Goal: Transaction & Acquisition: Purchase product/service

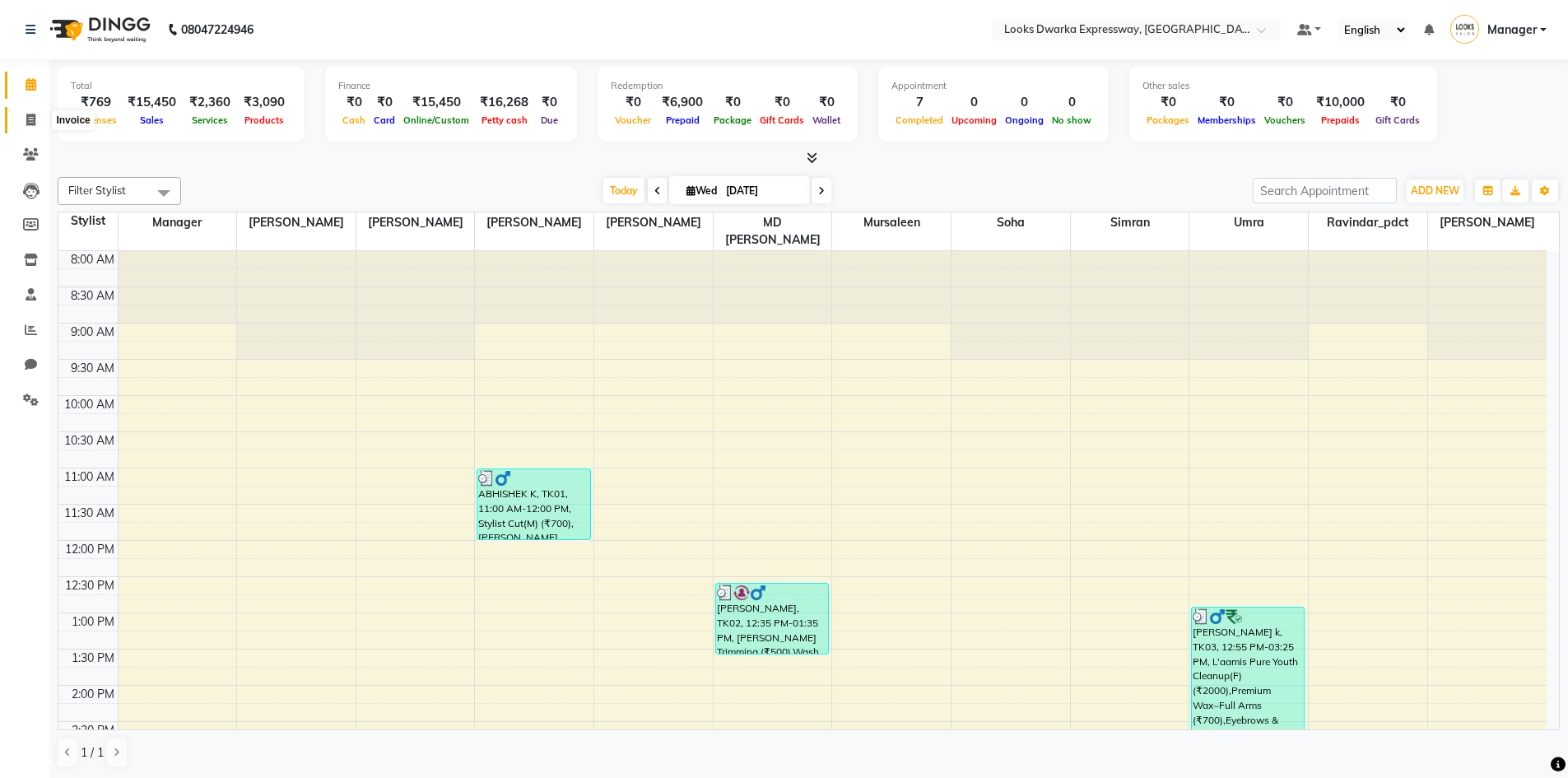
click at [28, 123] on icon at bounding box center [31, 120] width 9 height 12
select select "service"
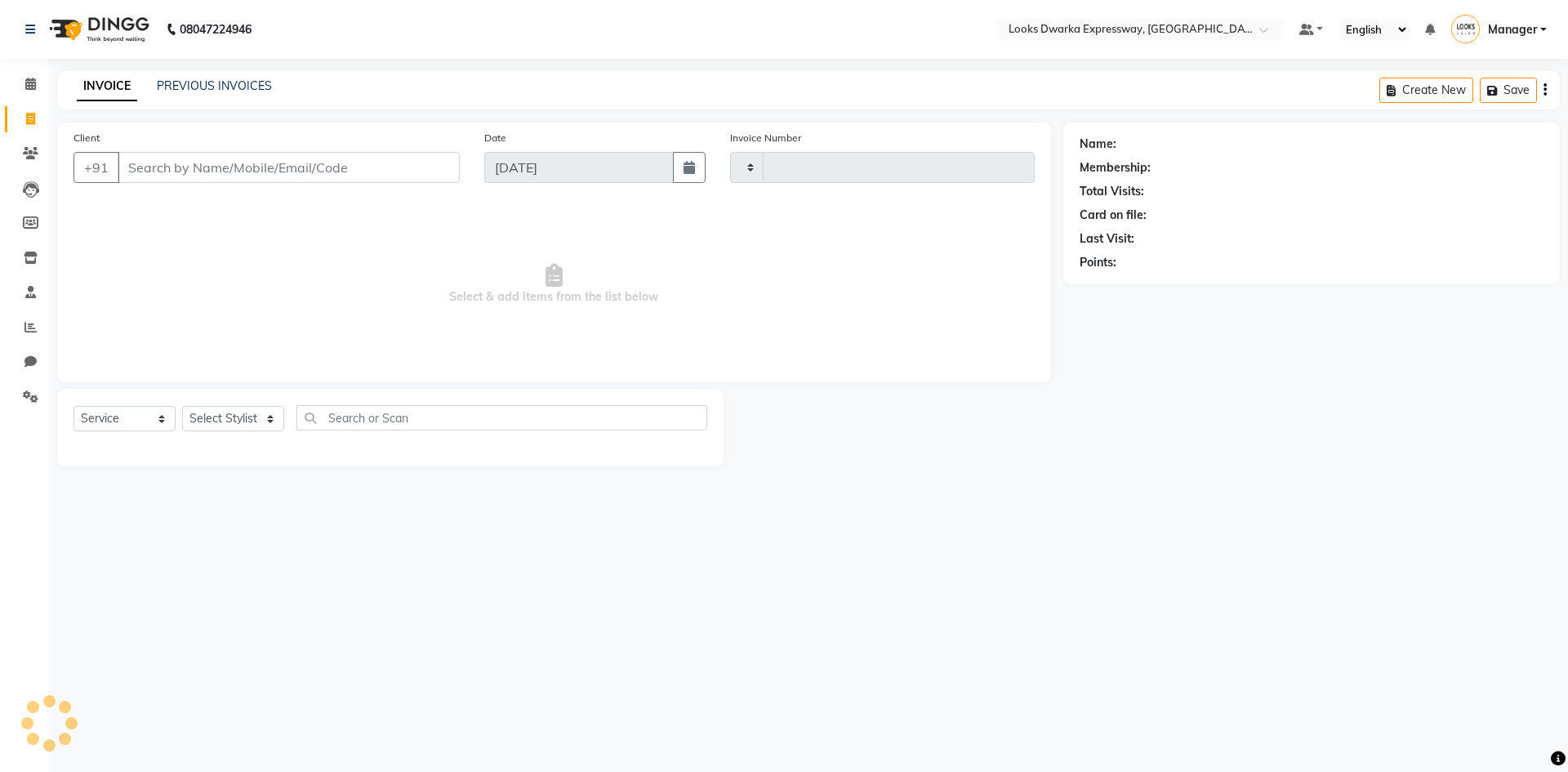
type input "1934"
select select "6011"
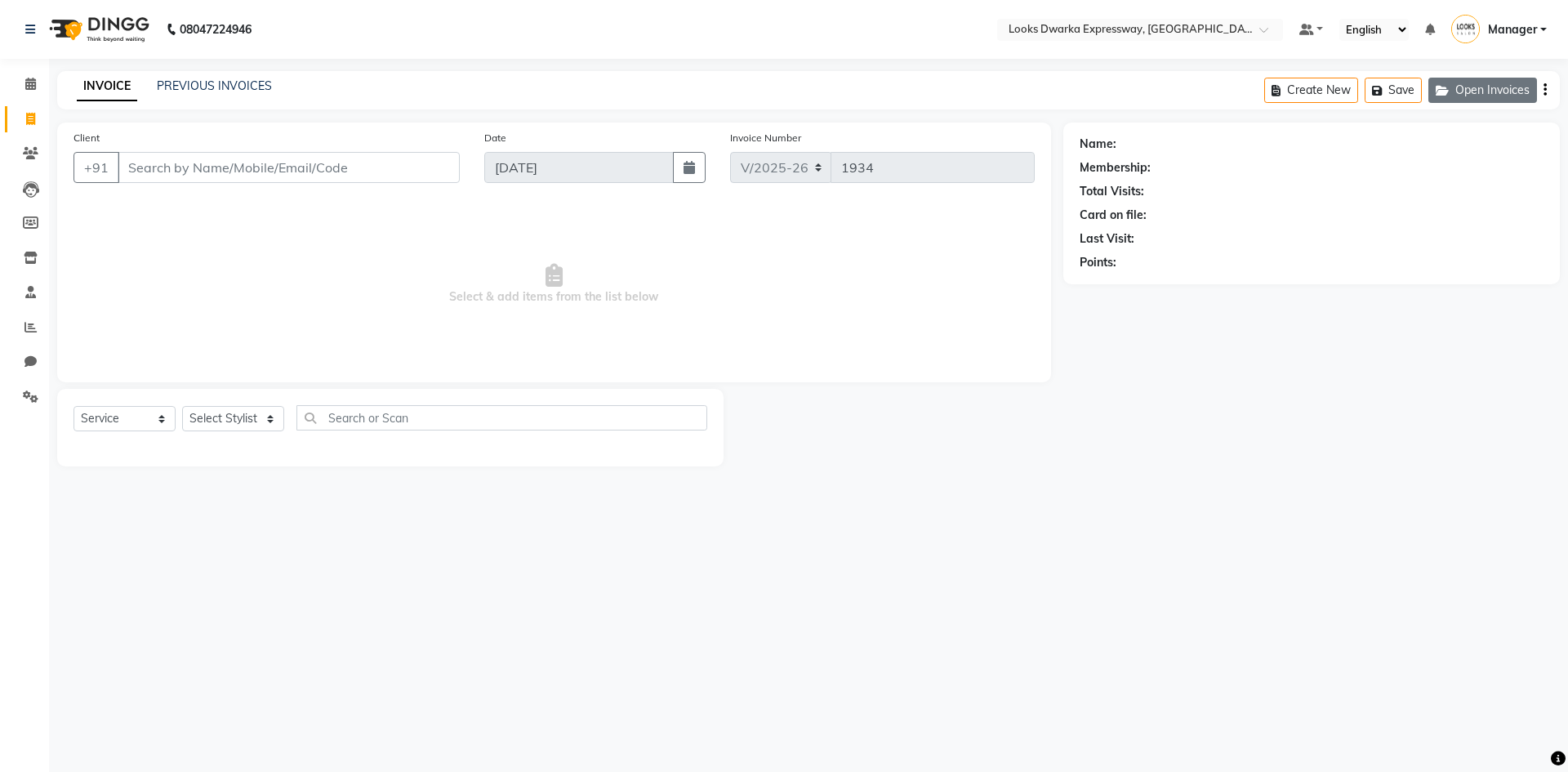
click at [1466, 96] on button "Open Invoices" at bounding box center [1482, 90] width 108 height 26
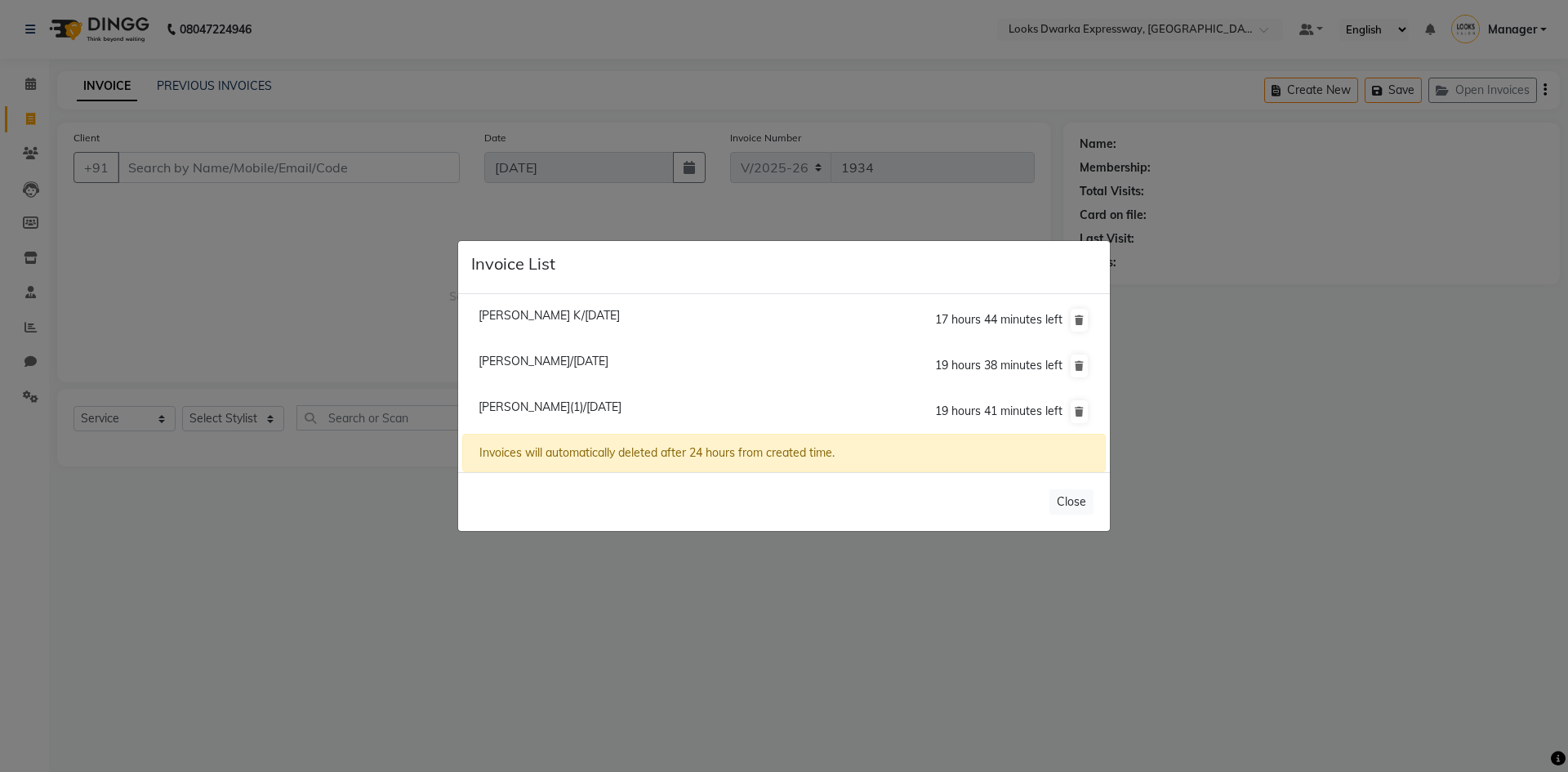
click at [593, 361] on span "[PERSON_NAME]/[DATE]" at bounding box center [544, 360] width 130 height 14
type input "8800747059"
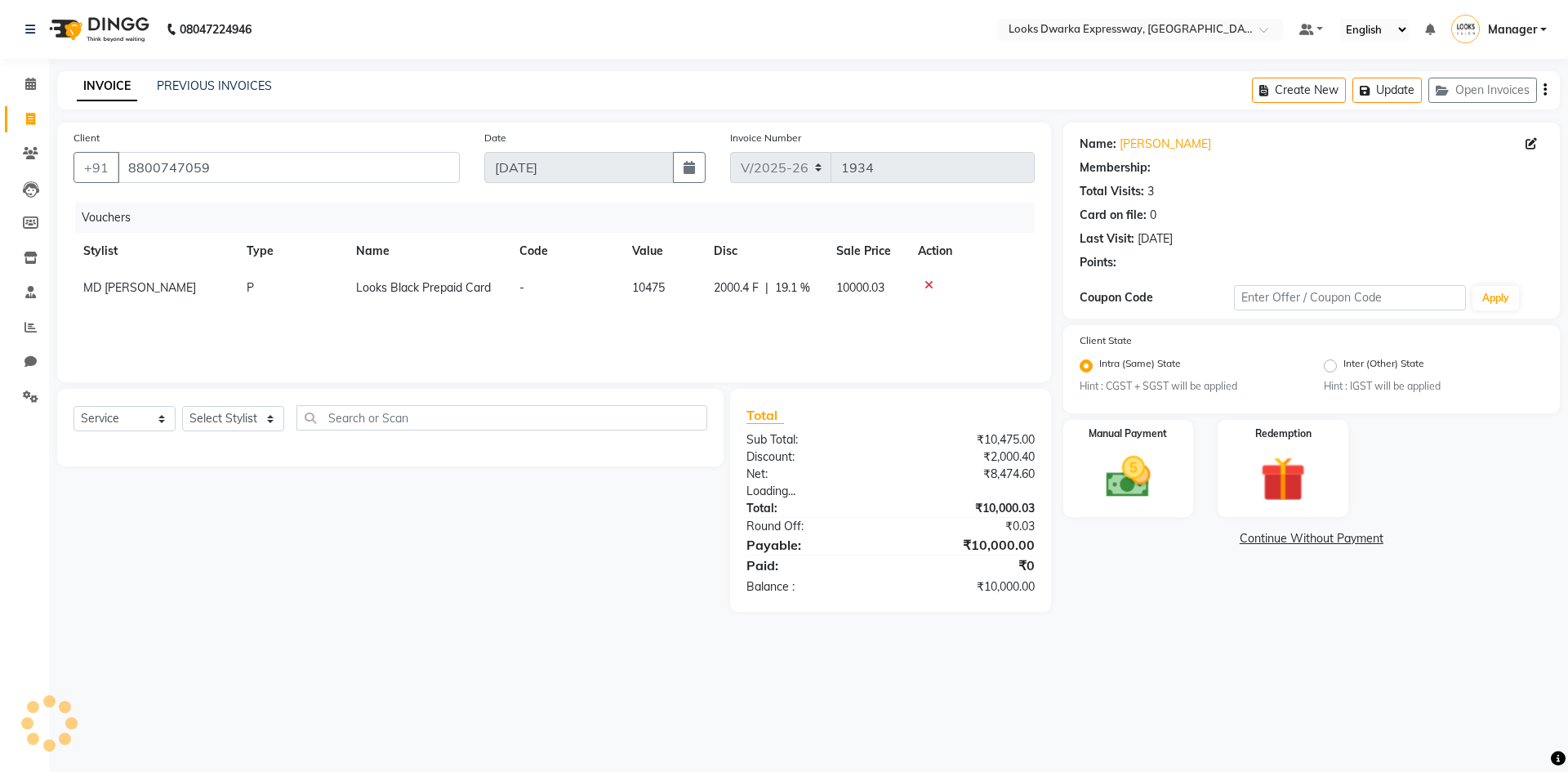
select select "1: Object"
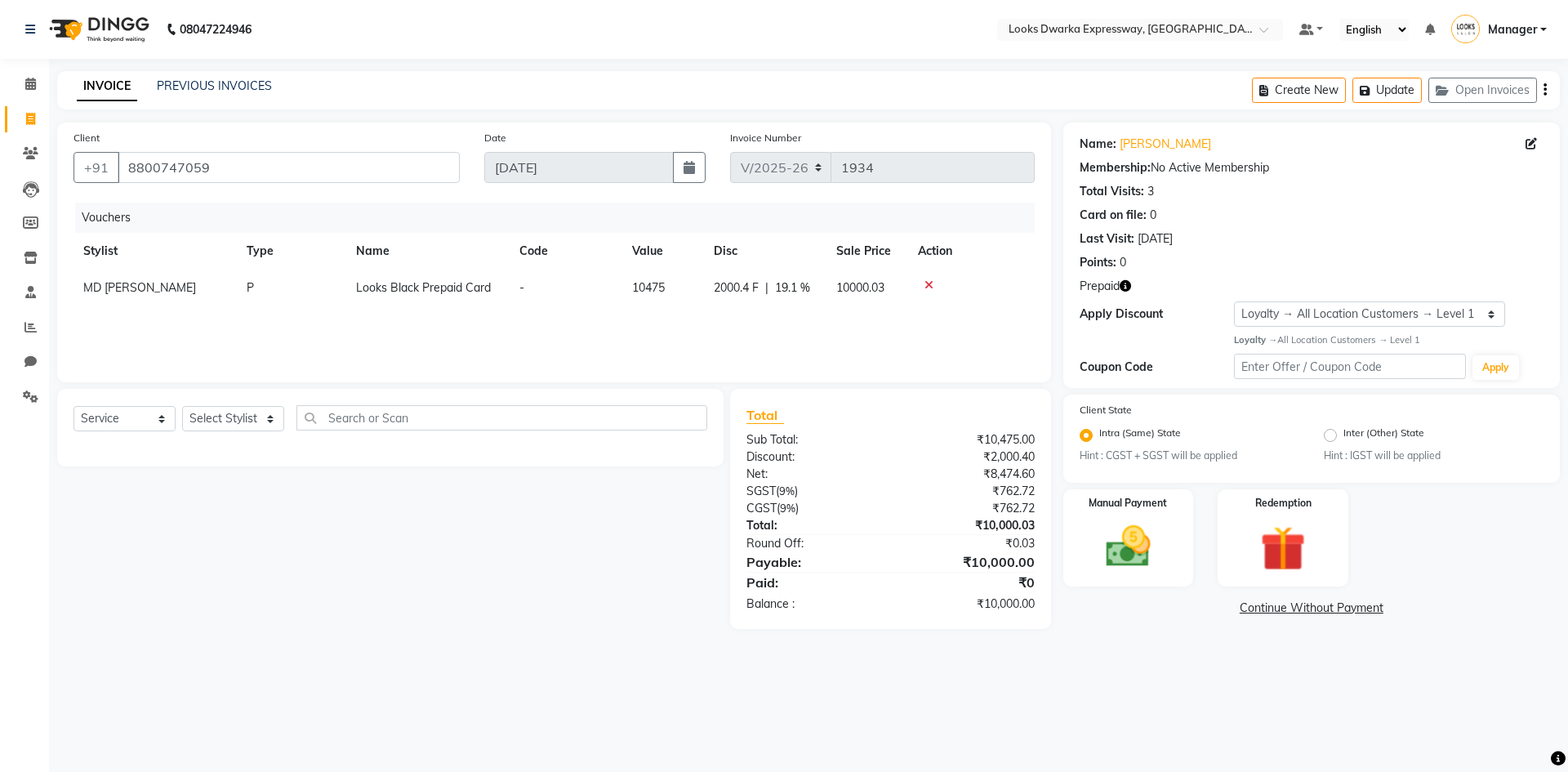
click at [253, 284] on td "P" at bounding box center [291, 288] width 109 height 37
select select "43892"
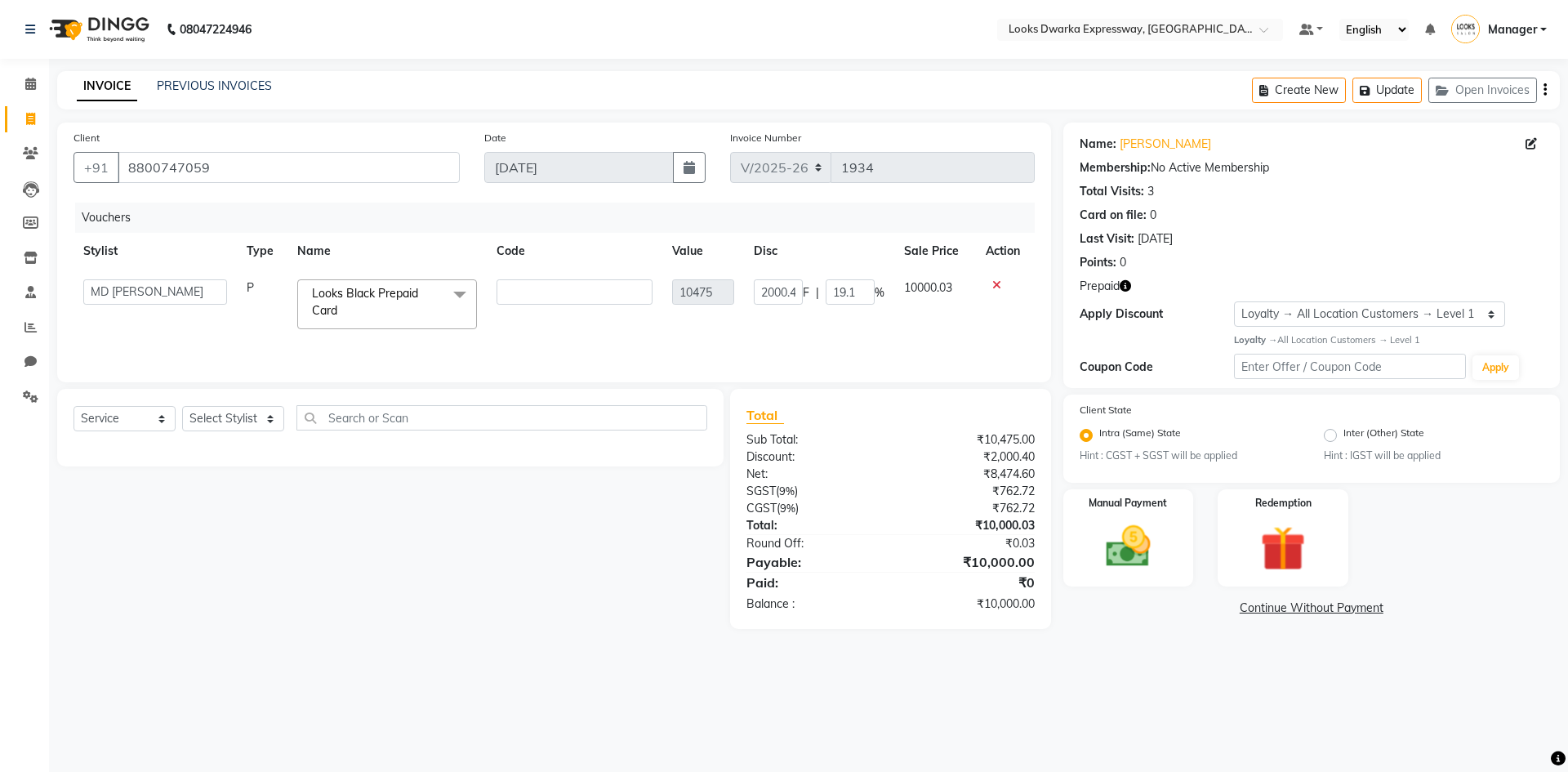
click at [264, 303] on td "P" at bounding box center [261, 304] width 50 height 69
click at [180, 322] on td "Manager MD [PERSON_NAME] [PERSON_NAME] [PERSON_NAME] [PERSON_NAME] Soha SSBEAUT…" at bounding box center [155, 304] width 163 height 69
click at [608, 336] on td at bounding box center [574, 304] width 176 height 69
click at [492, 574] on div "Select Service Product Membership Package Voucher Prepaid Gift Card Select Styl…" at bounding box center [384, 509] width 679 height 241
click at [134, 410] on select "Select Service Product Membership Package Voucher Prepaid Gift Card" at bounding box center [124, 418] width 102 height 26
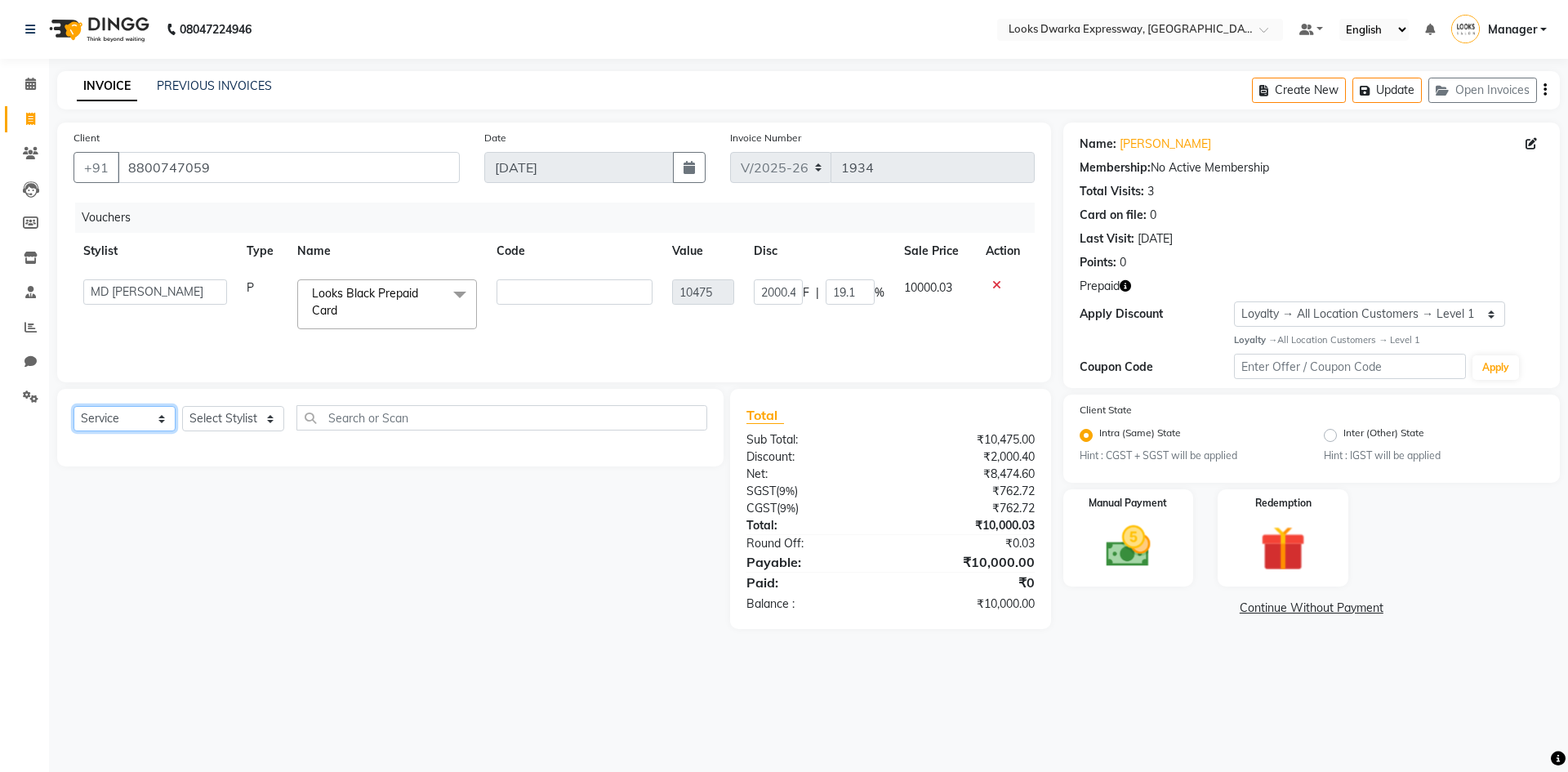
select select "P"
click at [73, 406] on select "Select Service Product Membership Package Voucher Prepaid Gift Card" at bounding box center [124, 418] width 102 height 26
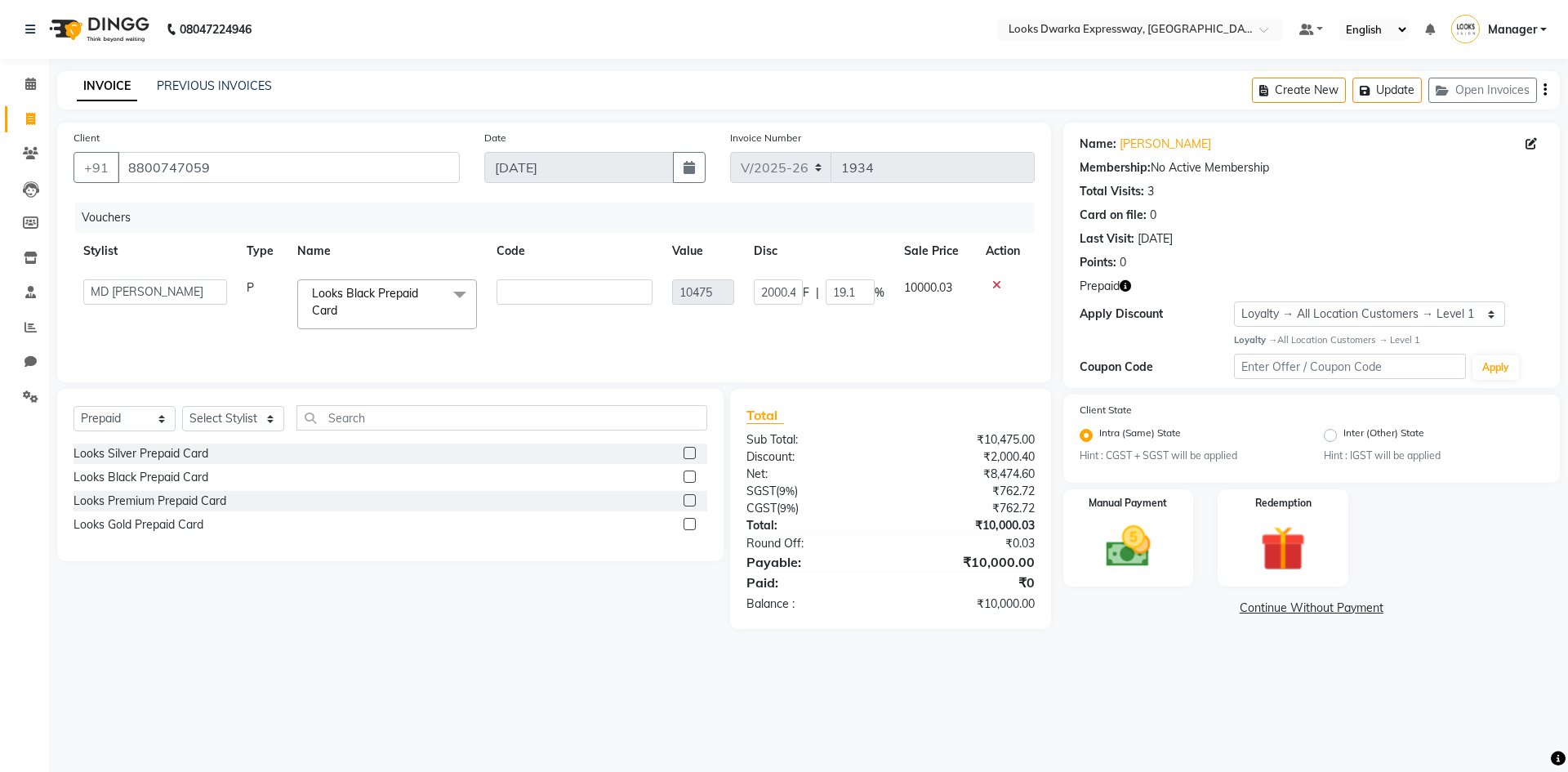
click at [386, 454] on div "Looks Silver Prepaid Card" at bounding box center [390, 454] width 634 height 20
click at [997, 281] on icon at bounding box center [996, 285] width 9 height 11
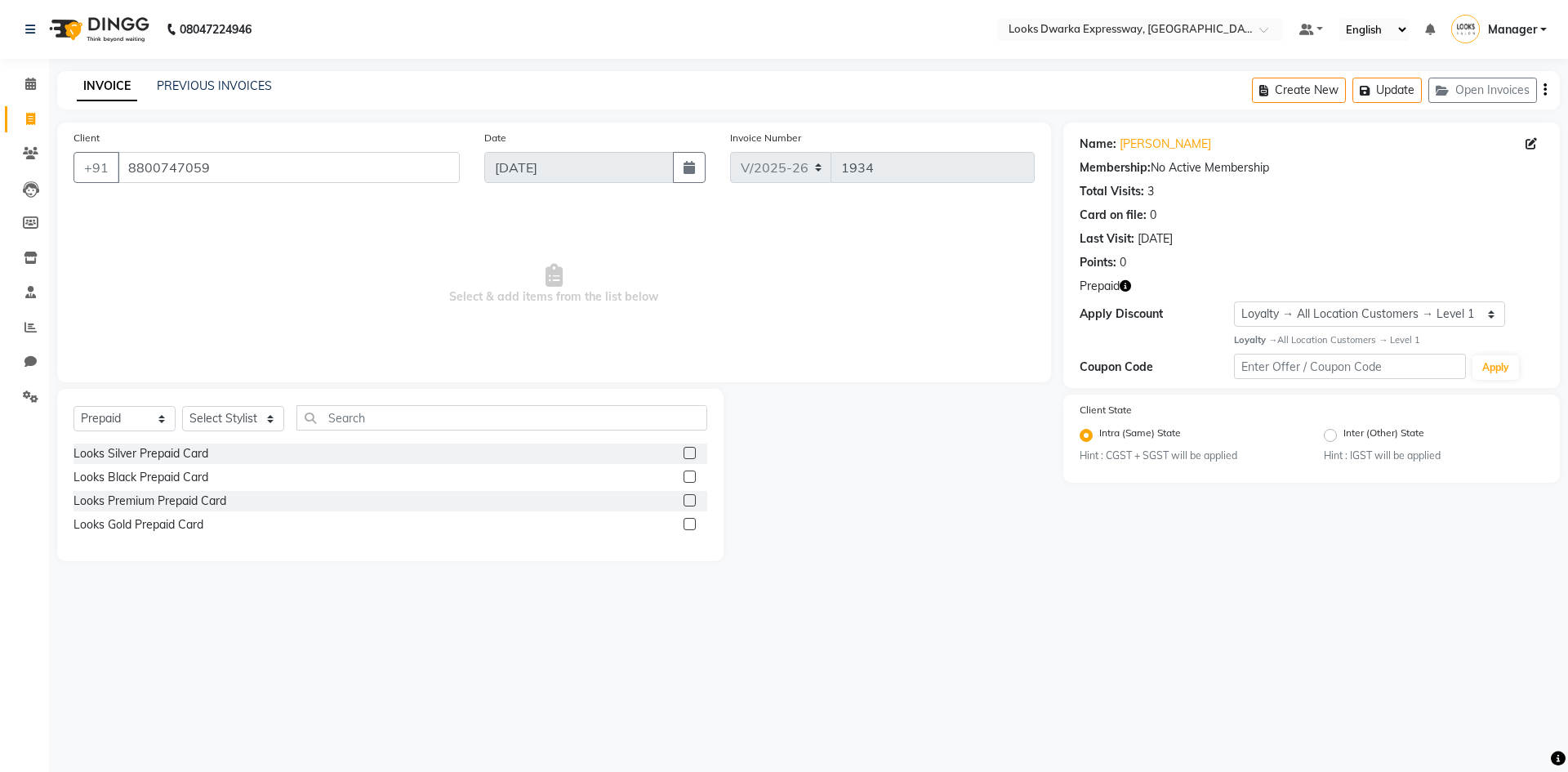
click at [304, 454] on div "Looks Silver Prepaid Card" at bounding box center [390, 454] width 634 height 20
click at [171, 451] on div "Looks Silver Prepaid Card" at bounding box center [141, 454] width 135 height 17
checkbox input "false"
click at [213, 417] on select "Select Stylist Manager MD [PERSON_NAME] [PERSON_NAME] [PERSON_NAME] [PERSON_NAM…" at bounding box center [233, 418] width 102 height 26
select select "43892"
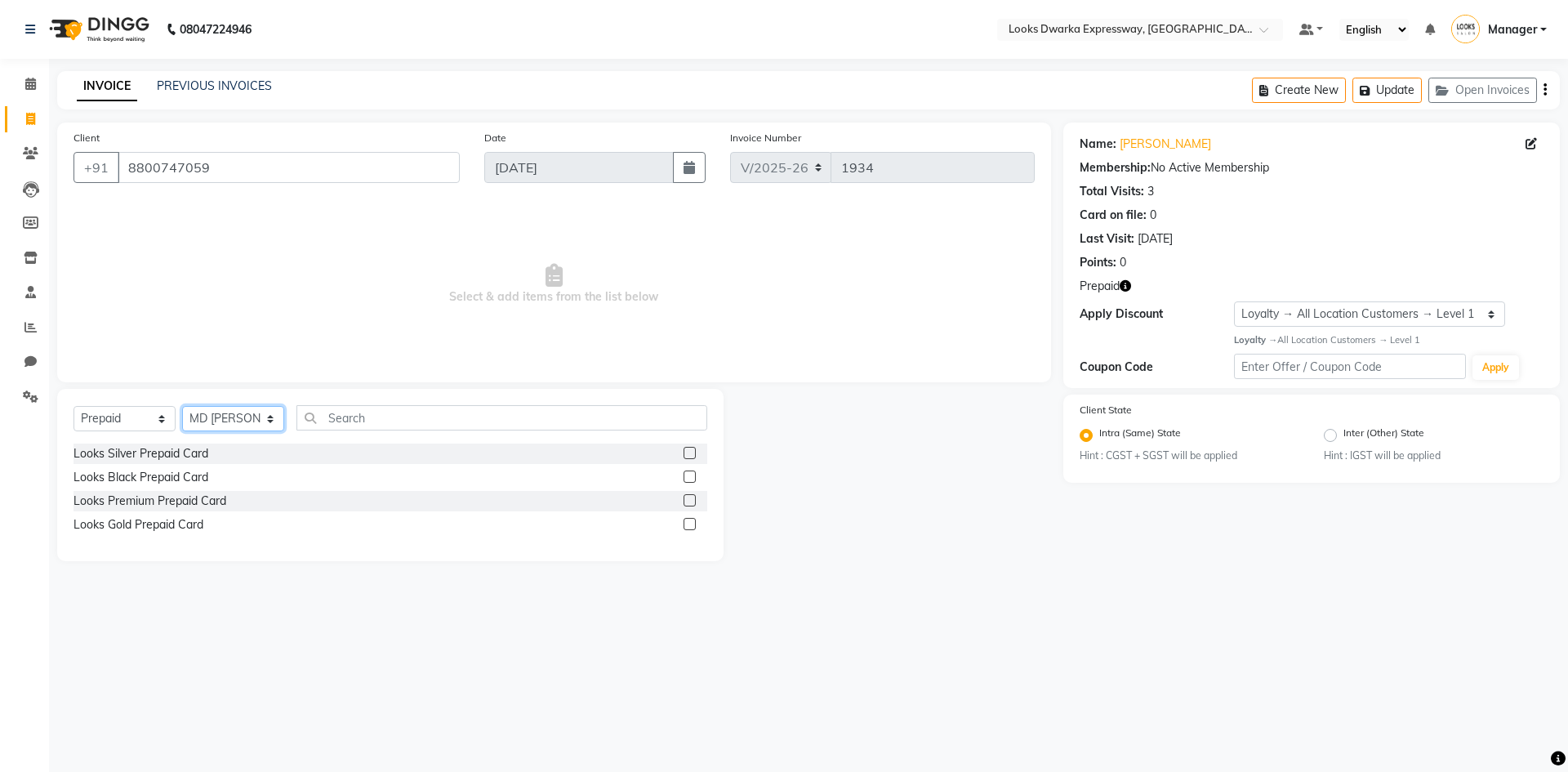
click at [182, 406] on select "Select Stylist Manager MD [PERSON_NAME] [PERSON_NAME] [PERSON_NAME] [PERSON_NAM…" at bounding box center [233, 418] width 102 height 26
click at [687, 456] on label at bounding box center [689, 453] width 12 height 12
click at [687, 456] on input "checkbox" at bounding box center [688, 454] width 10 height 10
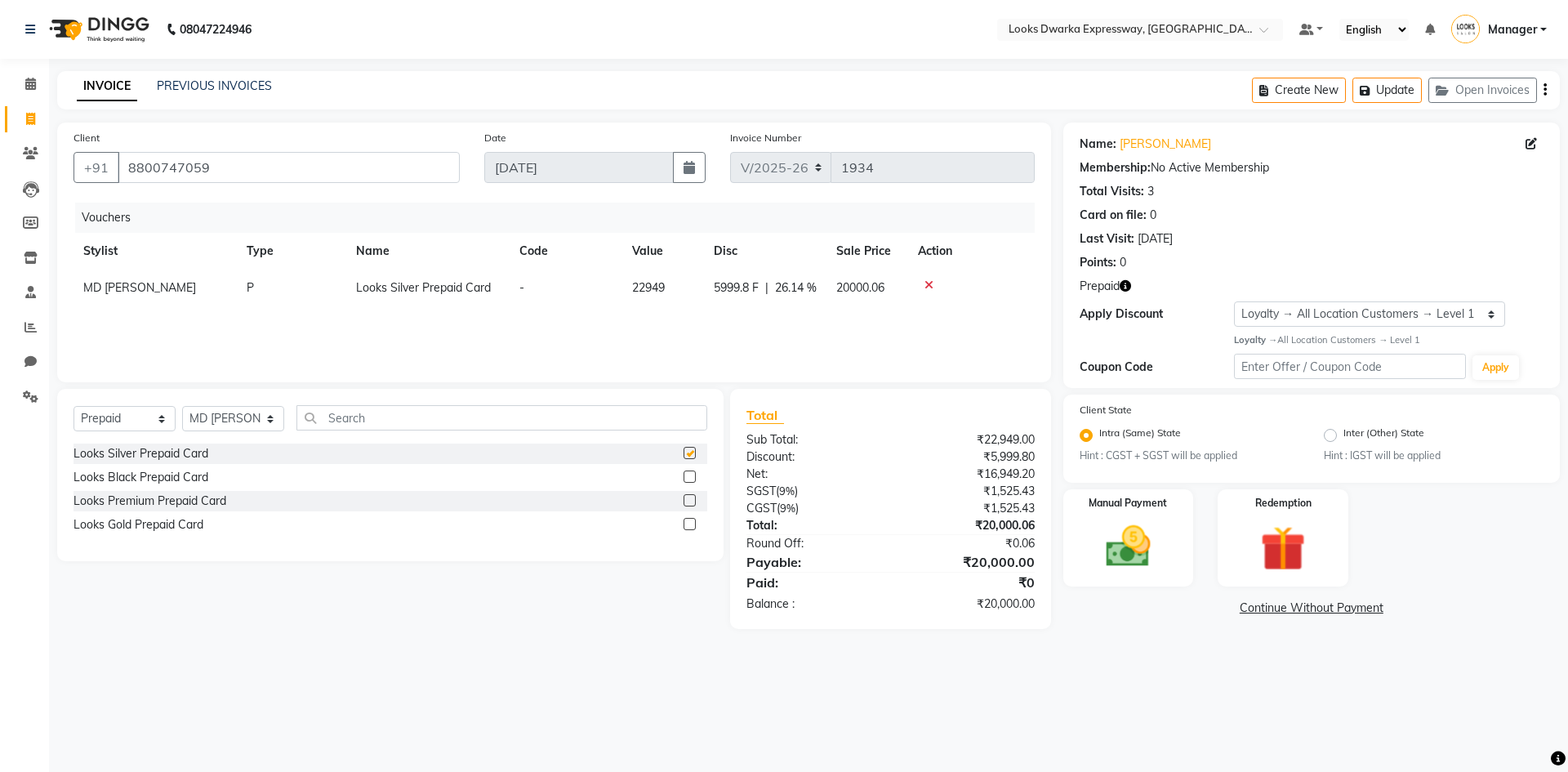
checkbox input "false"
click at [927, 286] on icon at bounding box center [928, 285] width 9 height 11
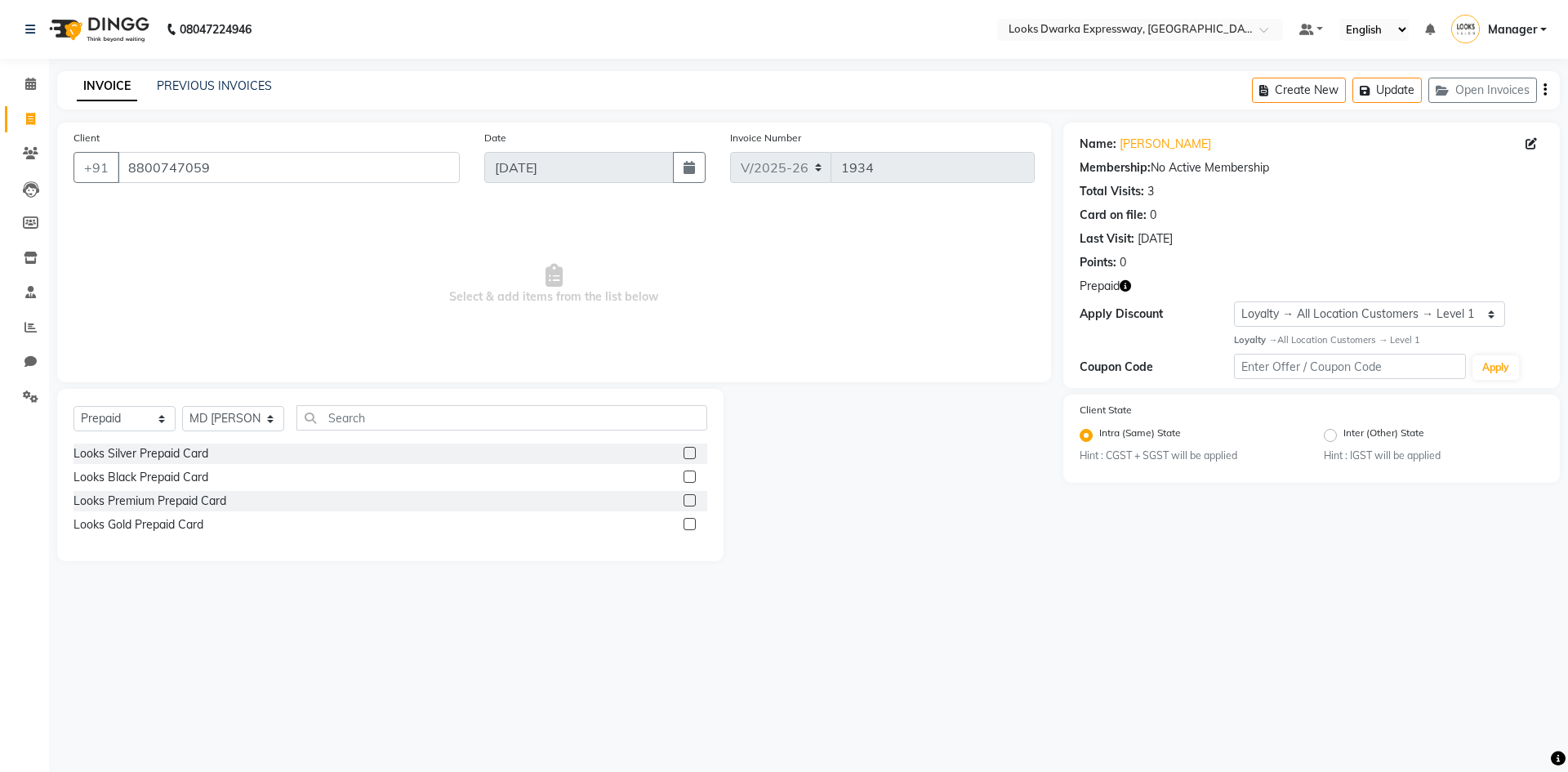
click at [685, 478] on label at bounding box center [689, 476] width 12 height 12
click at [685, 478] on input "checkbox" at bounding box center [688, 477] width 10 height 10
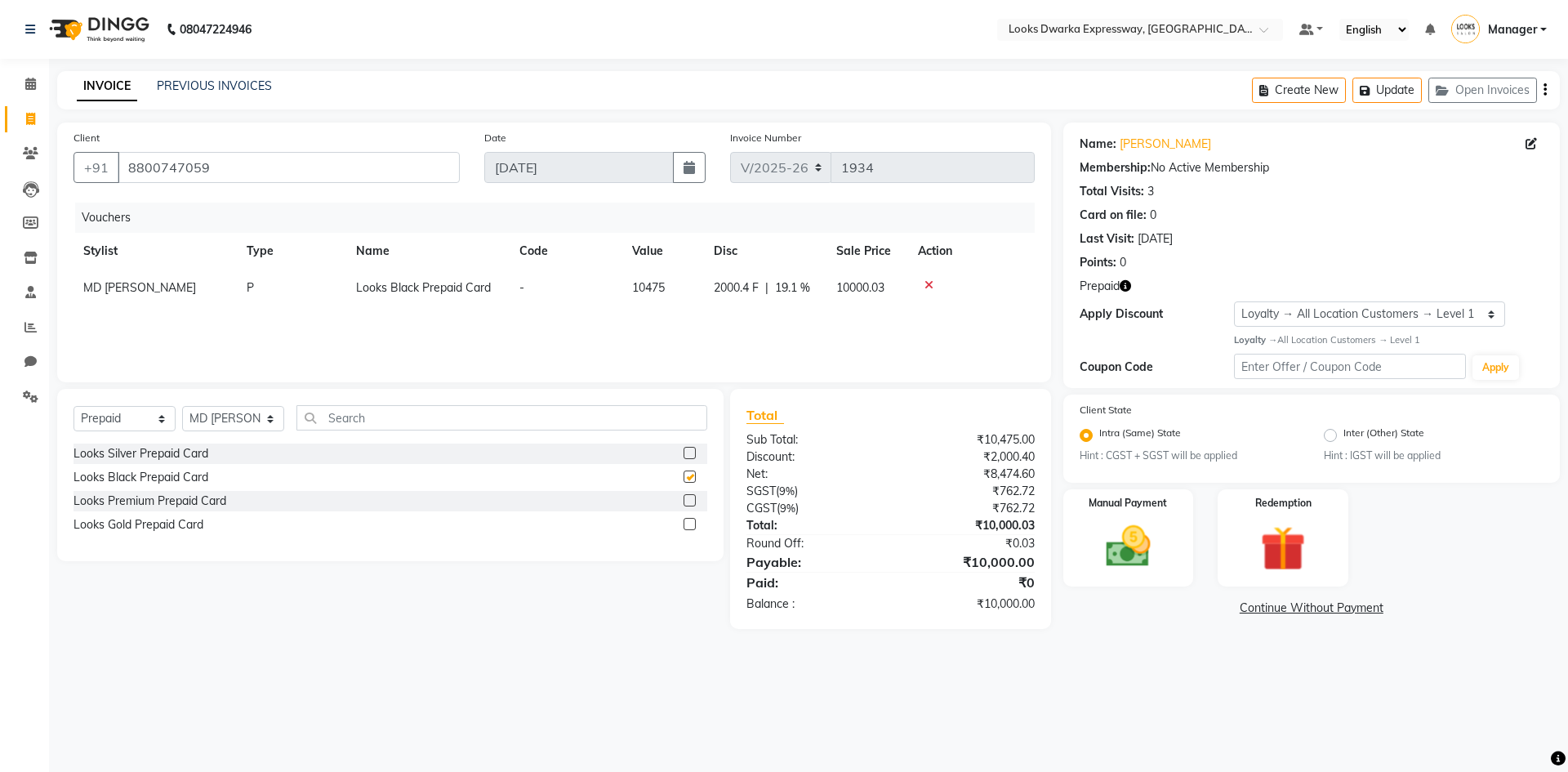
checkbox input "false"
click at [929, 283] on icon at bounding box center [928, 285] width 9 height 11
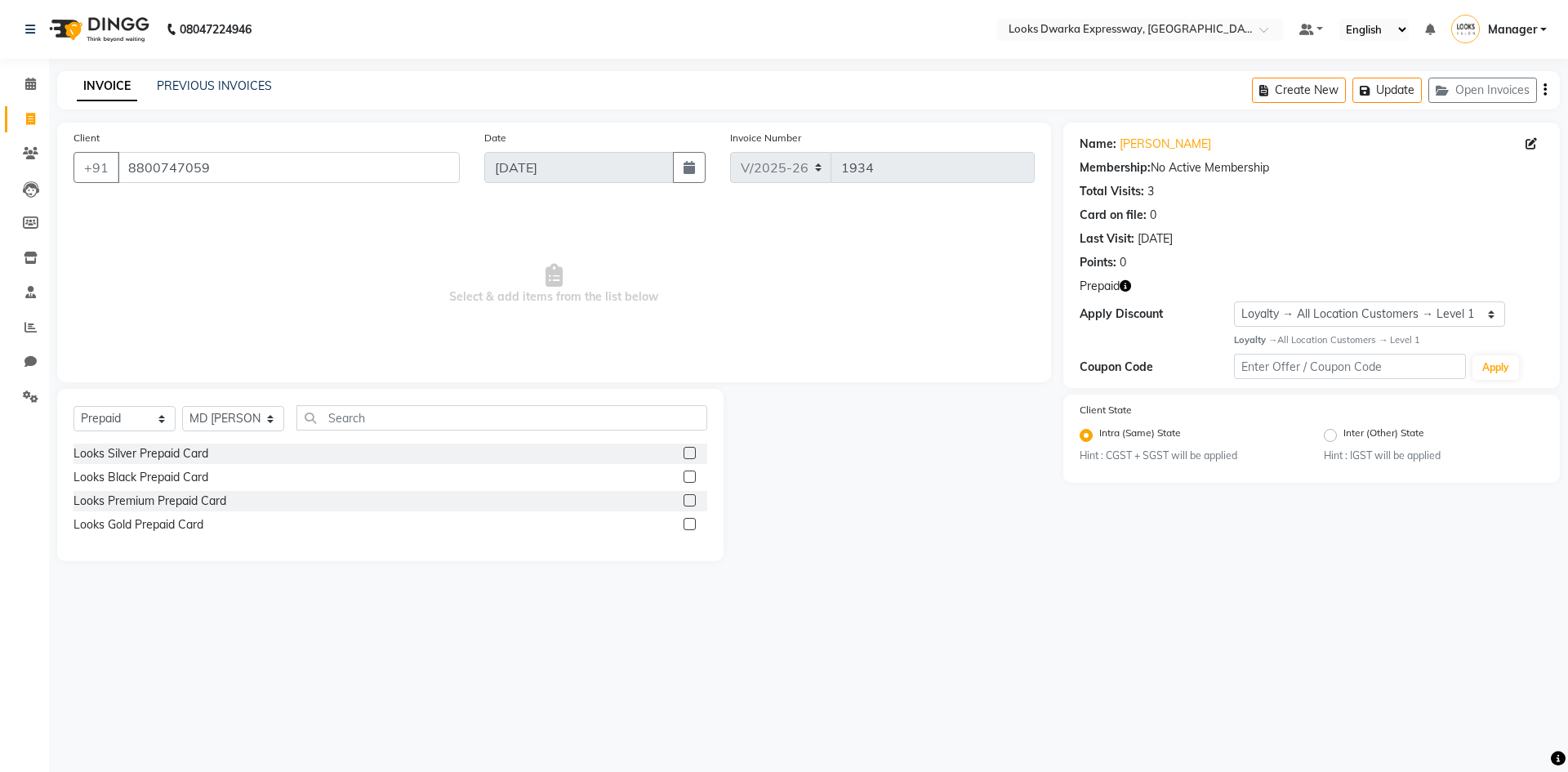
click at [688, 451] on label at bounding box center [689, 453] width 12 height 12
click at [688, 451] on input "checkbox" at bounding box center [688, 454] width 10 height 10
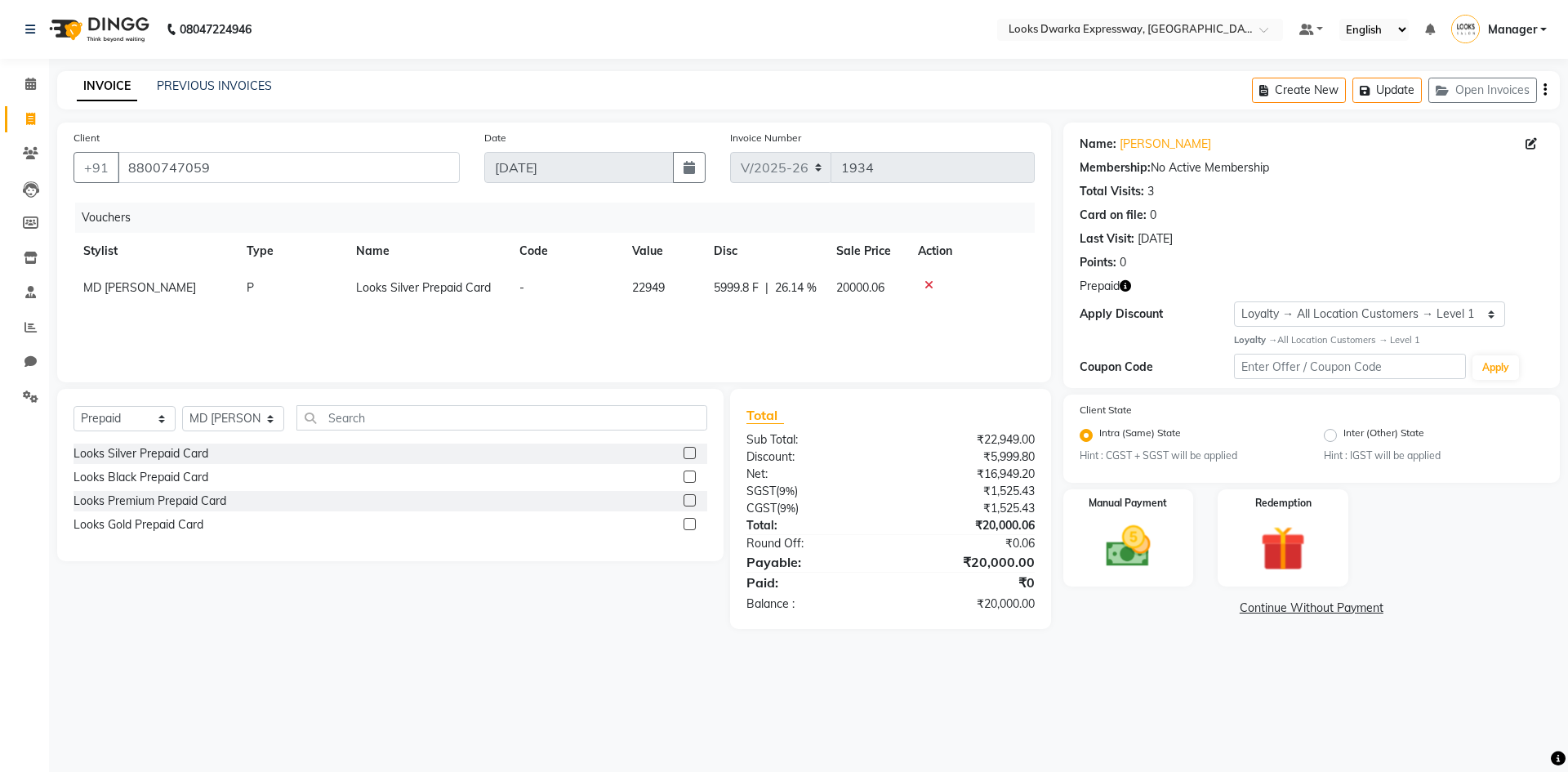
click at [927, 285] on icon at bounding box center [928, 285] width 9 height 11
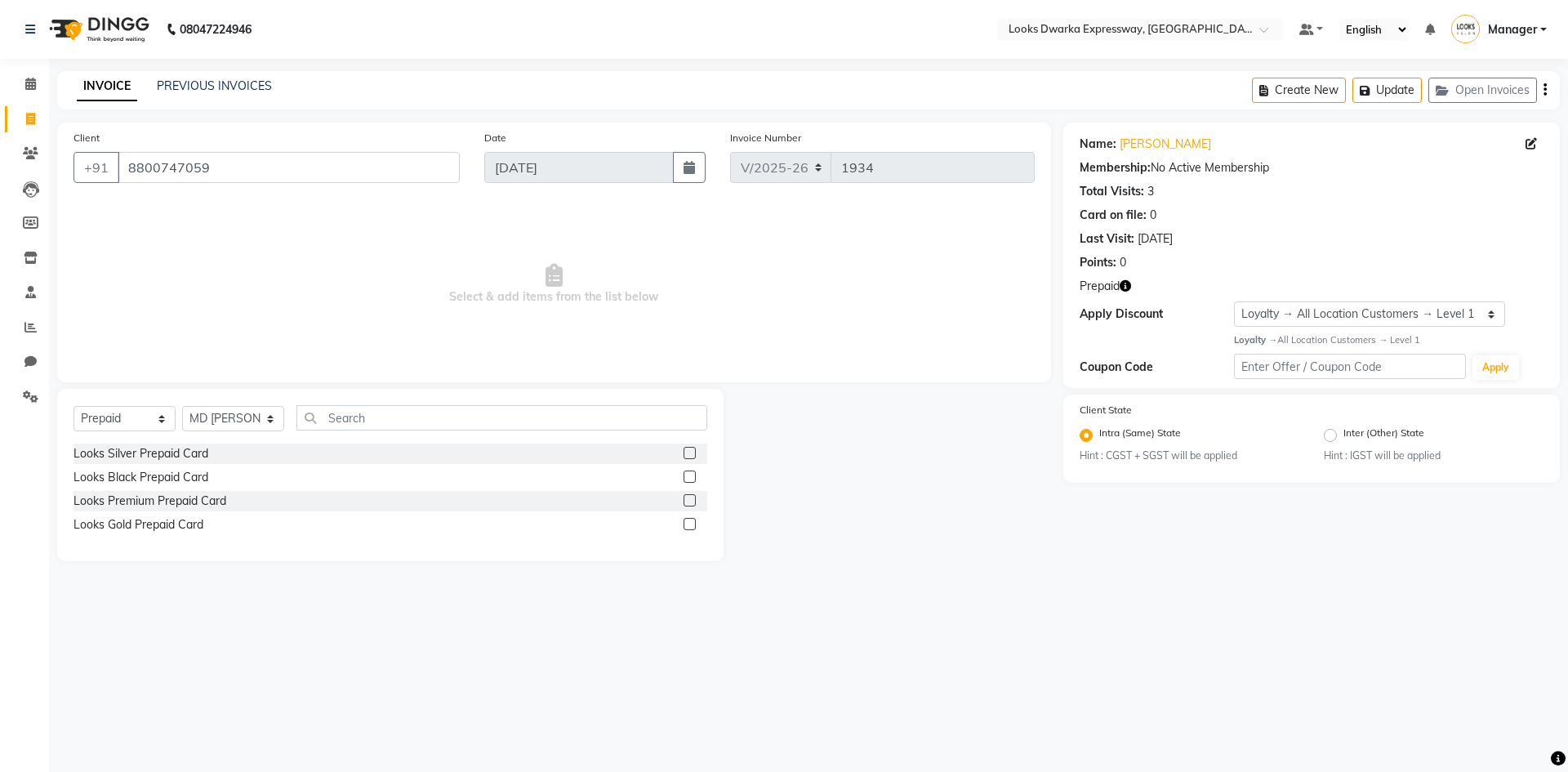
click at [696, 453] on label at bounding box center [689, 453] width 12 height 12
click at [695, 453] on input "checkbox" at bounding box center [688, 454] width 10 height 10
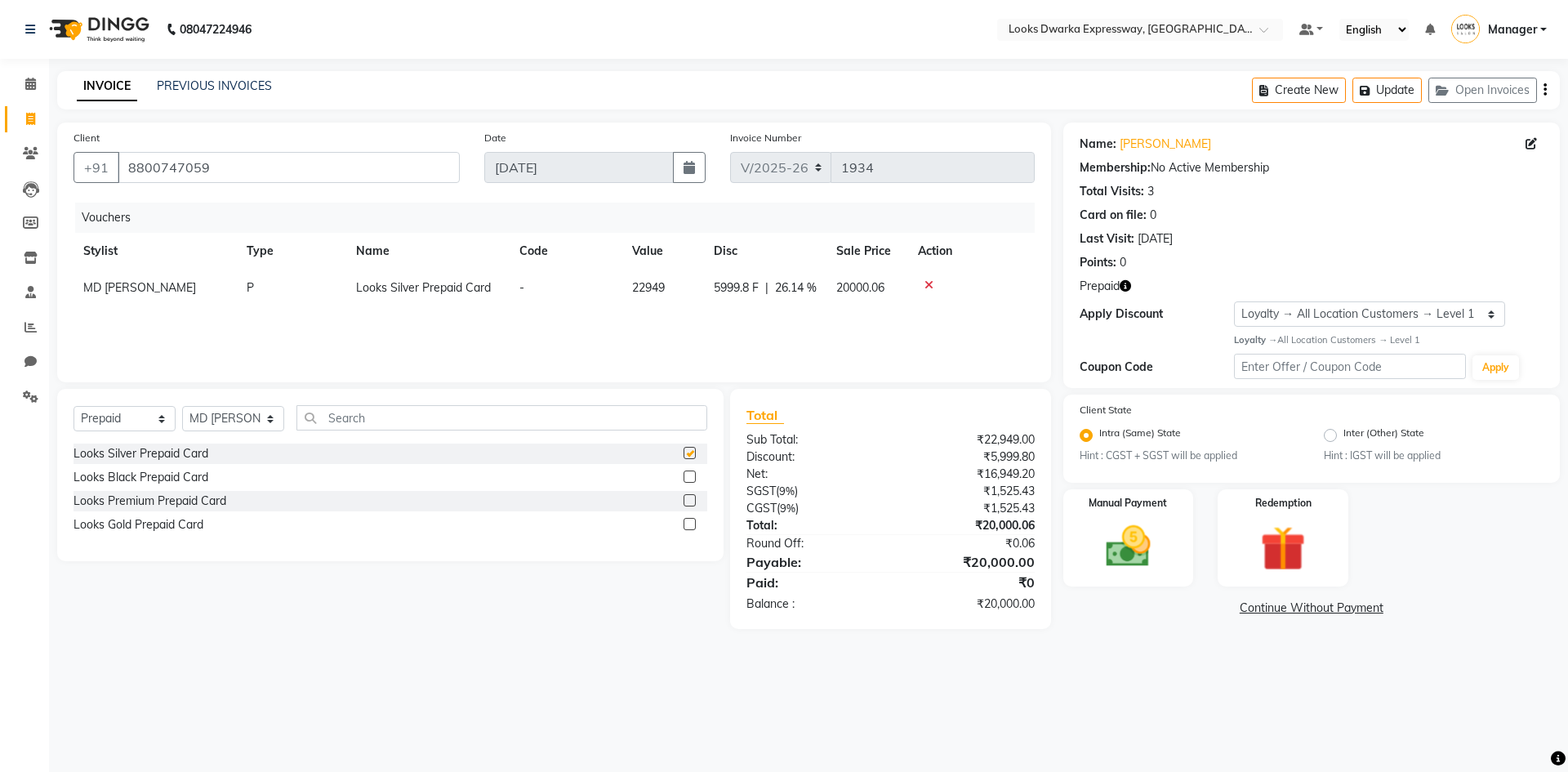
checkbox input "false"
click at [927, 284] on icon at bounding box center [928, 285] width 9 height 11
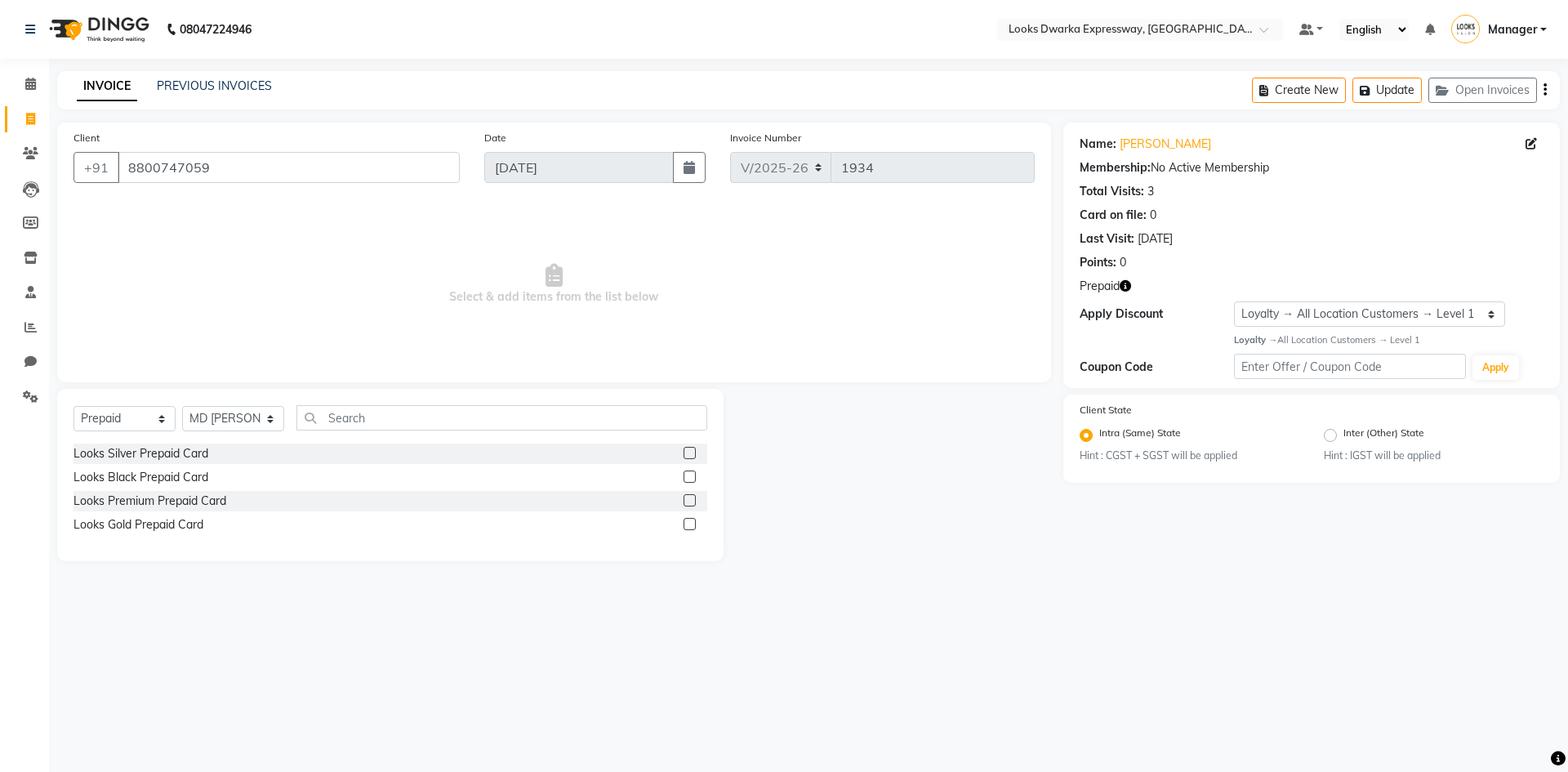
click at [692, 497] on label at bounding box center [689, 500] width 12 height 12
click at [692, 497] on input "checkbox" at bounding box center [688, 501] width 10 height 10
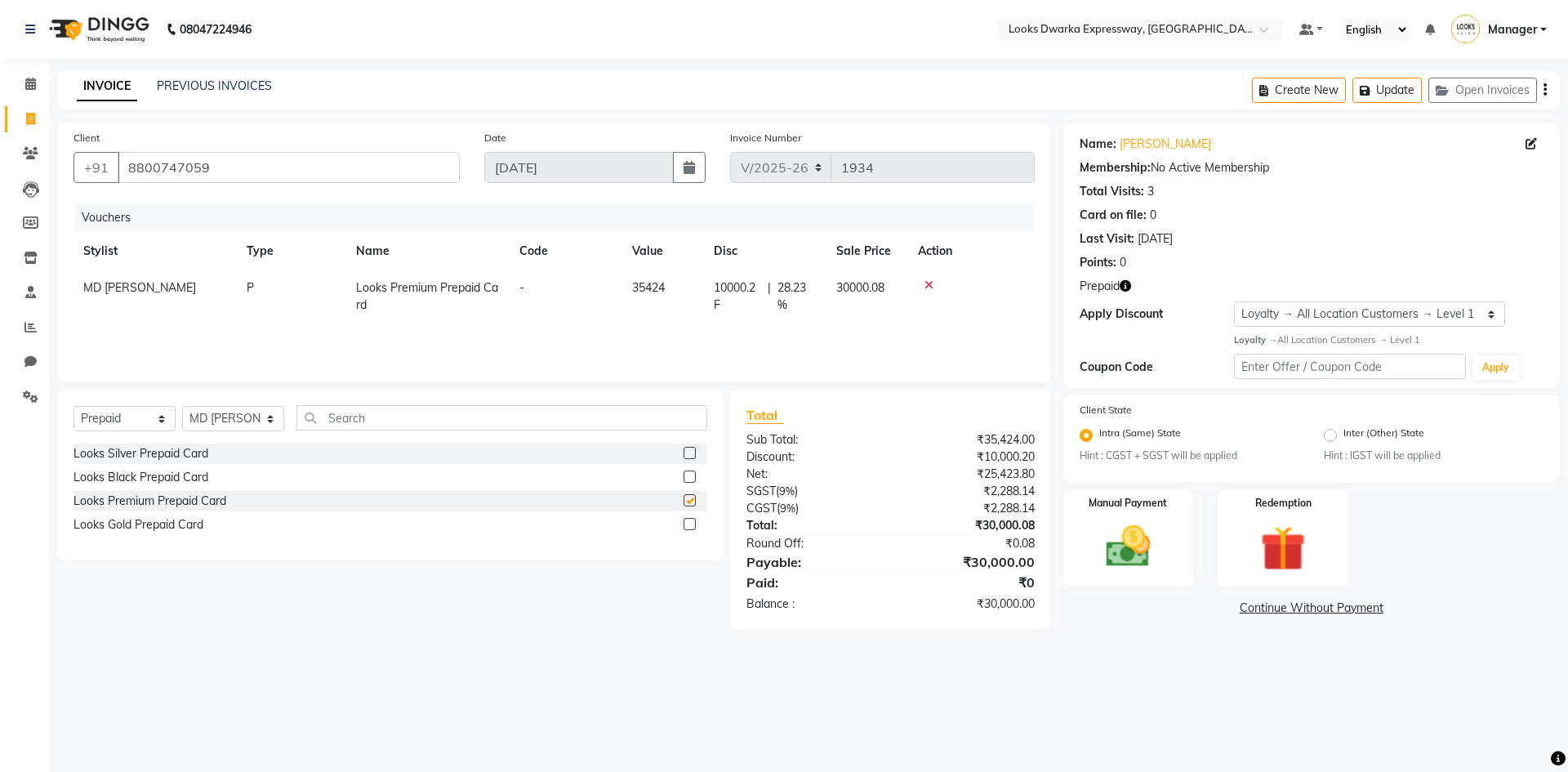
checkbox input "false"
click at [927, 282] on icon at bounding box center [928, 285] width 9 height 11
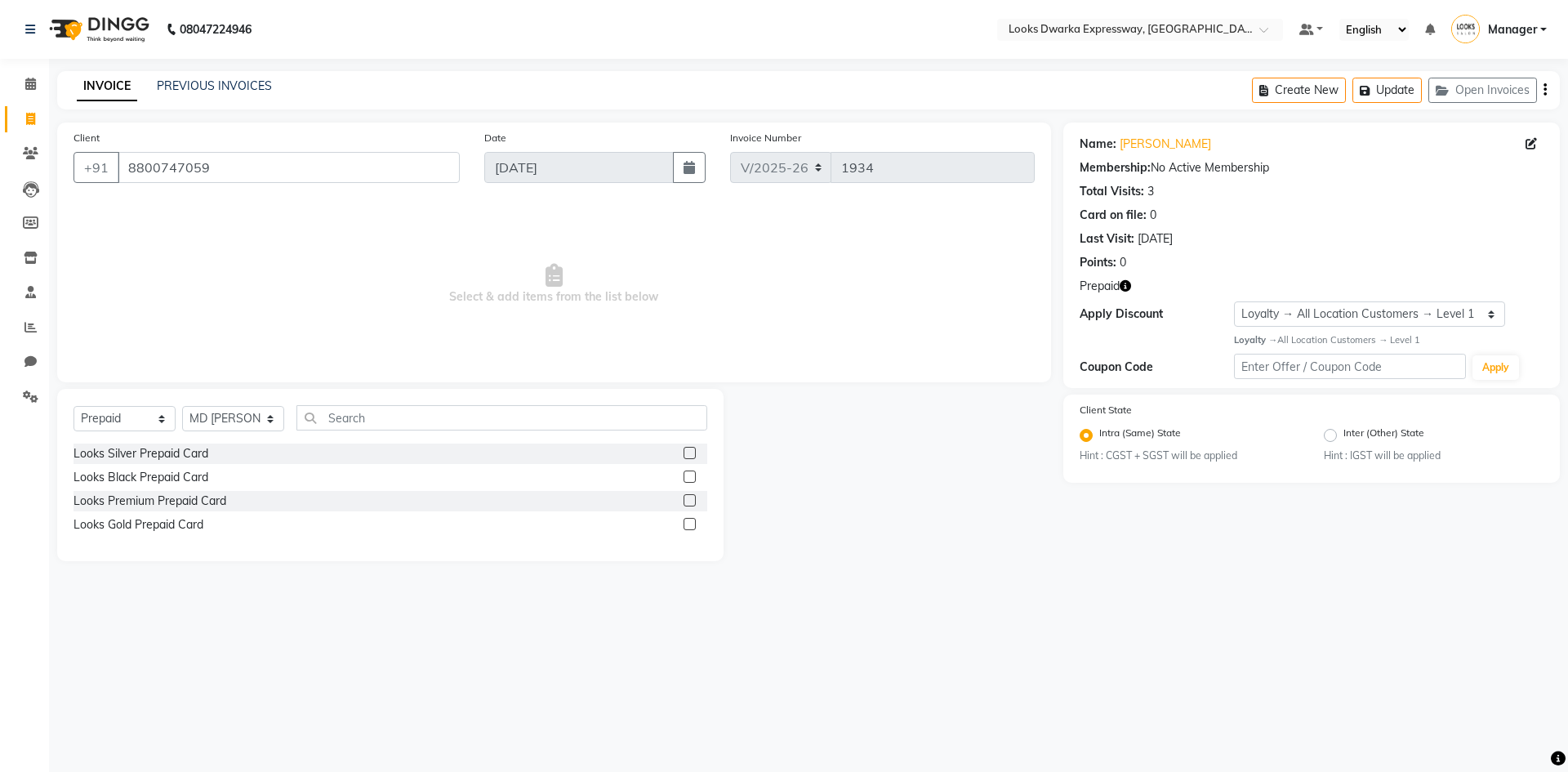
click at [689, 522] on label at bounding box center [689, 524] width 12 height 12
click at [689, 522] on input "checkbox" at bounding box center [688, 525] width 10 height 10
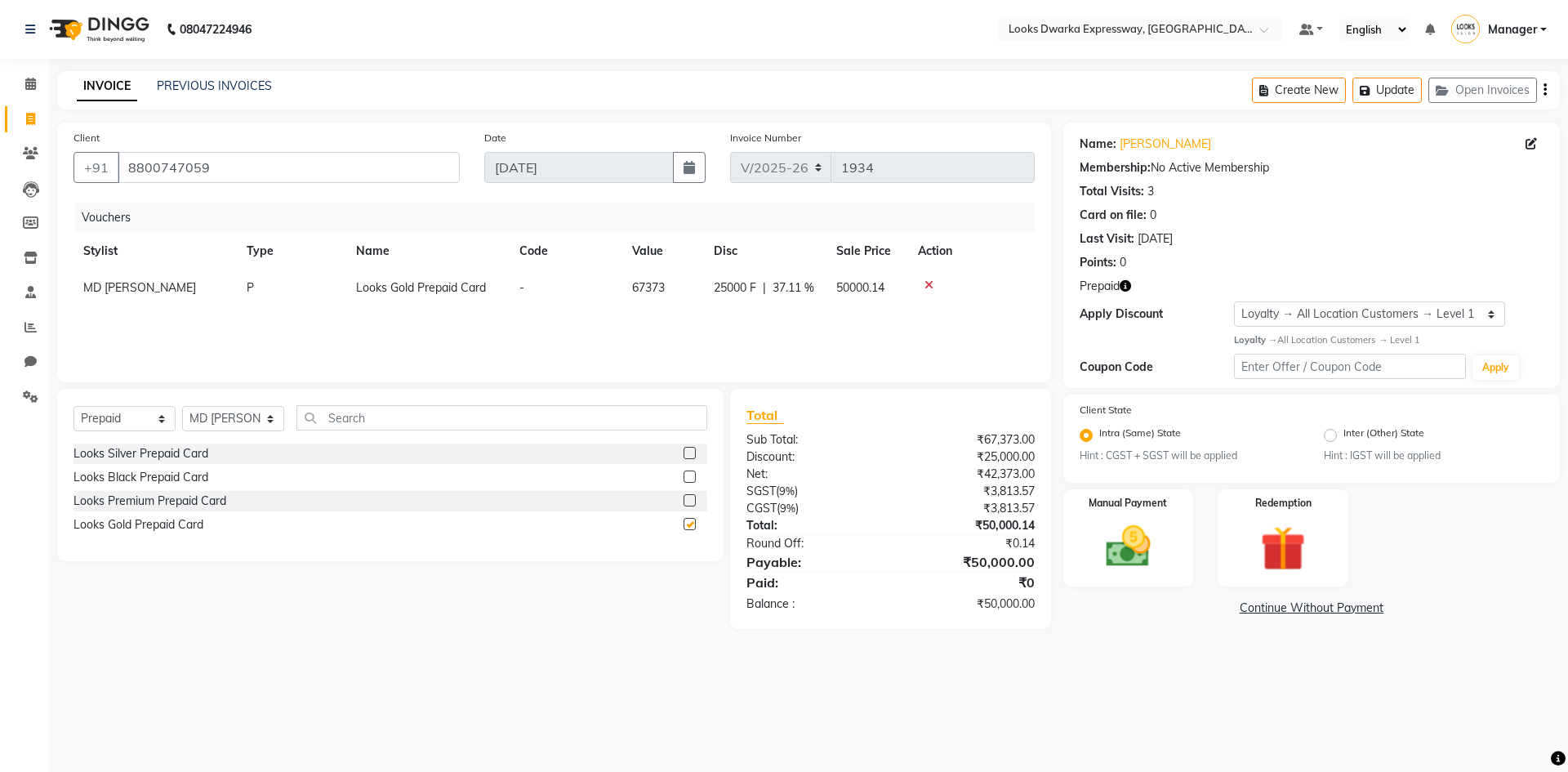
checkbox input "false"
click at [927, 282] on icon at bounding box center [928, 285] width 9 height 11
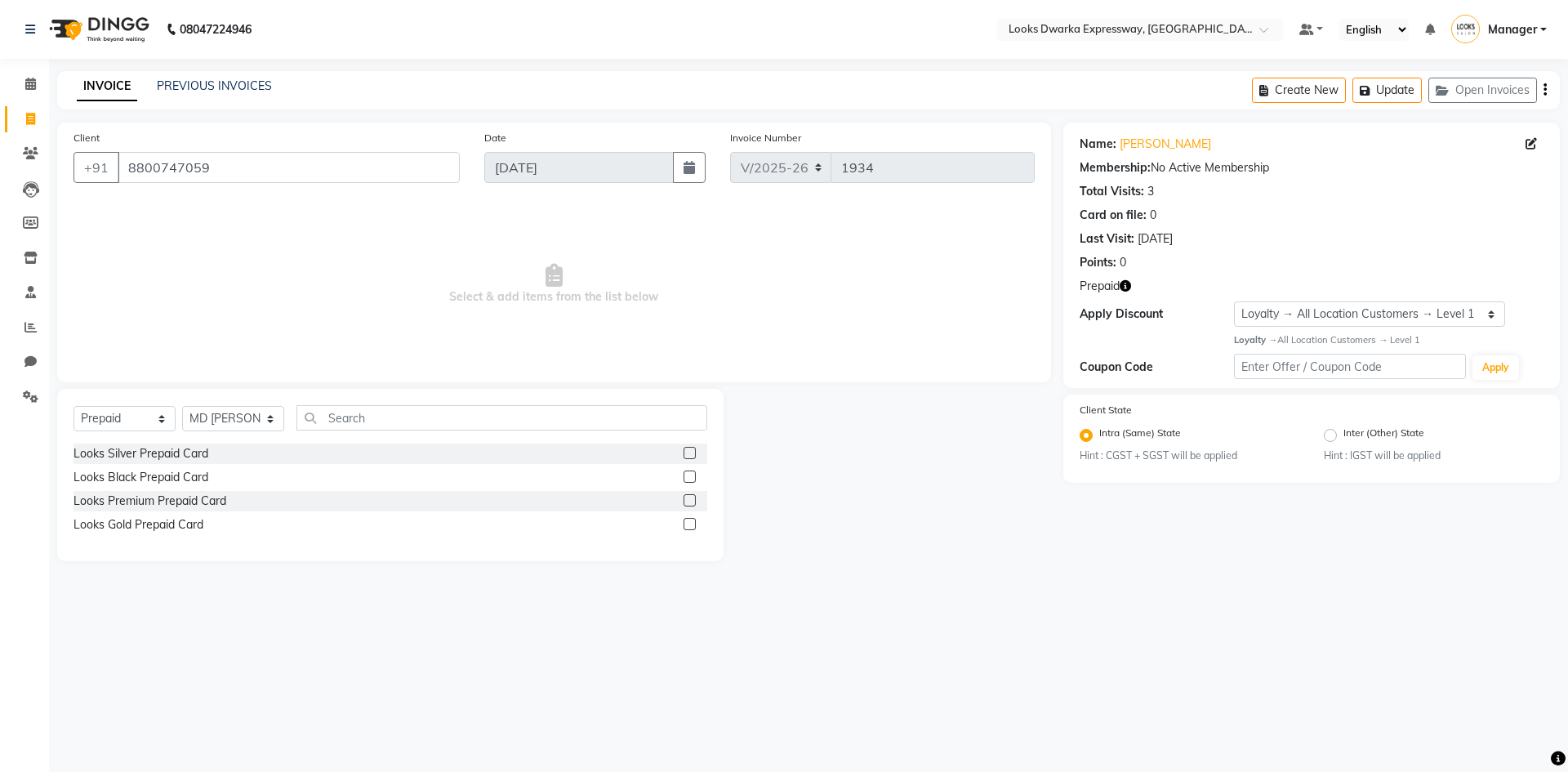
click at [687, 472] on label at bounding box center [689, 476] width 12 height 12
click at [687, 473] on input "checkbox" at bounding box center [688, 477] width 10 height 10
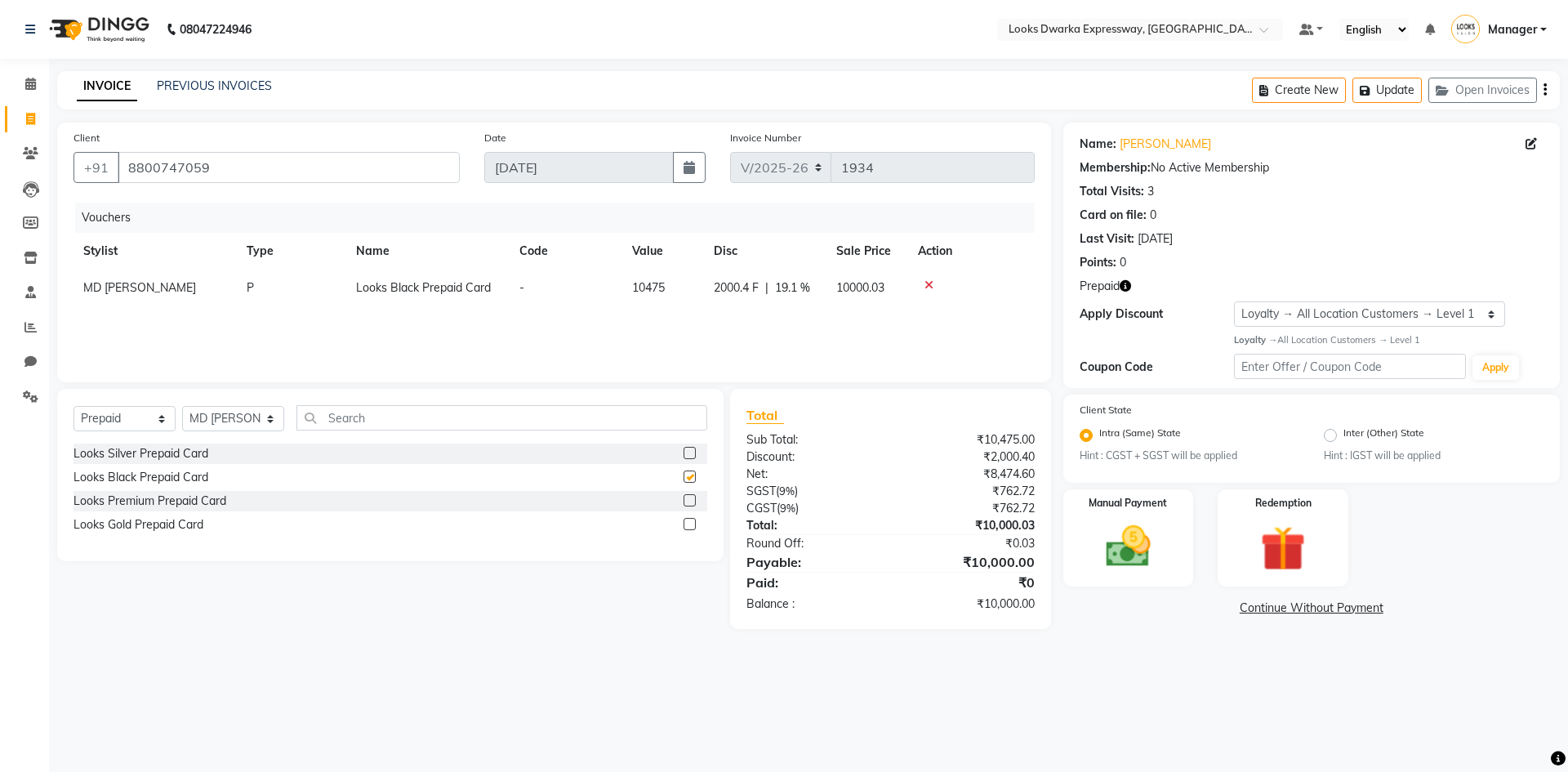
checkbox input "false"
click at [1410, 90] on button "Update" at bounding box center [1386, 90] width 69 height 26
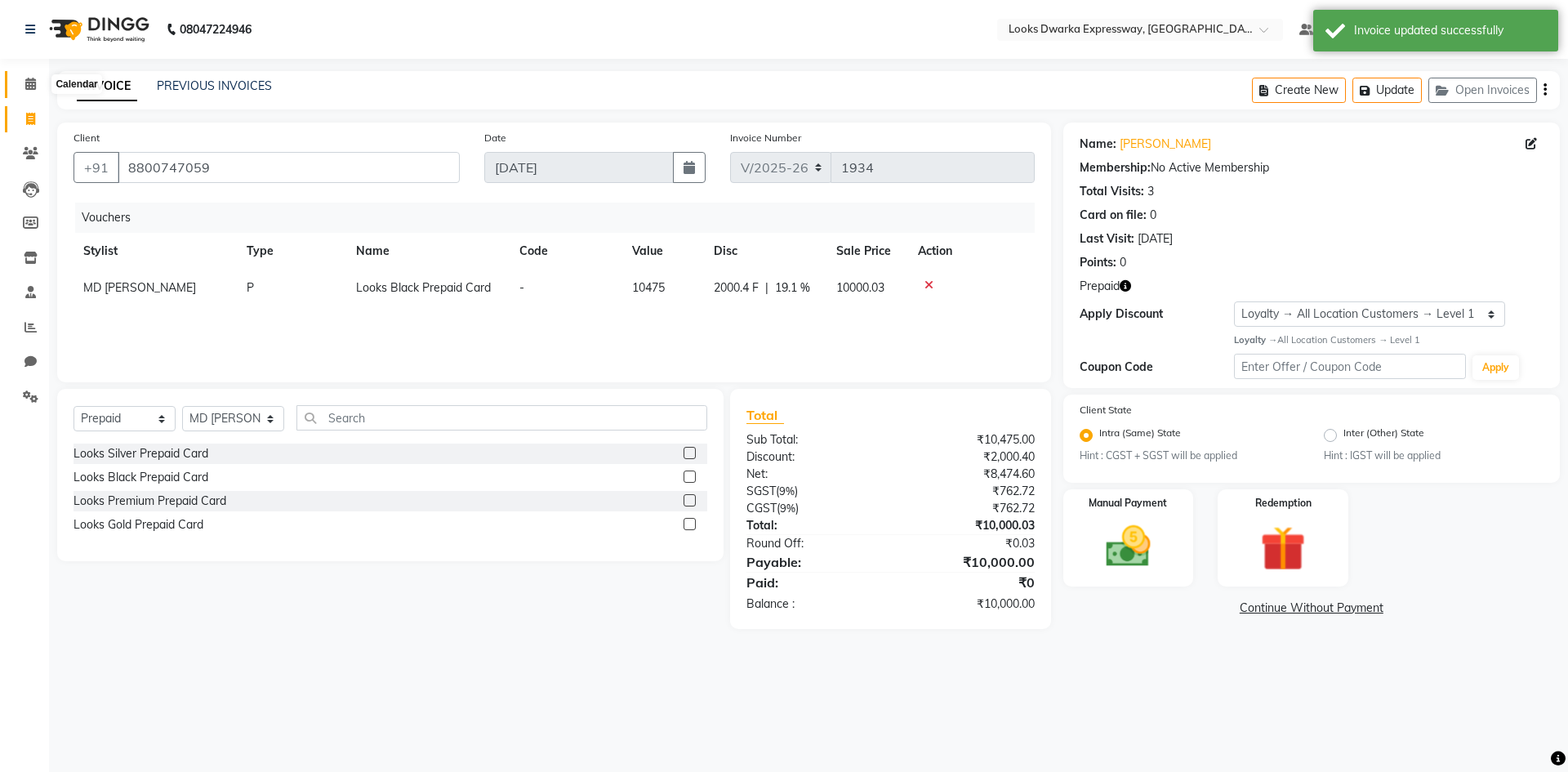
click at [27, 81] on icon at bounding box center [30, 84] width 10 height 12
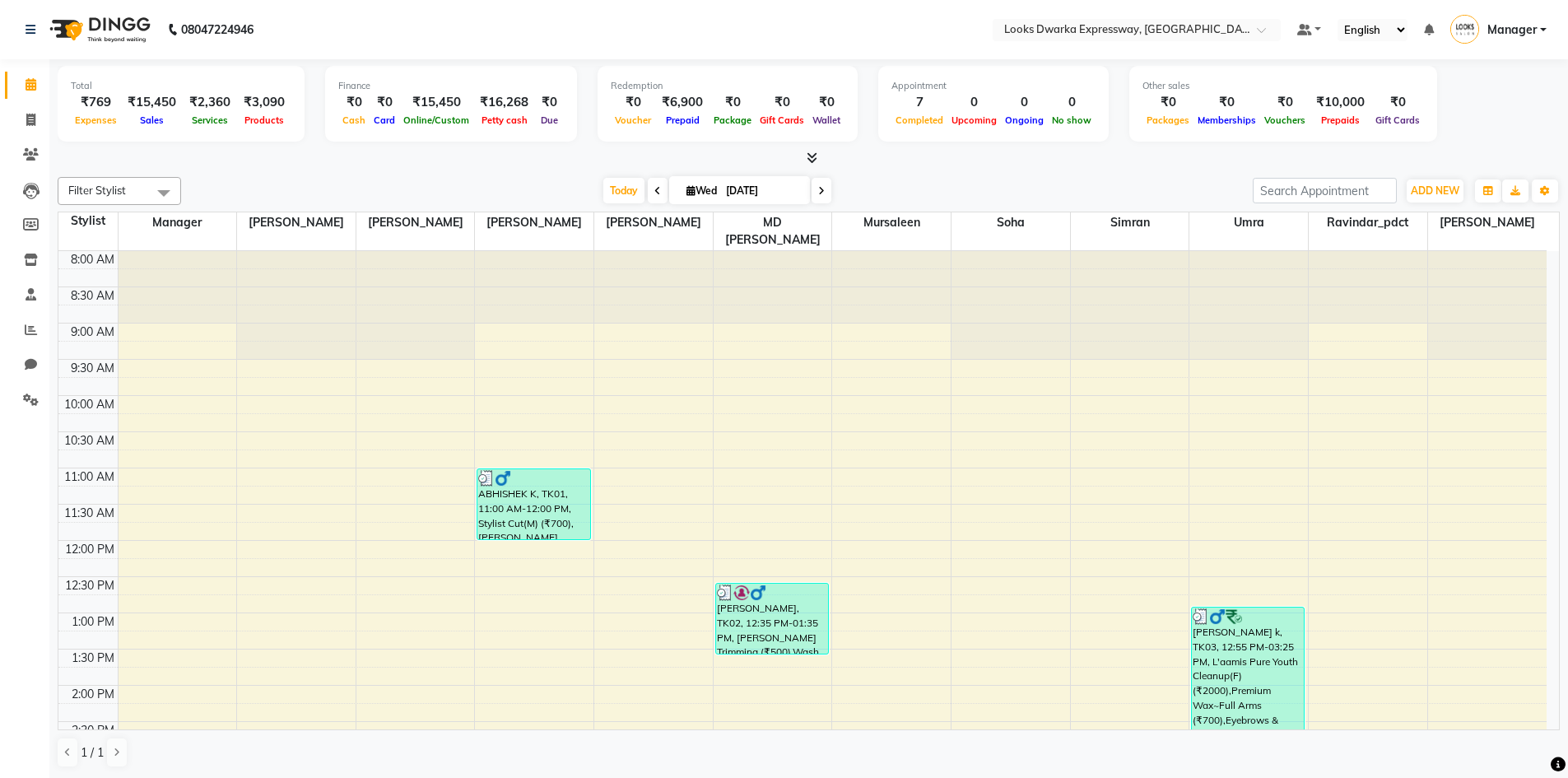
scroll to position [577, 0]
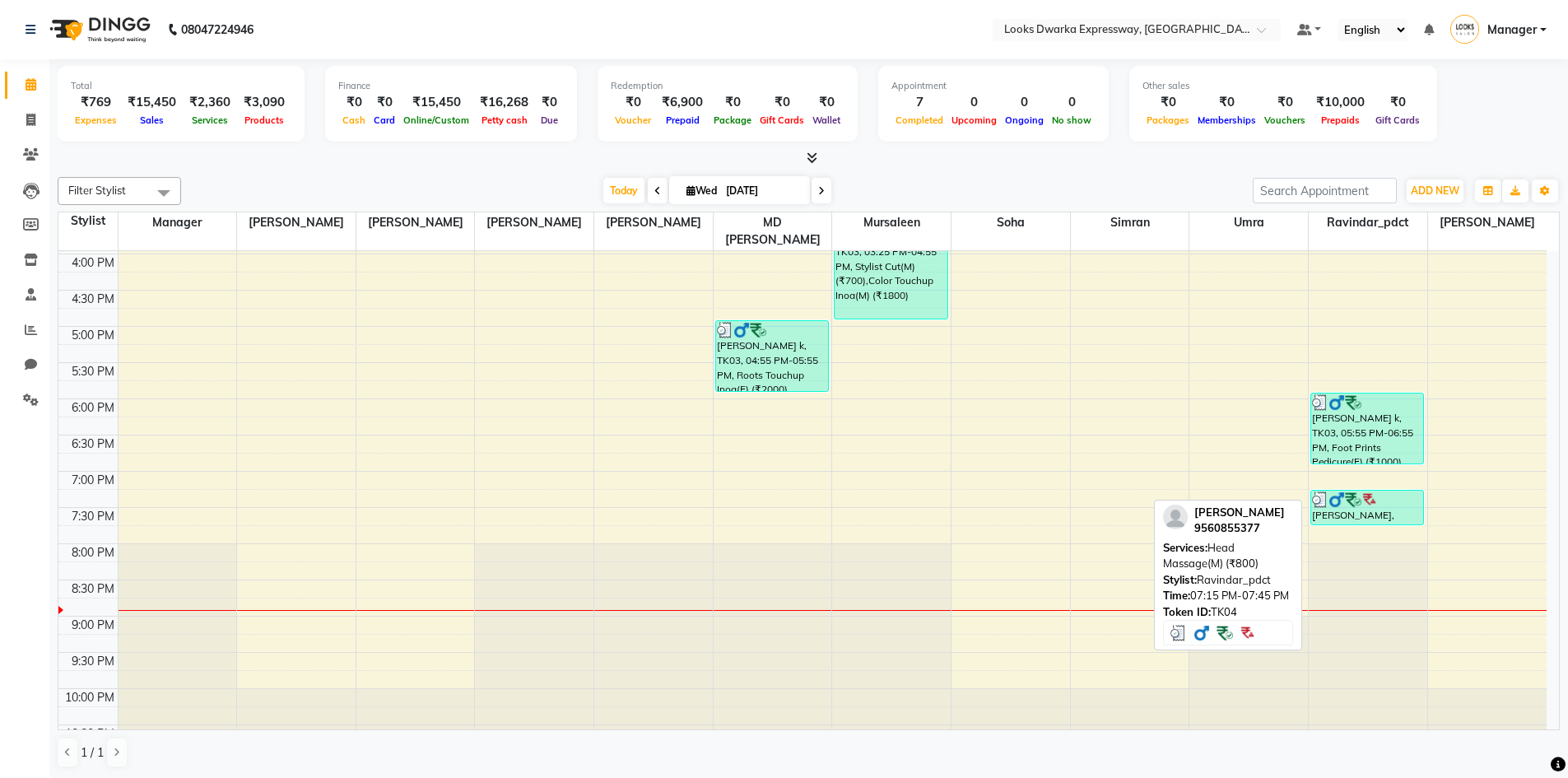
click at [1354, 492] on div "[PERSON_NAME], TK04, 07:15 PM-07:45 PM, Head Massage(M) (₹800)" at bounding box center [1367, 507] width 112 height 34
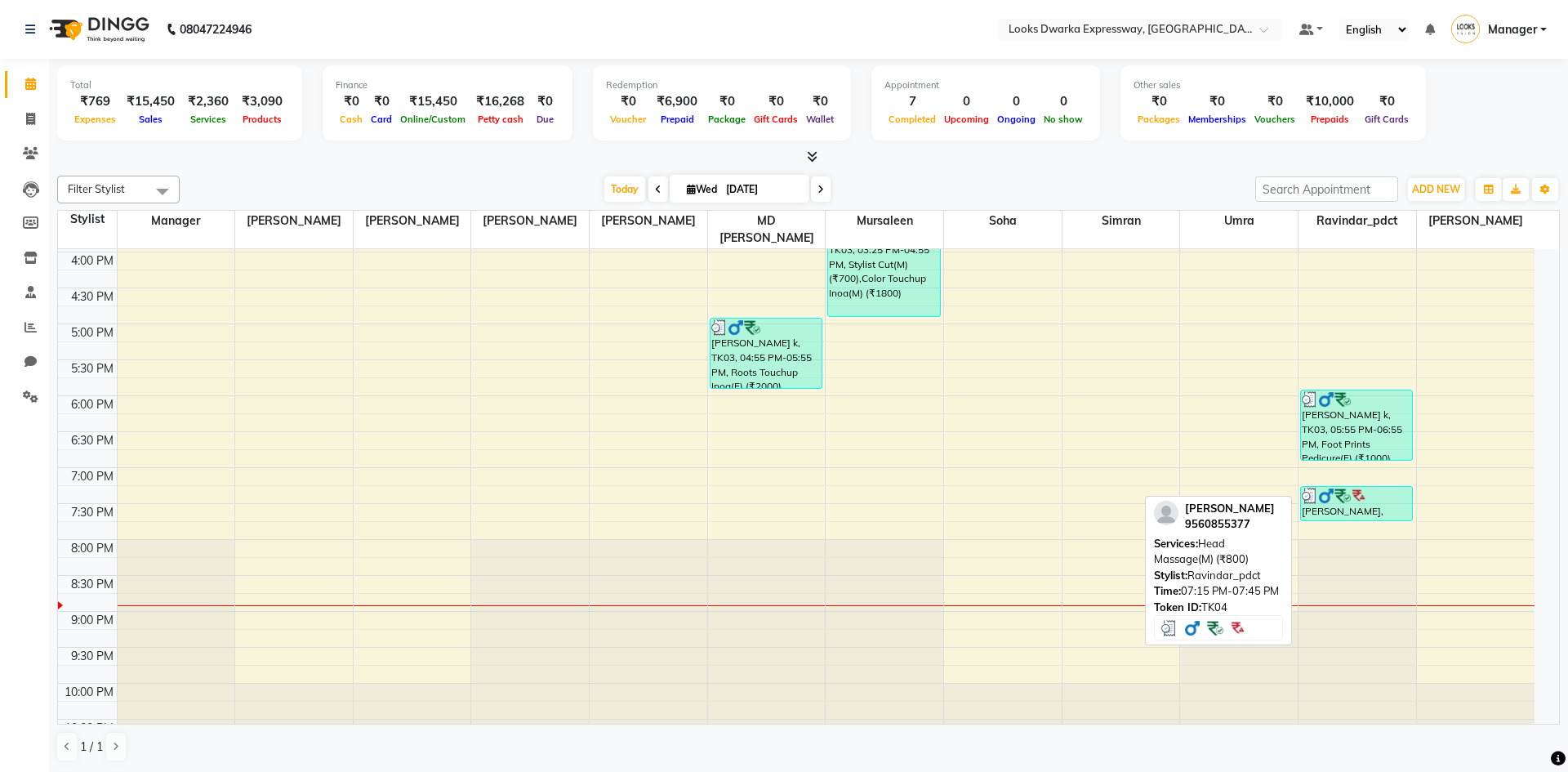
select select "3"
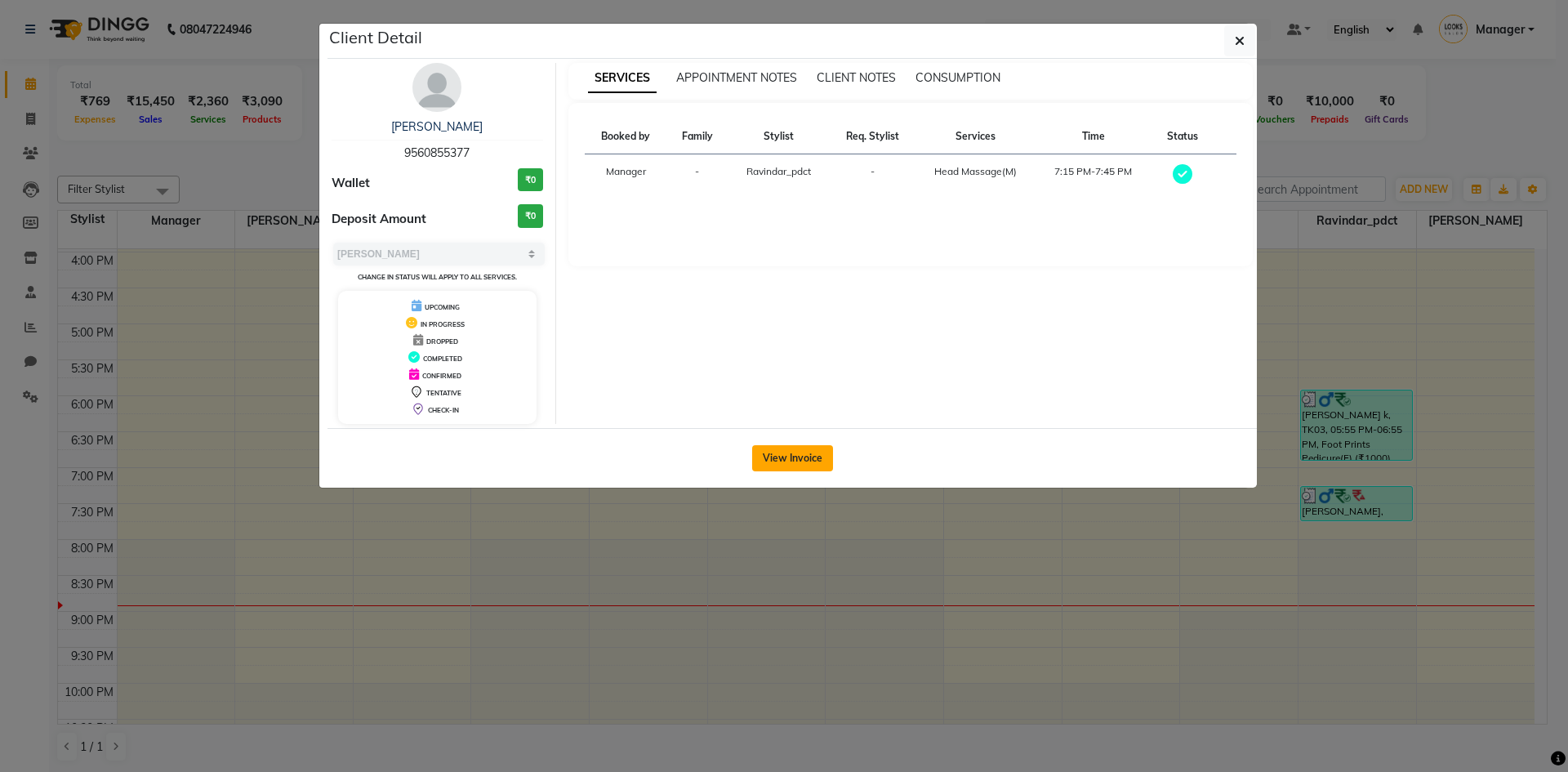
click at [792, 456] on button "View Invoice" at bounding box center [793, 458] width 81 height 27
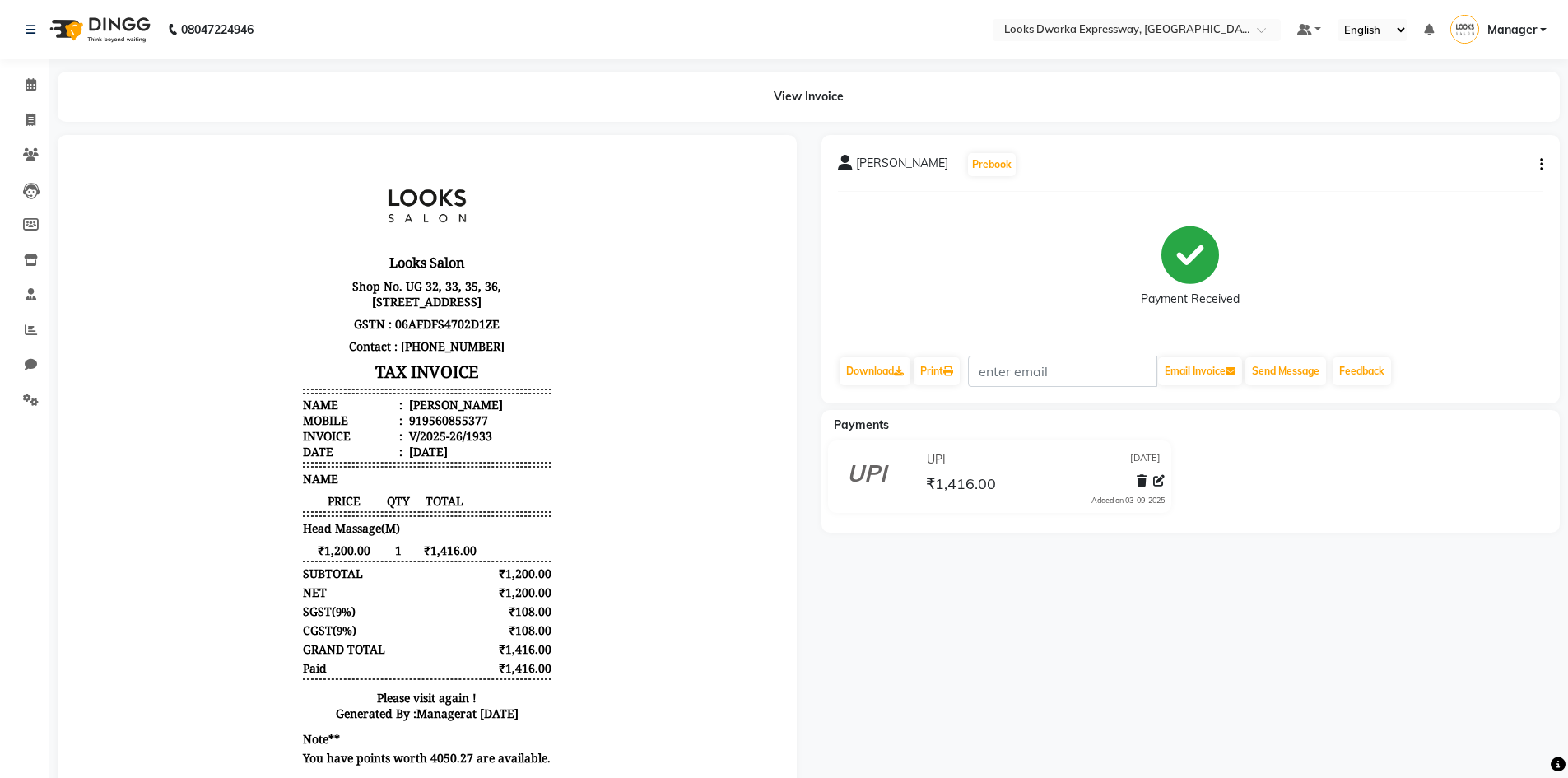
click at [1545, 170] on div "RAKESH K Prebook Payment Received Download Print Email Invoice Send Message Fee…" at bounding box center [1192, 269] width 739 height 268
click at [1544, 160] on div "RAKESH K Prebook Payment Received Download Print Email Invoice Send Message Fee…" at bounding box center [1192, 269] width 739 height 268
click at [1540, 165] on icon "button" at bounding box center [1541, 165] width 3 height 1
click at [1499, 154] on div "Split Service Amount" at bounding box center [1460, 153] width 113 height 20
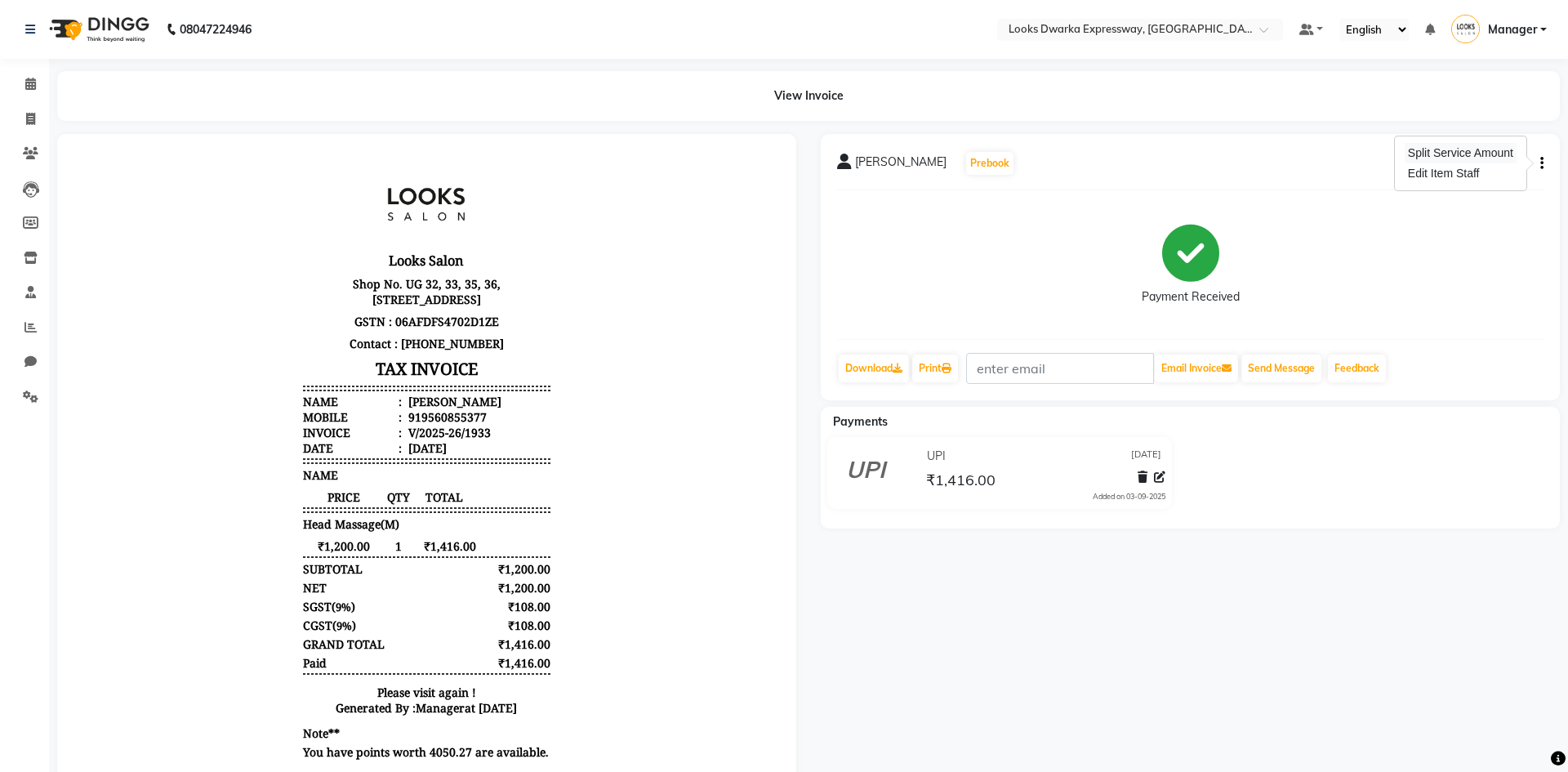
select select "52678"
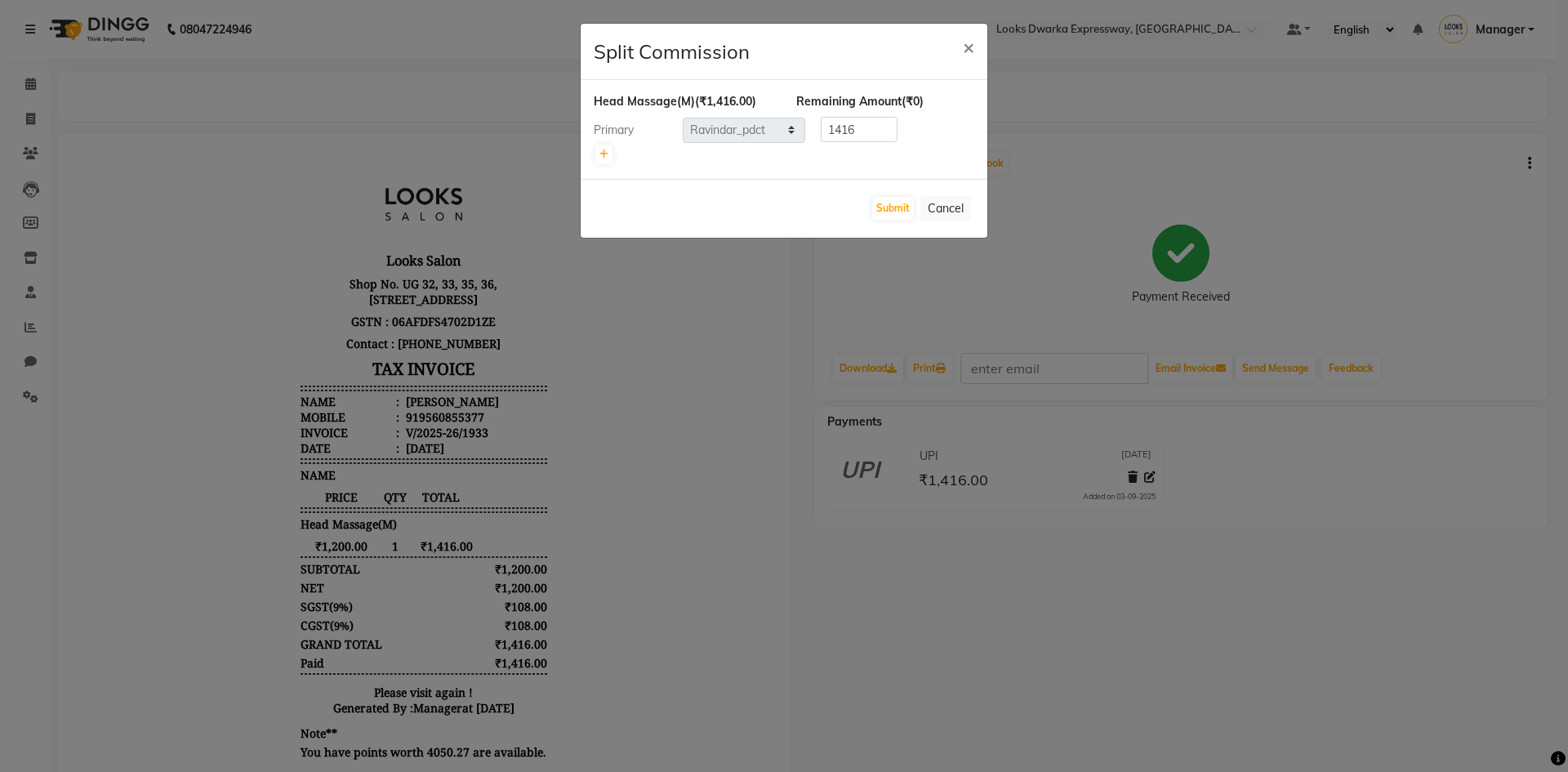
click at [1058, 170] on ngb-modal-window "Split Commission × Head Massage(M) (₹1,416.00) Remaining Amount (₹0) Primary Se…" at bounding box center [784, 386] width 1568 height 772
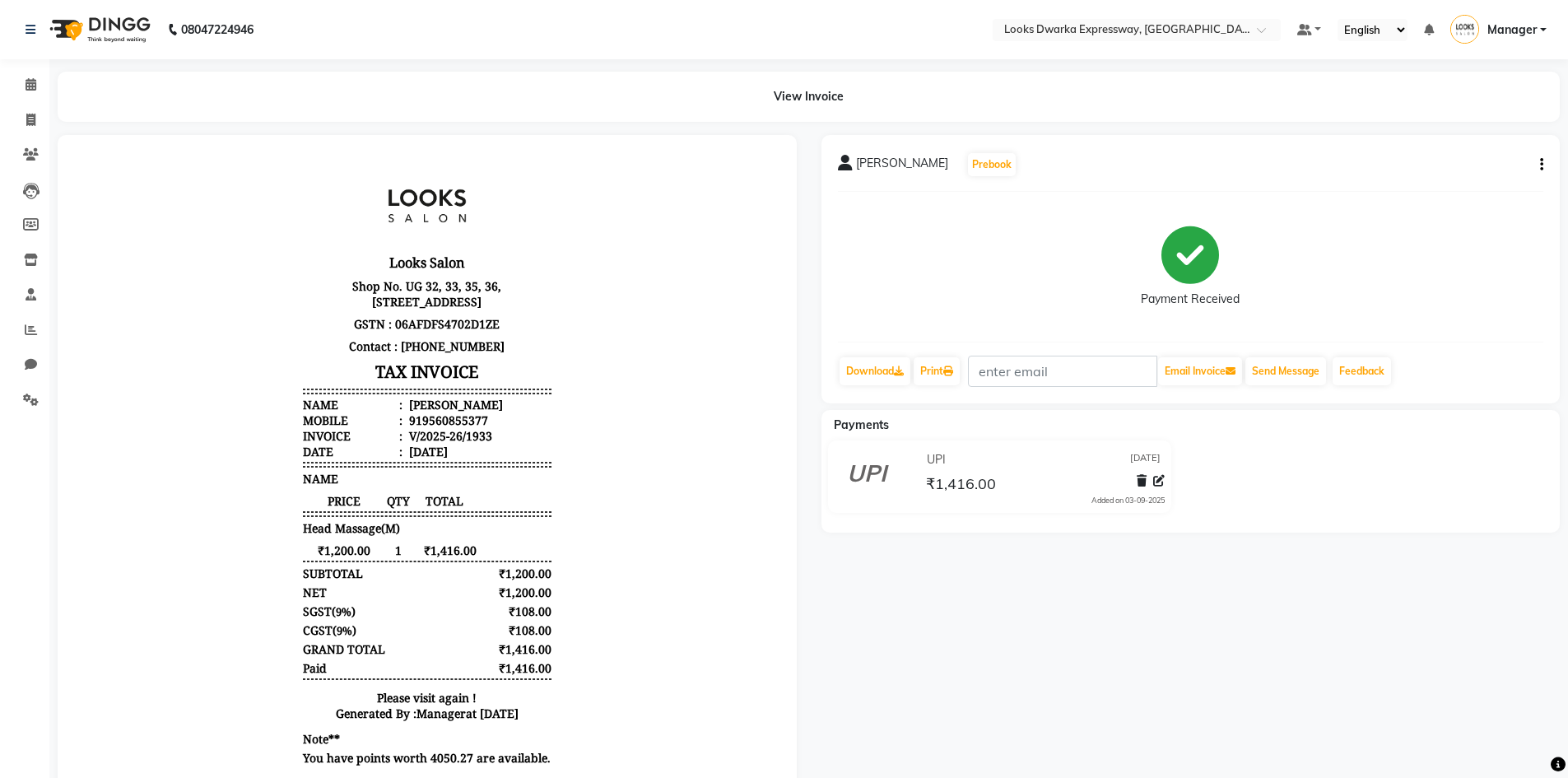
click at [1542, 166] on icon "button" at bounding box center [1541, 165] width 3 height 1
click at [1414, 261] on div "Payment Received" at bounding box center [1191, 266] width 706 height 124
click at [1543, 166] on icon "button" at bounding box center [1541, 165] width 3 height 1
click at [1510, 155] on div "Split Service Amount" at bounding box center [1460, 153] width 113 height 20
select select "52678"
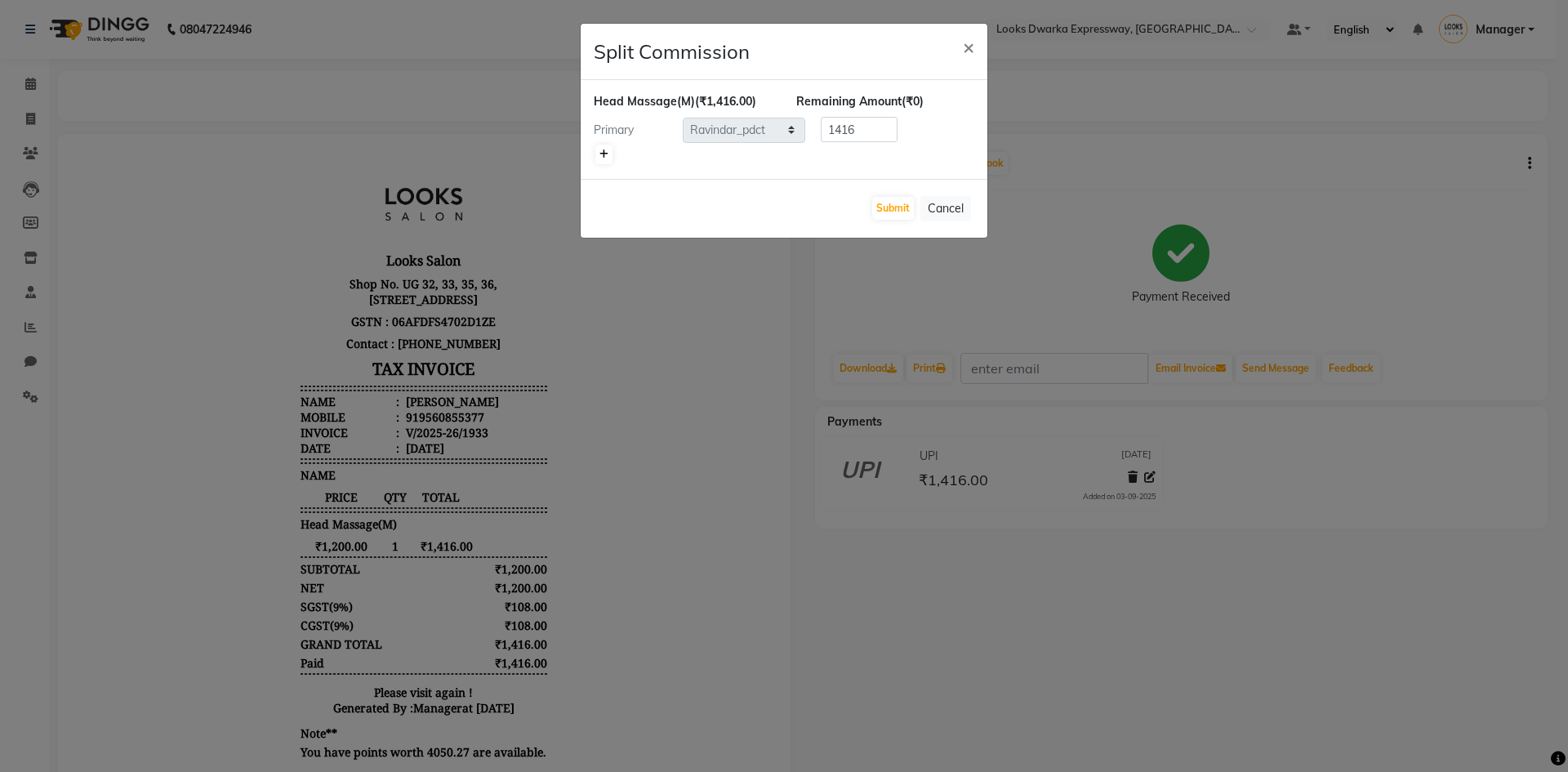
click at [606, 149] on icon at bounding box center [603, 154] width 9 height 10
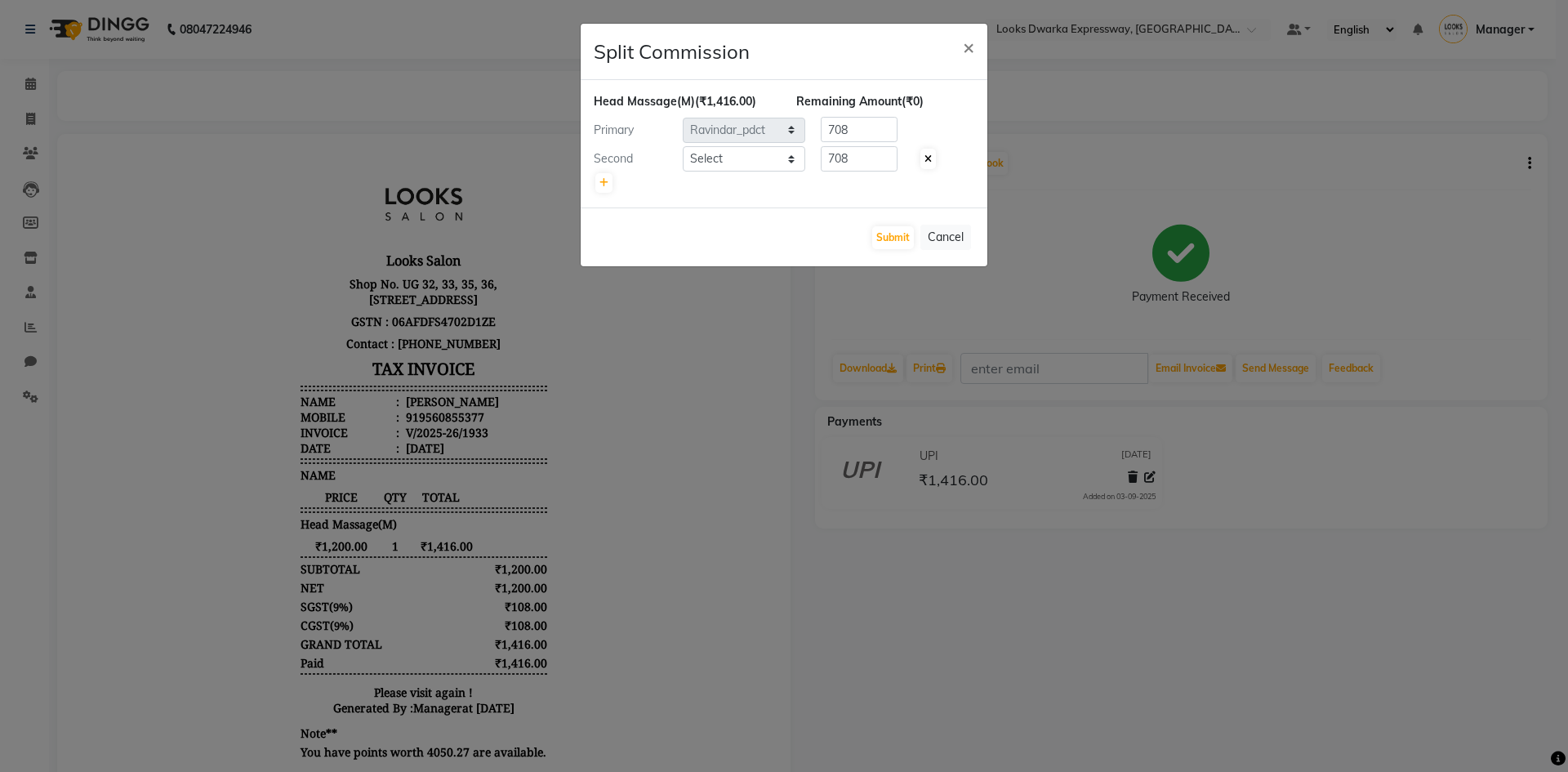
click at [927, 158] on icon at bounding box center [928, 159] width 8 height 10
type input "1416"
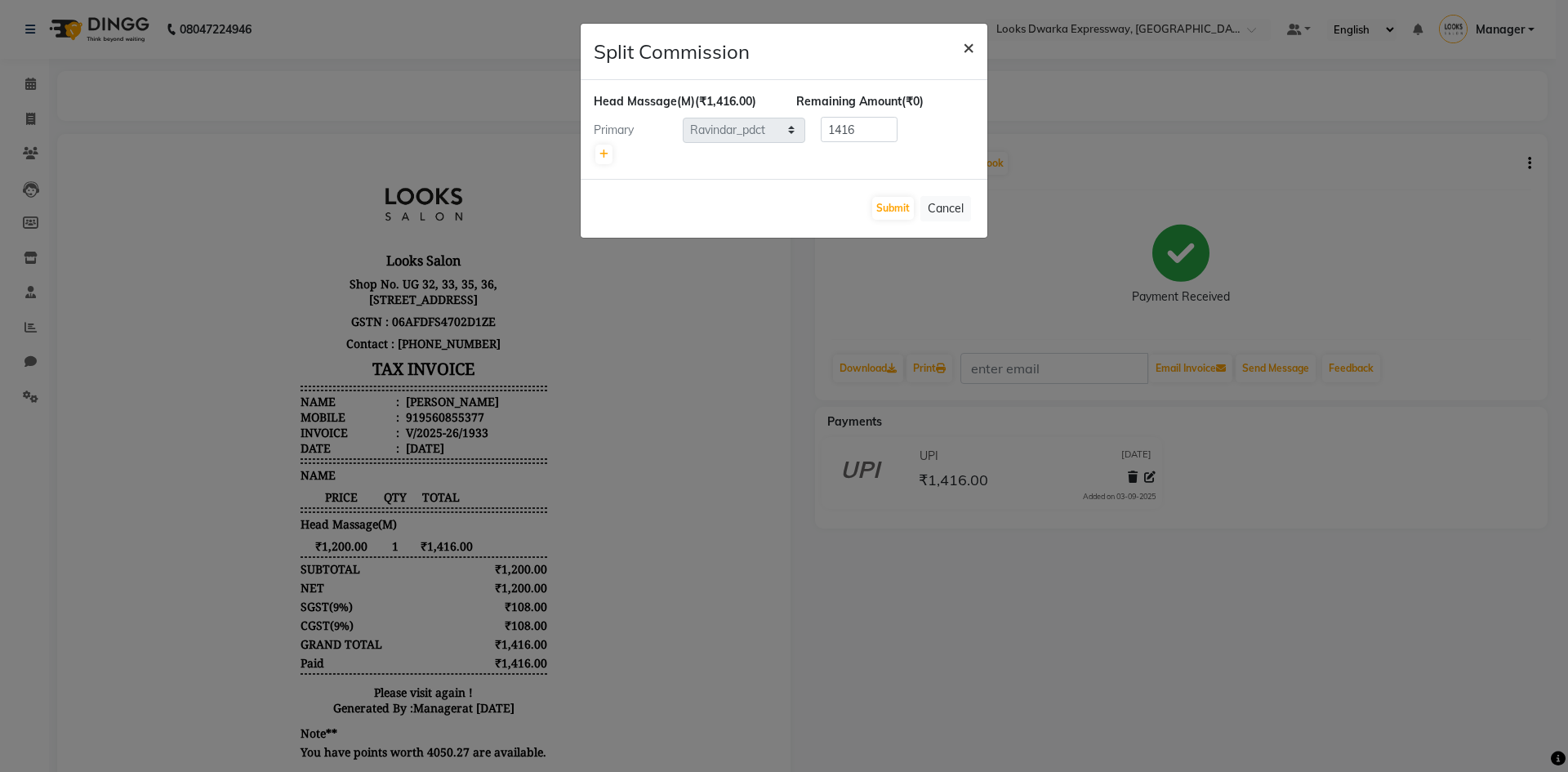
click at [972, 48] on span "×" at bounding box center [968, 47] width 11 height 25
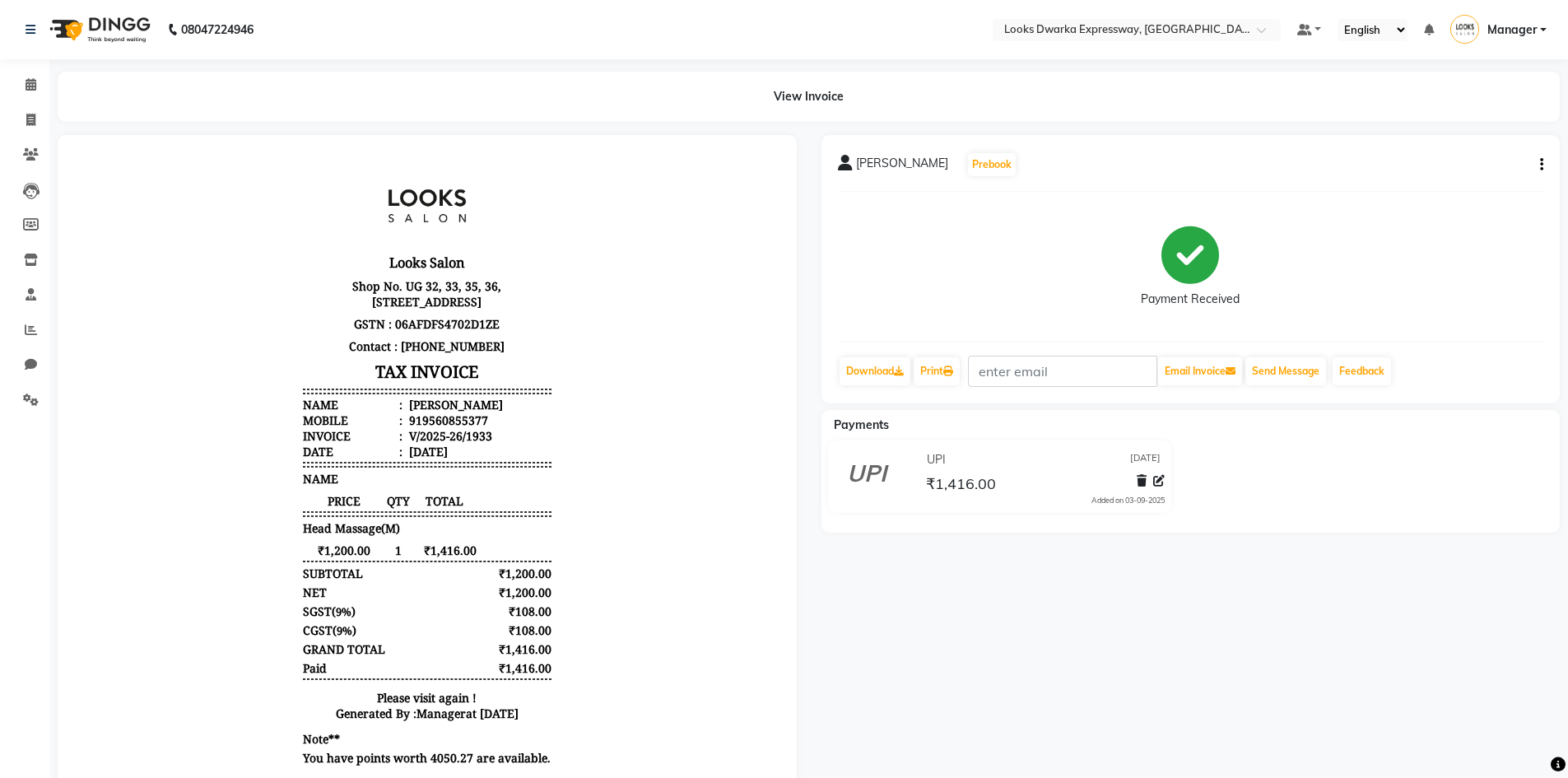
scroll to position [65, 0]
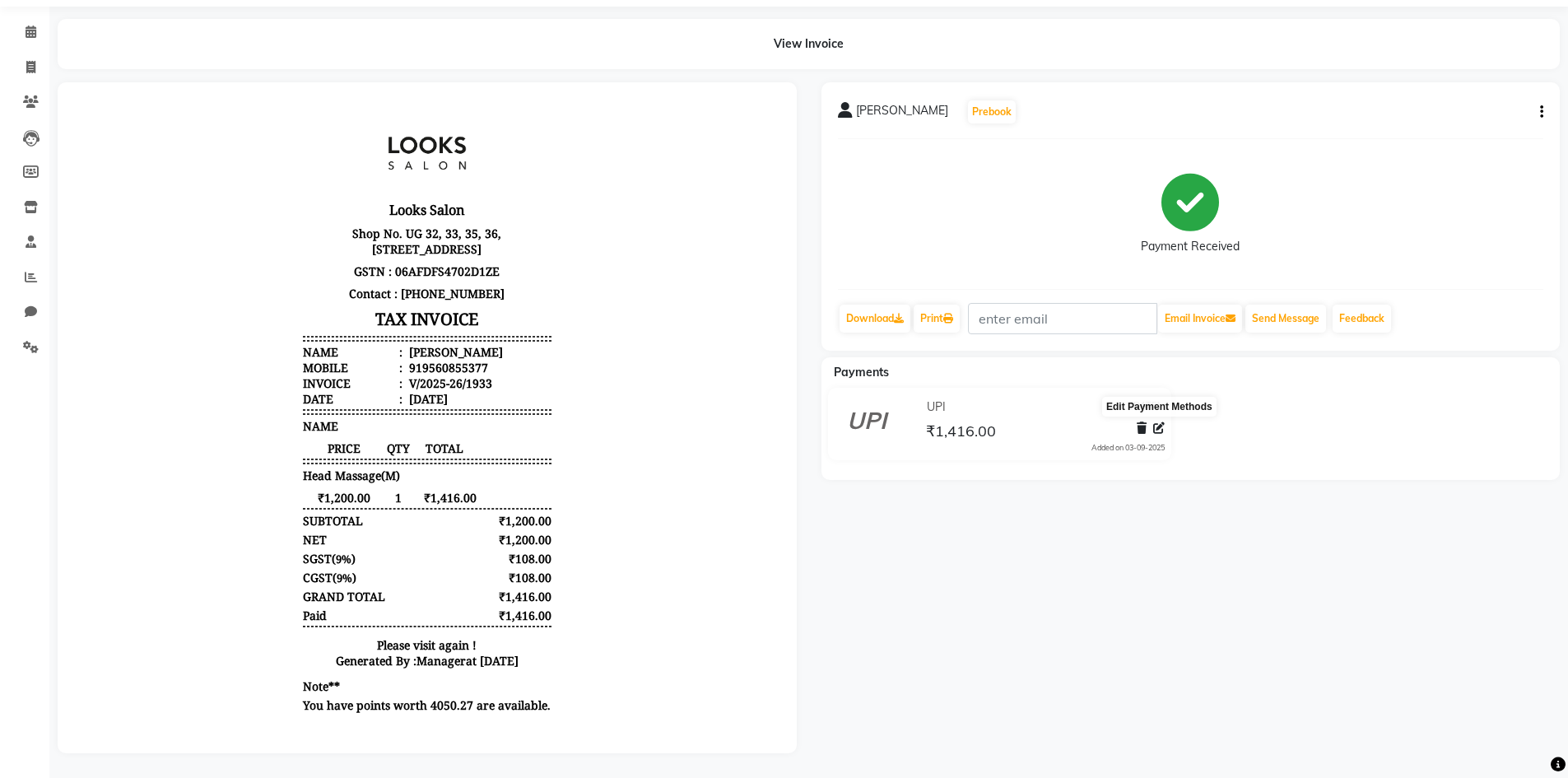
click at [1157, 423] on icon at bounding box center [1159, 428] width 11 height 11
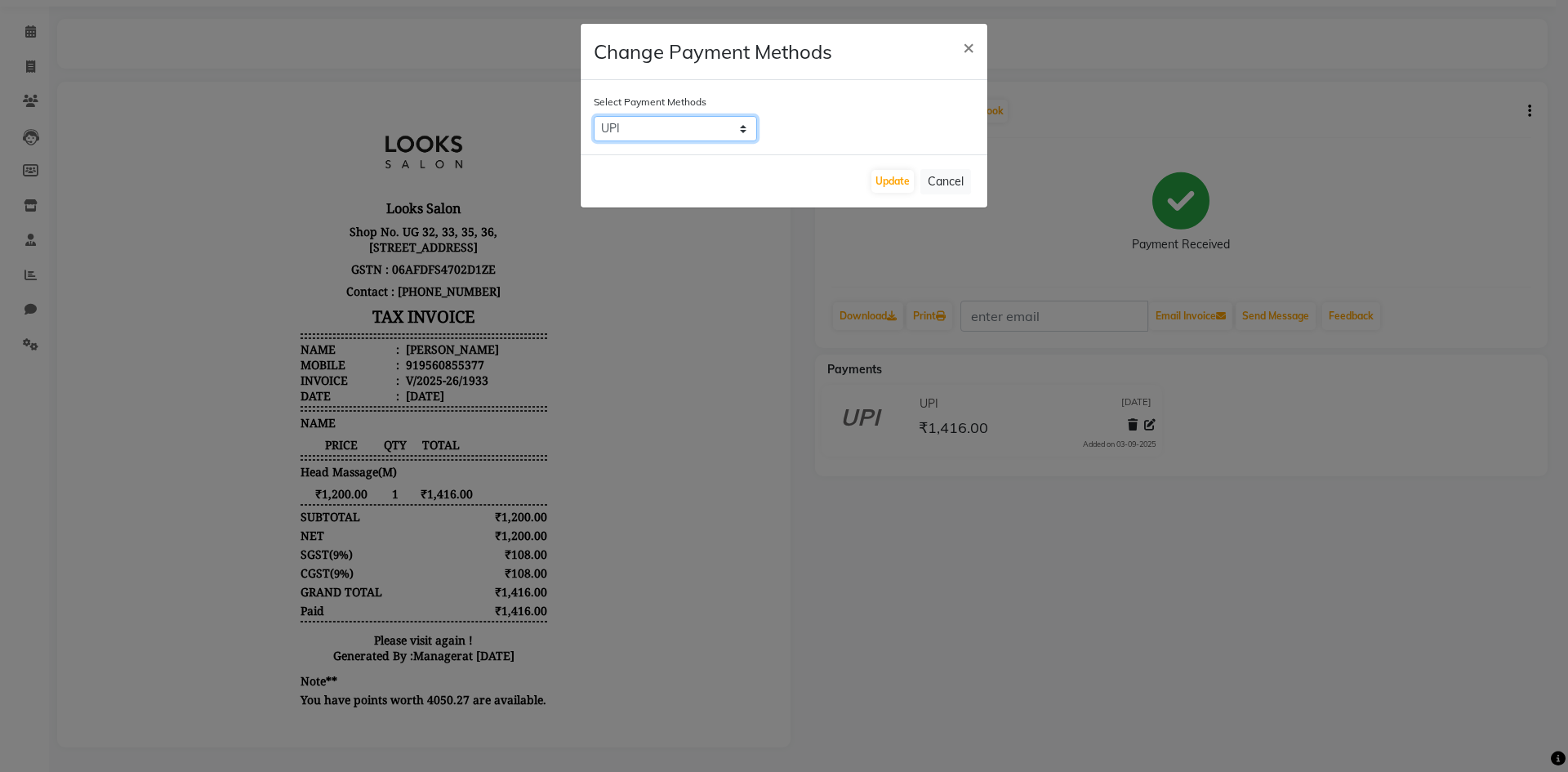
click at [657, 133] on select "UPI ONLINE CASH CARD" at bounding box center [676, 128] width 163 height 26
select select "2"
click at [594, 116] on select "UPI ONLINE CASH CARD" at bounding box center [676, 128] width 163 height 26
click at [890, 186] on button "Update" at bounding box center [892, 182] width 43 height 23
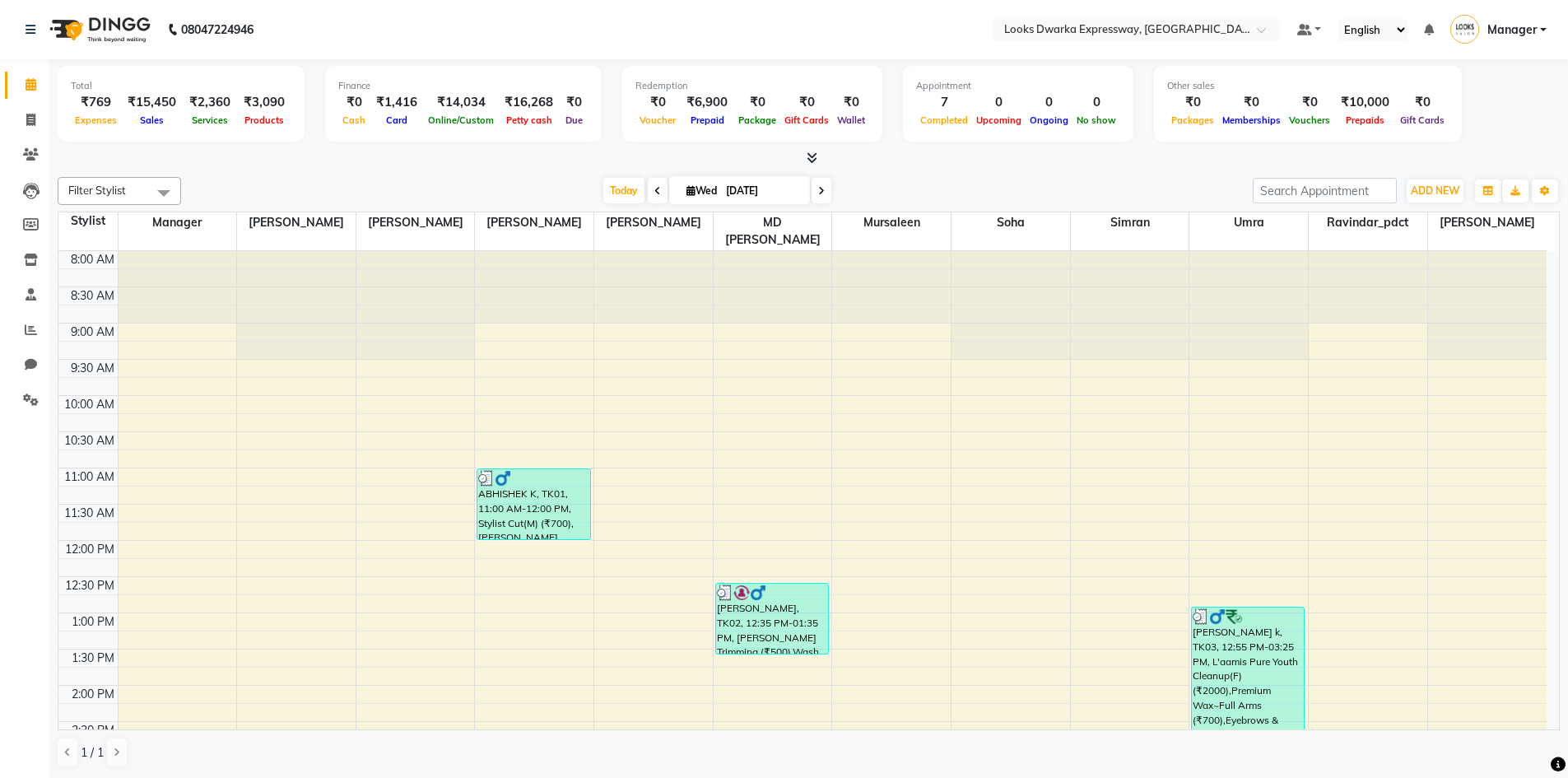
select select "6011"
select select "service"
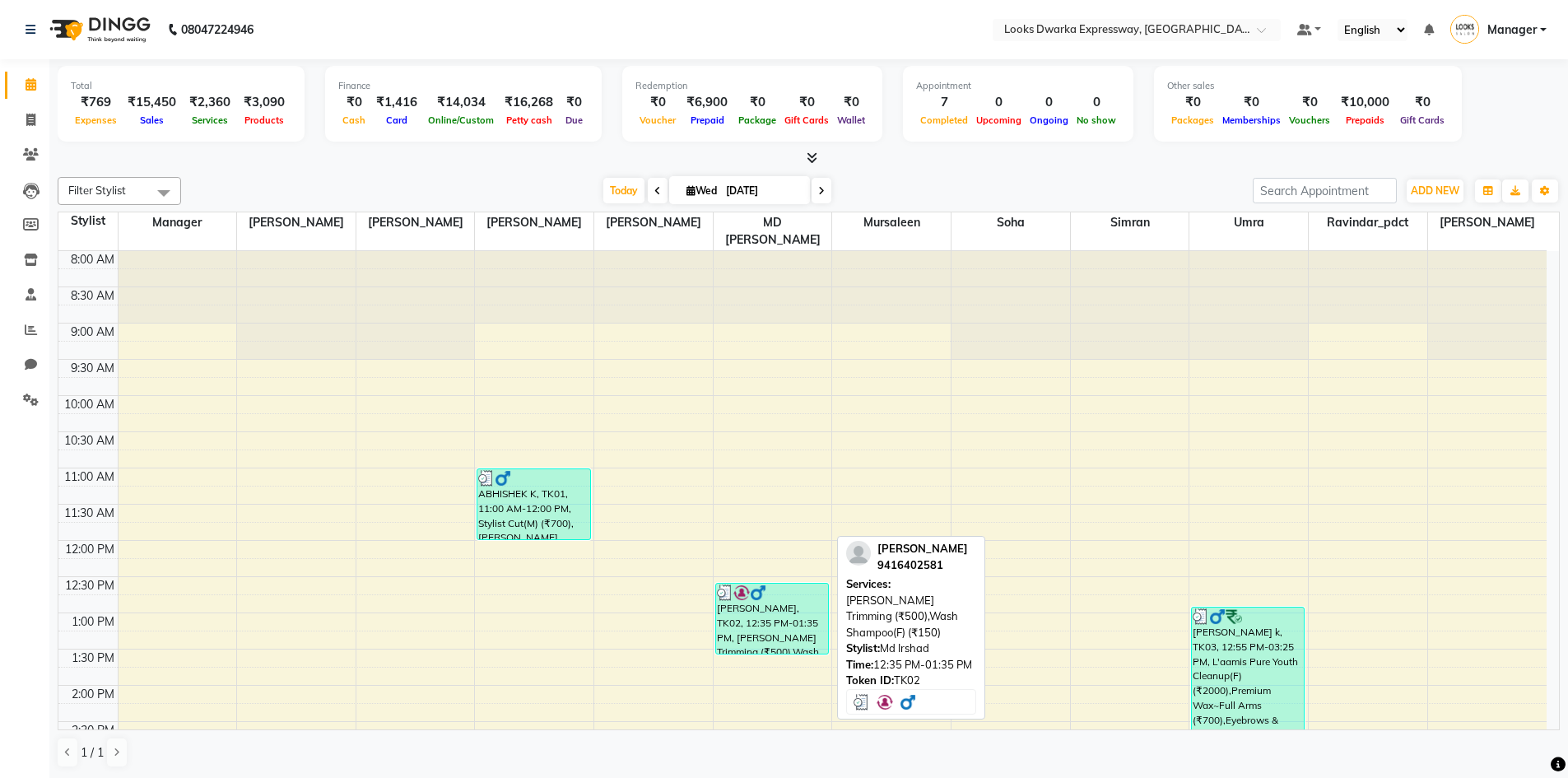
click at [752, 601] on div "[PERSON_NAME], TK02, 12:35 PM-01:35 PM, [PERSON_NAME] Trimming (₹500),Wash Sham…" at bounding box center [772, 618] width 112 height 70
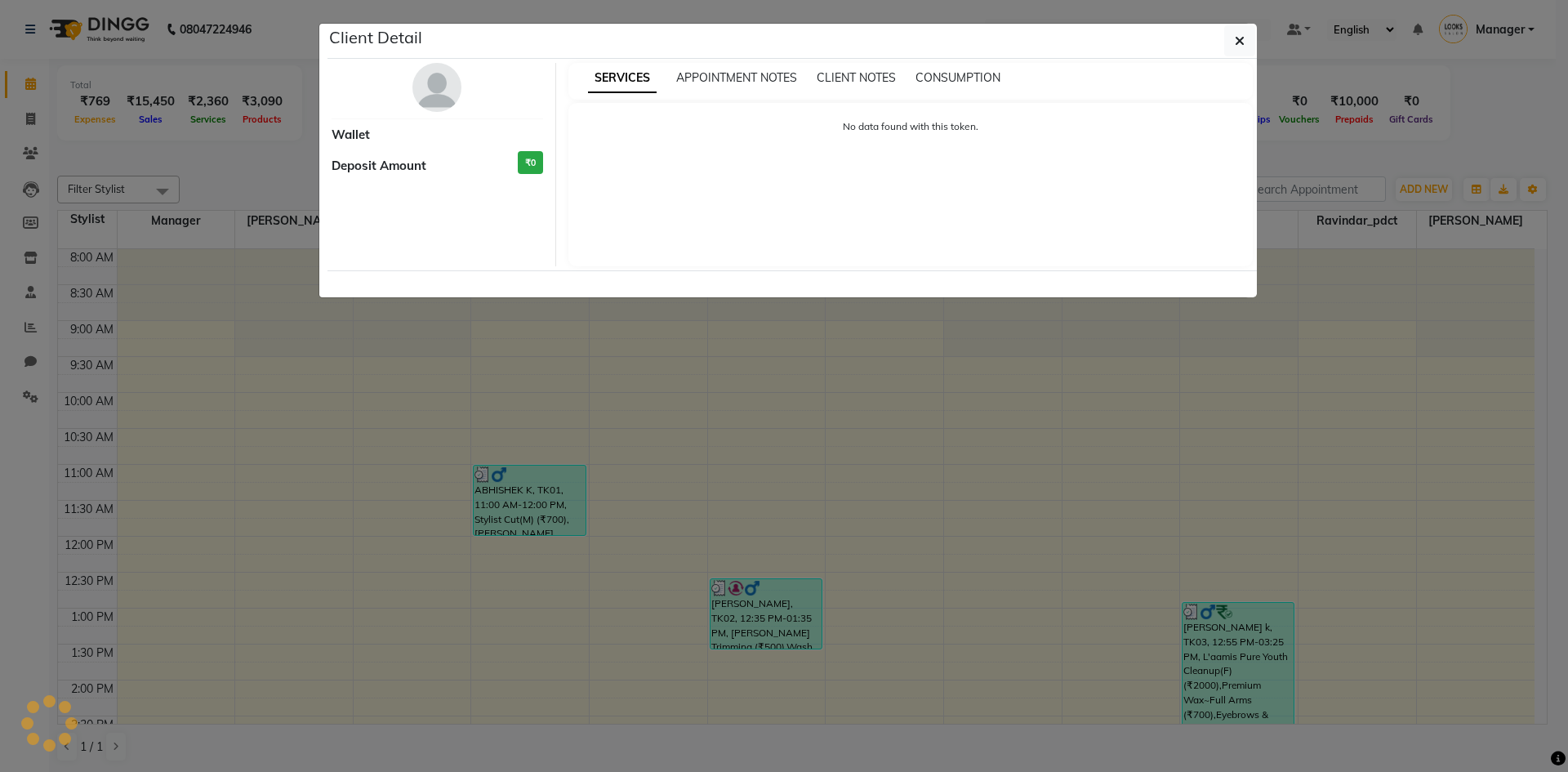
select select "3"
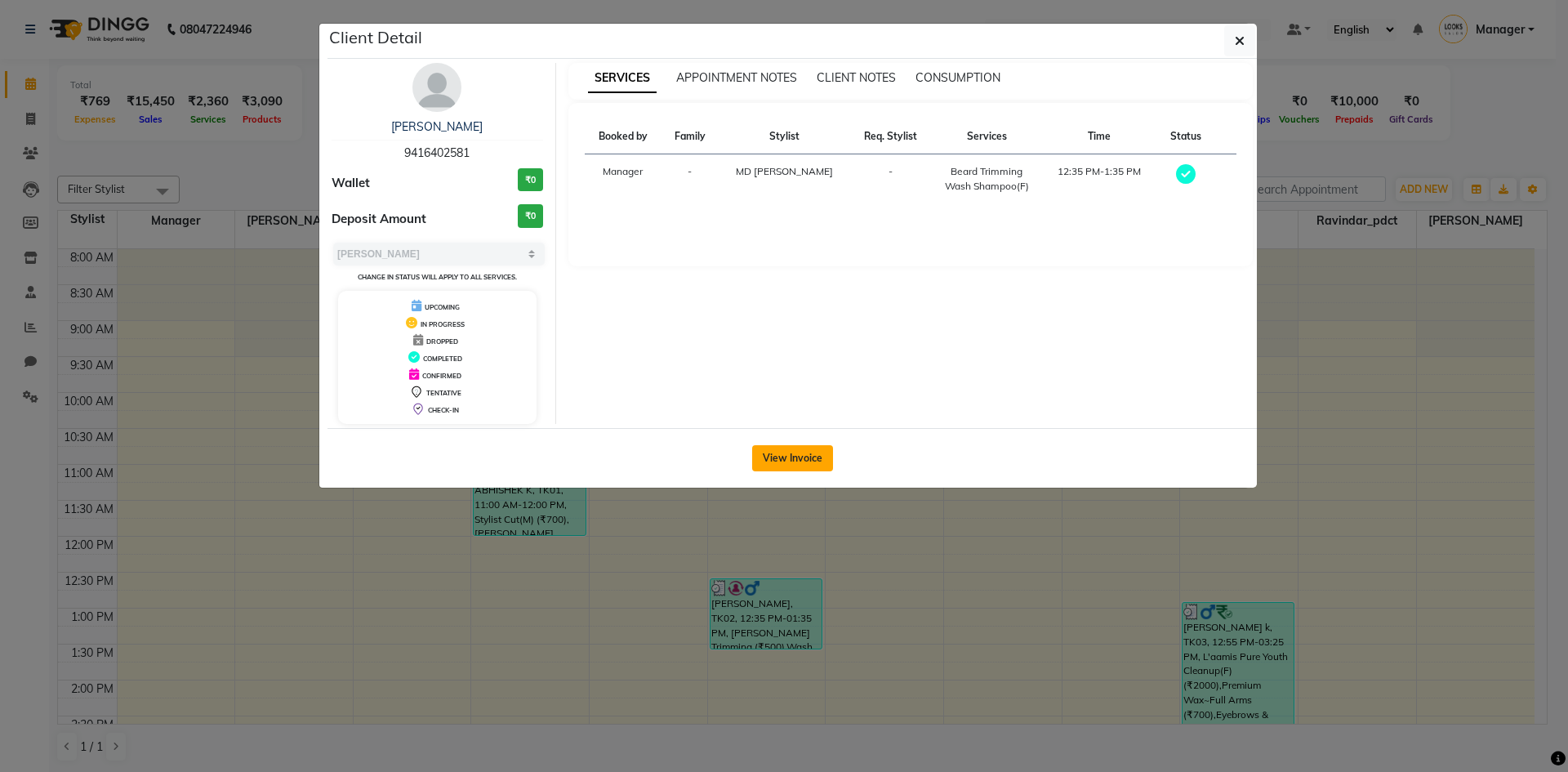
click at [794, 456] on button "View Invoice" at bounding box center [793, 458] width 81 height 27
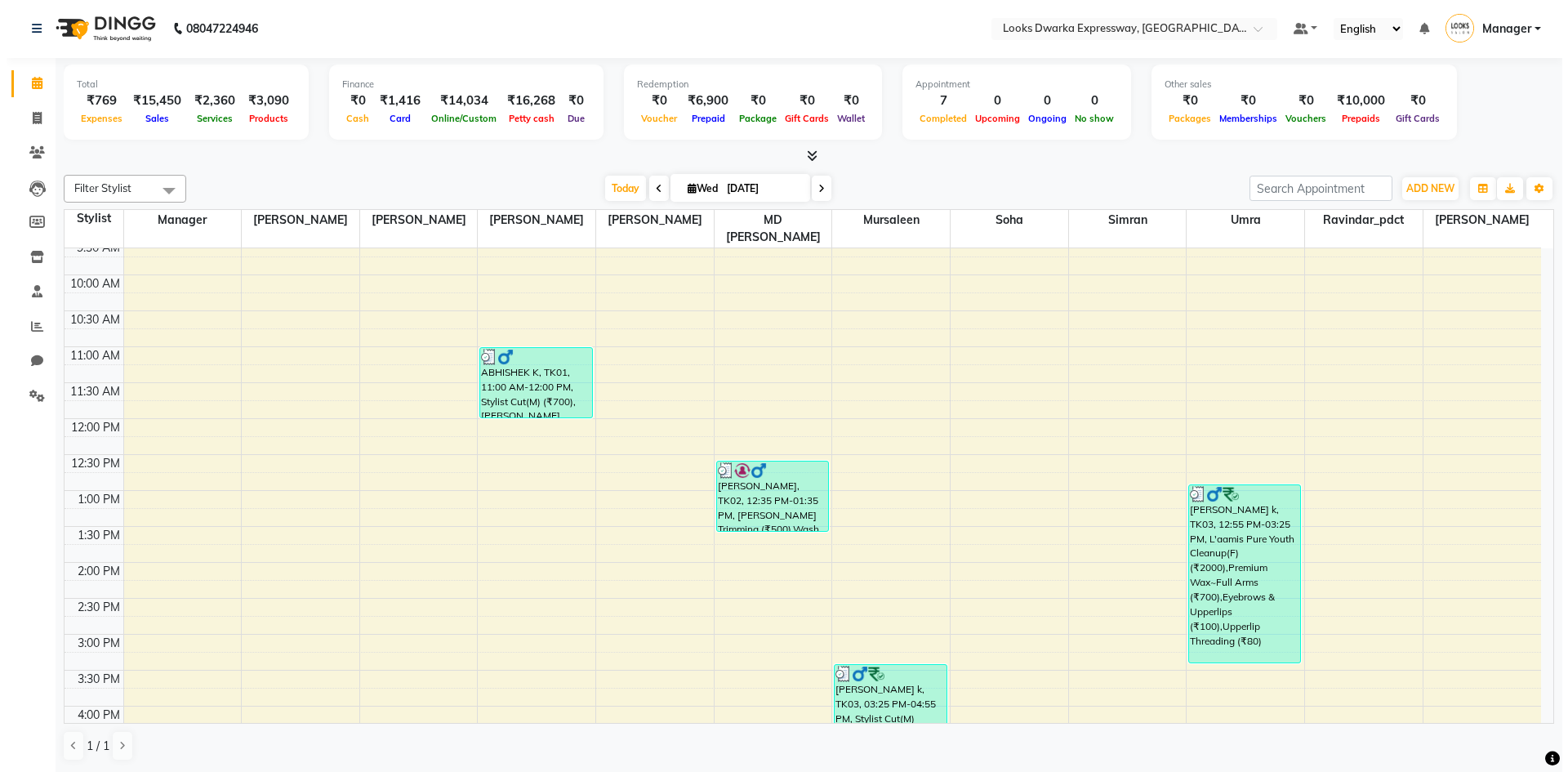
scroll to position [327, 0]
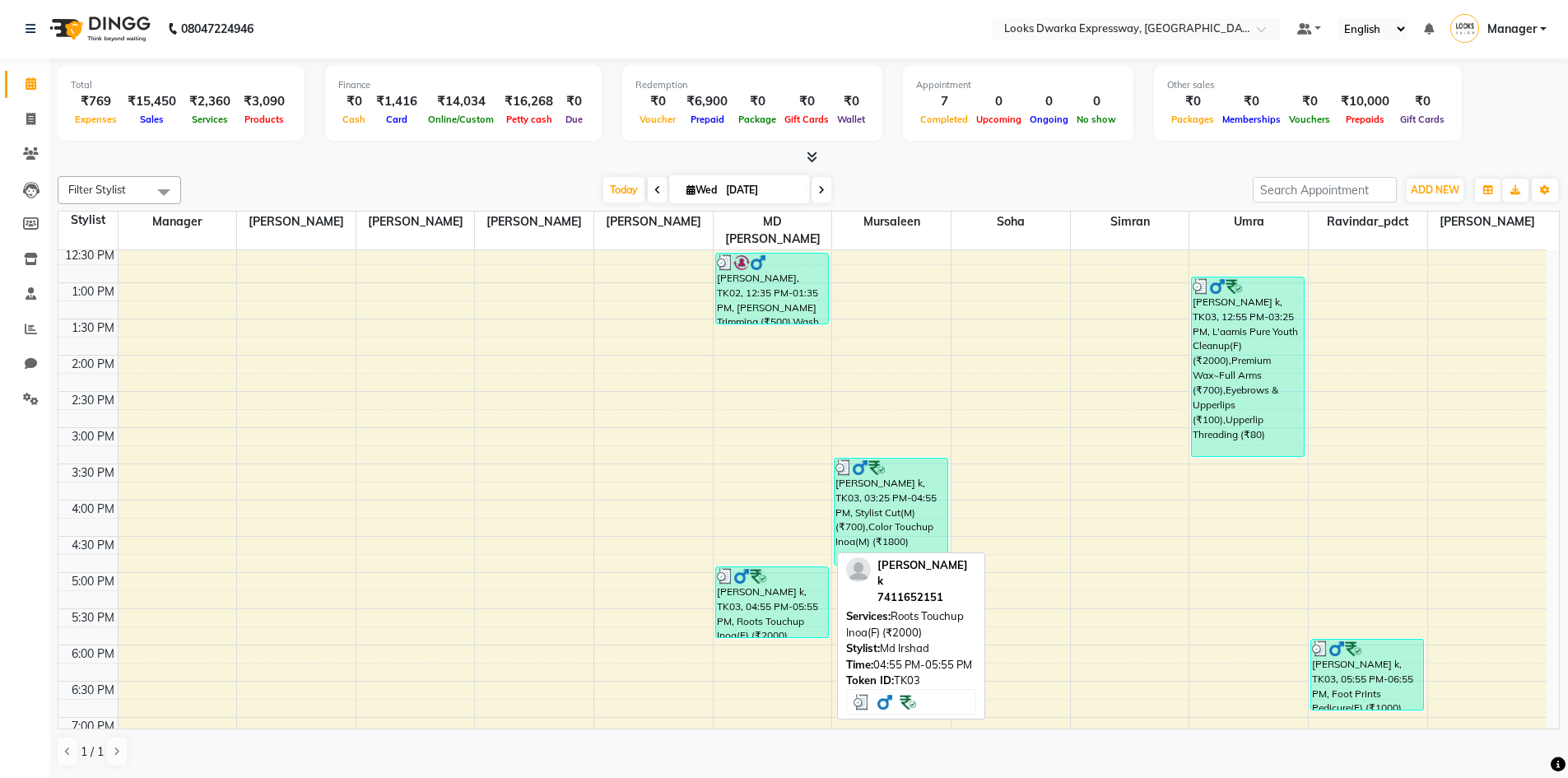
click at [769, 587] on div "[PERSON_NAME] k, TK03, 04:55 PM-05:55 PM, Roots Touchup Inoa(F) (₹2000)" at bounding box center [772, 602] width 112 height 70
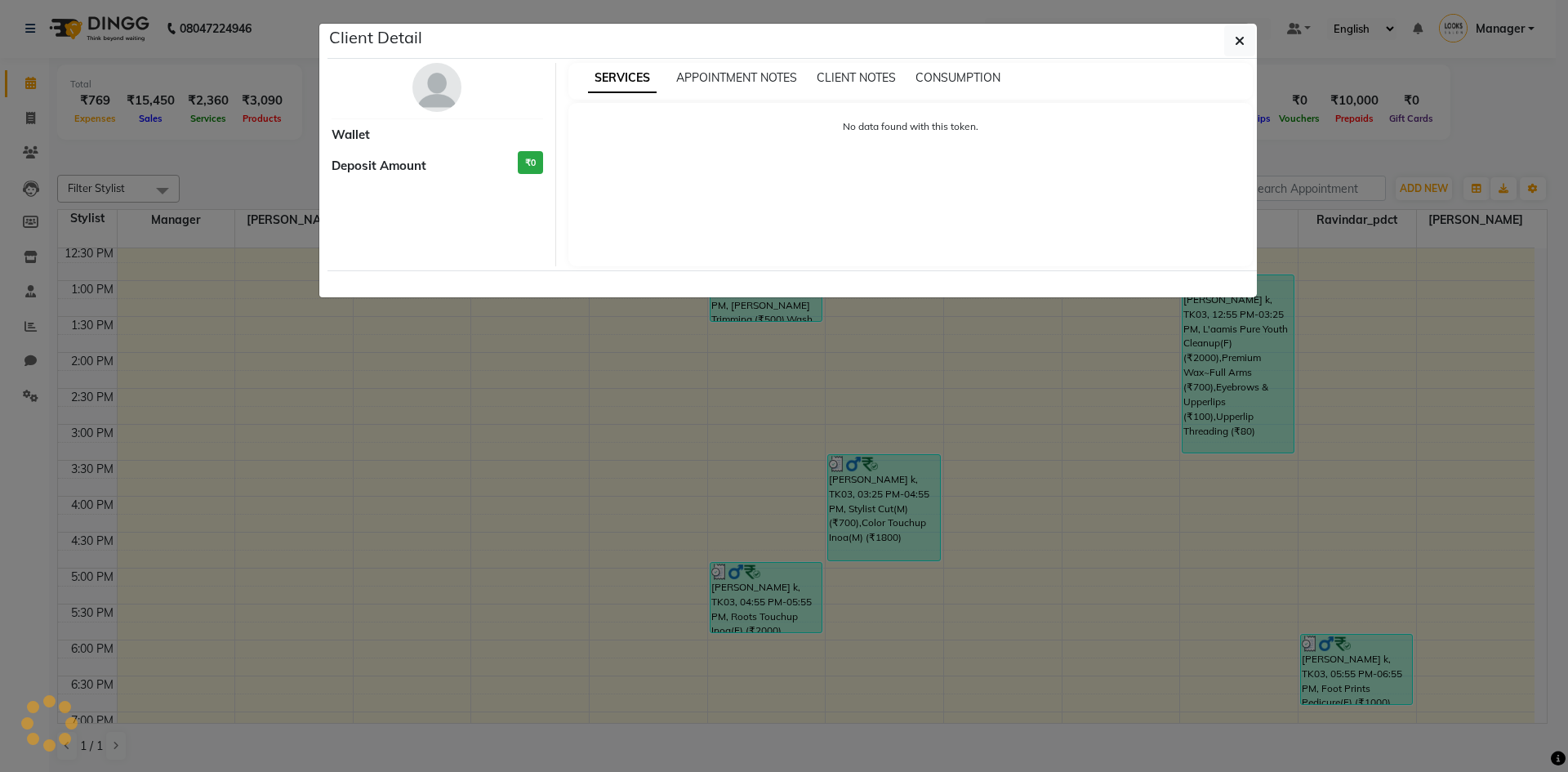
select select "3"
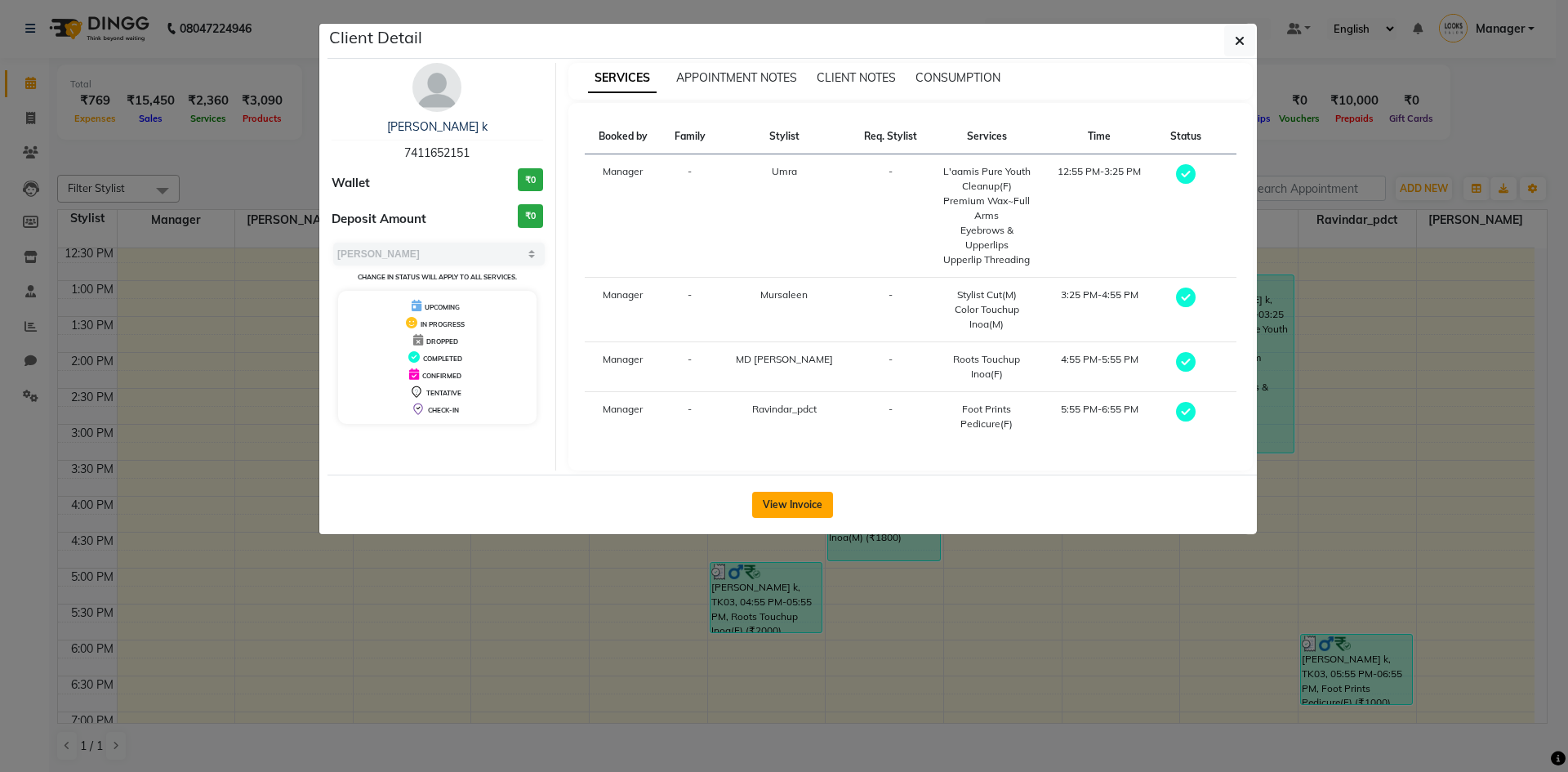
click at [810, 506] on button "View Invoice" at bounding box center [793, 505] width 81 height 27
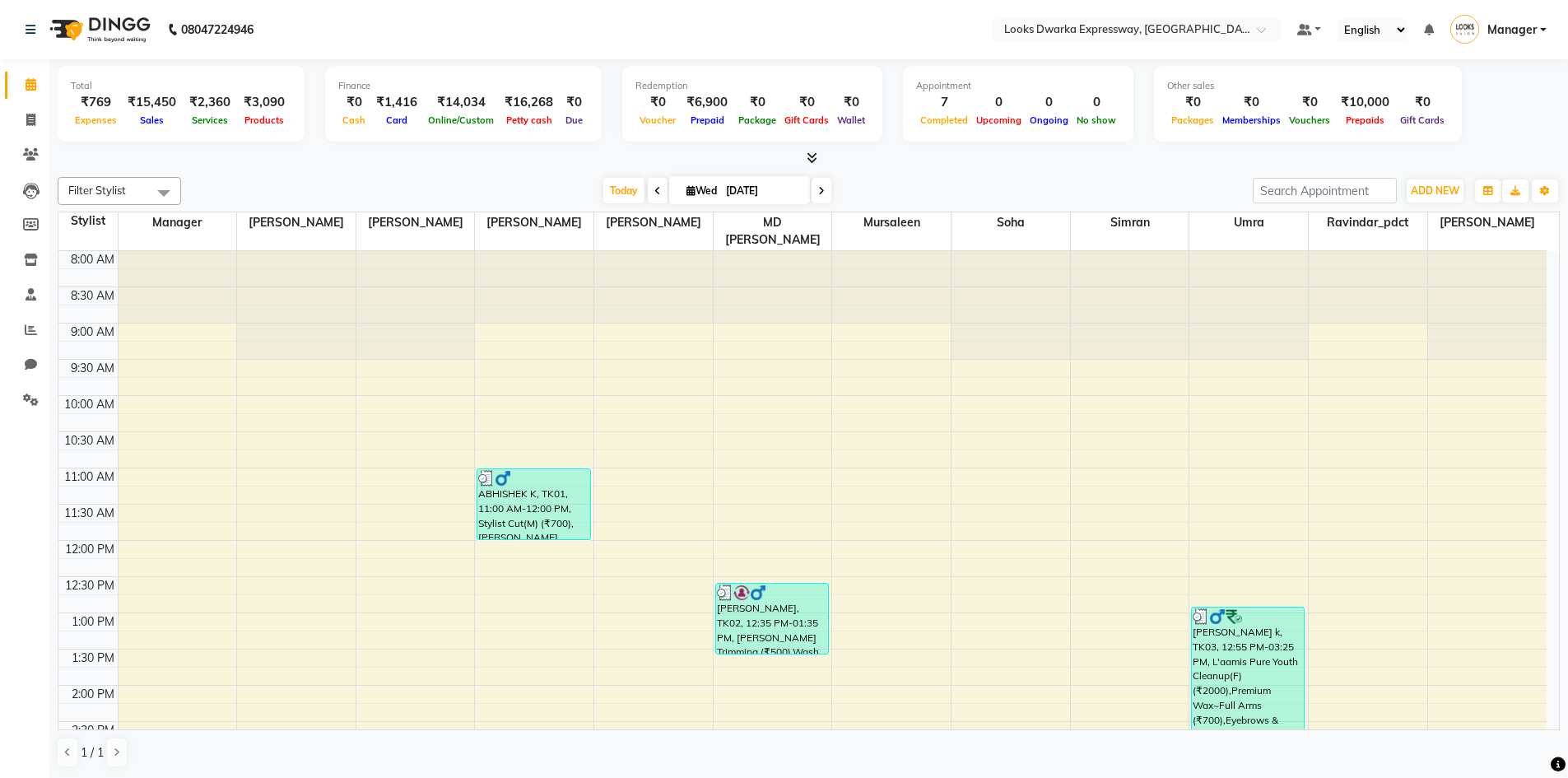
select select "service"
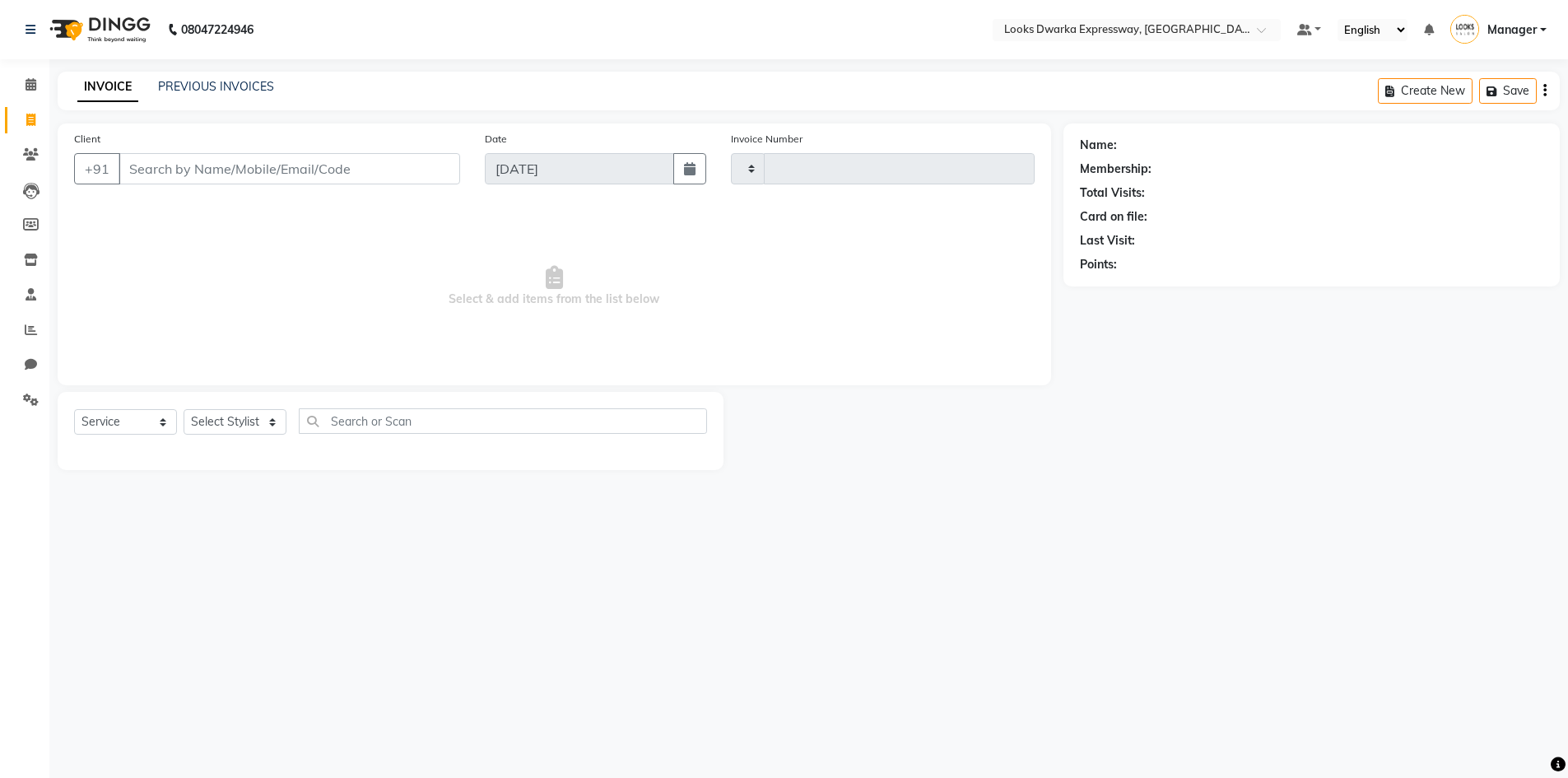
type input "1934"
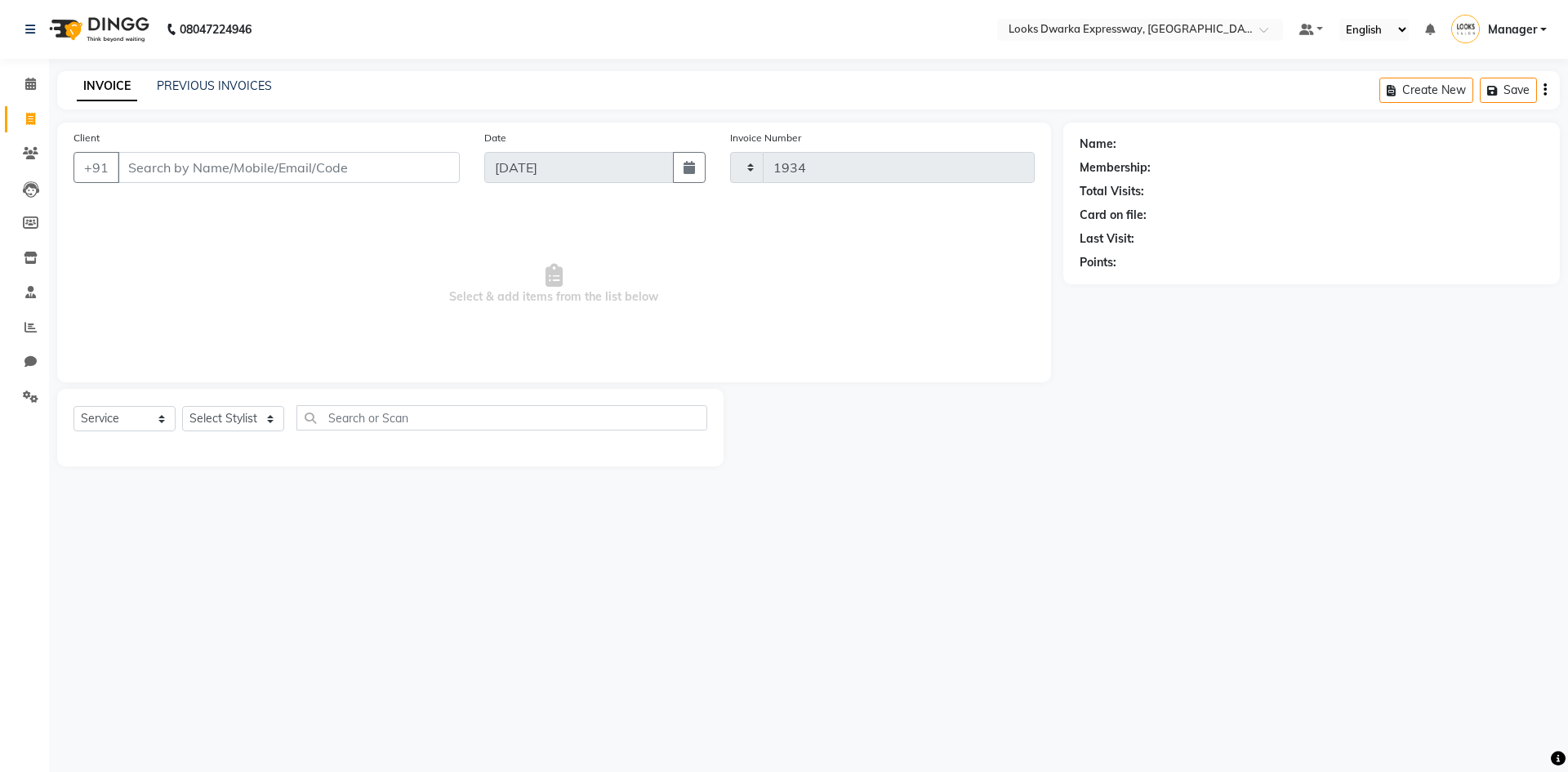
select select "6011"
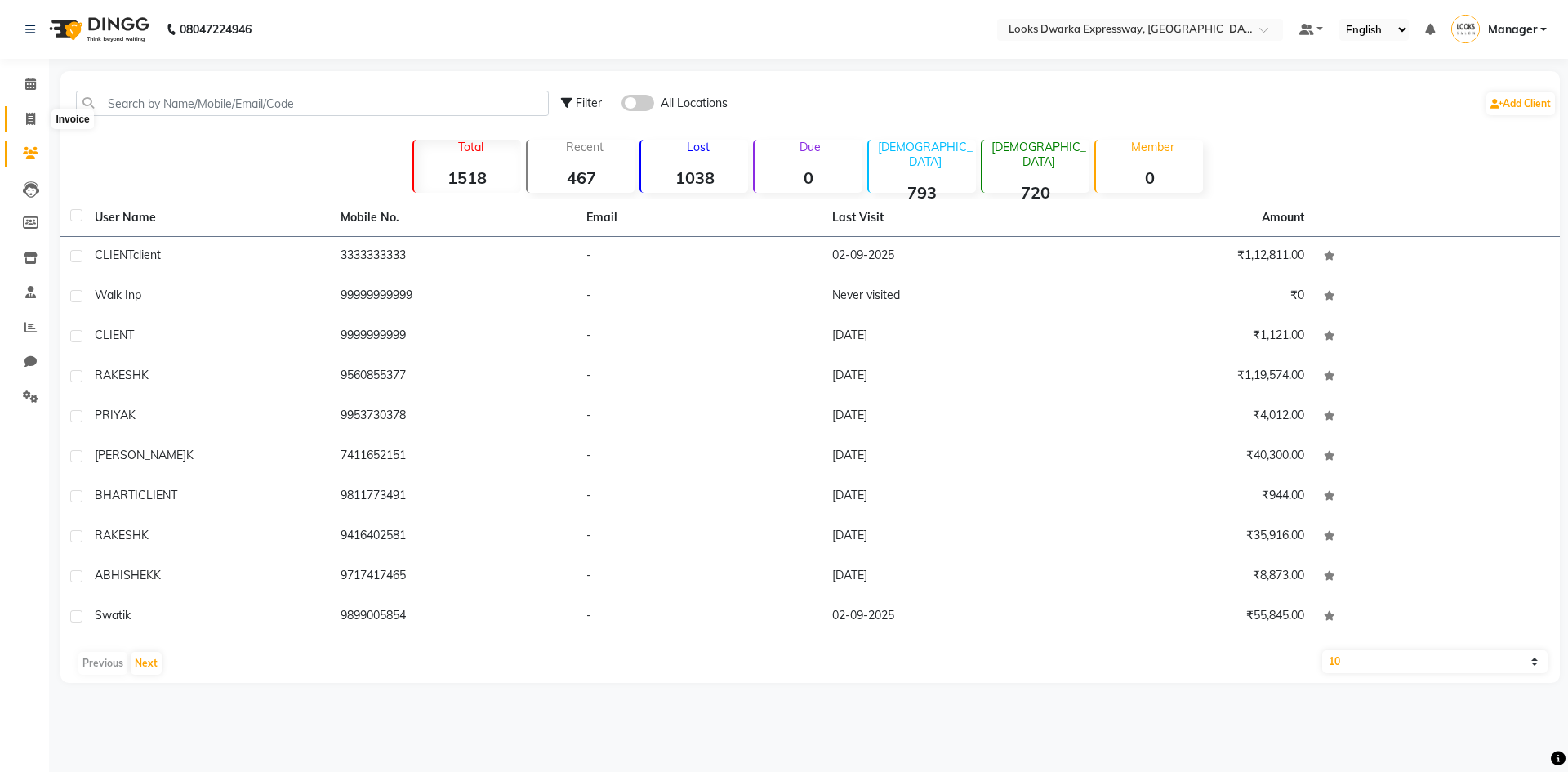
click at [27, 125] on icon at bounding box center [30, 119] width 9 height 12
select select "service"
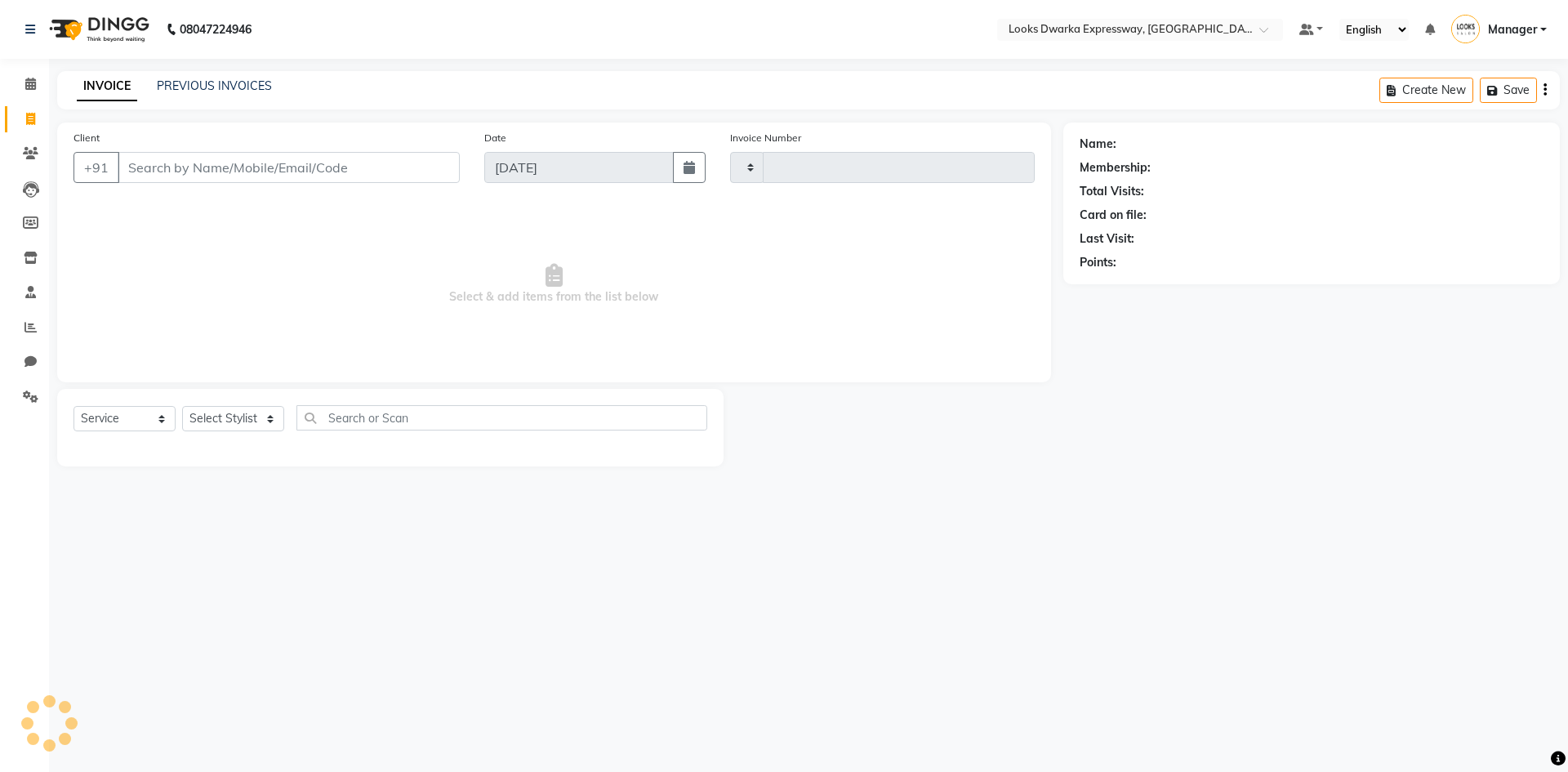
type input "1934"
select select "6011"
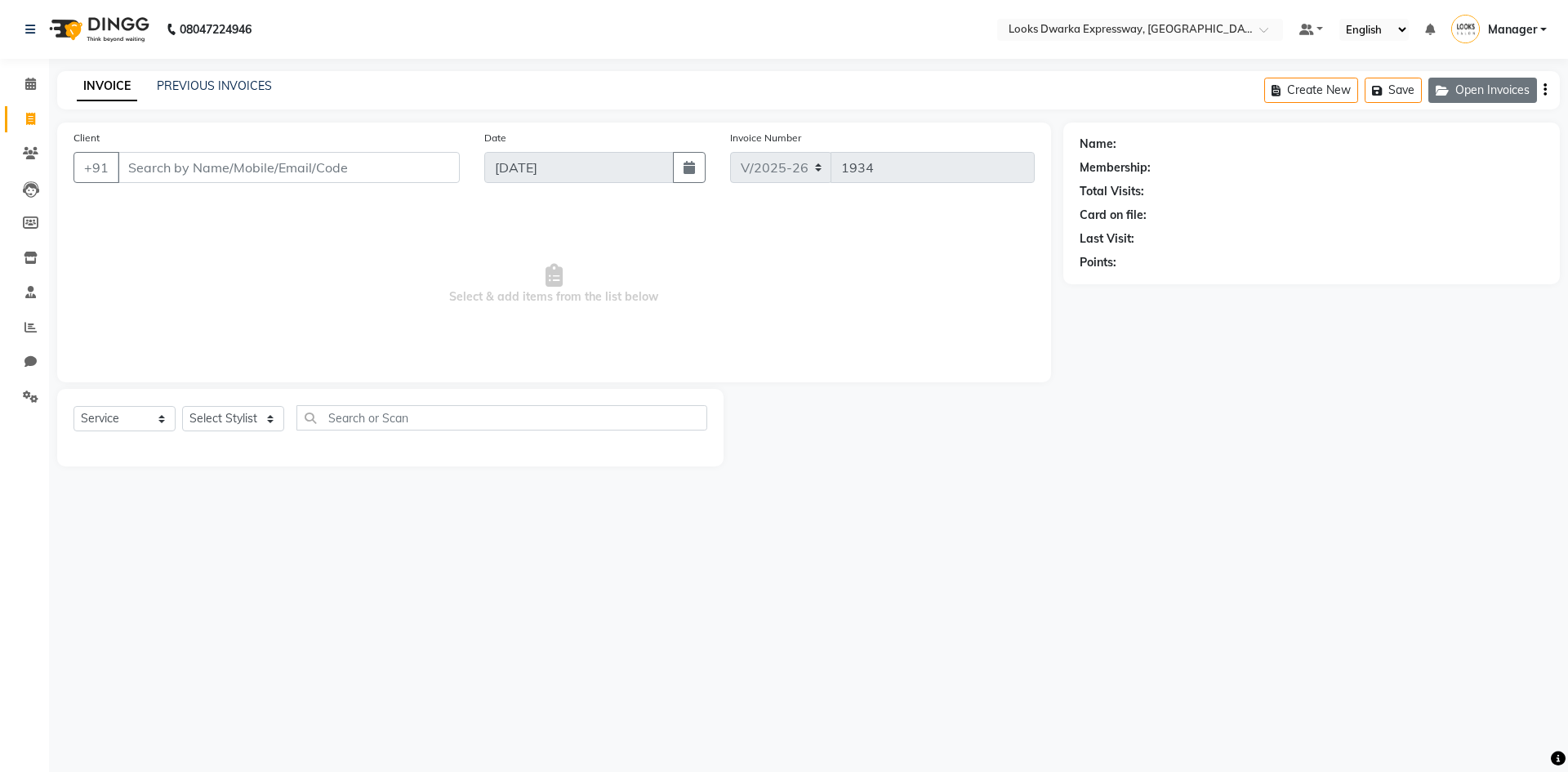
click at [1499, 96] on button "Open Invoices" at bounding box center [1482, 90] width 108 height 26
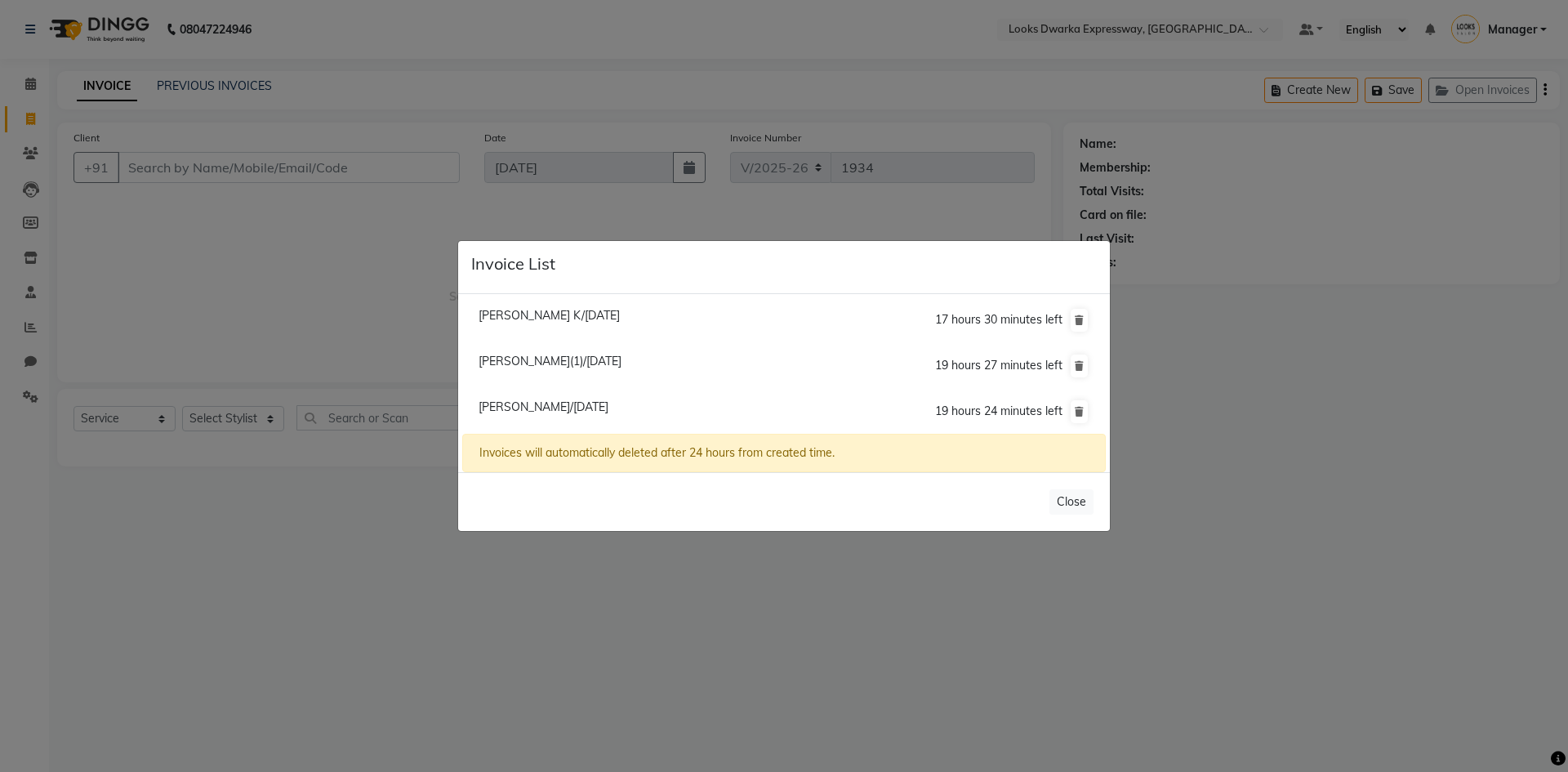
click at [593, 311] on span "[PERSON_NAME] K/[DATE]" at bounding box center [549, 315] width 142 height 14
type input "7411652151"
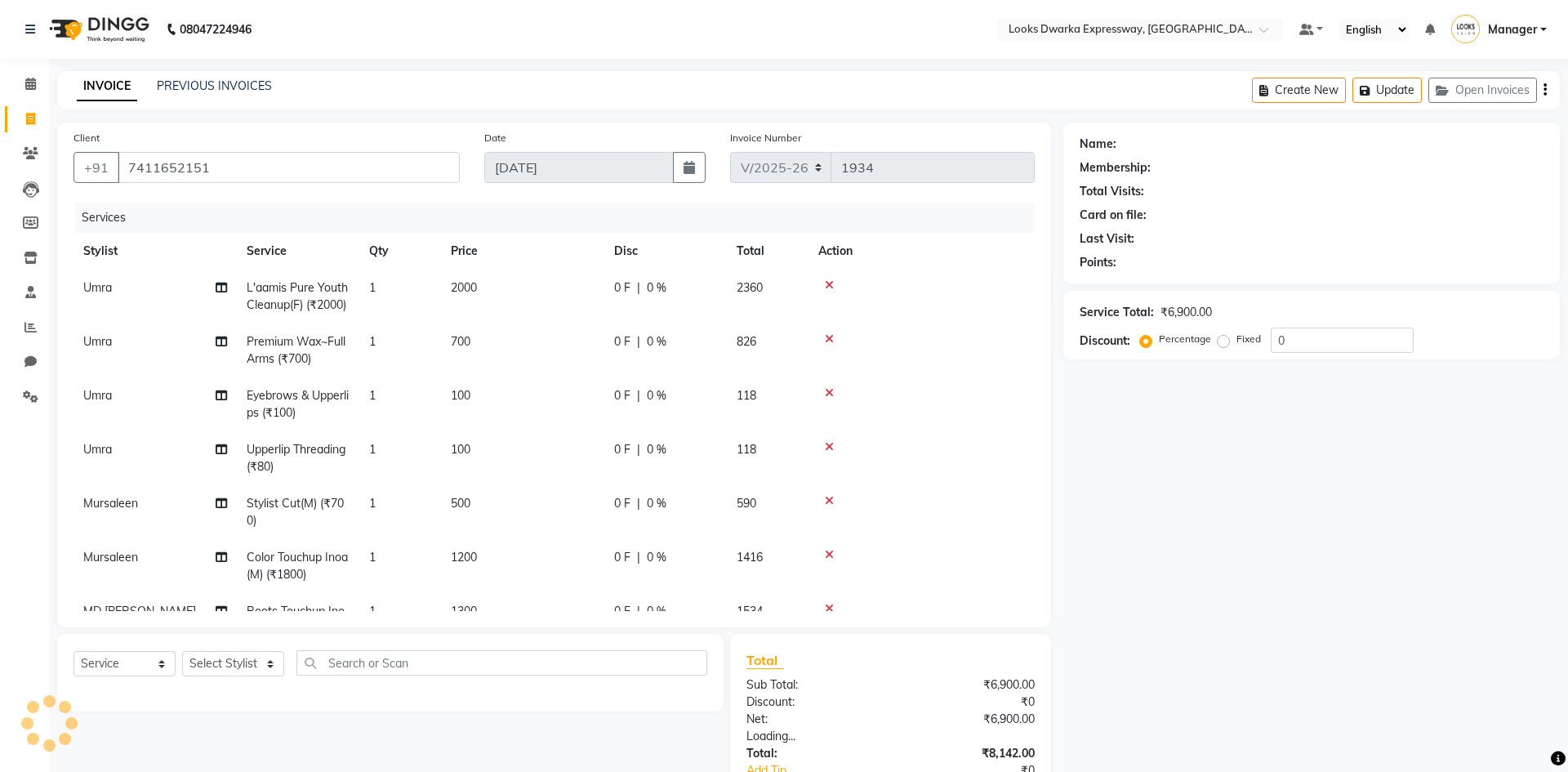
select select "1: Object"
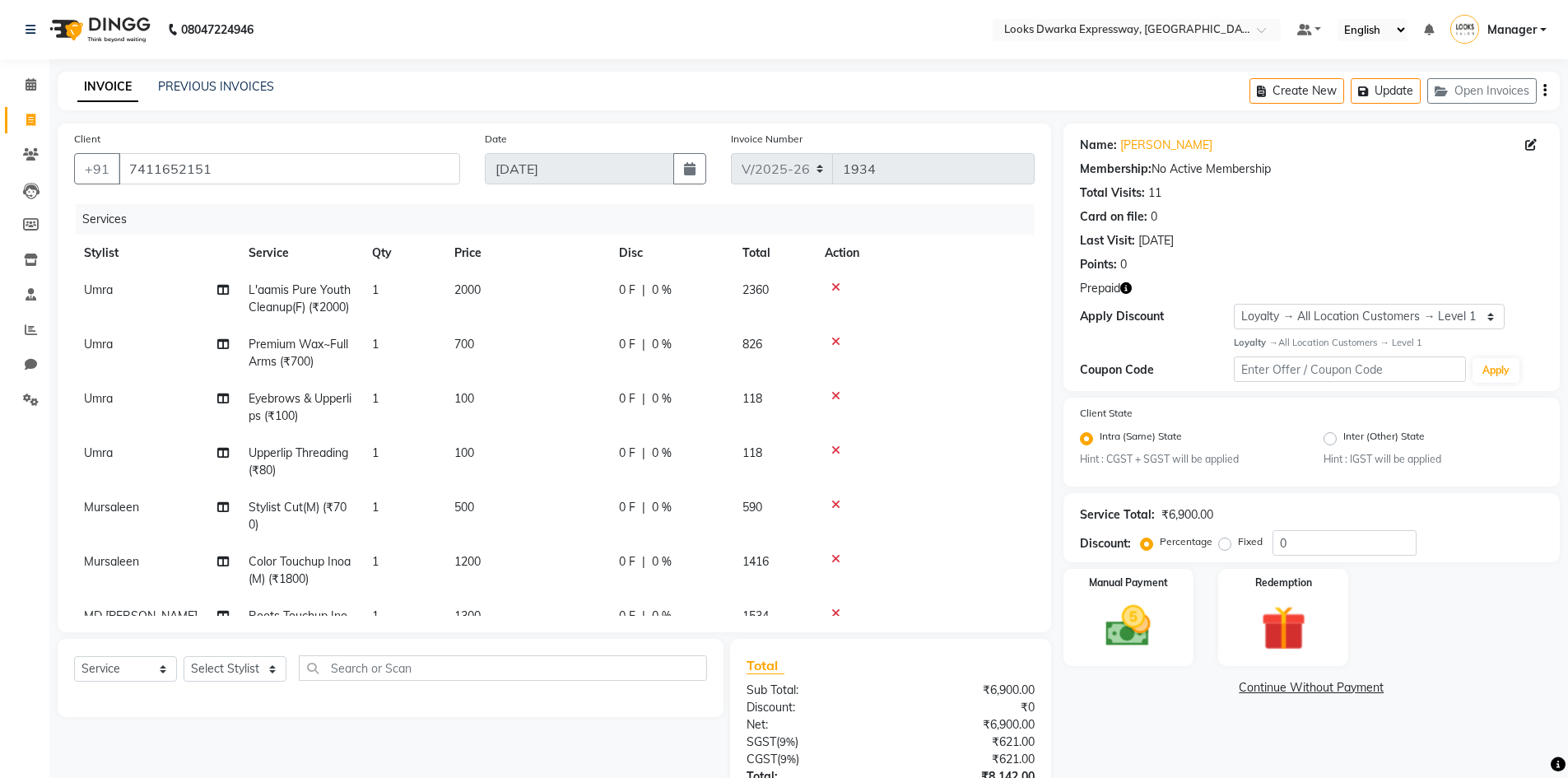
click at [32, 107] on link "Invoice" at bounding box center [24, 121] width 39 height 27
select select "6011"
select select "service"
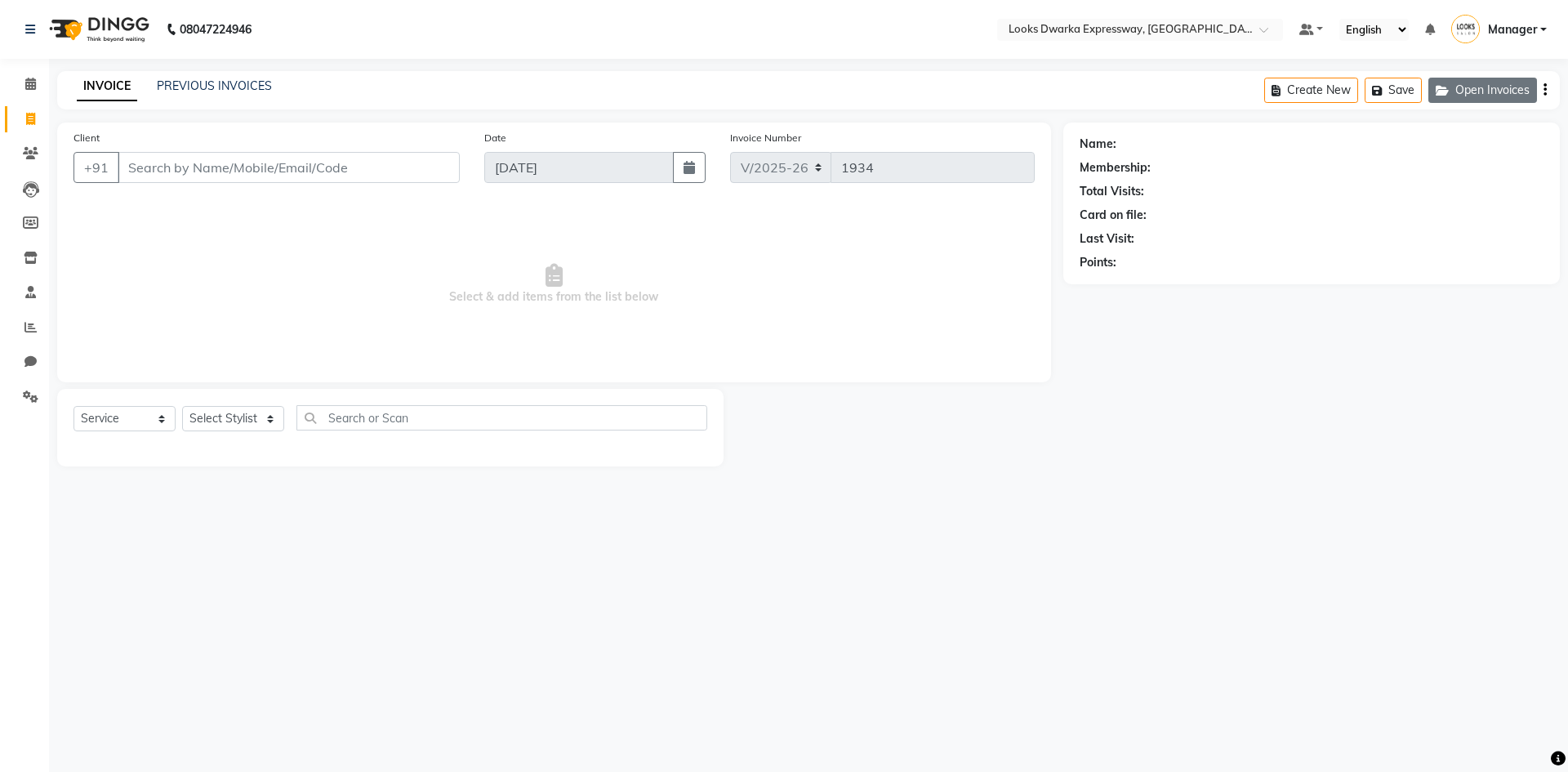
click at [1522, 92] on button "Open Invoices" at bounding box center [1482, 90] width 108 height 26
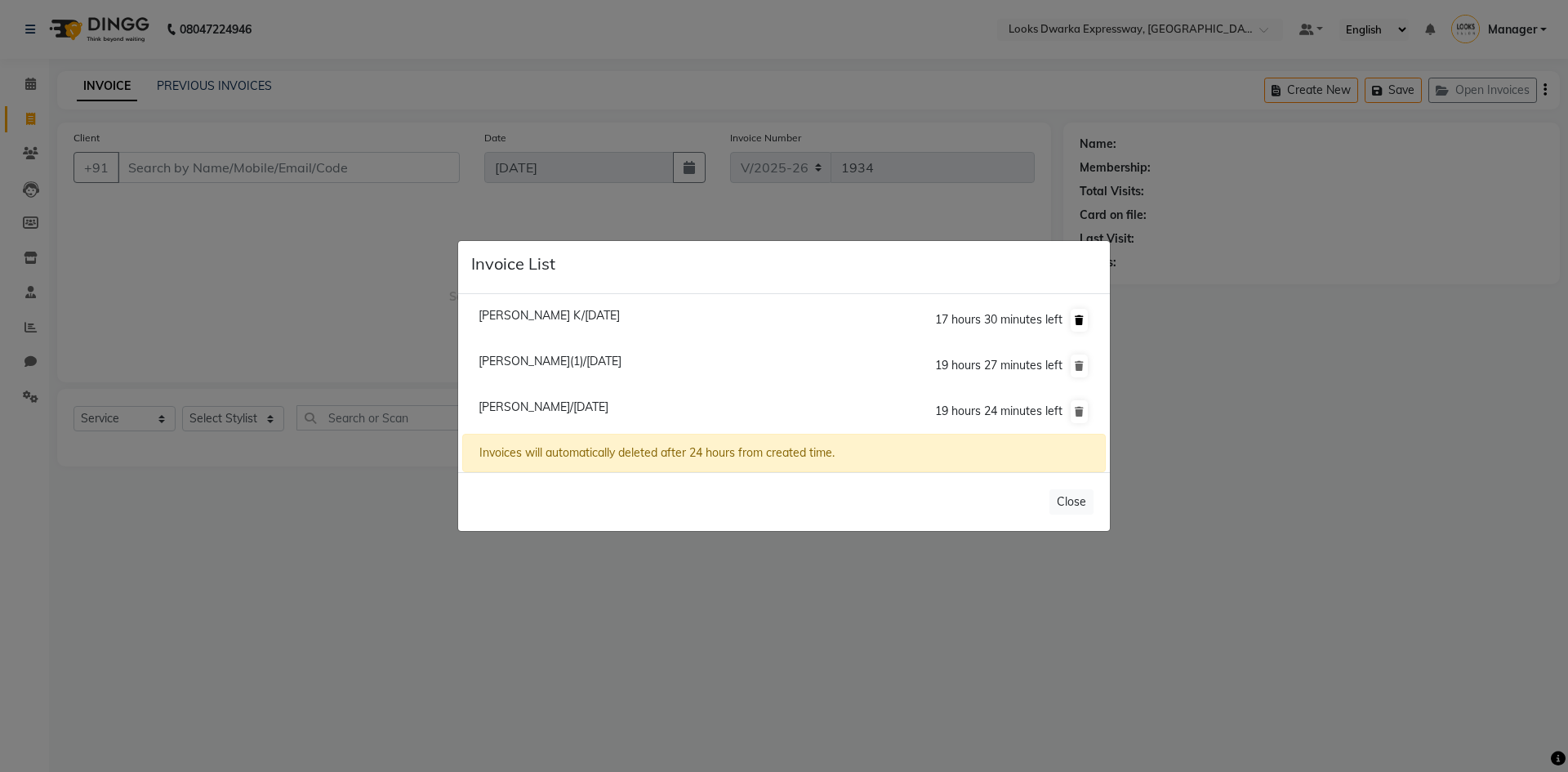
click at [1083, 322] on icon at bounding box center [1079, 320] width 9 height 10
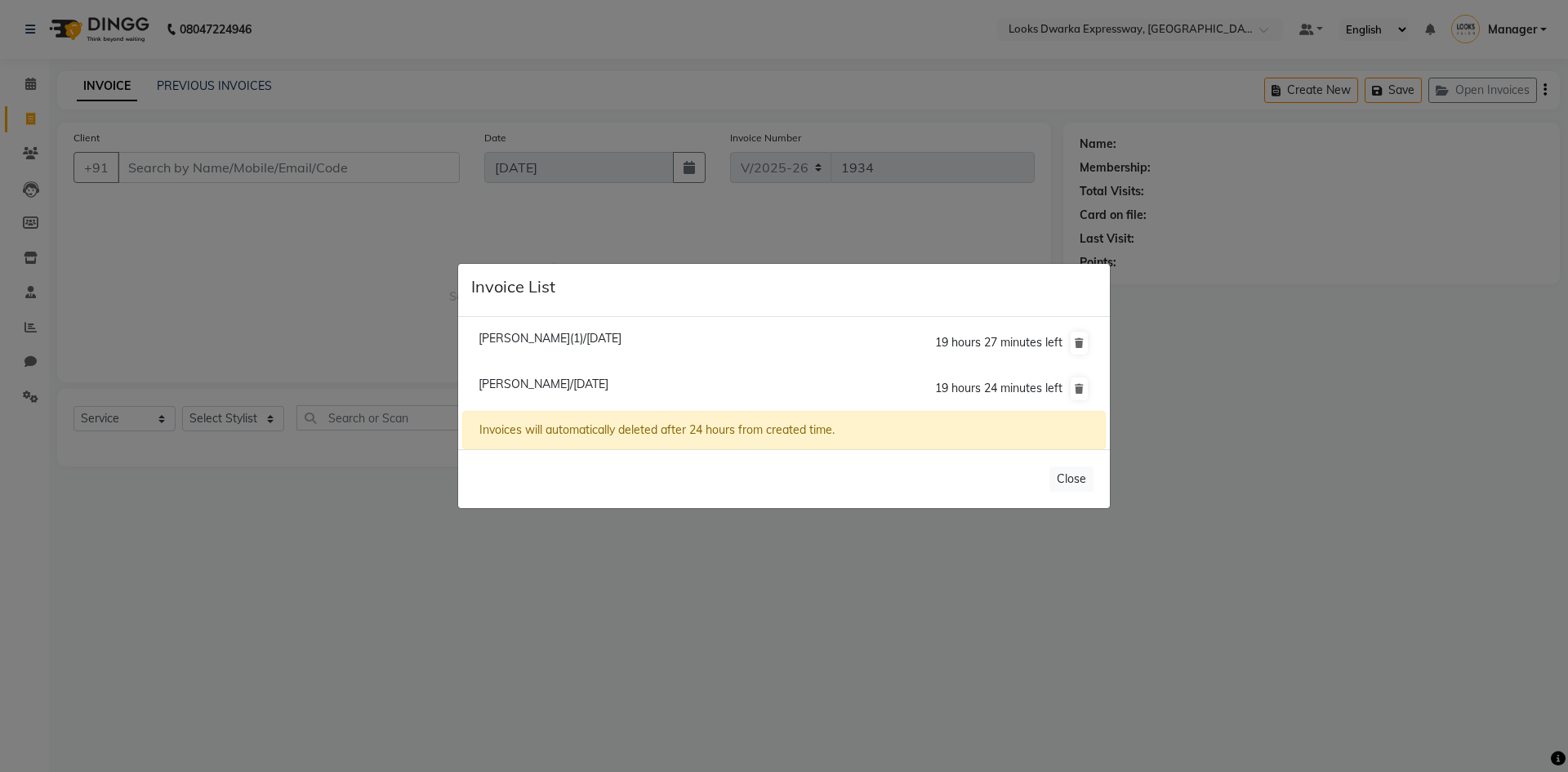
click at [621, 335] on span "[PERSON_NAME](1)/[DATE]" at bounding box center [550, 338] width 143 height 14
type input "8800747059"
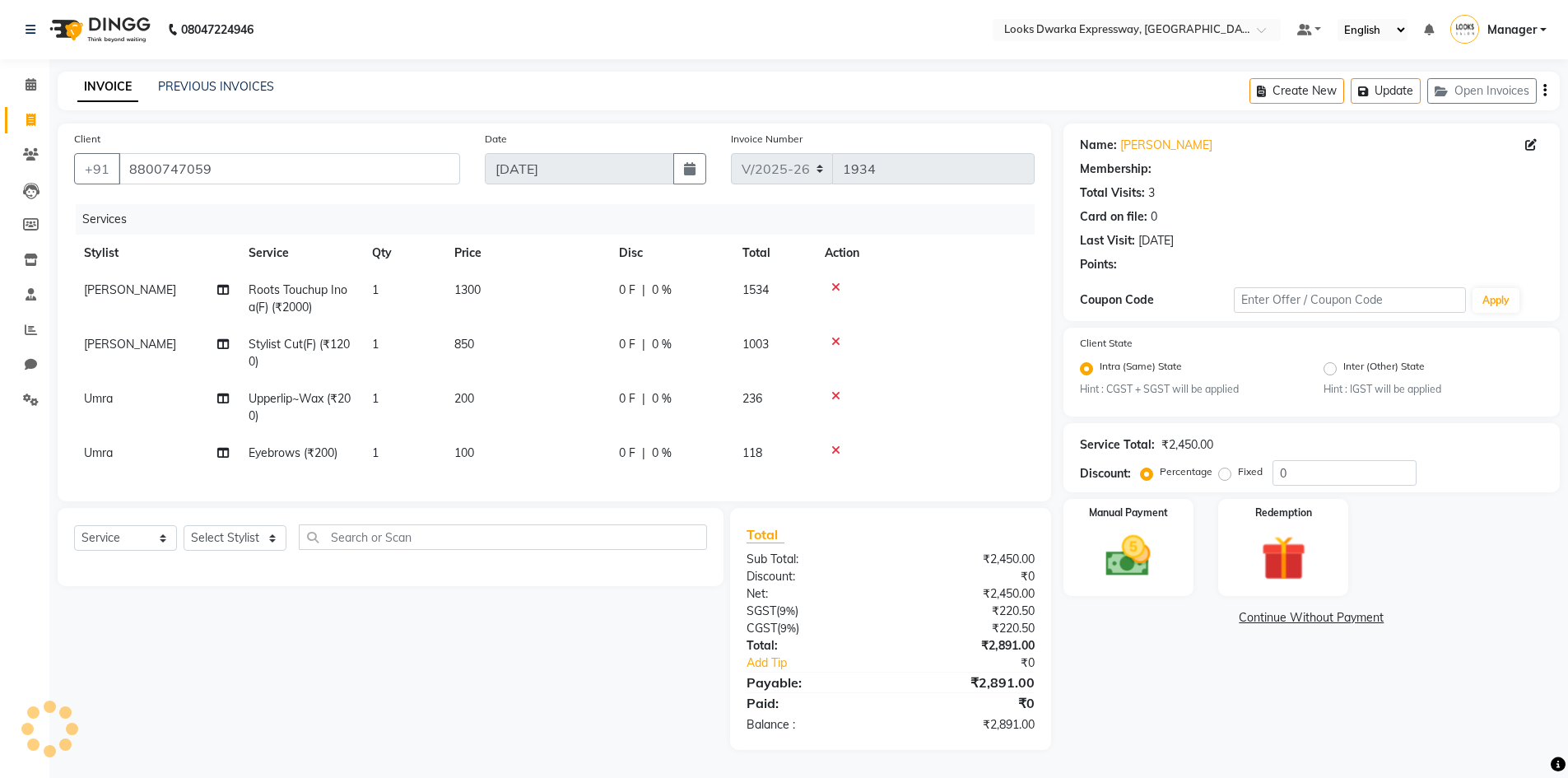
select select "1: Object"
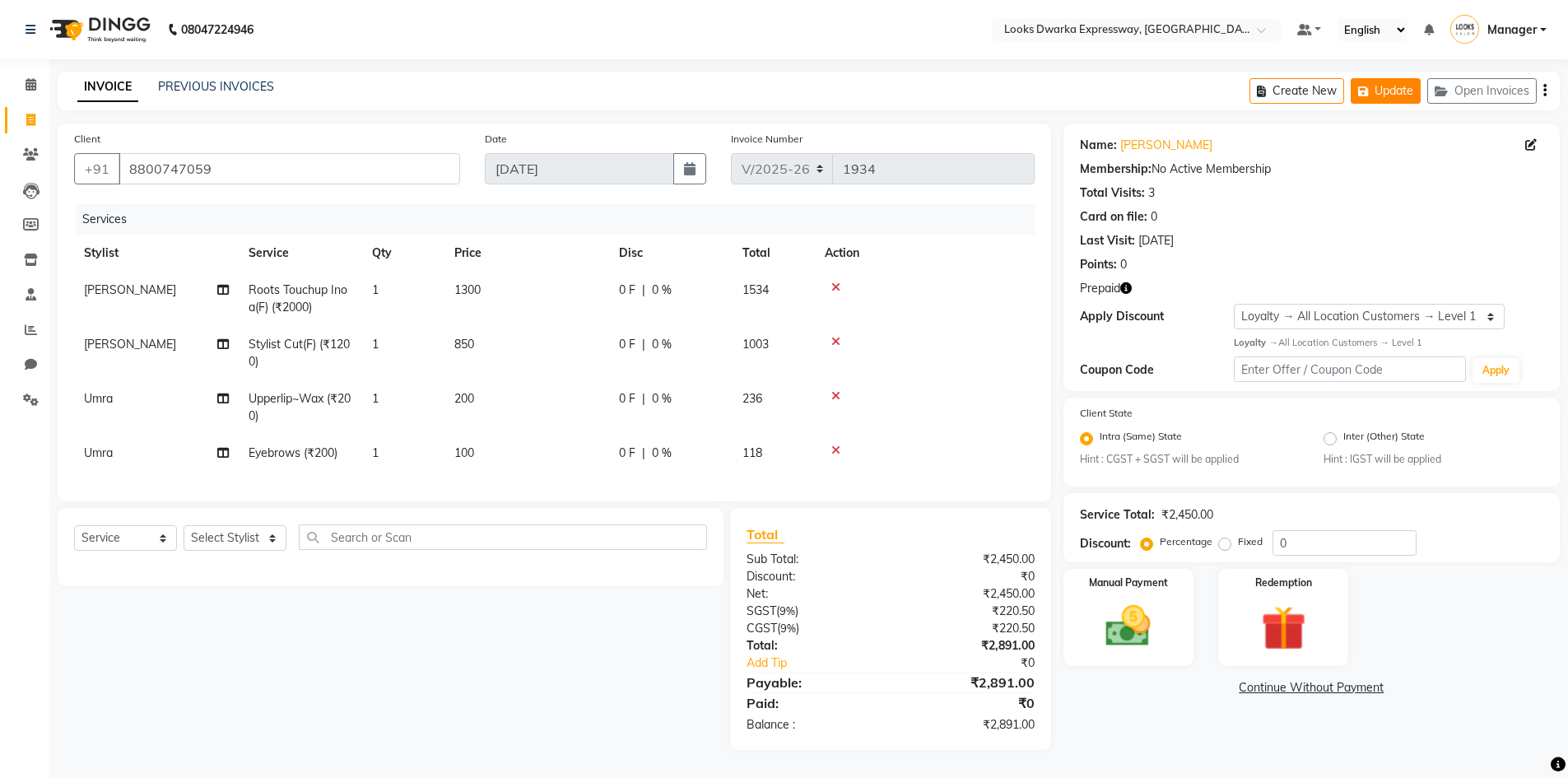
click at [1401, 97] on button "Update" at bounding box center [1385, 91] width 70 height 26
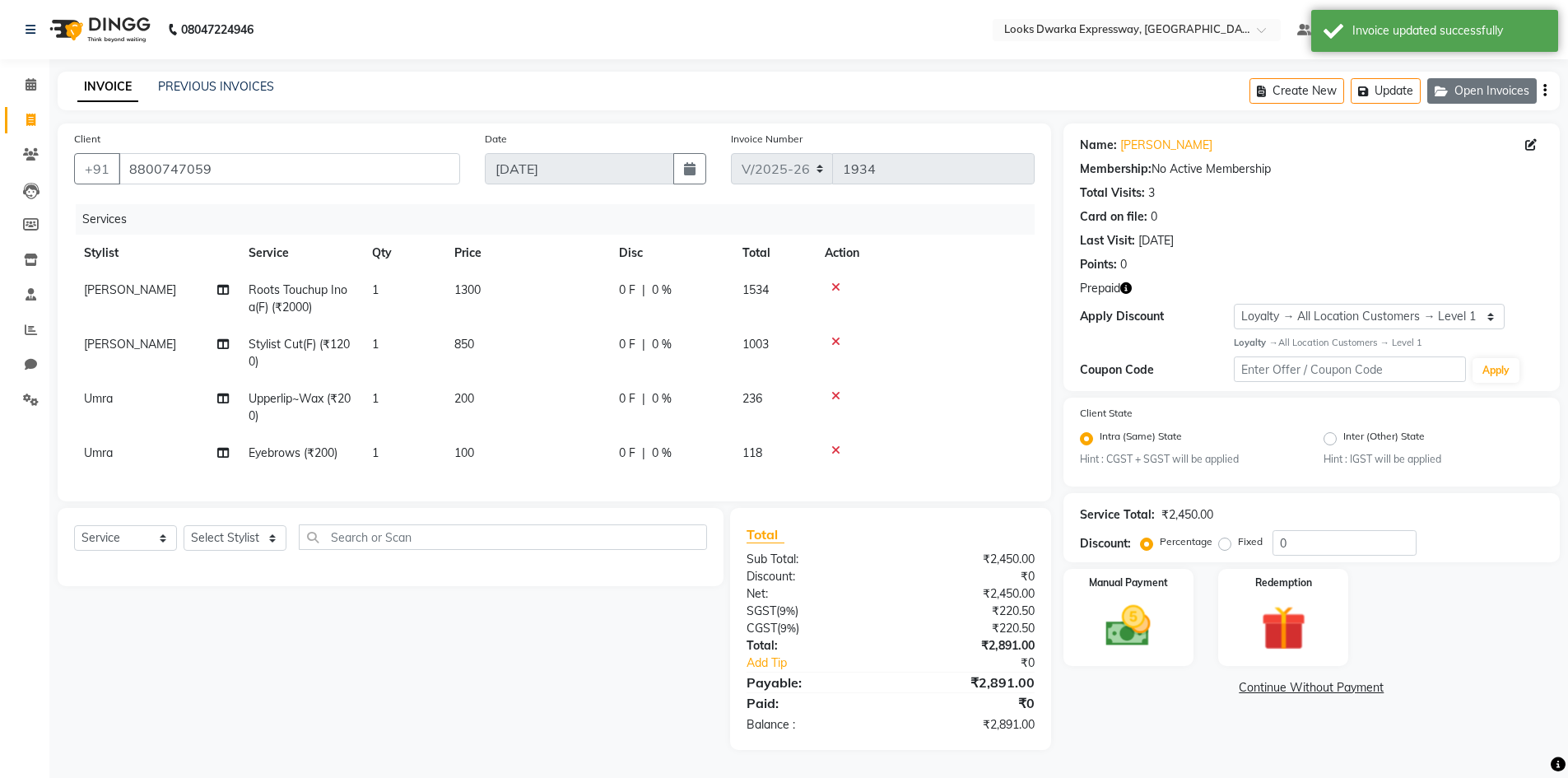
click at [1524, 97] on button "Open Invoices" at bounding box center [1482, 91] width 109 height 26
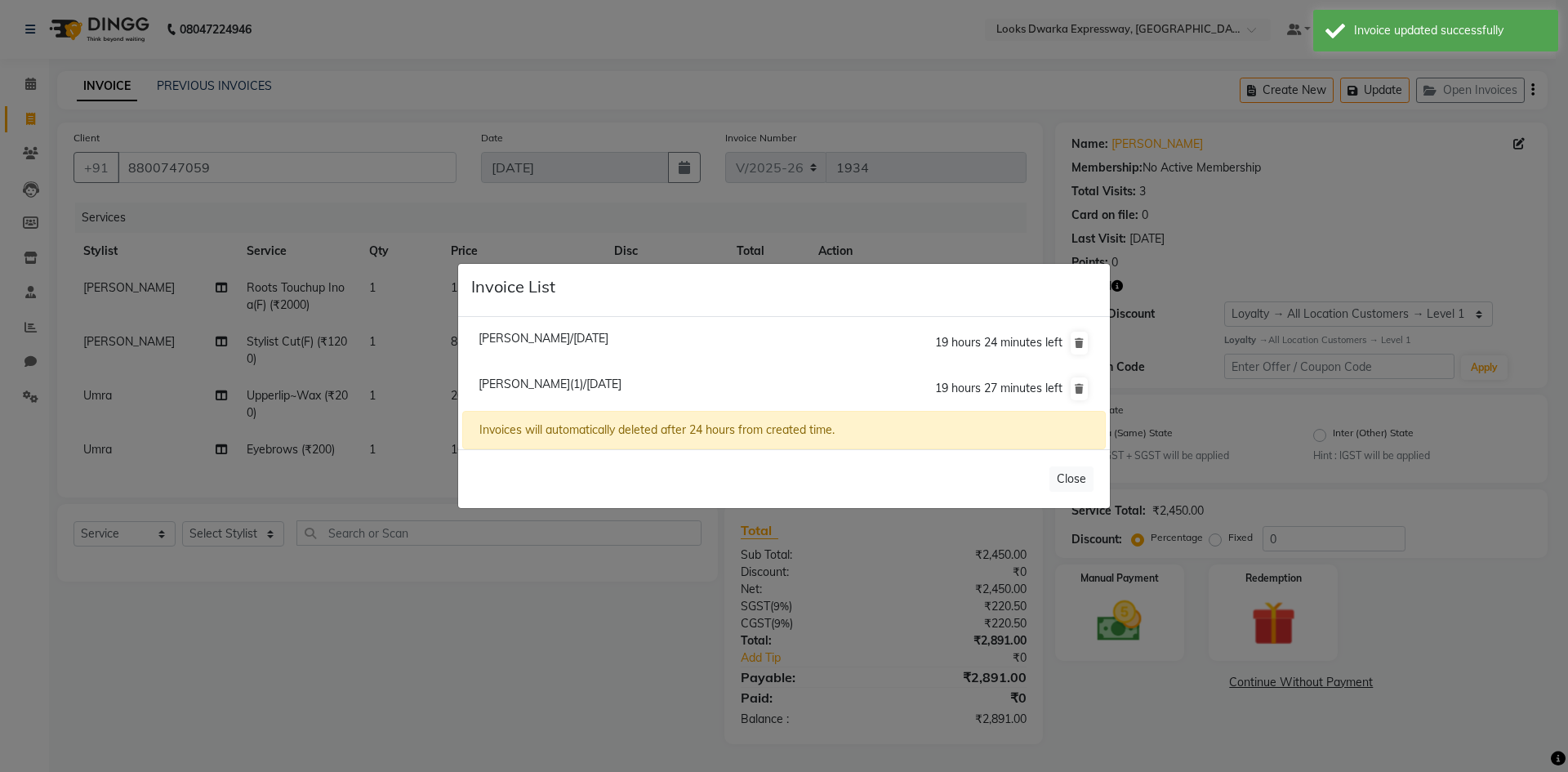
click at [612, 384] on span "[PERSON_NAME](1)/[DATE]" at bounding box center [550, 383] width 143 height 14
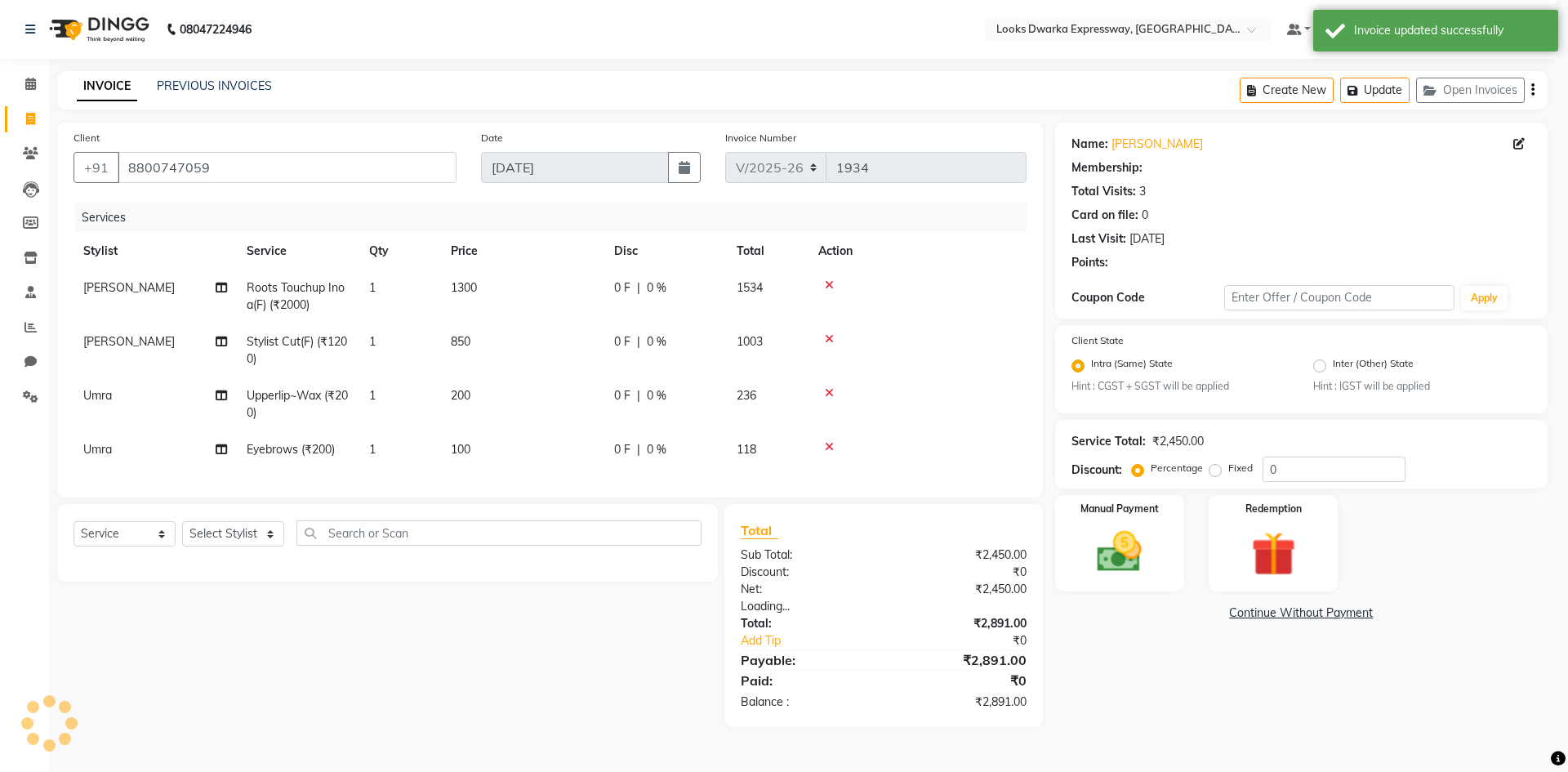
select select "1: Object"
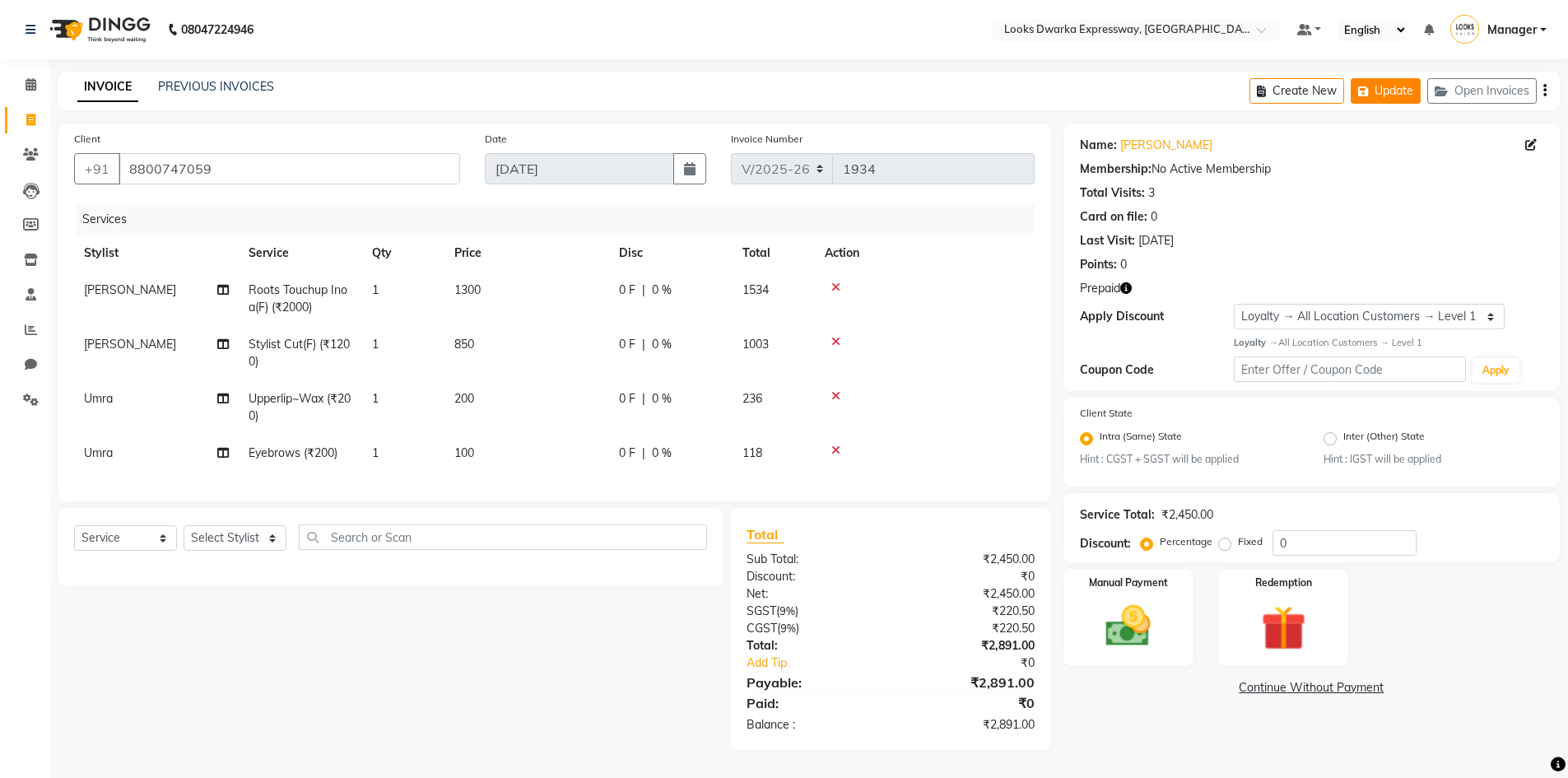
click at [1398, 98] on button "Update" at bounding box center [1385, 91] width 70 height 26
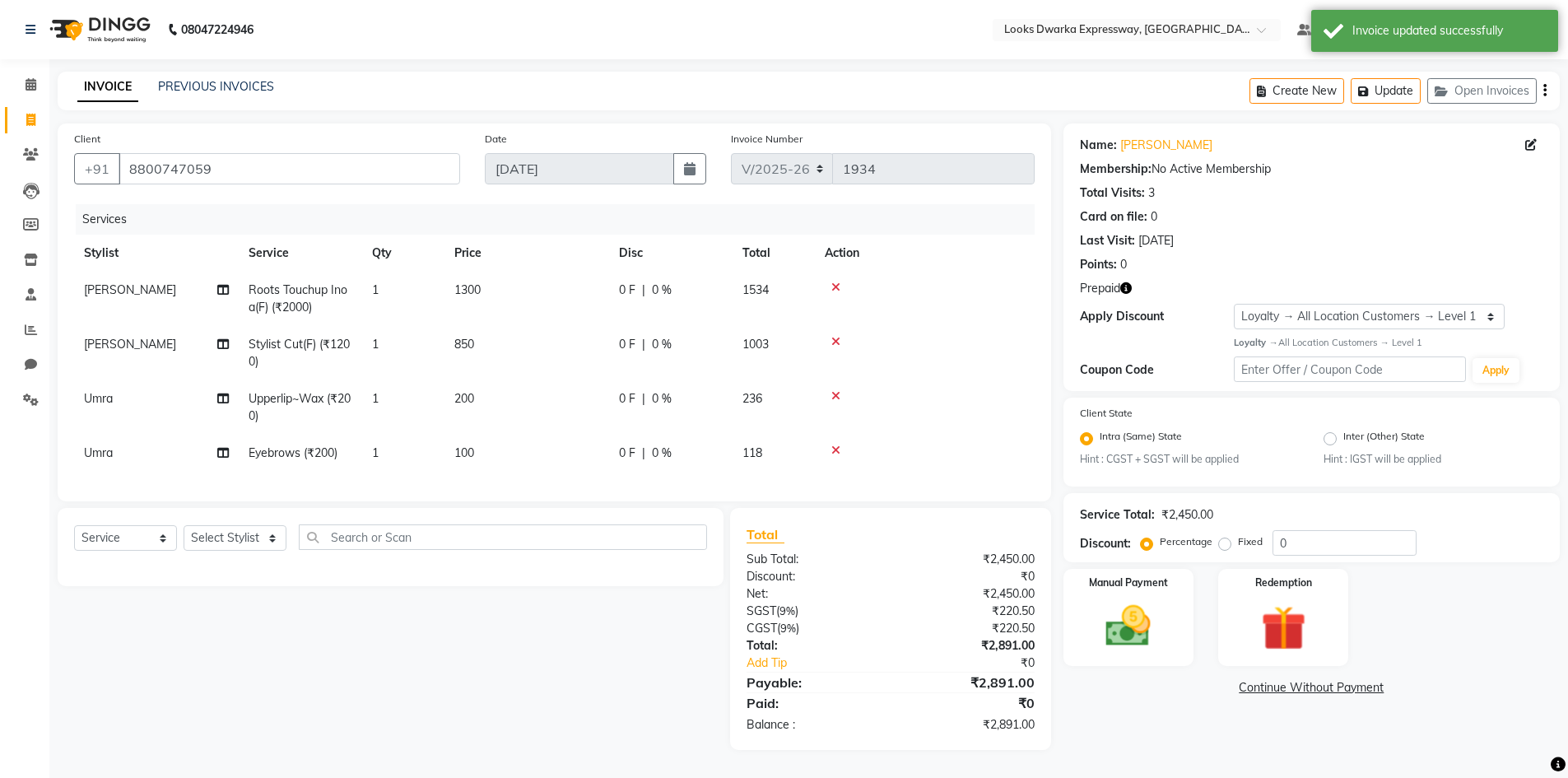
click at [1544, 91] on icon "button" at bounding box center [1545, 91] width 3 height 1
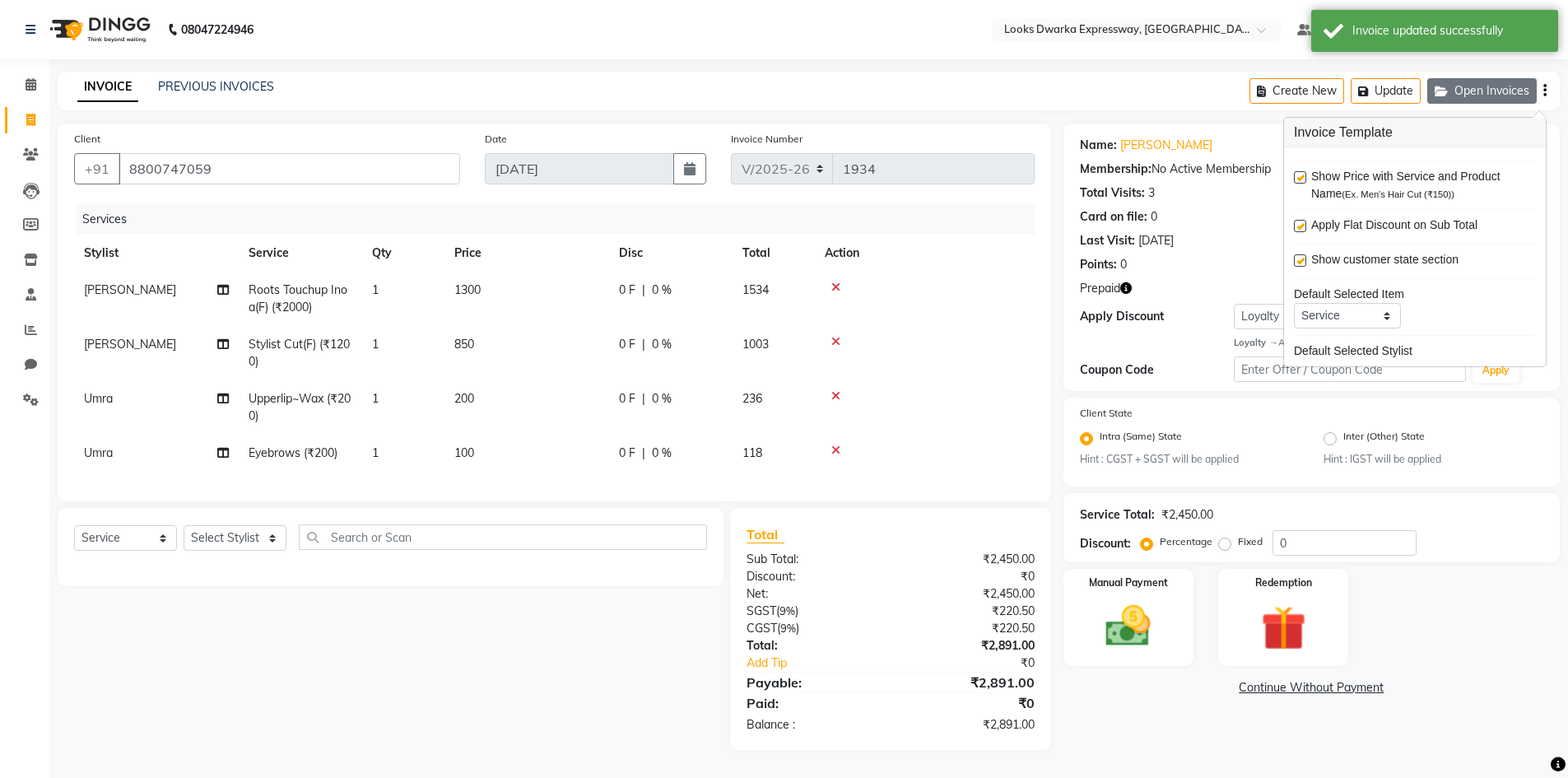
click at [1523, 91] on button "Open Invoices" at bounding box center [1482, 91] width 109 height 26
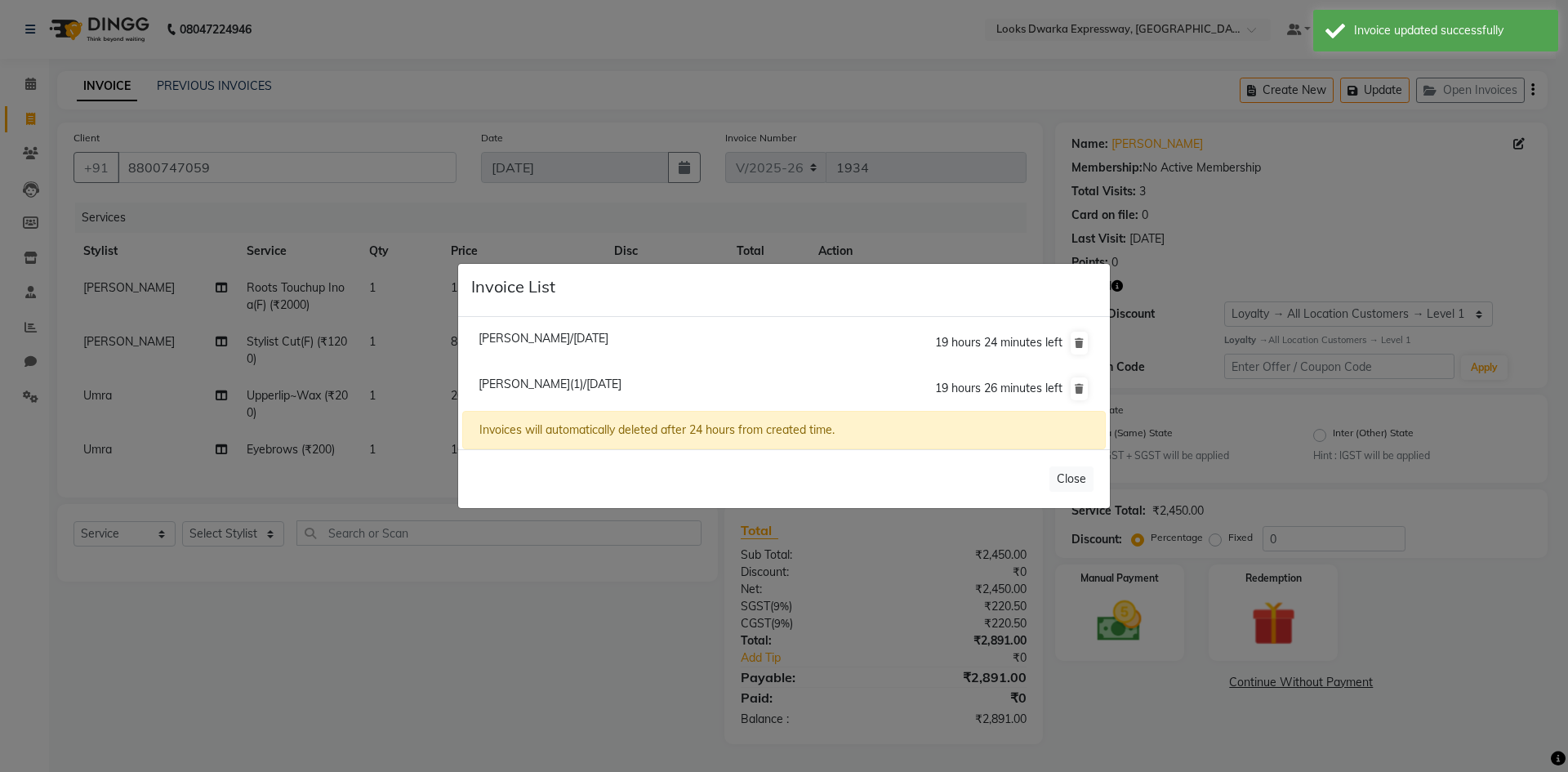
click at [515, 332] on span "[PERSON_NAME]/[DATE]" at bounding box center [544, 338] width 130 height 14
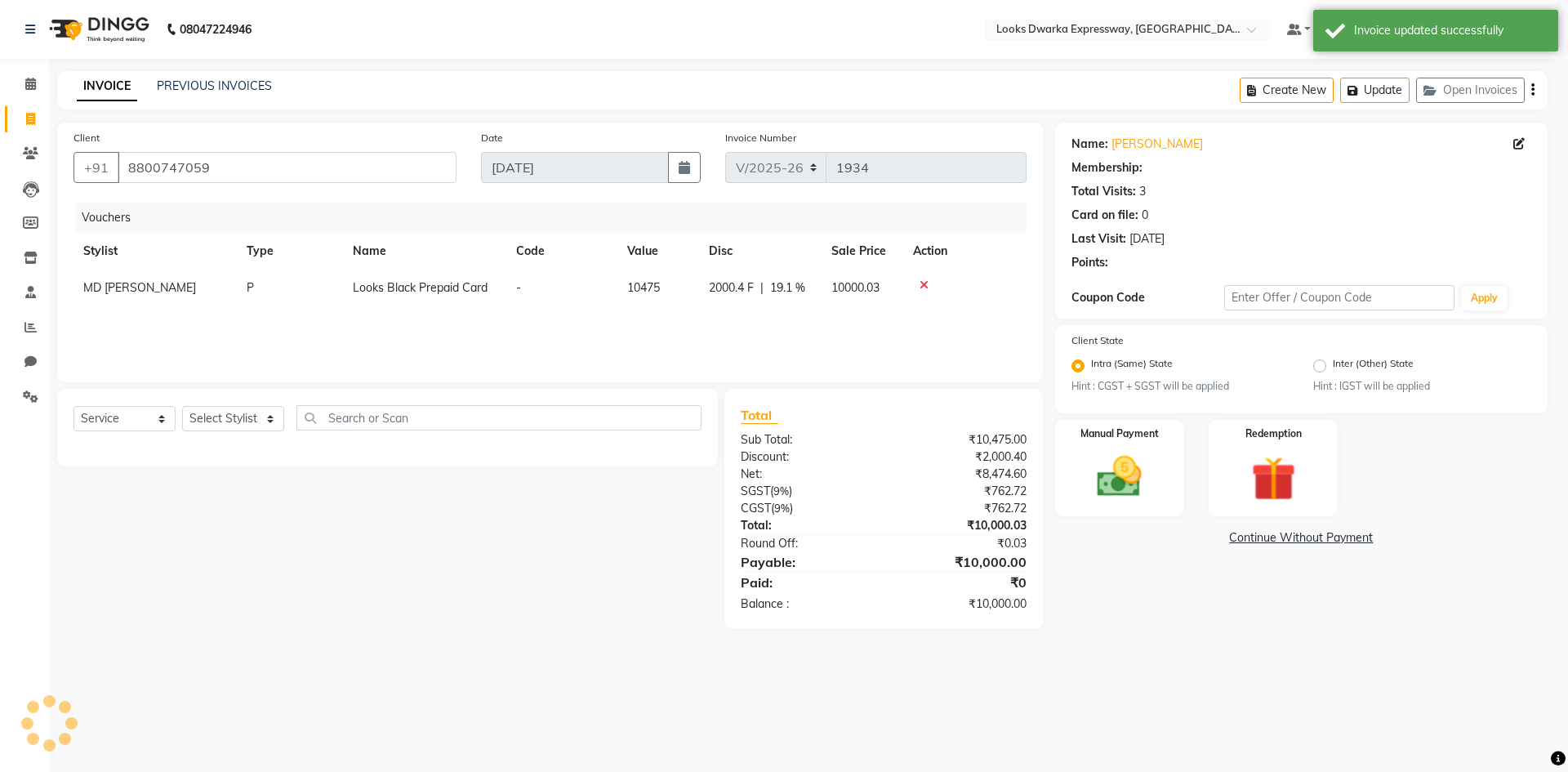
select select "1: Object"
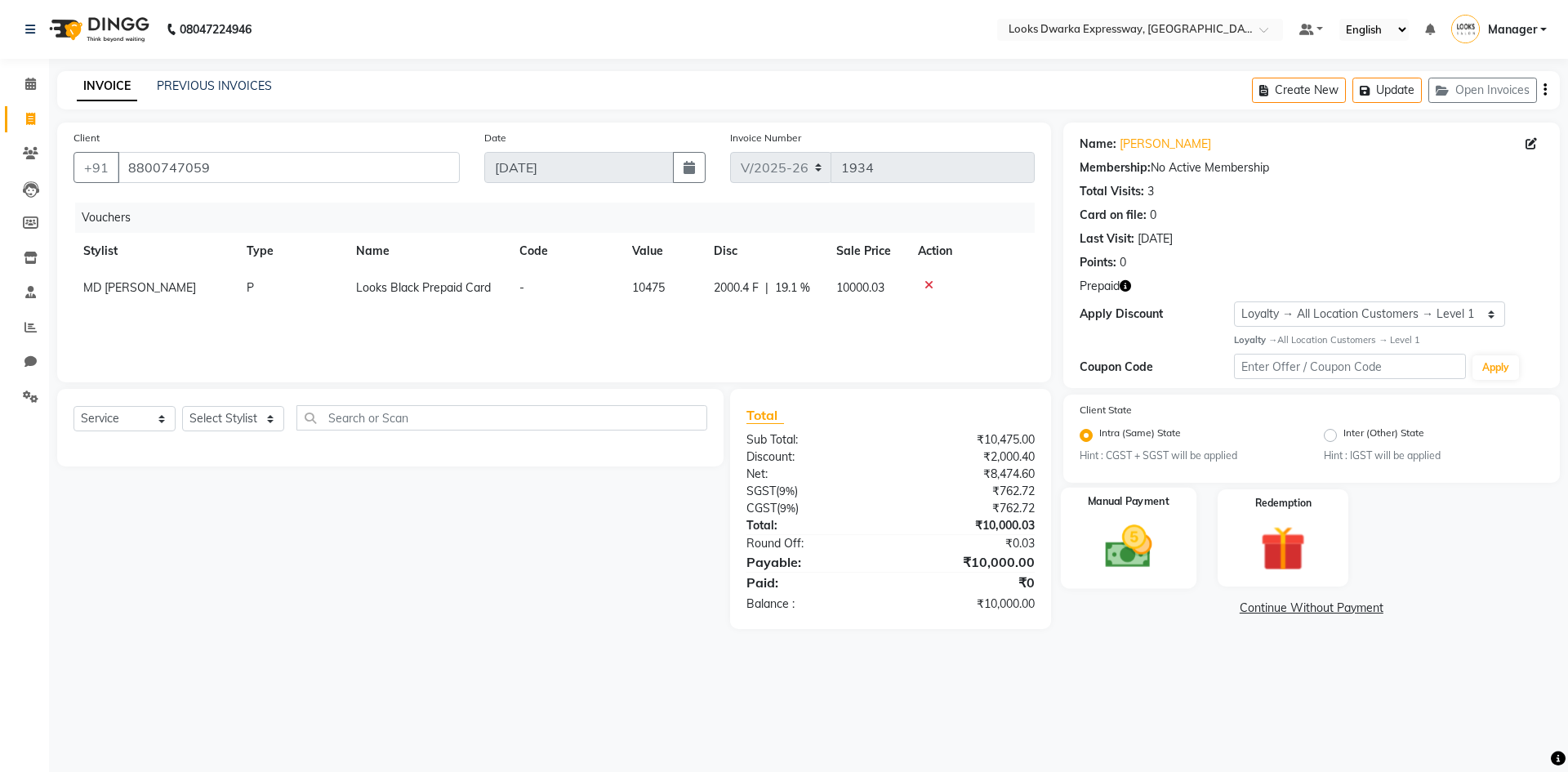
click at [1156, 549] on img at bounding box center [1128, 547] width 76 height 54
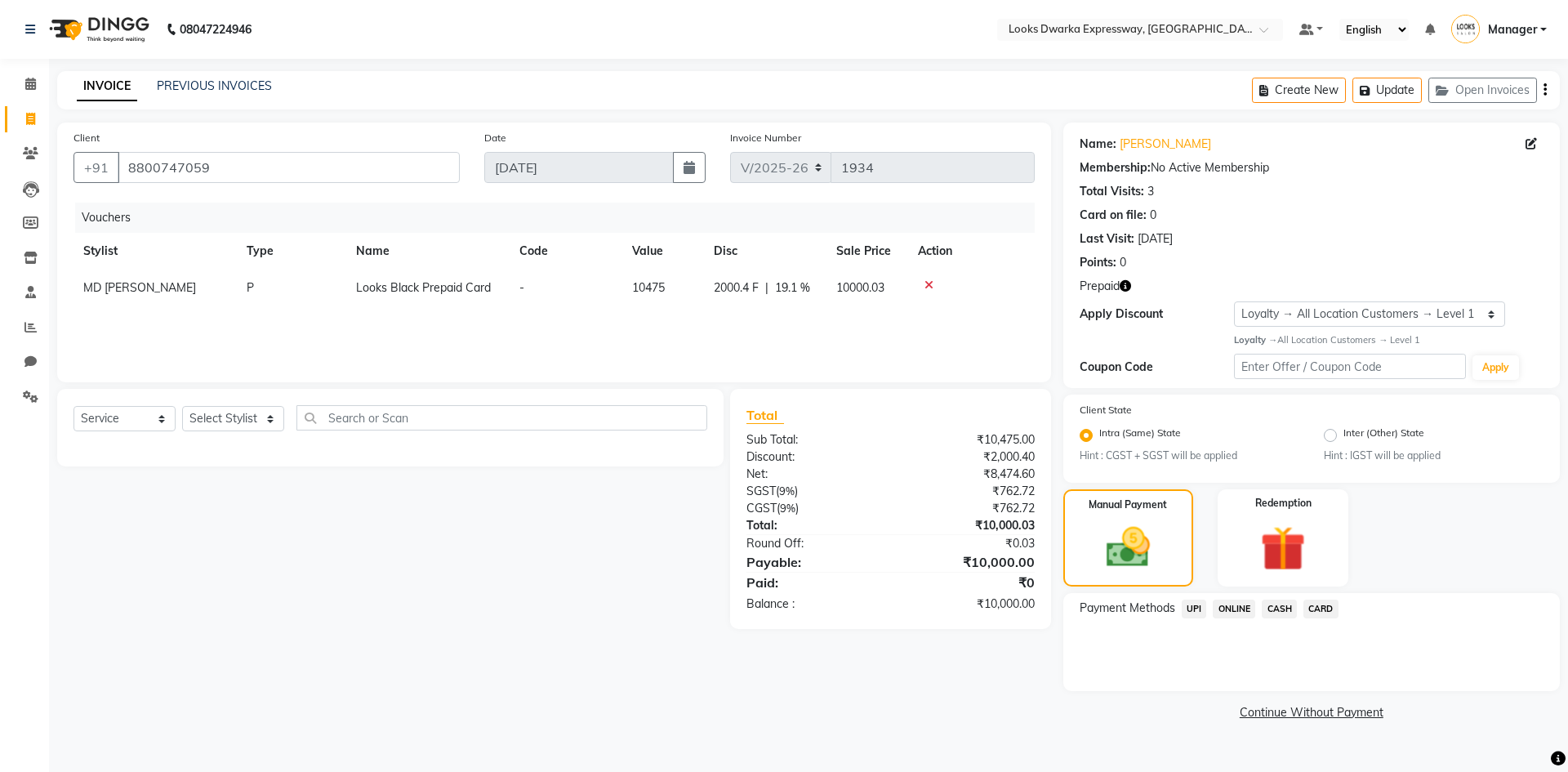
click at [1194, 607] on span "UPI" at bounding box center [1195, 609] width 26 height 19
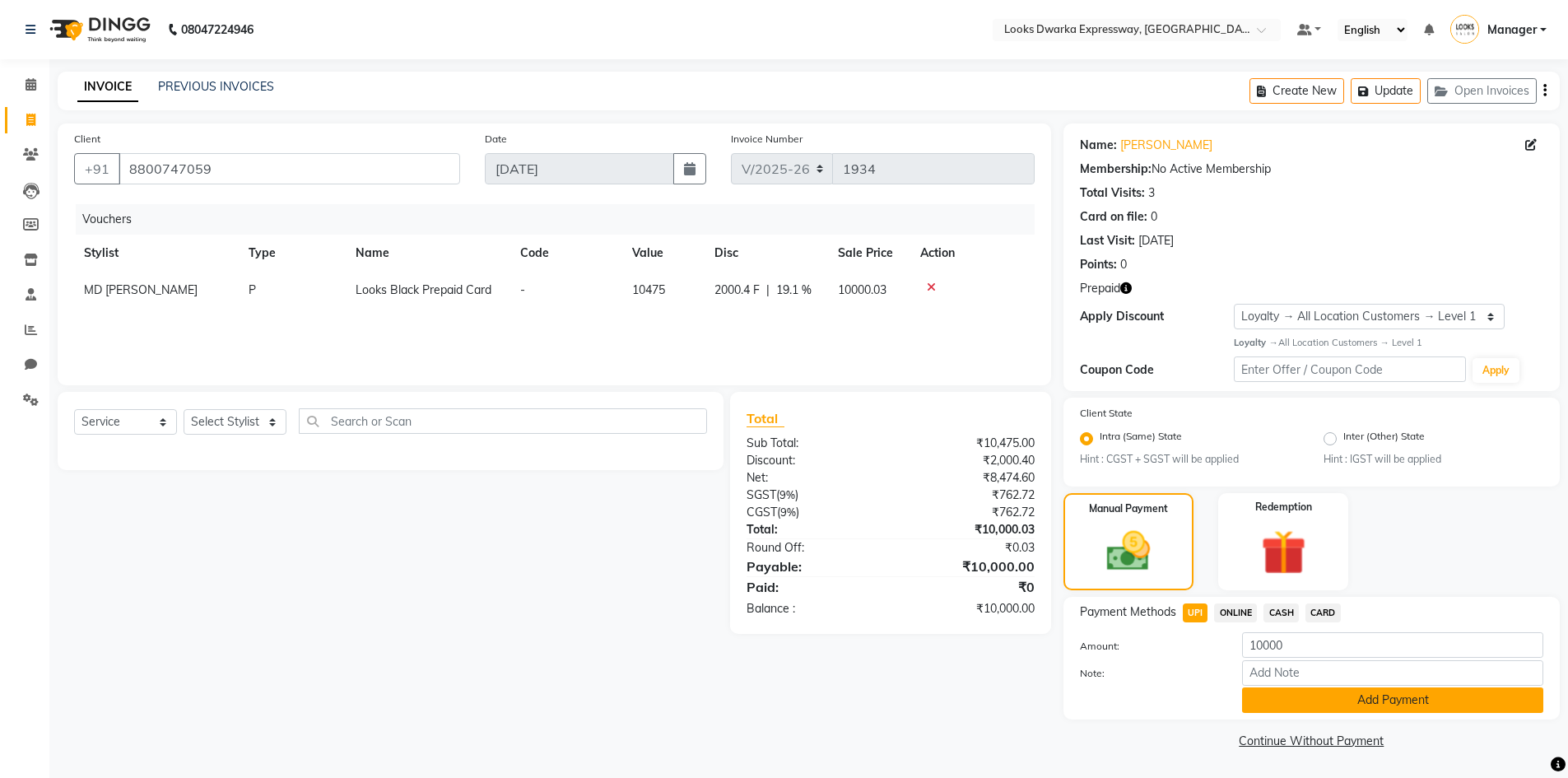
click at [1313, 699] on button "Add Payment" at bounding box center [1393, 700] width 302 height 26
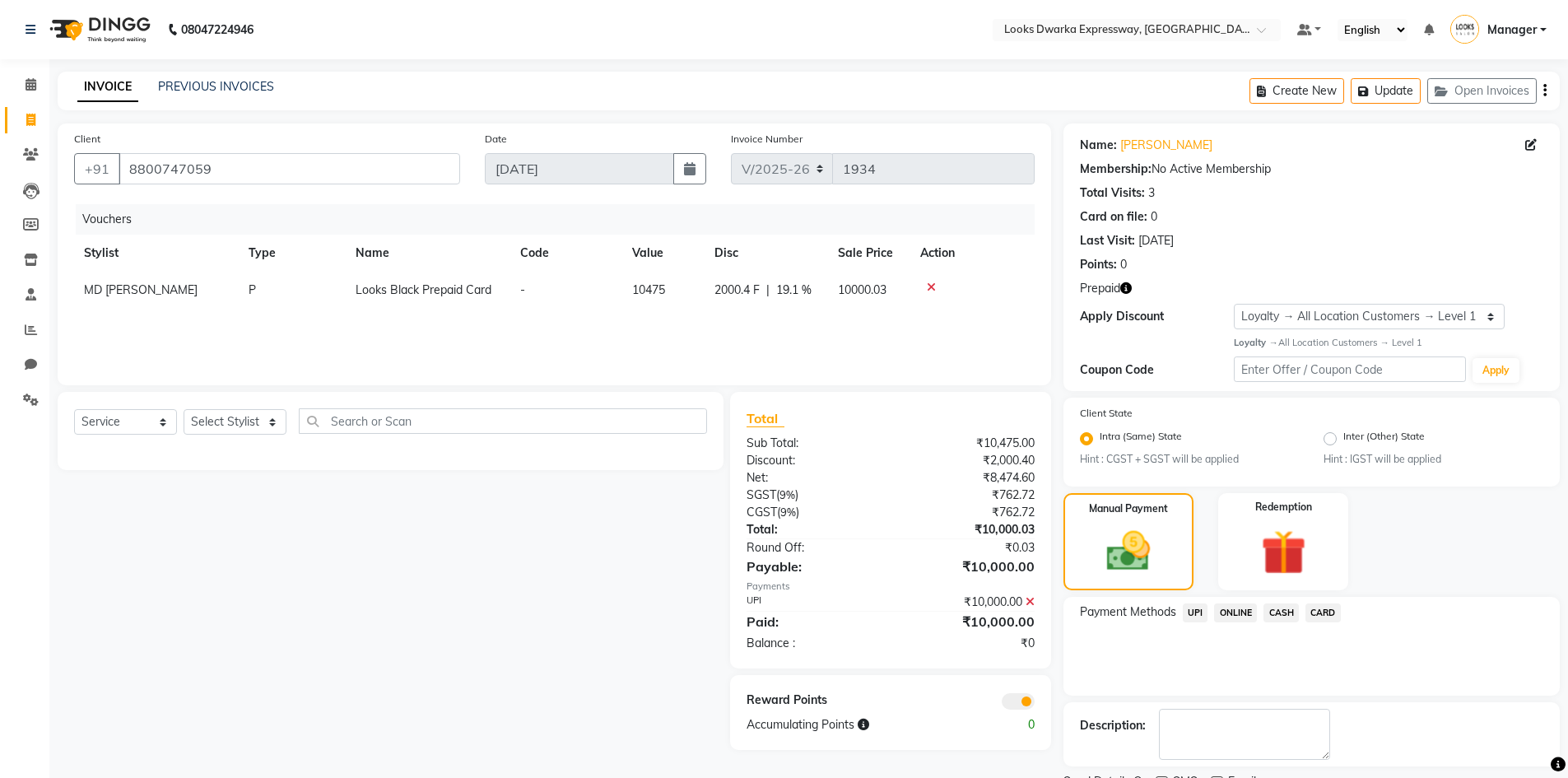
scroll to position [69, 0]
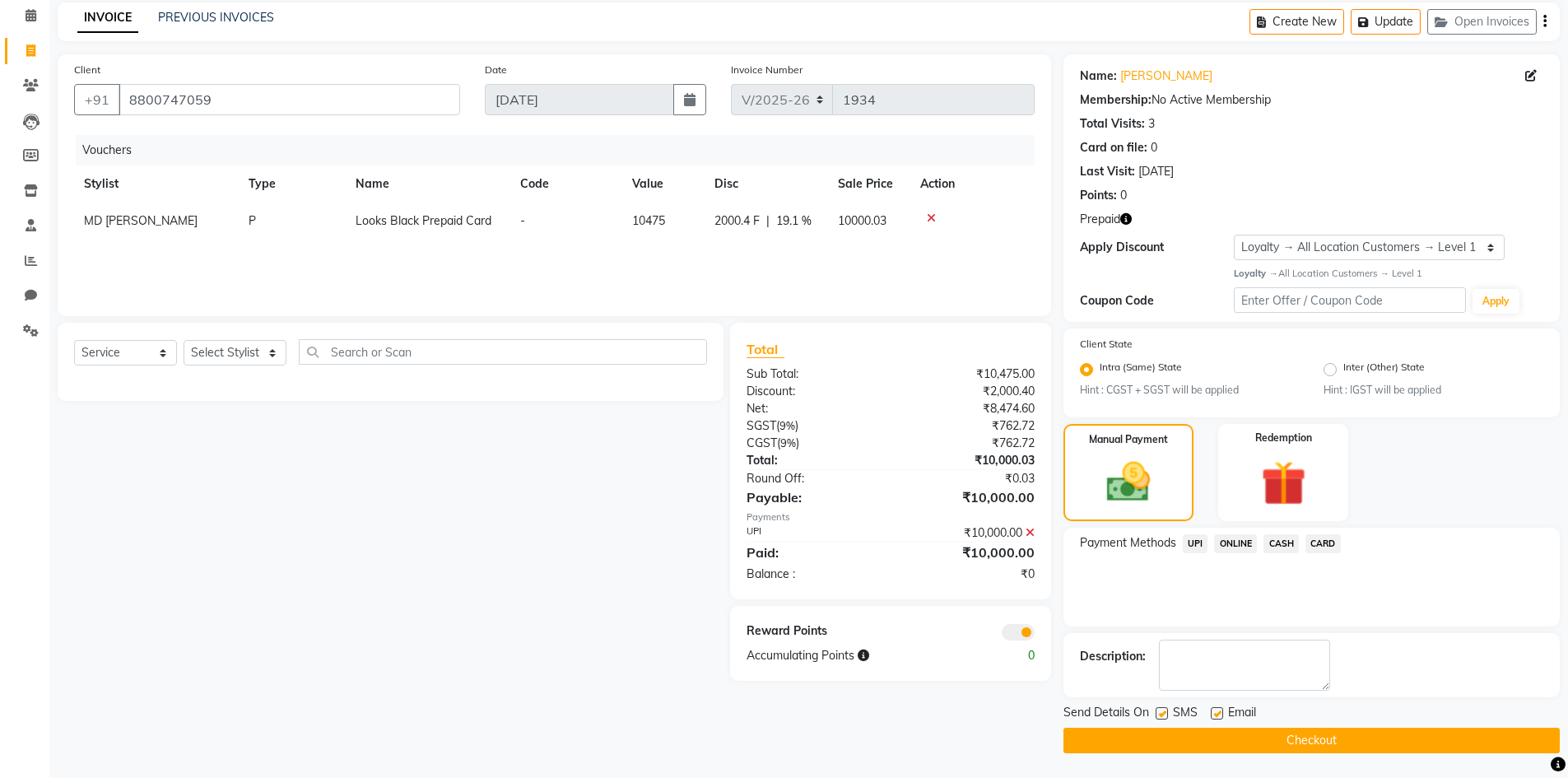
click at [1303, 744] on button "Checkout" at bounding box center [1312, 741] width 496 height 26
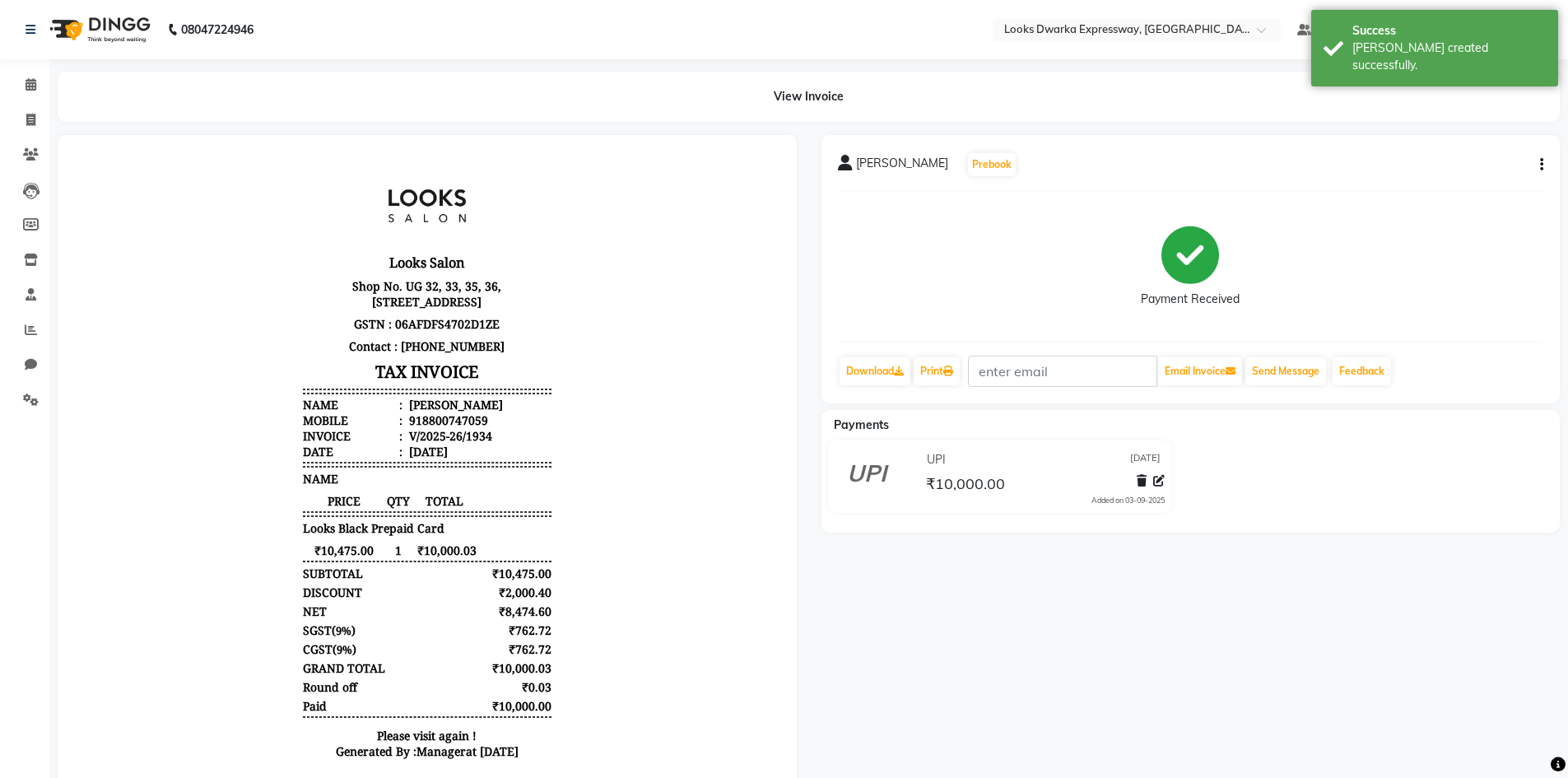
select select "service"
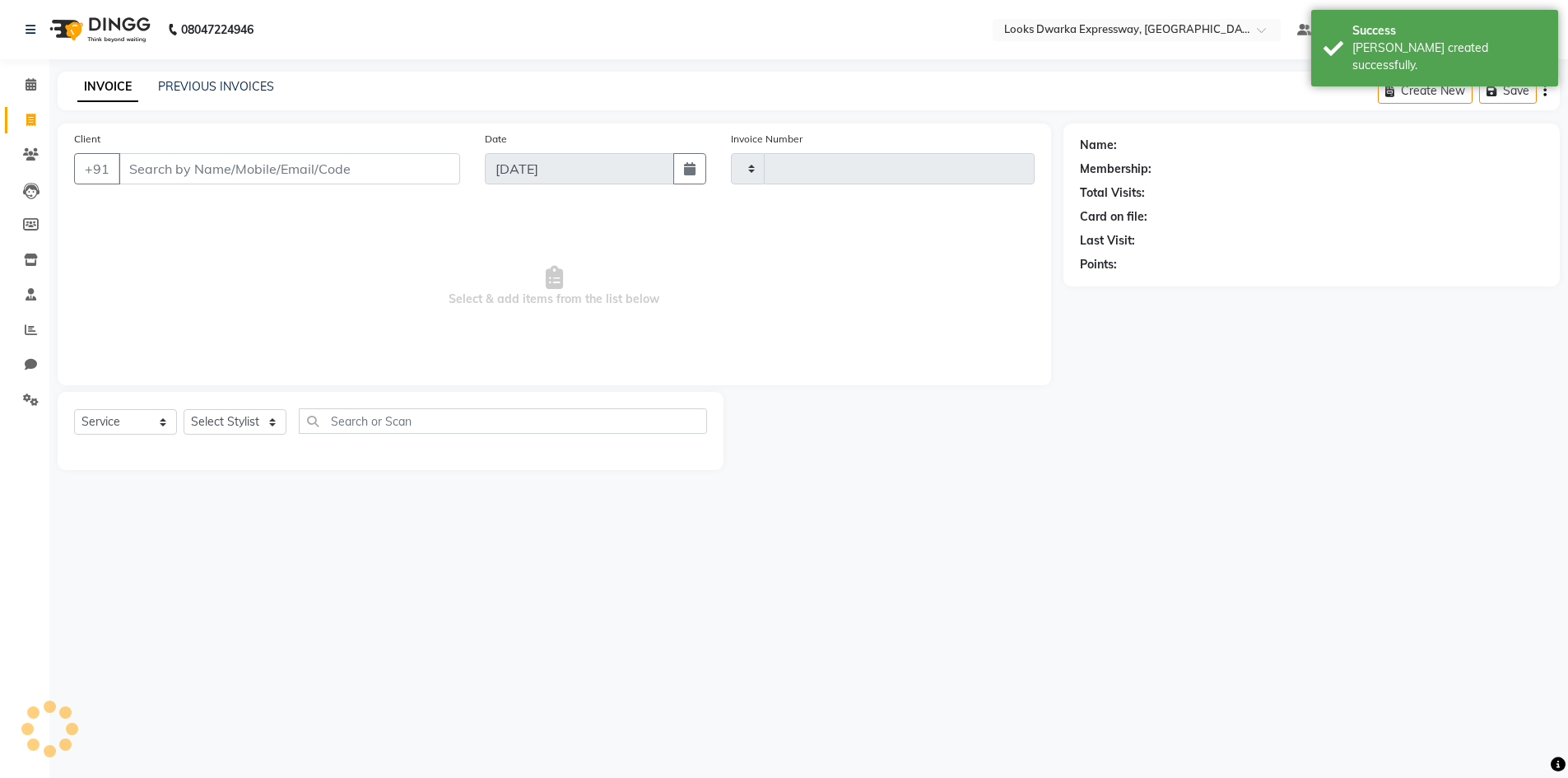
type input "1935"
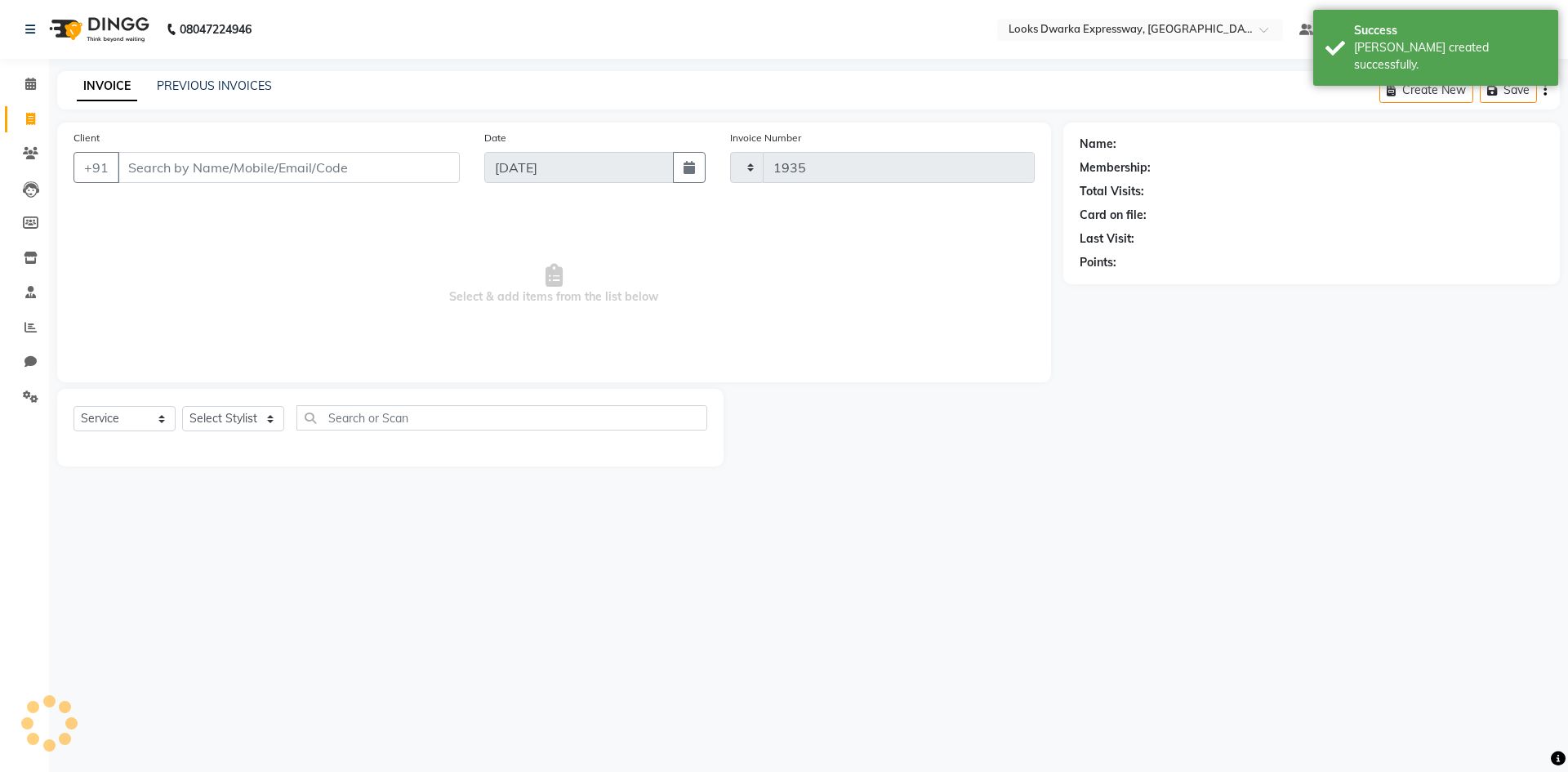
select select "6011"
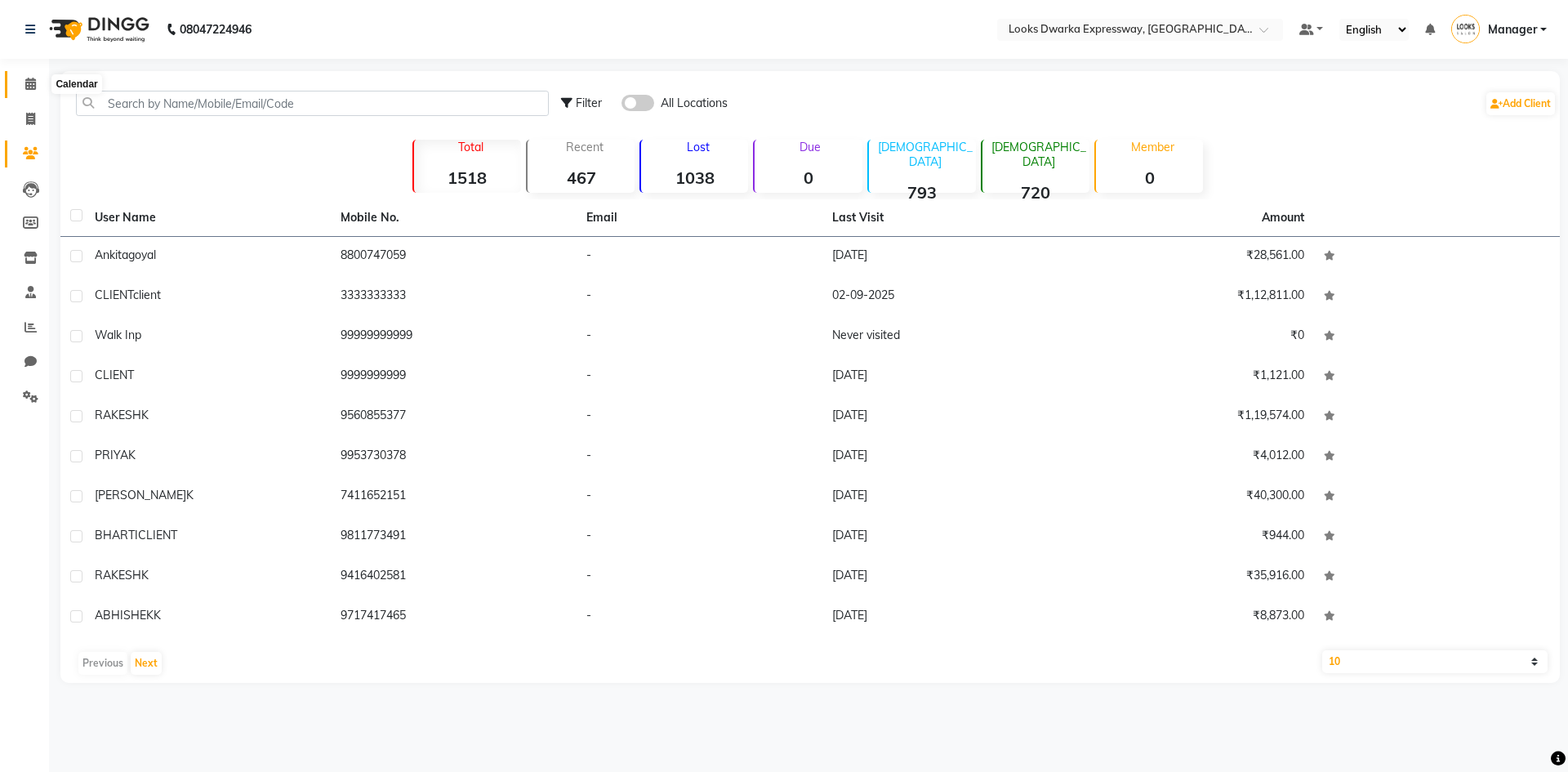
click at [29, 87] on icon at bounding box center [30, 84] width 10 height 12
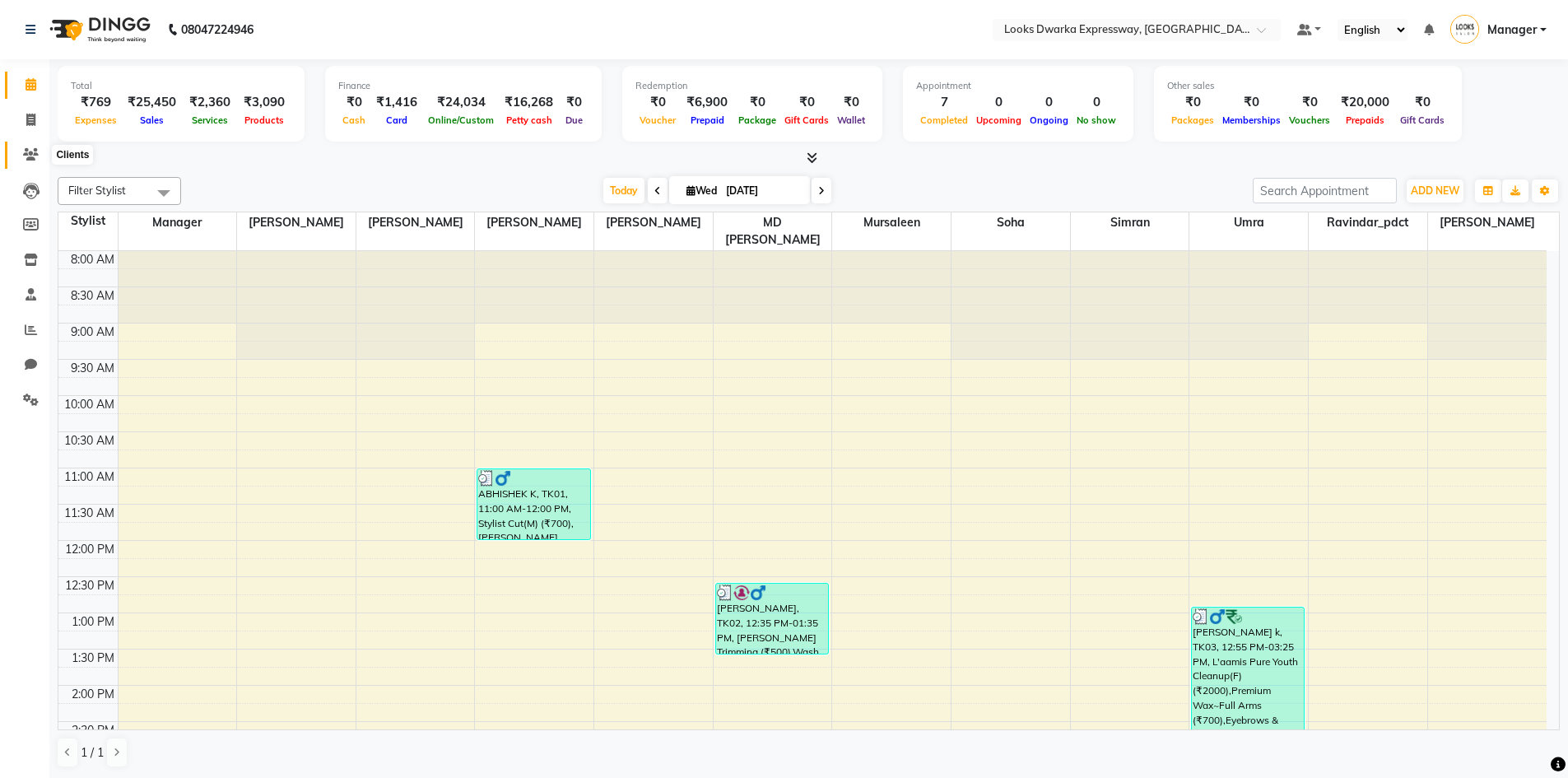
click at [33, 155] on icon at bounding box center [31, 154] width 15 height 12
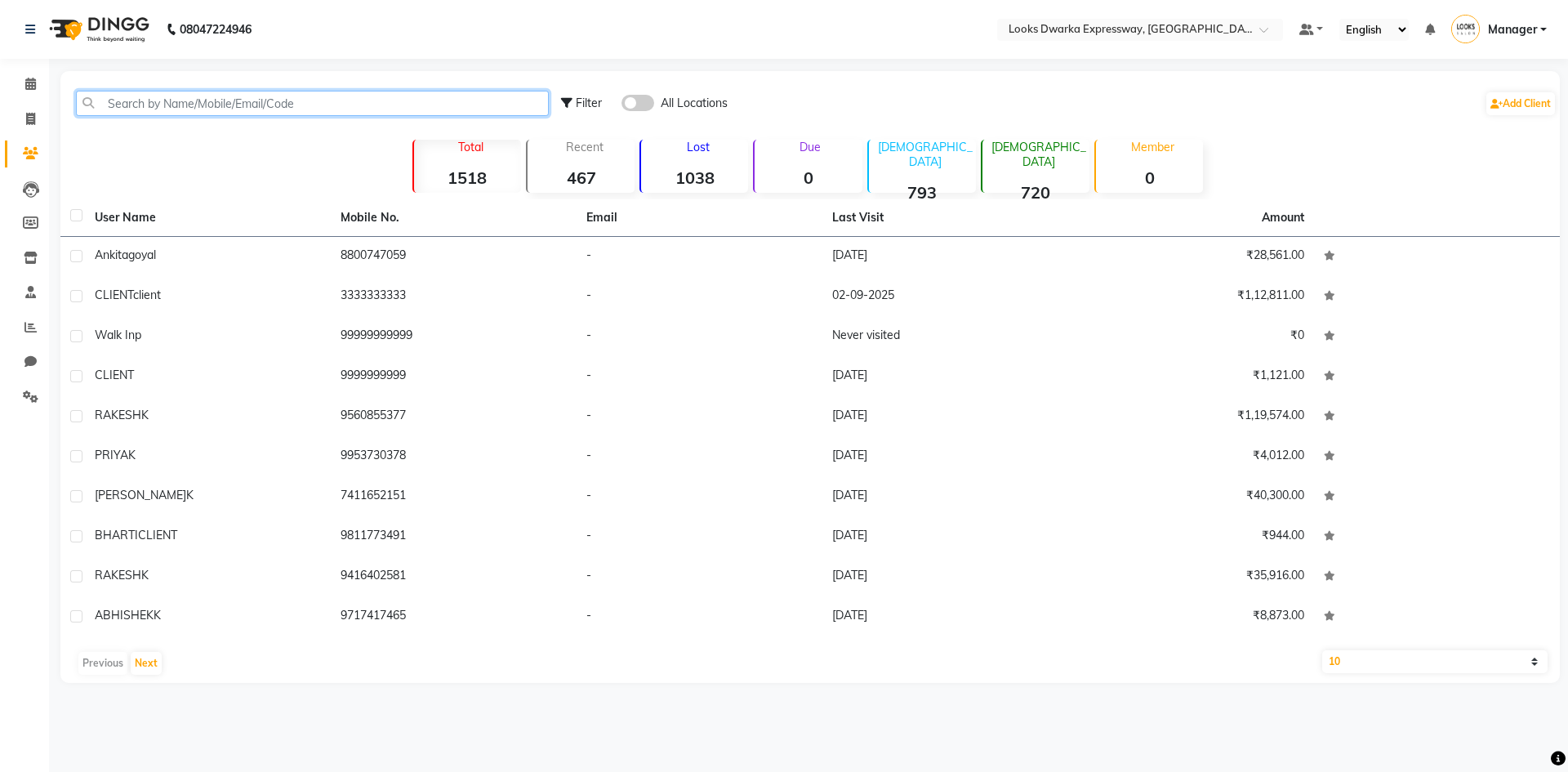
click at [151, 112] on input "text" at bounding box center [313, 103] width 473 height 26
click at [26, 193] on icon at bounding box center [30, 189] width 16 height 16
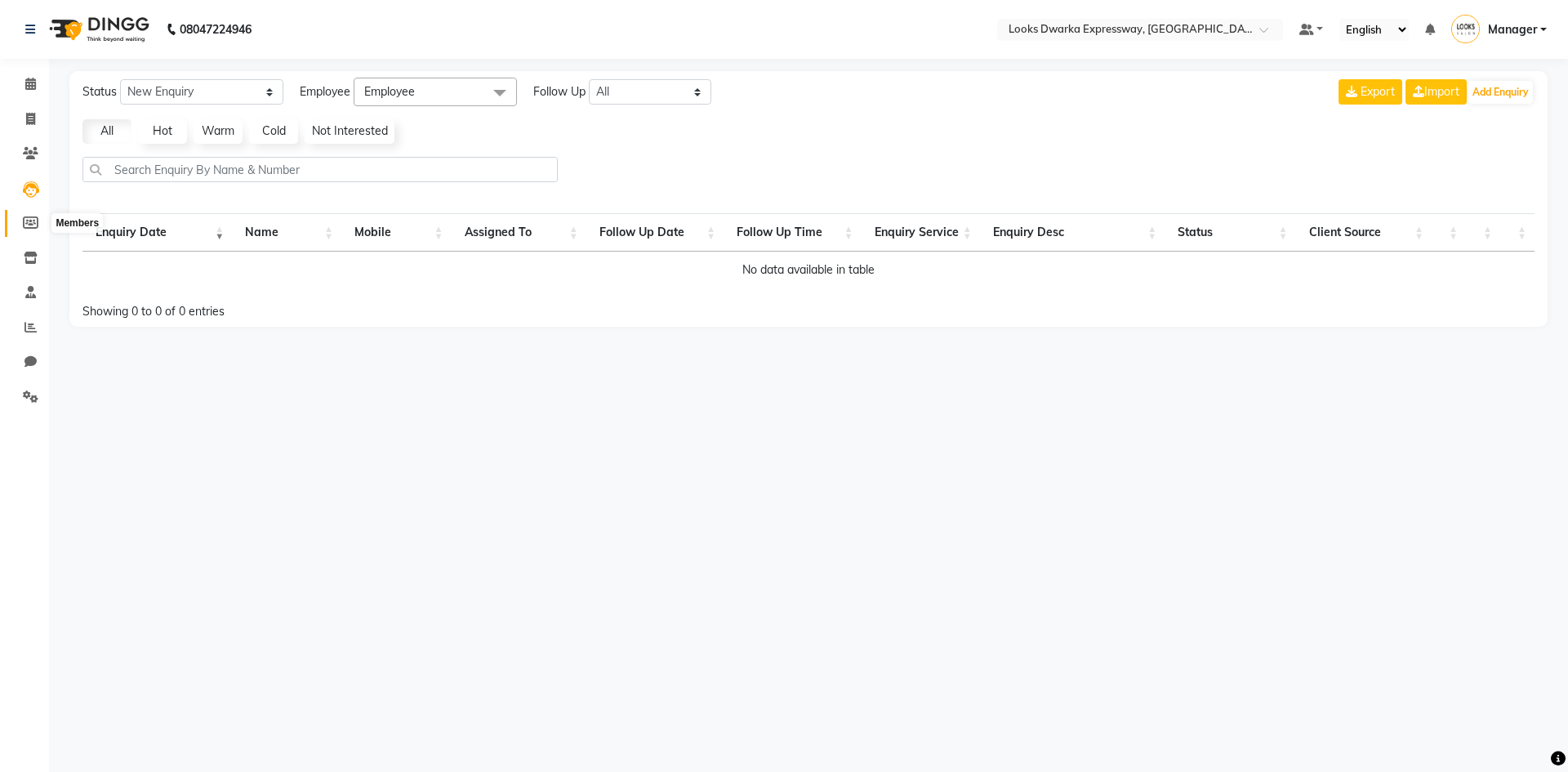
click at [27, 223] on icon at bounding box center [30, 222] width 15 height 12
select select
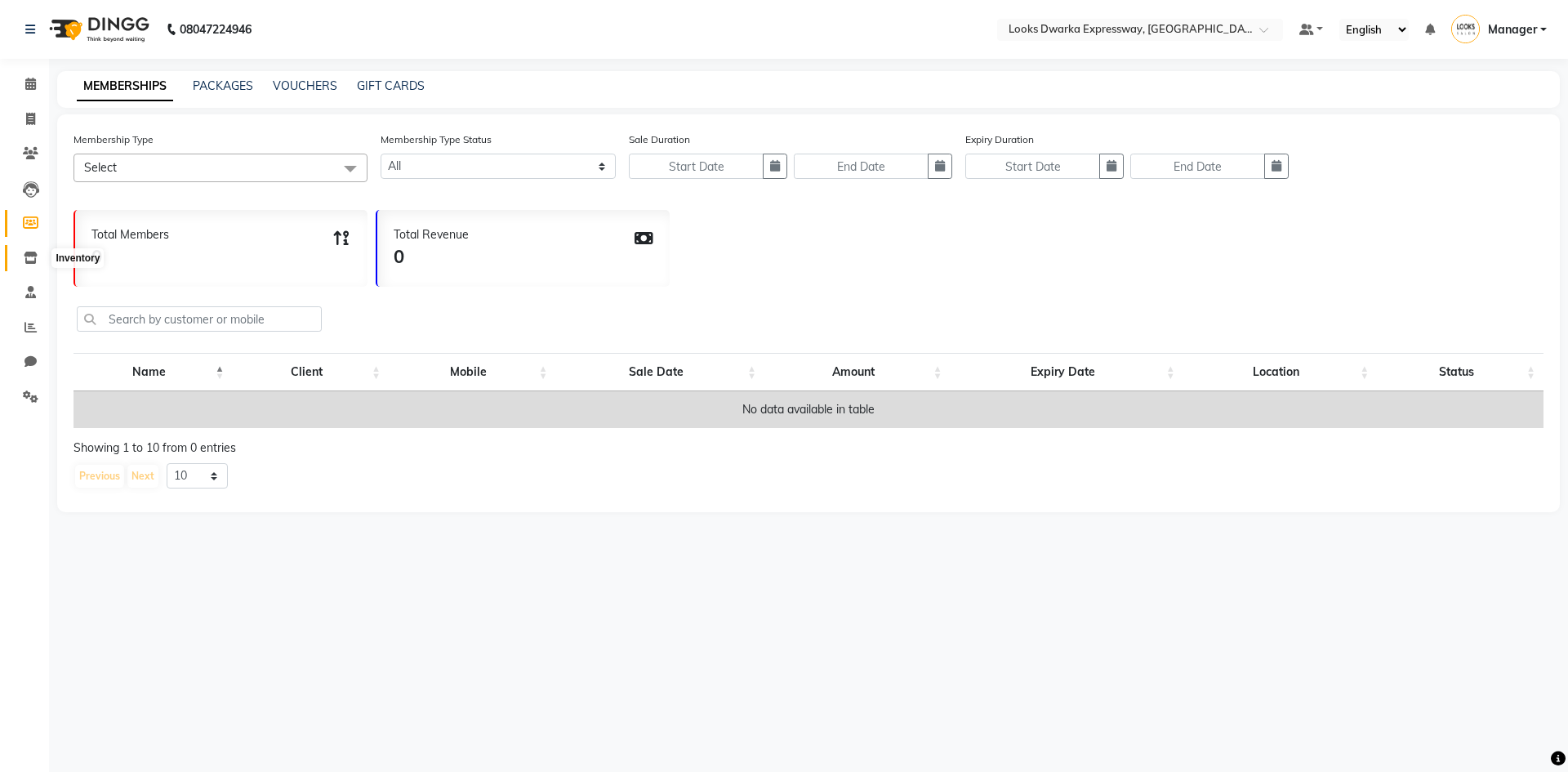
click at [37, 253] on icon at bounding box center [30, 258] width 14 height 12
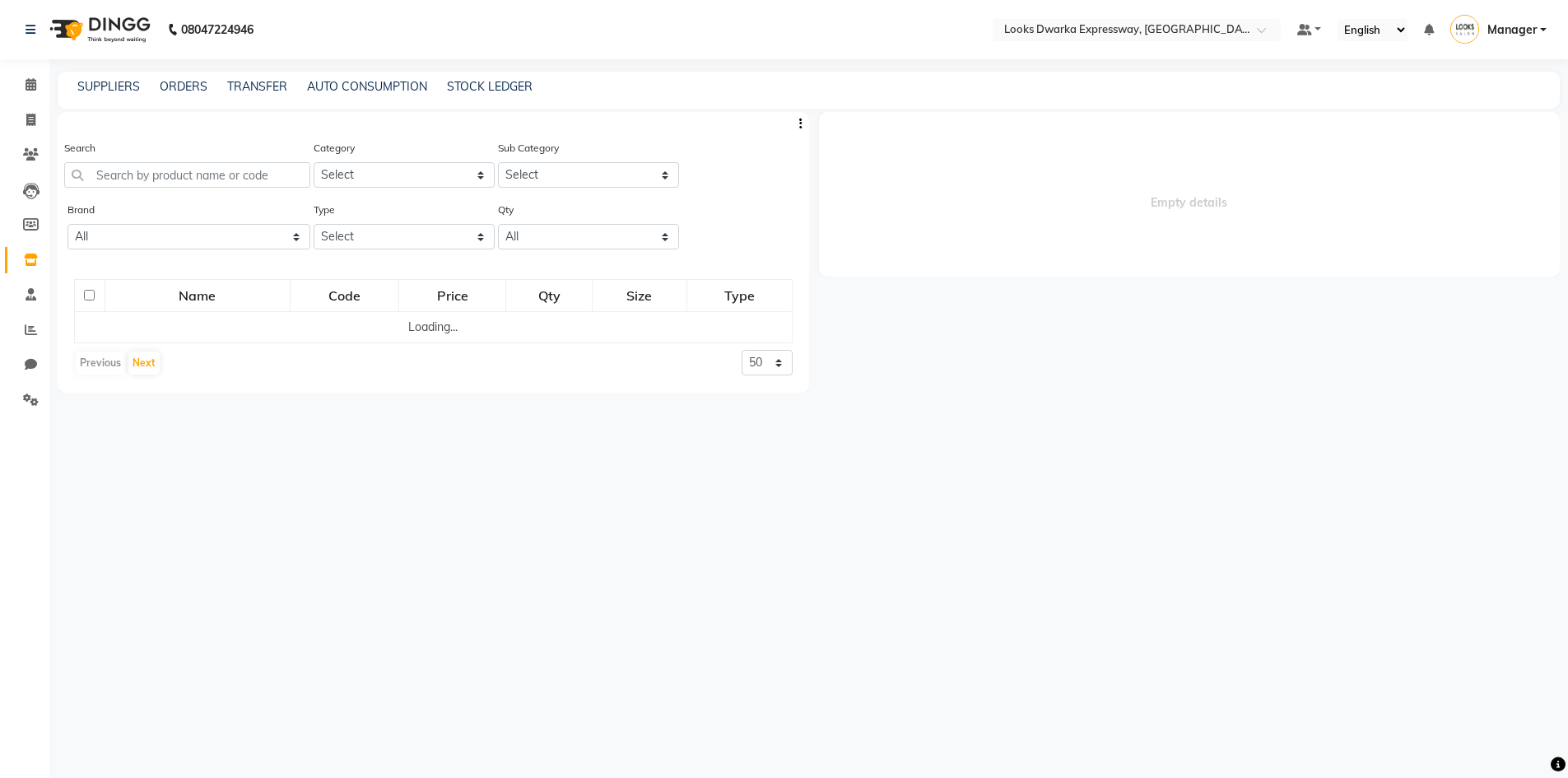
select select
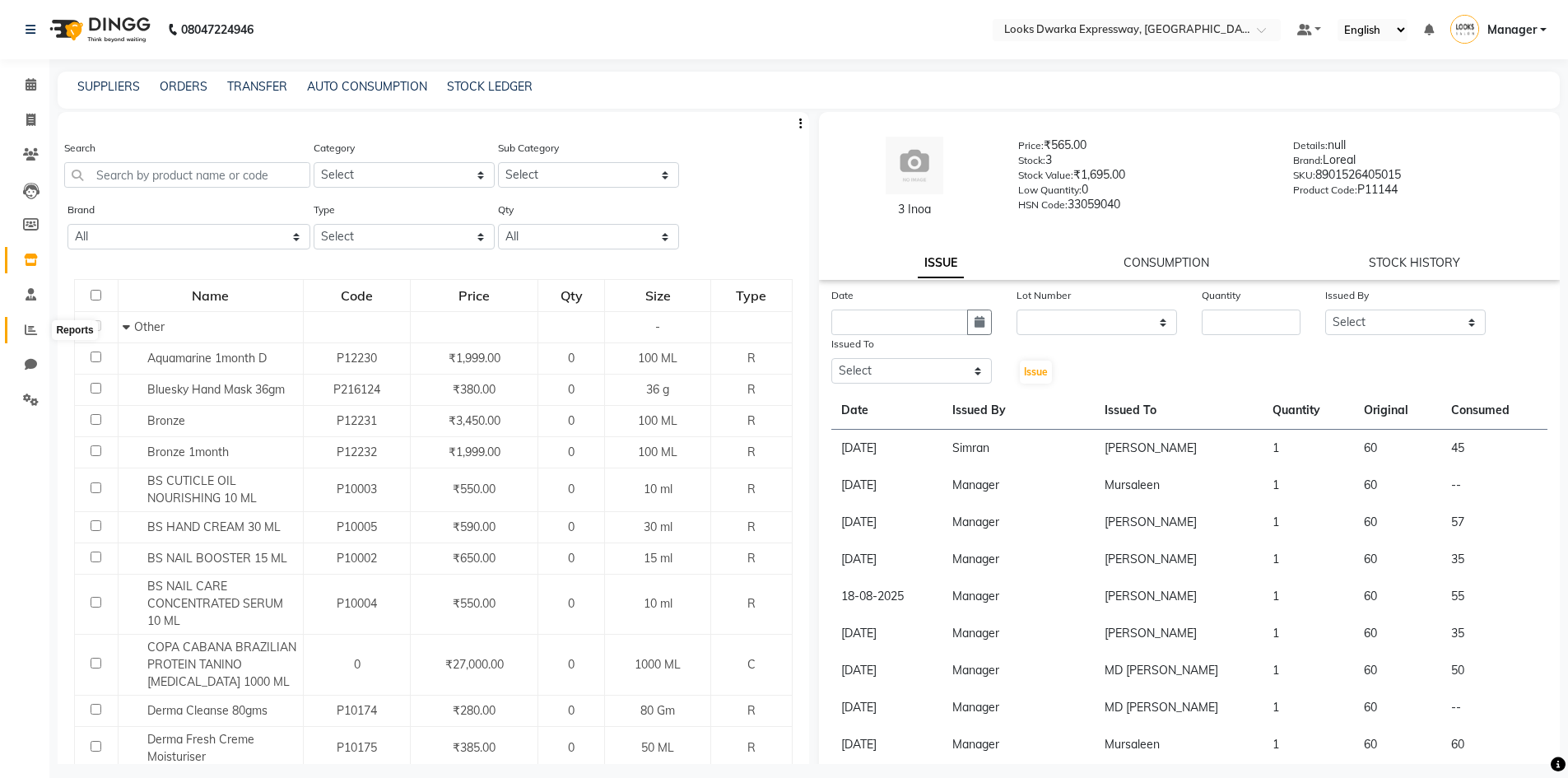
click at [26, 327] on icon at bounding box center [31, 330] width 12 height 12
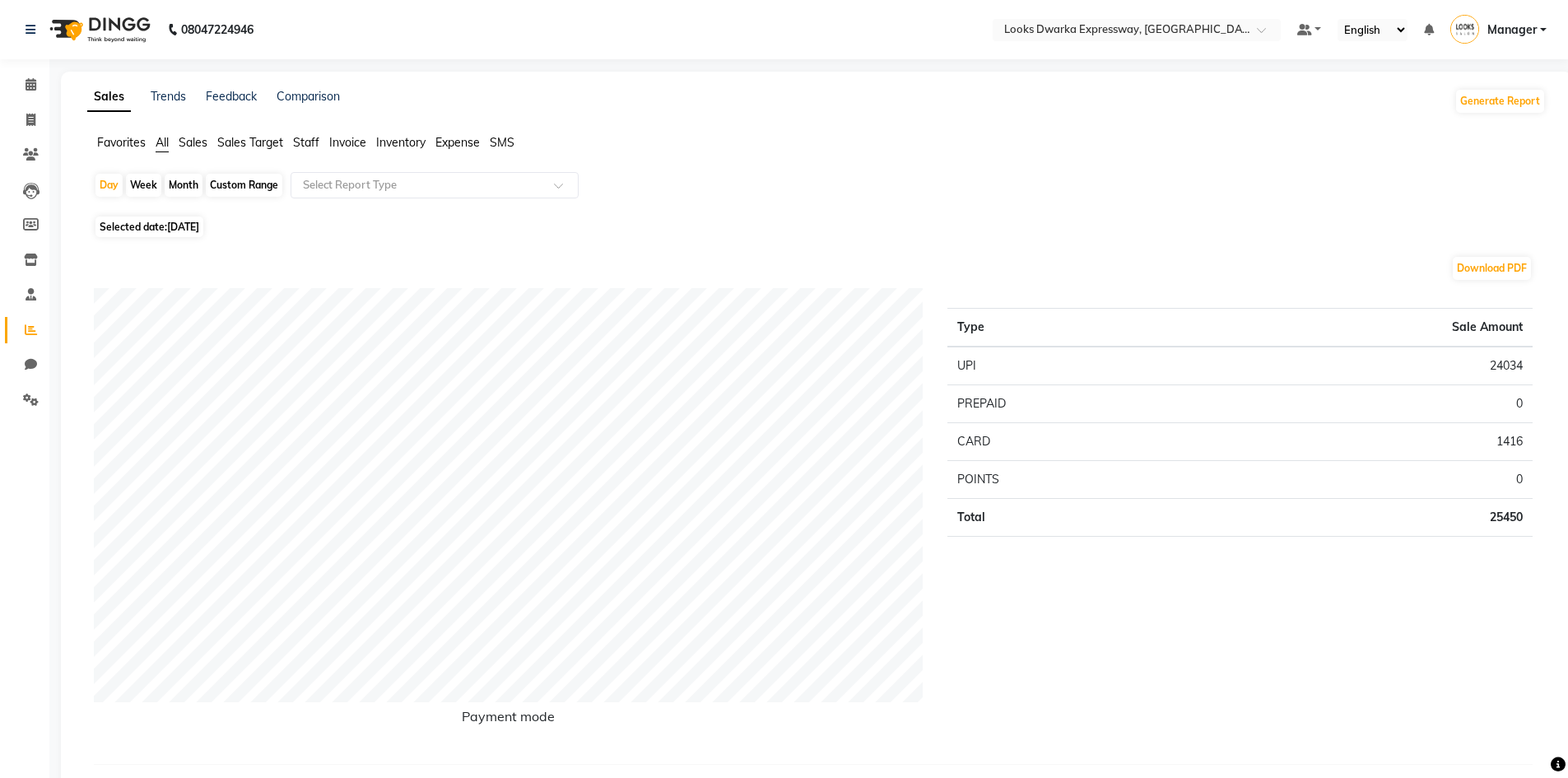
click at [455, 138] on span "Expense" at bounding box center [458, 142] width 44 height 14
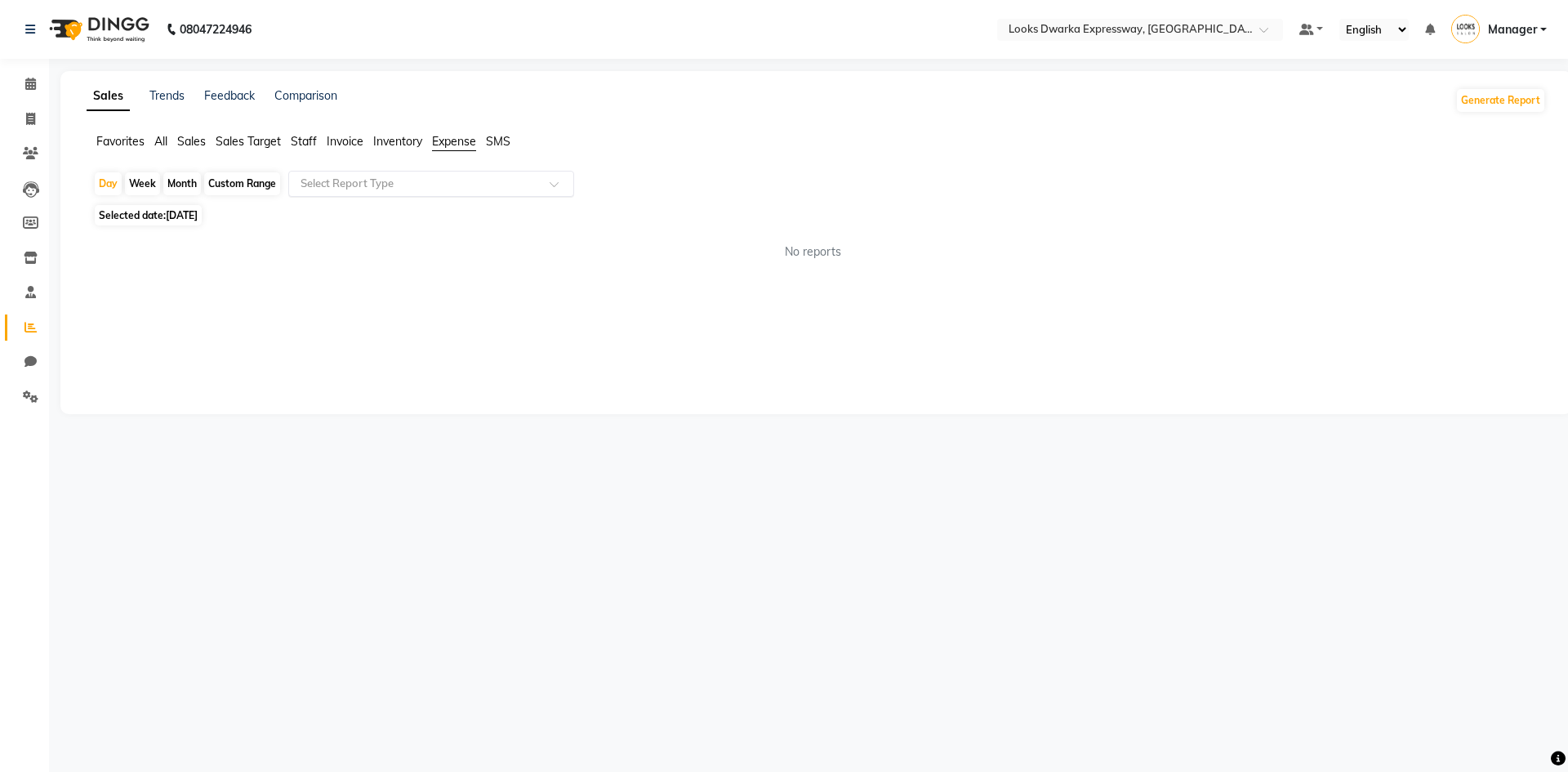
click at [339, 178] on input "text" at bounding box center [415, 183] width 236 height 16
click at [332, 244] on div "Expense" at bounding box center [430, 246] width 284 height 32
select select "full_report"
select select "csv"
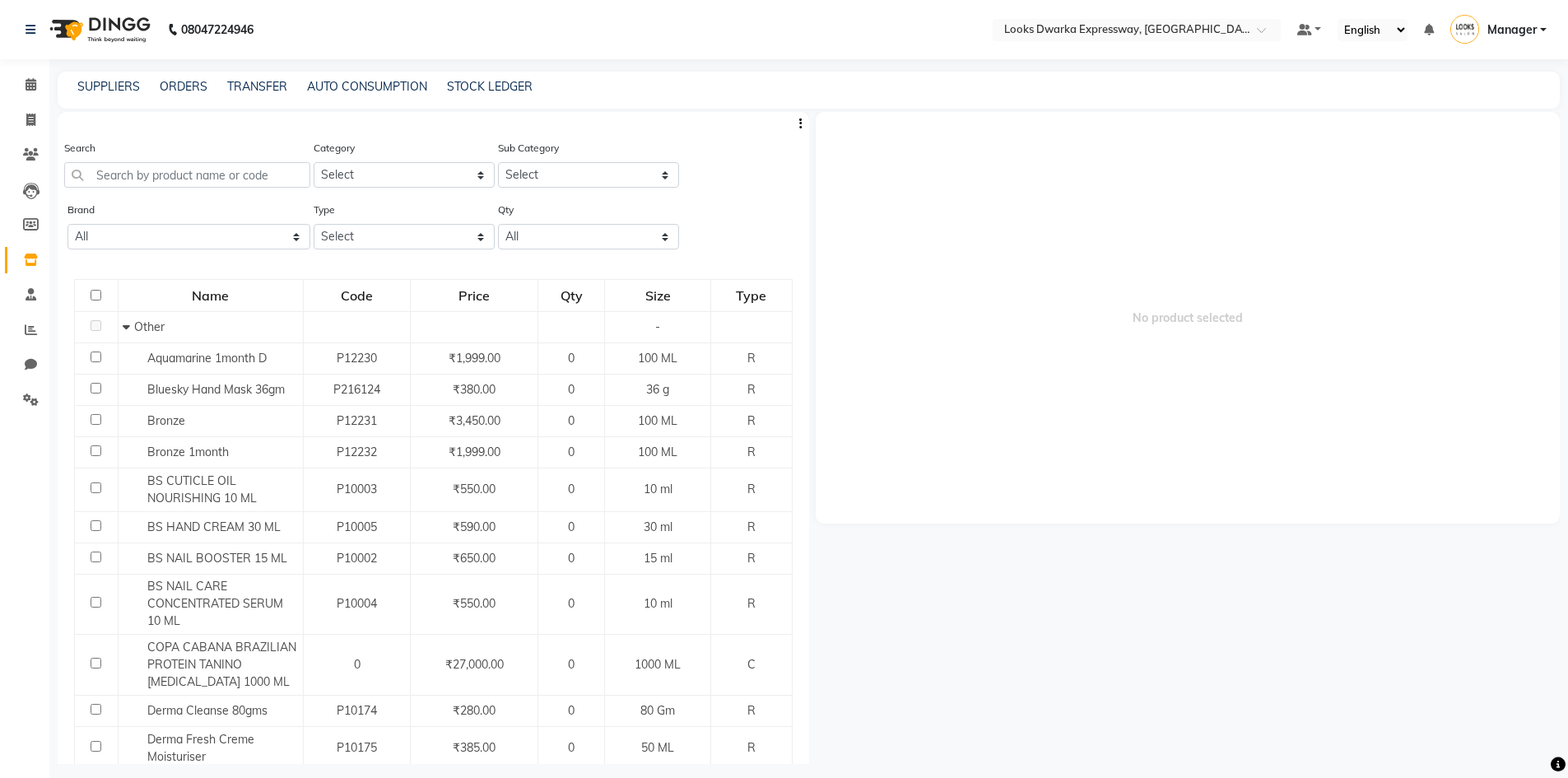
select select
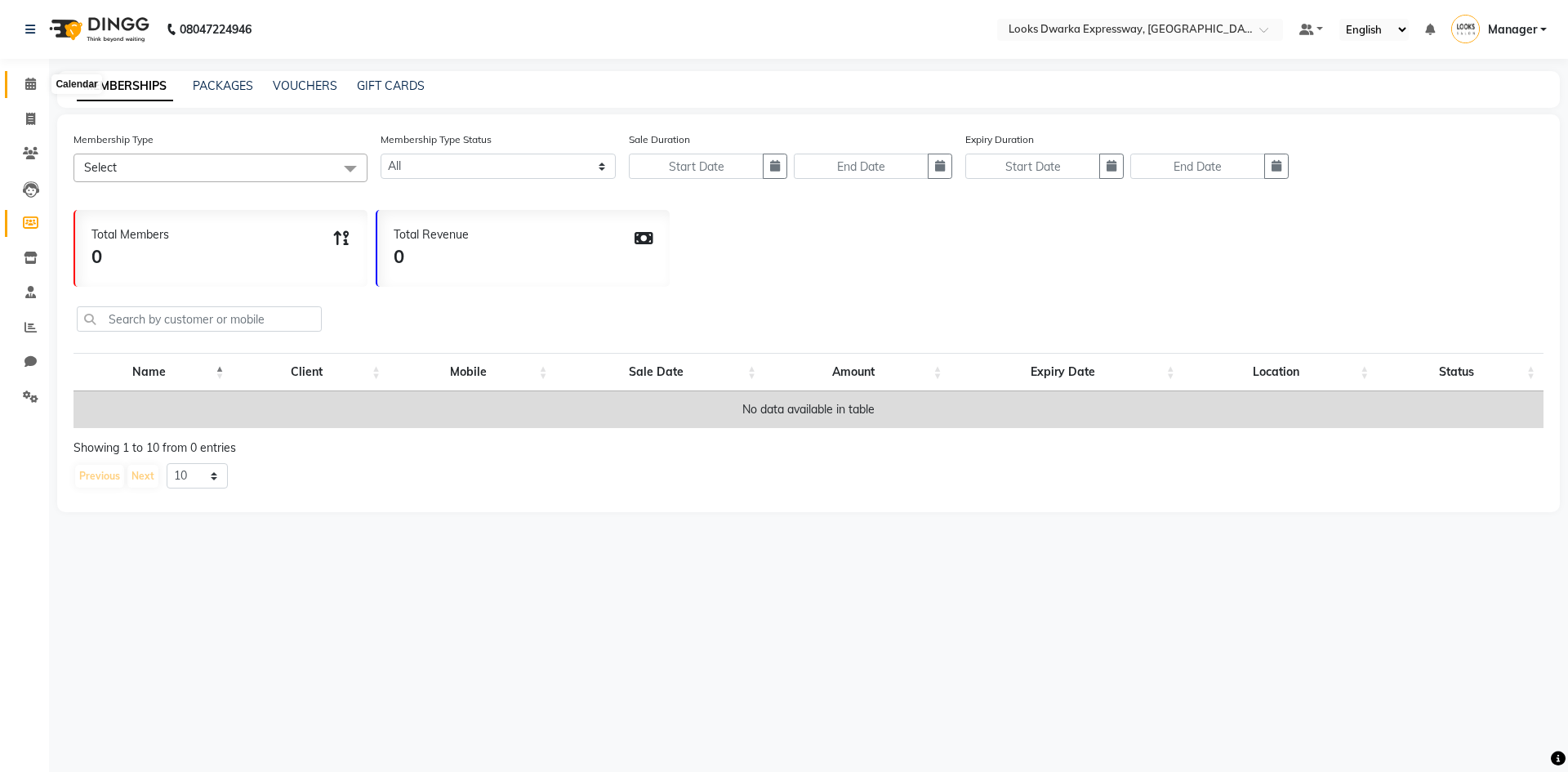
click at [29, 77] on span at bounding box center [30, 85] width 29 height 19
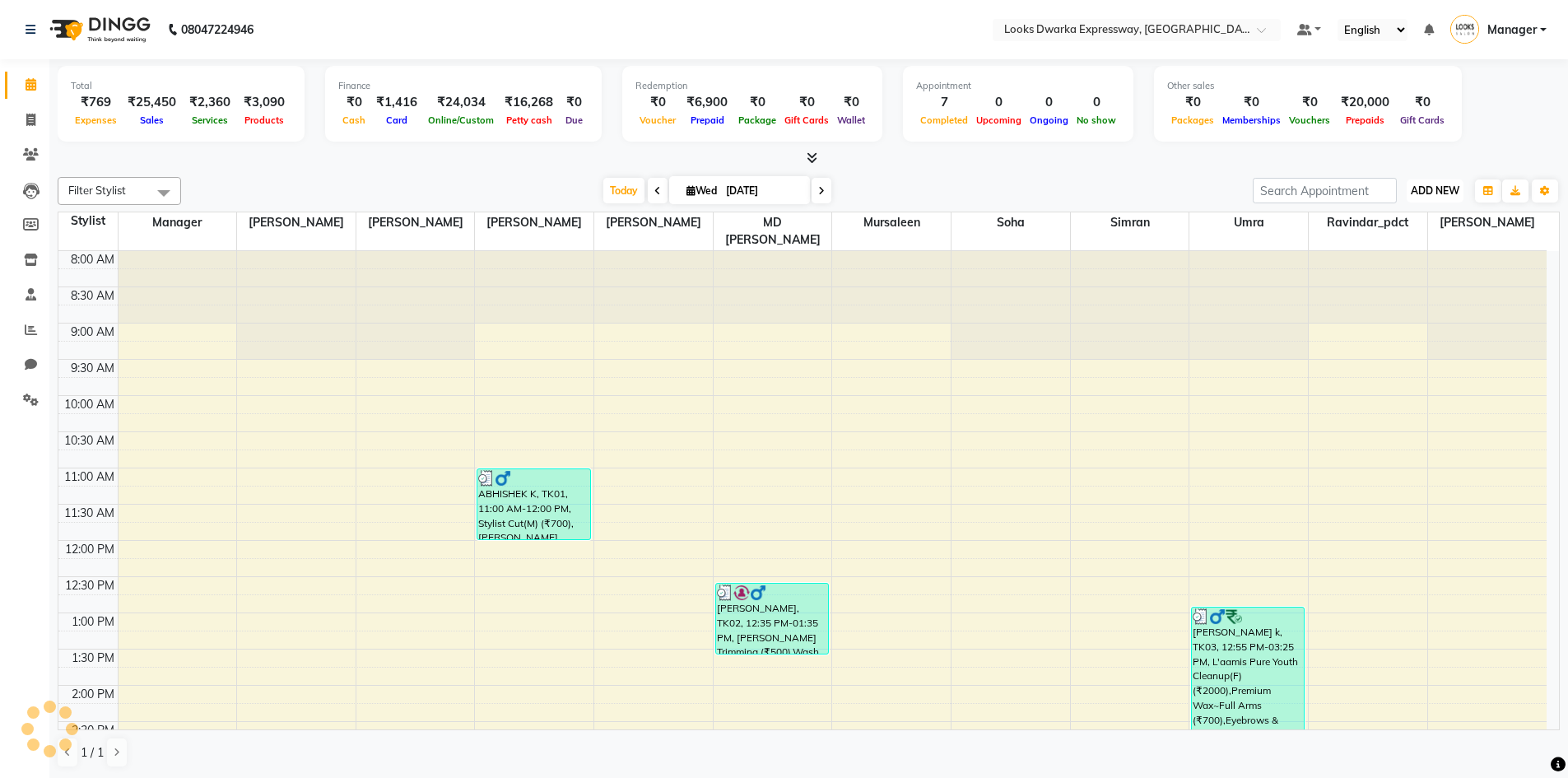
click at [1450, 192] on span "ADD NEW" at bounding box center [1435, 191] width 49 height 12
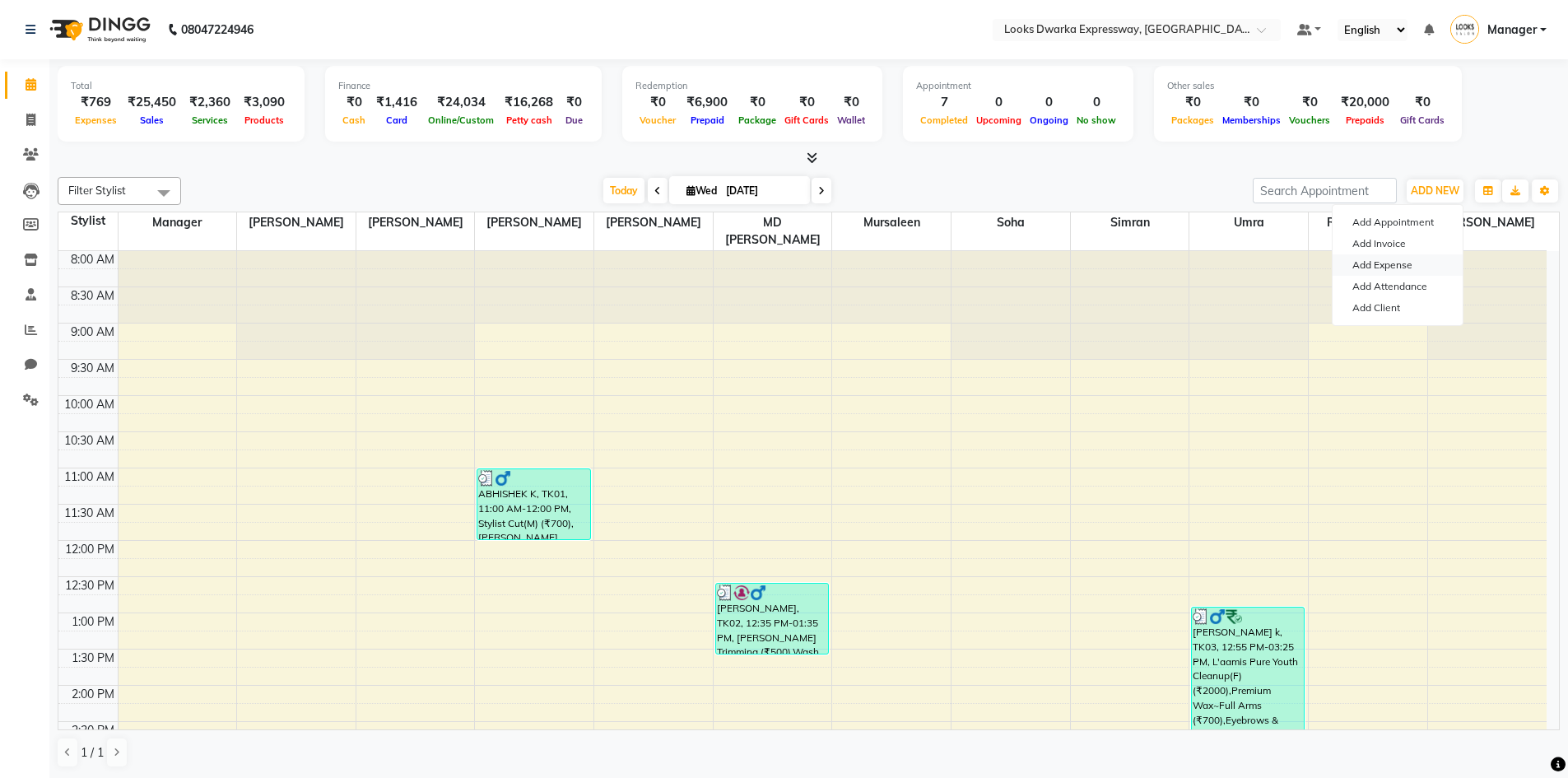
click at [1383, 265] on link "Add Expense" at bounding box center [1398, 265] width 130 height 21
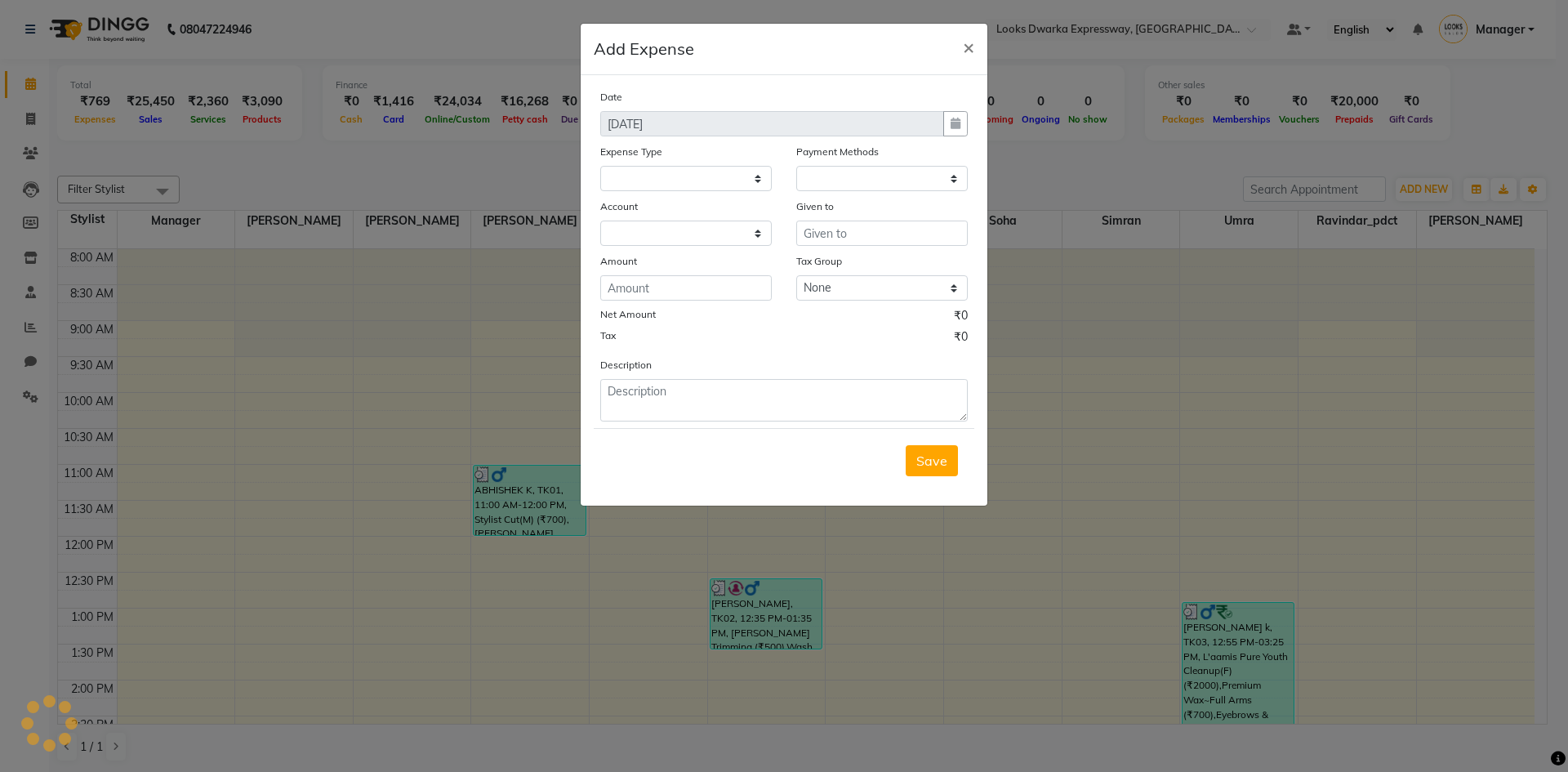
select select
select select "1"
select select "4988"
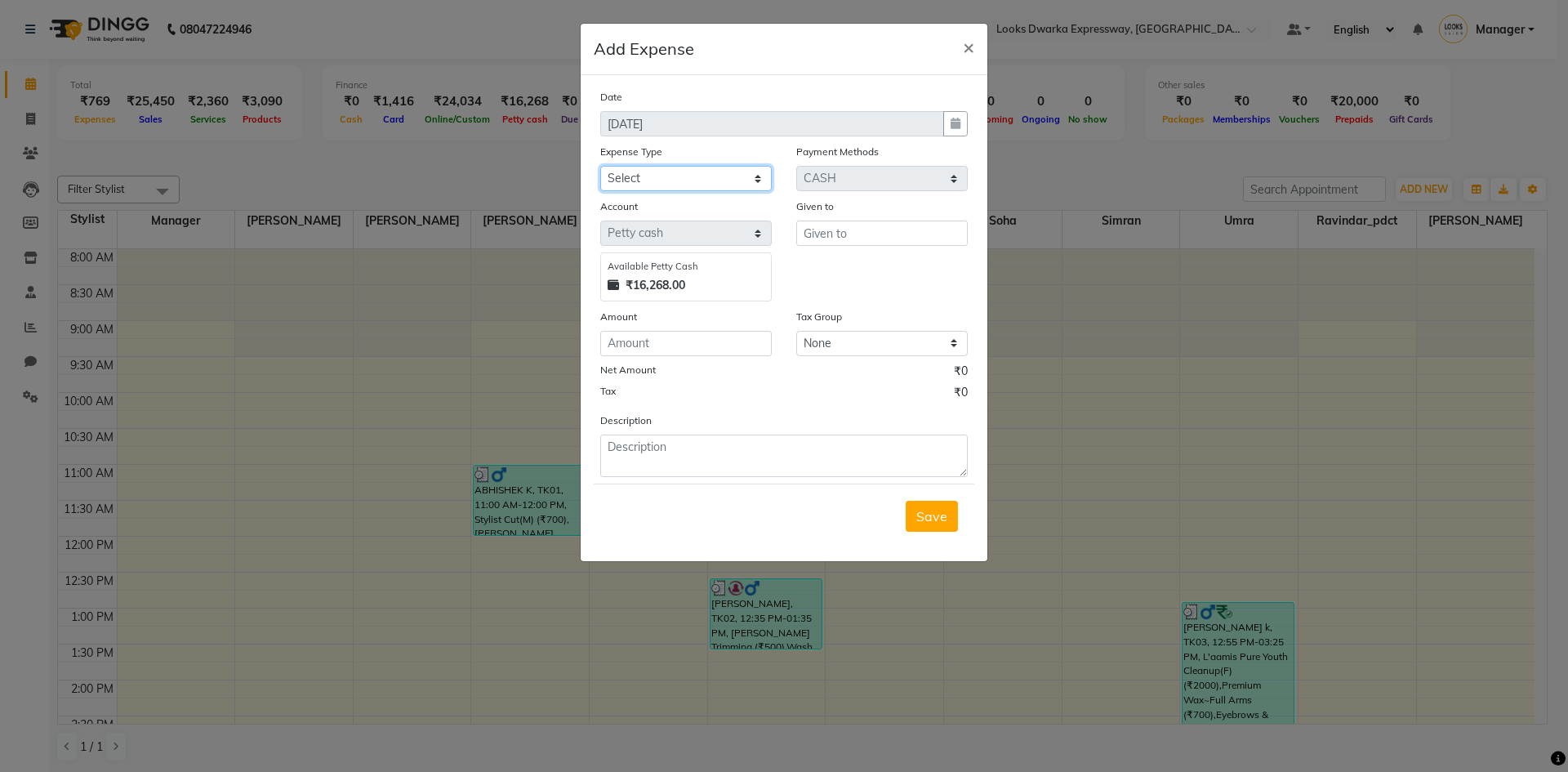
click at [680, 174] on select "Select Bank Deposit Blinkit Cash Handover CLIENT Client ordered food Client Ref…" at bounding box center [686, 178] width 172 height 26
select select "24371"
click at [971, 51] on span "×" at bounding box center [968, 47] width 11 height 25
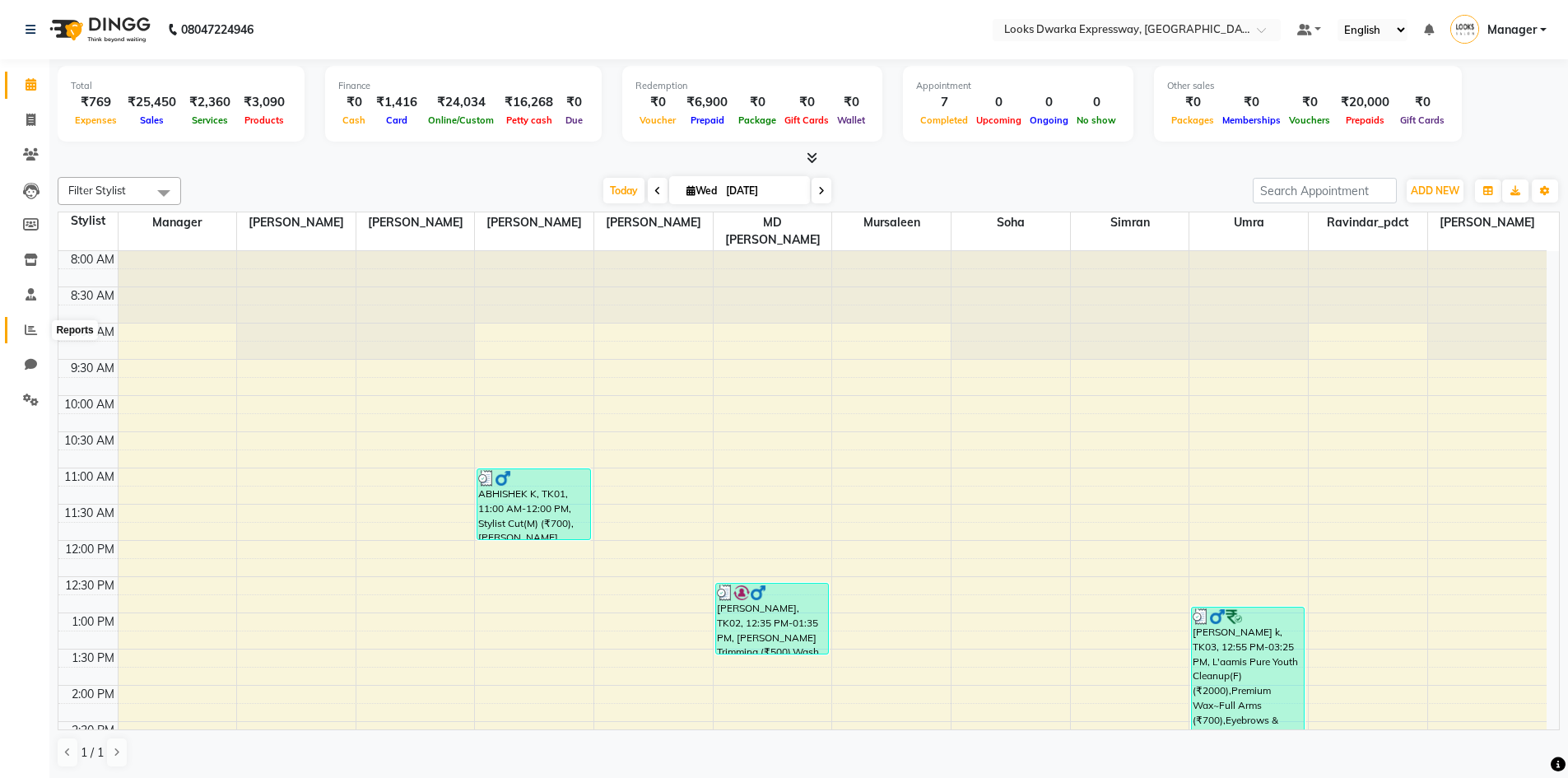
click at [32, 325] on icon at bounding box center [31, 330] width 12 height 12
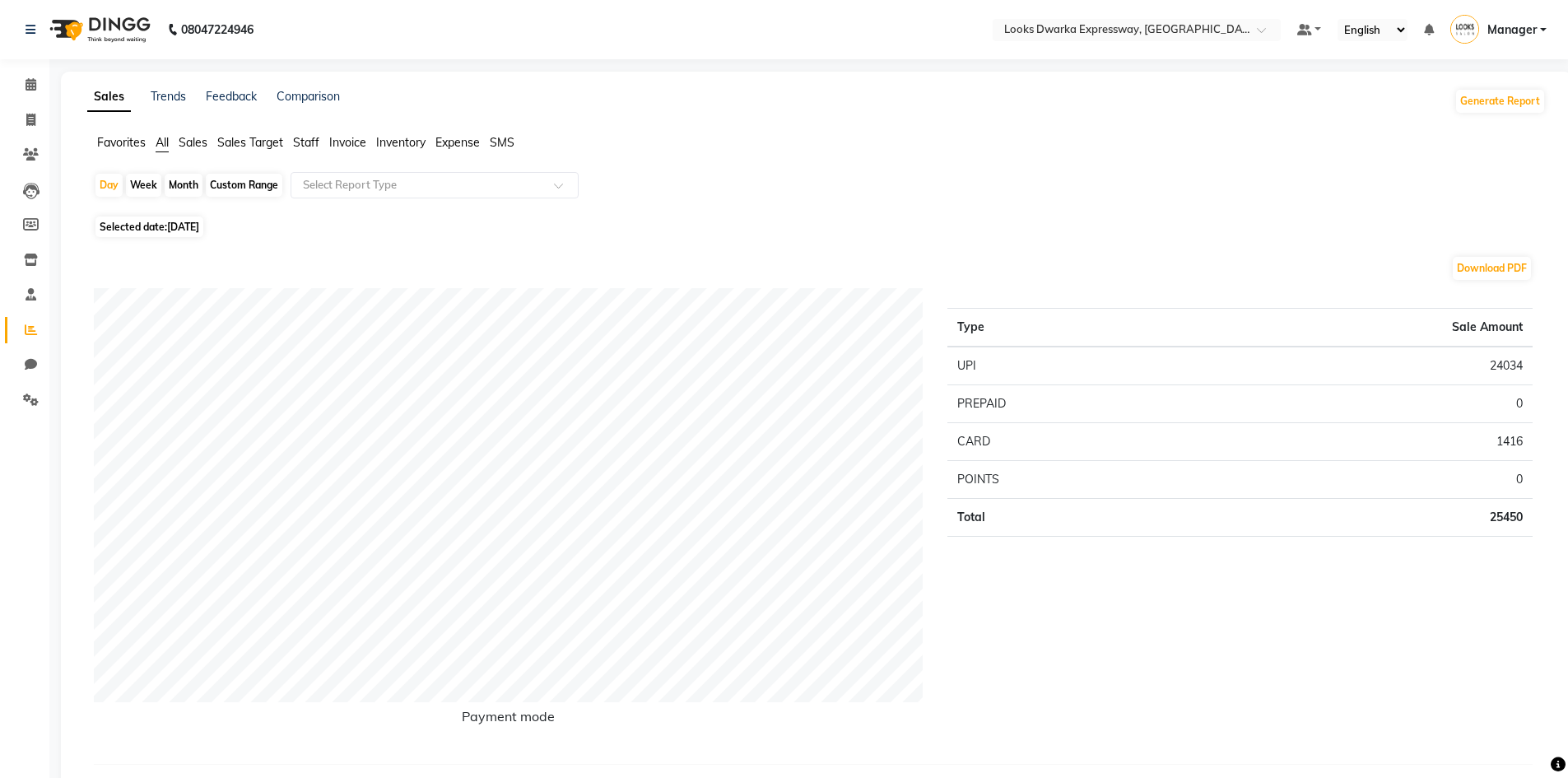
click at [457, 138] on span "Expense" at bounding box center [458, 142] width 44 height 14
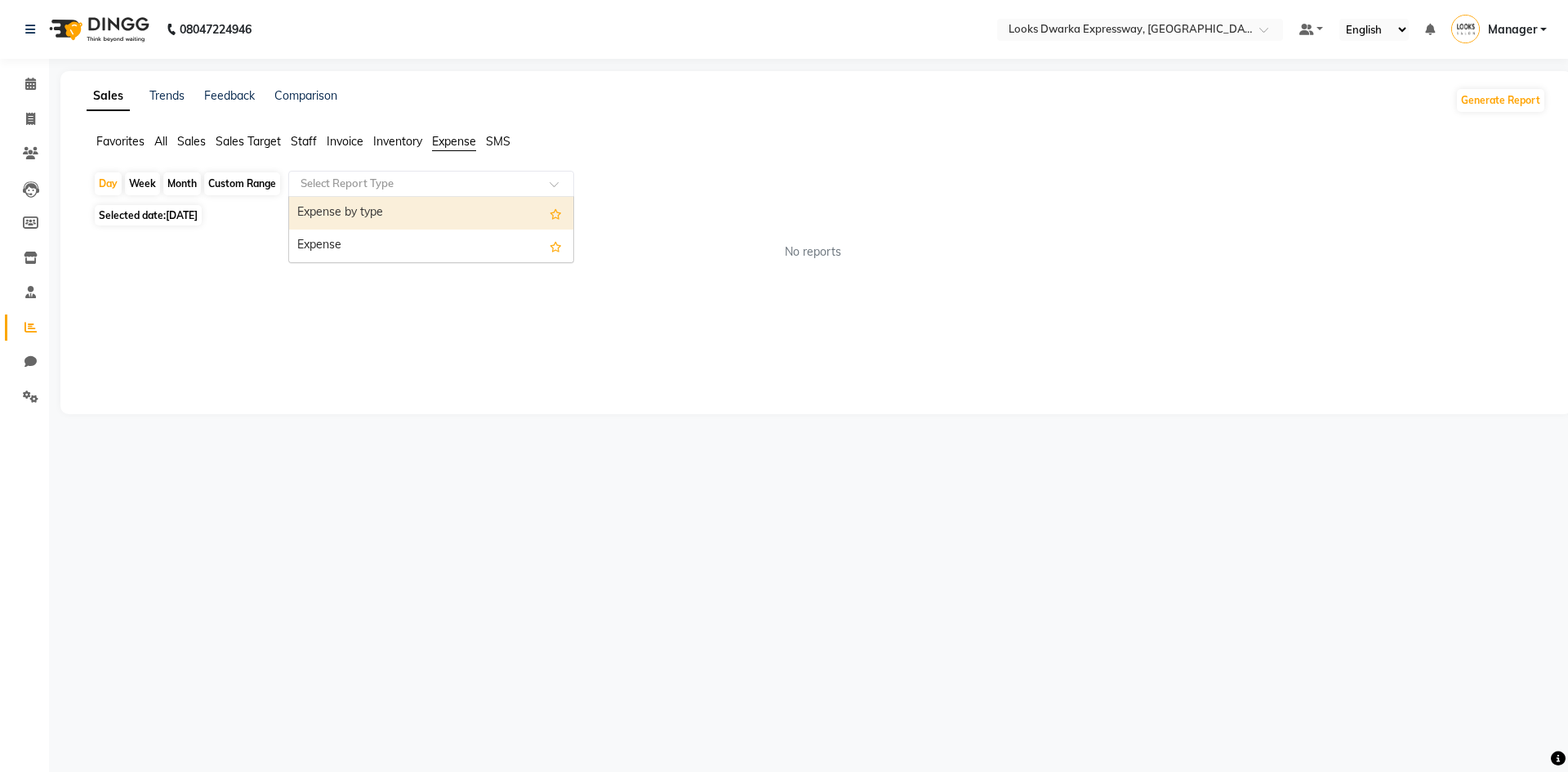
click at [446, 180] on input "text" at bounding box center [415, 183] width 236 height 16
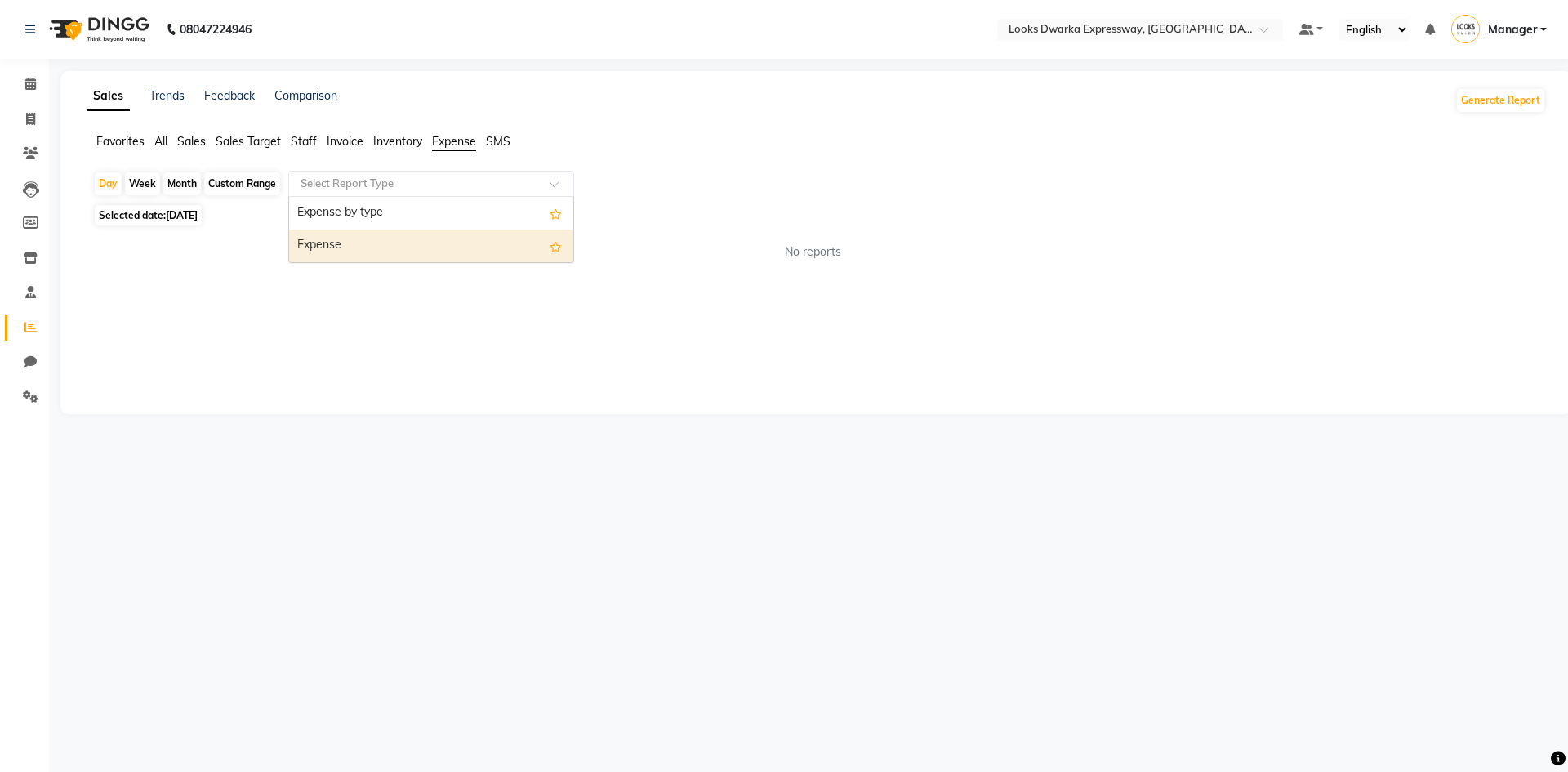
click at [412, 235] on div "Expense" at bounding box center [430, 246] width 284 height 32
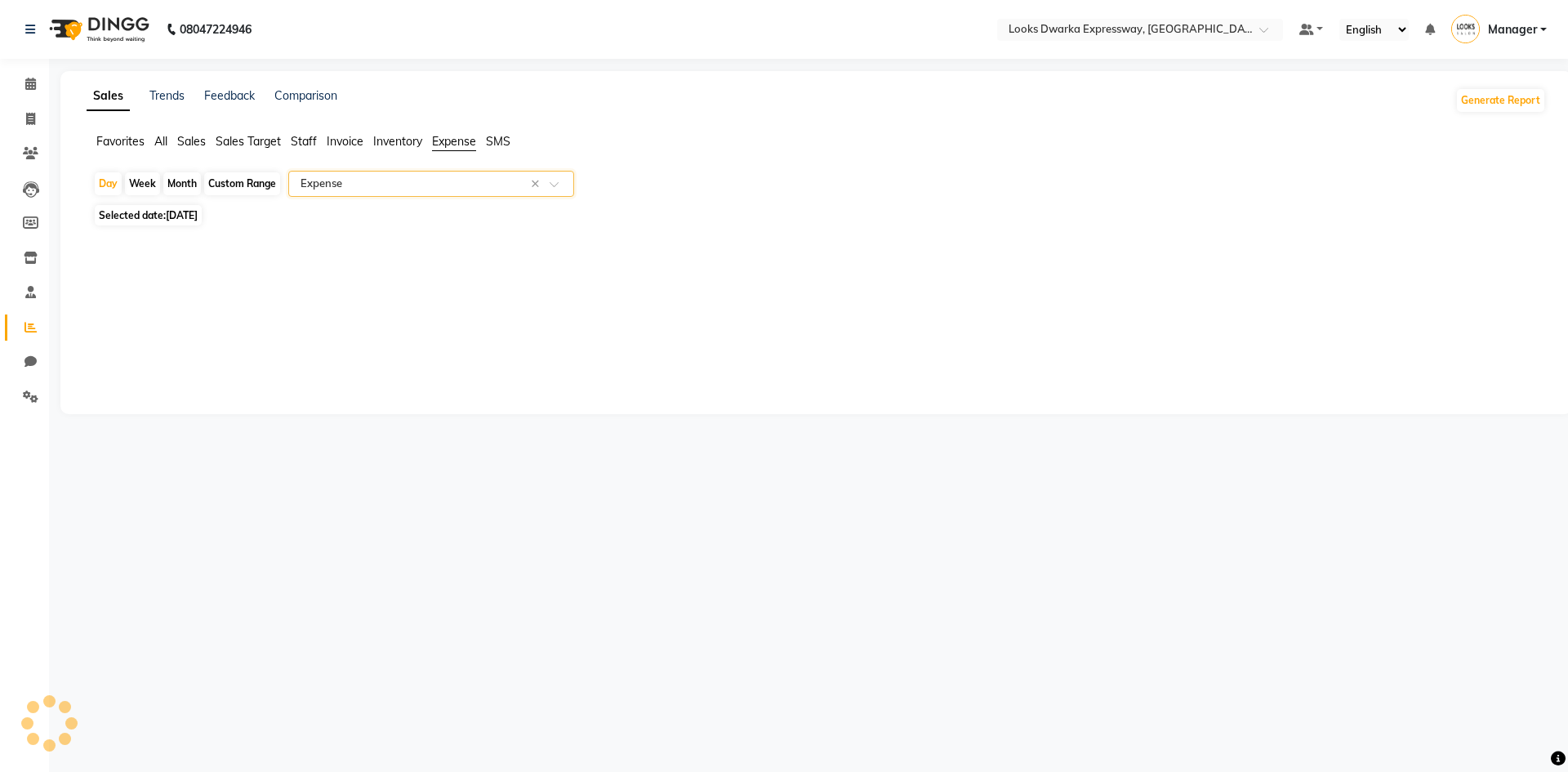
select select "full_report"
select select "csv"
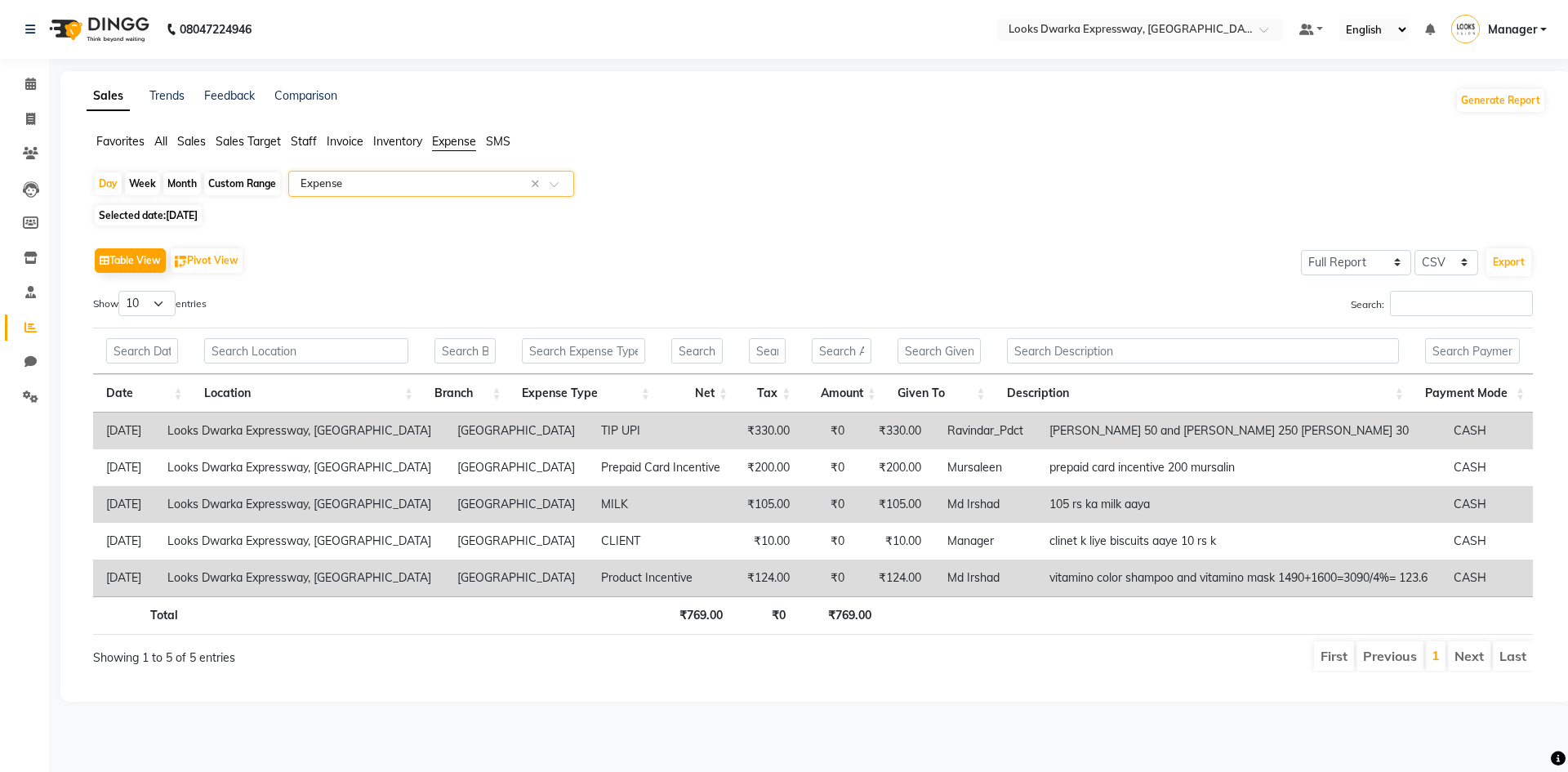
click at [199, 437] on td "Looks Dwarka Expressway, [GEOGRAPHIC_DATA]" at bounding box center [298, 431] width 290 height 37
click at [1174, 438] on td "[PERSON_NAME] 50 and [PERSON_NAME] 250 [PERSON_NAME] 30" at bounding box center [1238, 431] width 404 height 37
click at [588, 432] on td "TIP UPI" at bounding box center [660, 431] width 145 height 37
click at [607, 442] on td "TIP UPI" at bounding box center [660, 431] width 145 height 37
click at [607, 399] on th "Expense Type" at bounding box center [583, 394] width 148 height 38
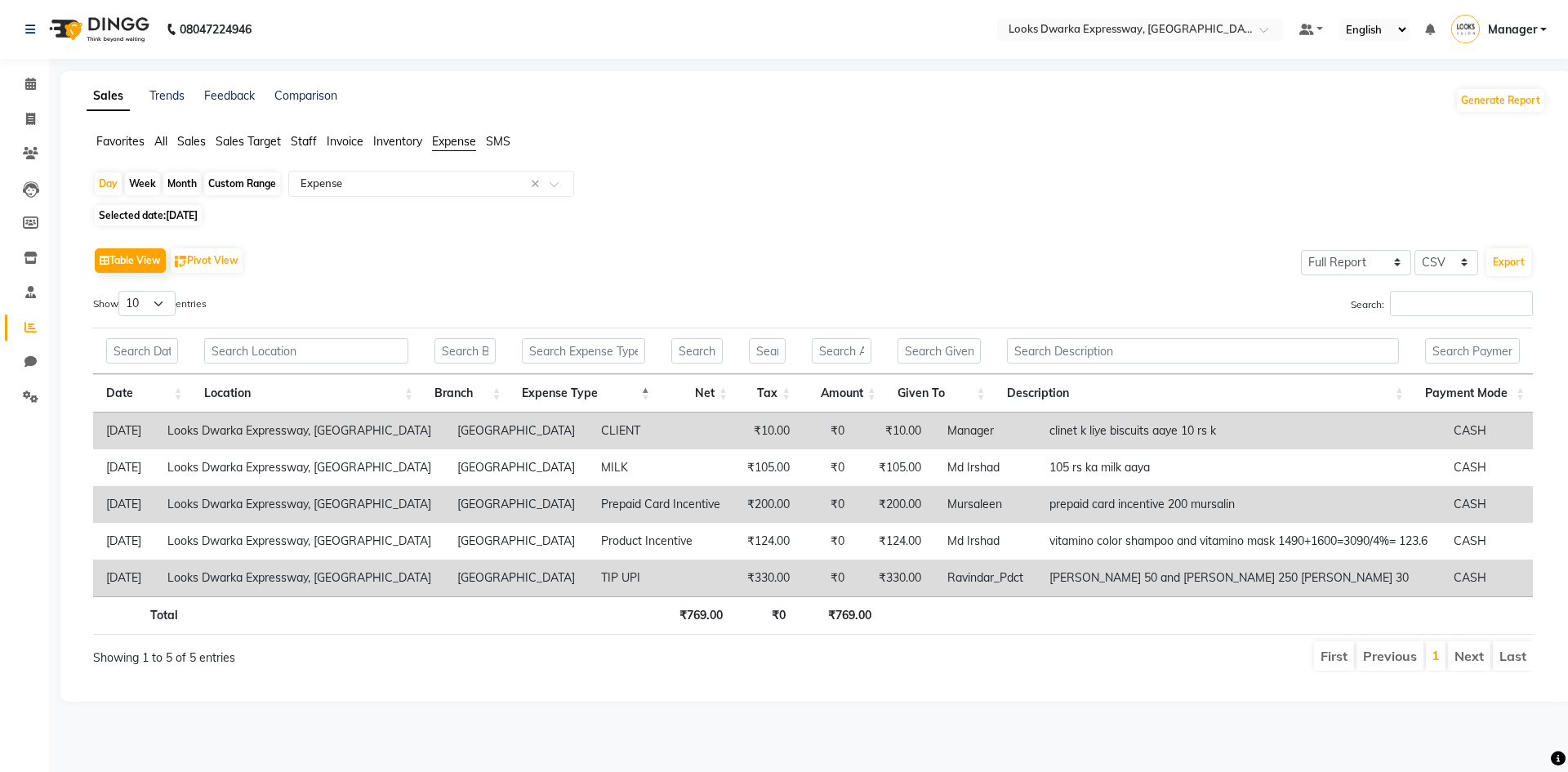
click at [623, 398] on th "Expense Type" at bounding box center [583, 394] width 148 height 38
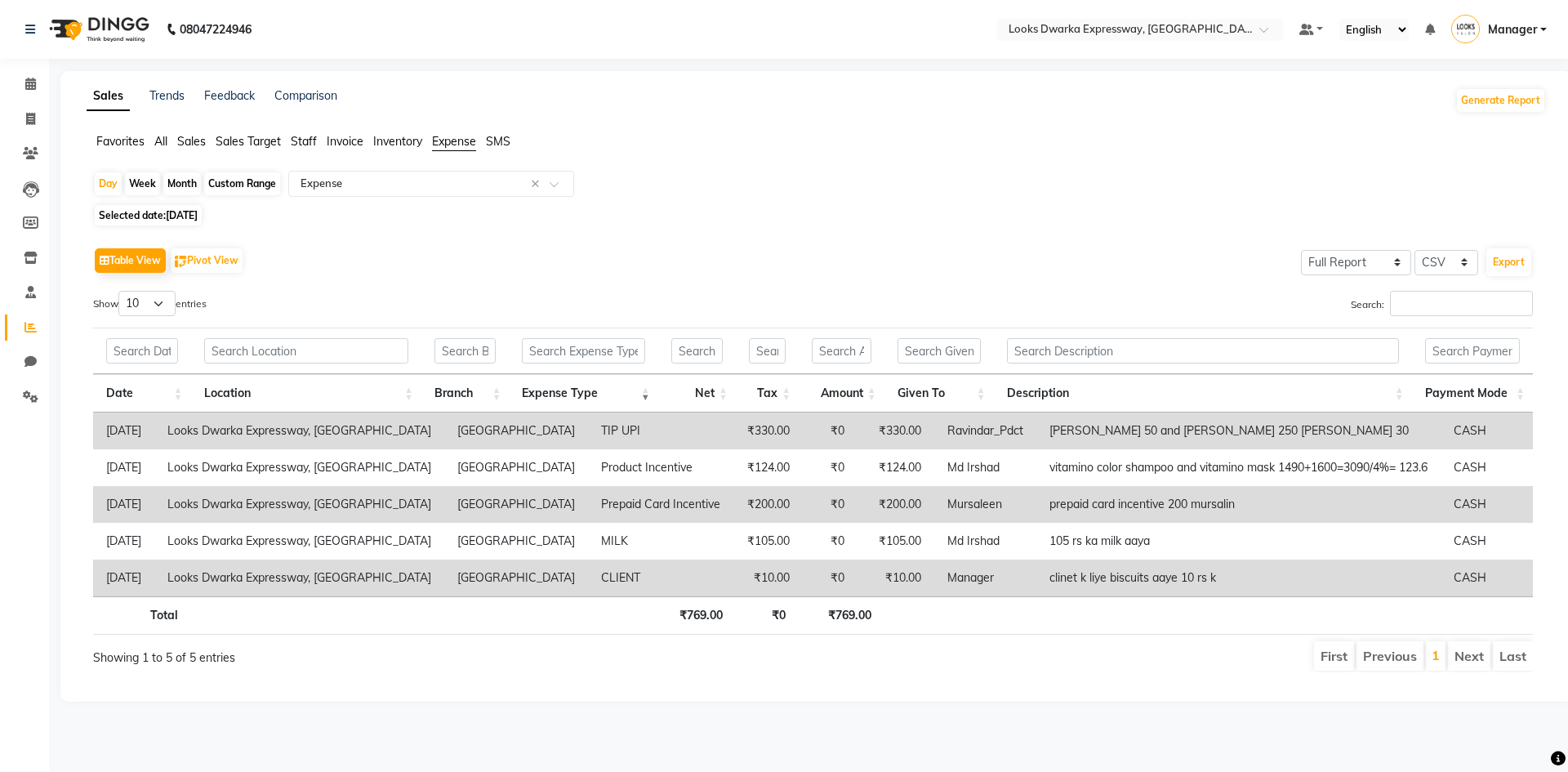
click at [588, 423] on td "TIP UPI" at bounding box center [660, 431] width 145 height 37
click at [626, 398] on th "Expense Type" at bounding box center [583, 394] width 148 height 38
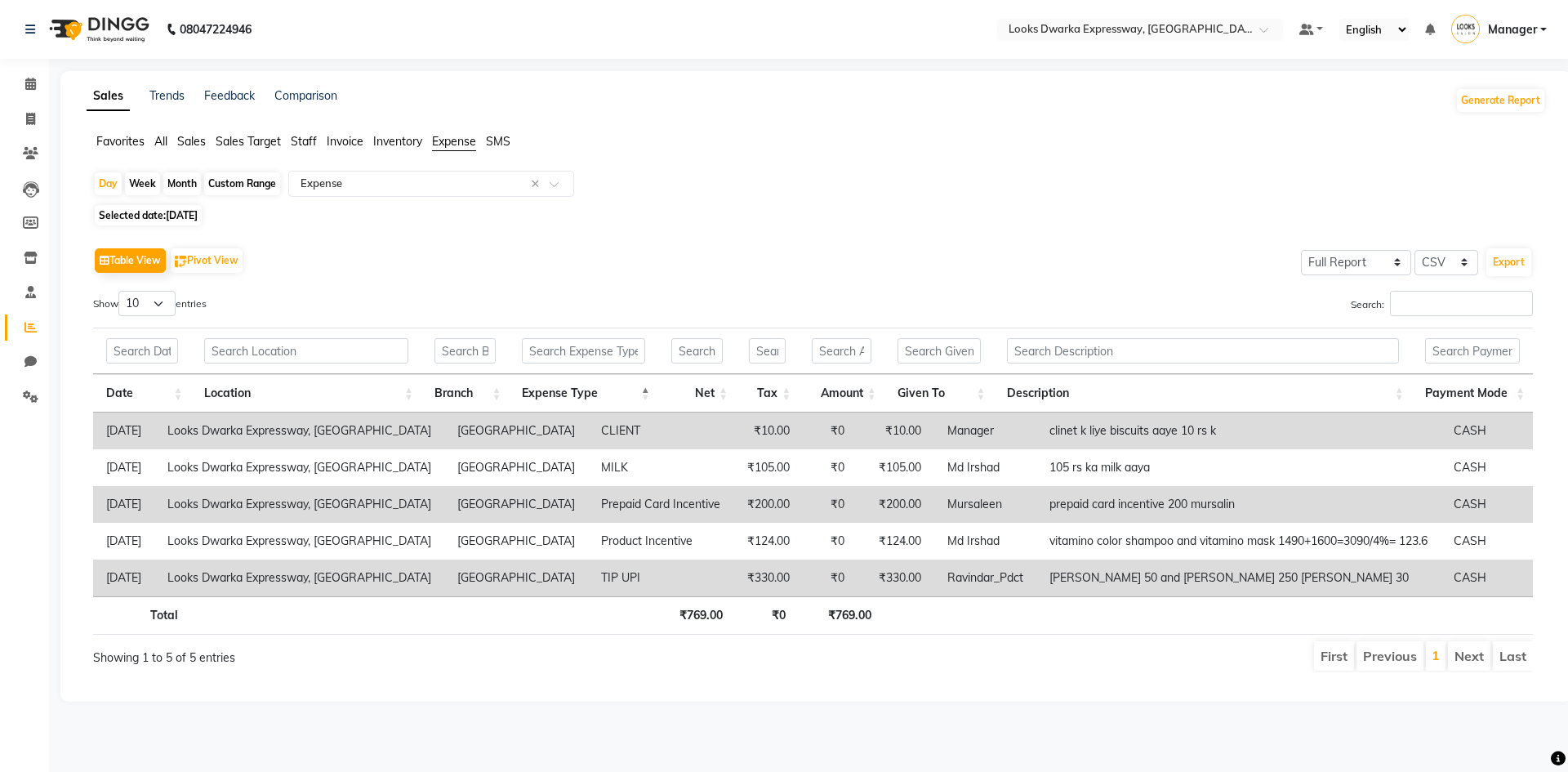
click at [626, 398] on th "Expense Type" at bounding box center [583, 394] width 148 height 38
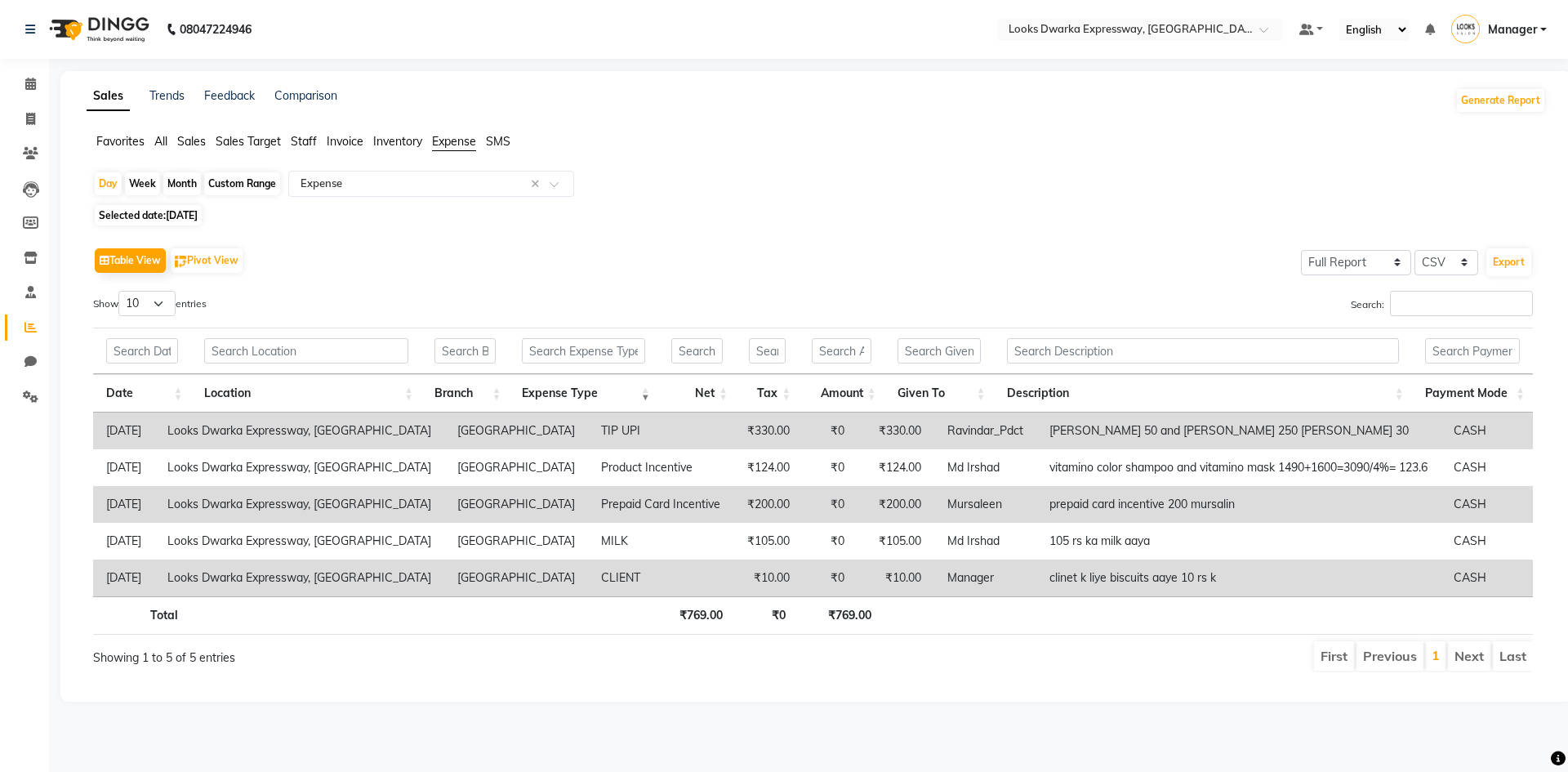
click at [597, 431] on td "TIP UPI" at bounding box center [660, 431] width 145 height 37
click at [588, 432] on td "TIP UPI" at bounding box center [660, 431] width 145 height 37
click at [588, 423] on td "TIP UPI" at bounding box center [660, 431] width 145 height 37
click at [154, 422] on td "[DATE]" at bounding box center [124, 431] width 61 height 37
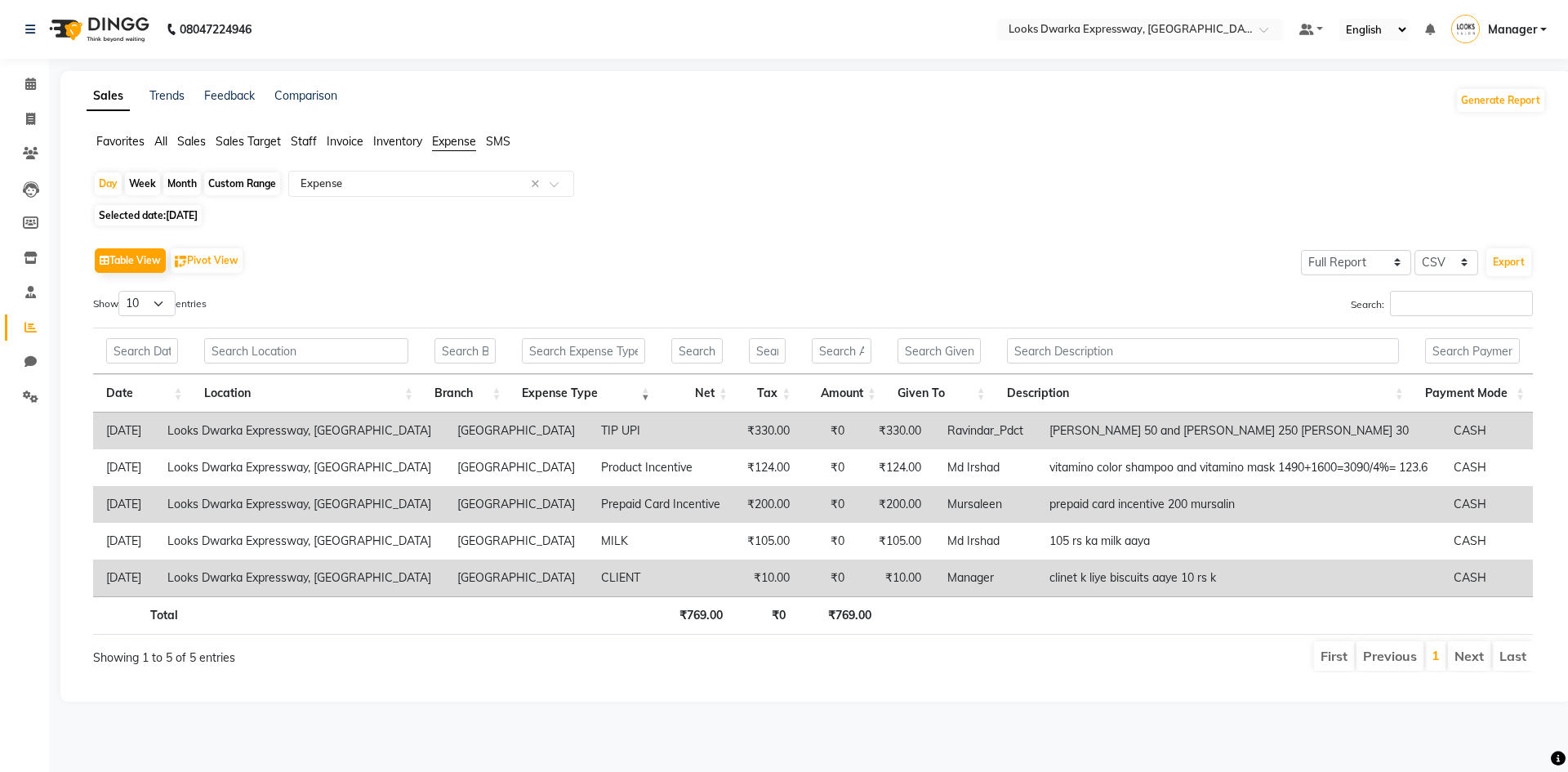
click at [154, 422] on td "[DATE]" at bounding box center [124, 431] width 61 height 37
click at [1463, 353] on input "text" at bounding box center [1473, 351] width 95 height 26
type input "t"
click at [32, 87] on icon at bounding box center [30, 84] width 10 height 12
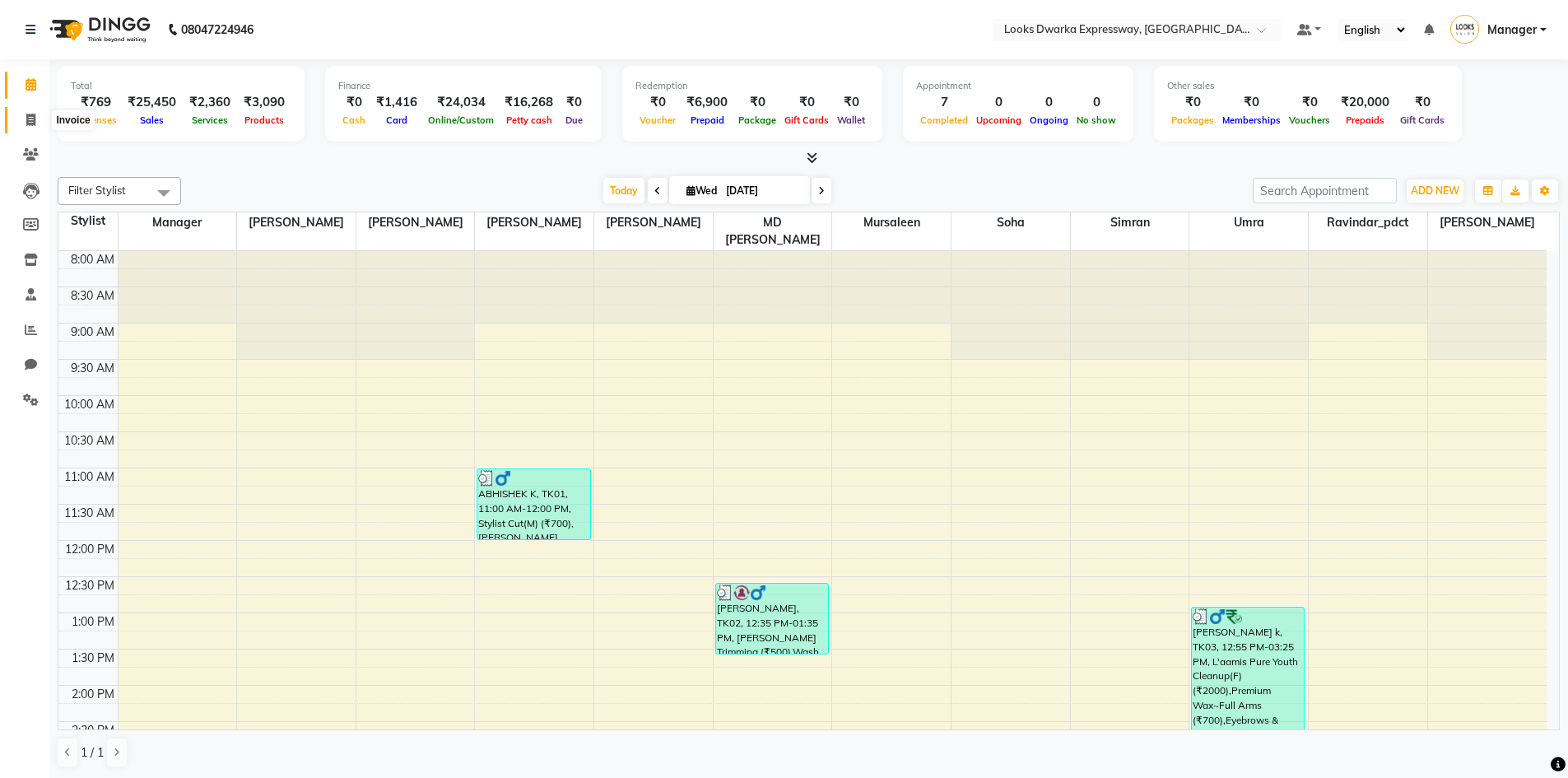
click at [29, 128] on span at bounding box center [31, 121] width 29 height 19
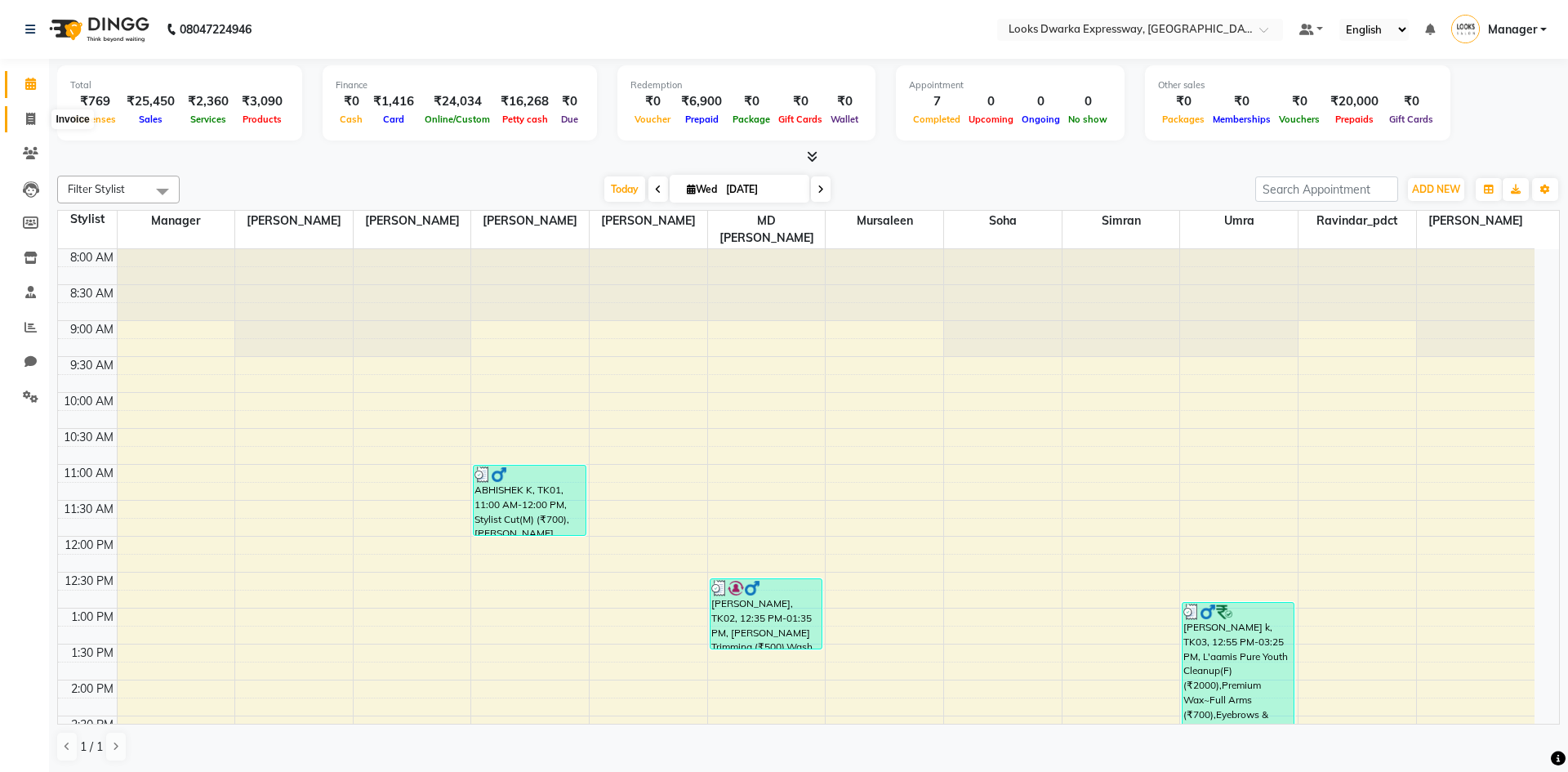
select select "6011"
select select "service"
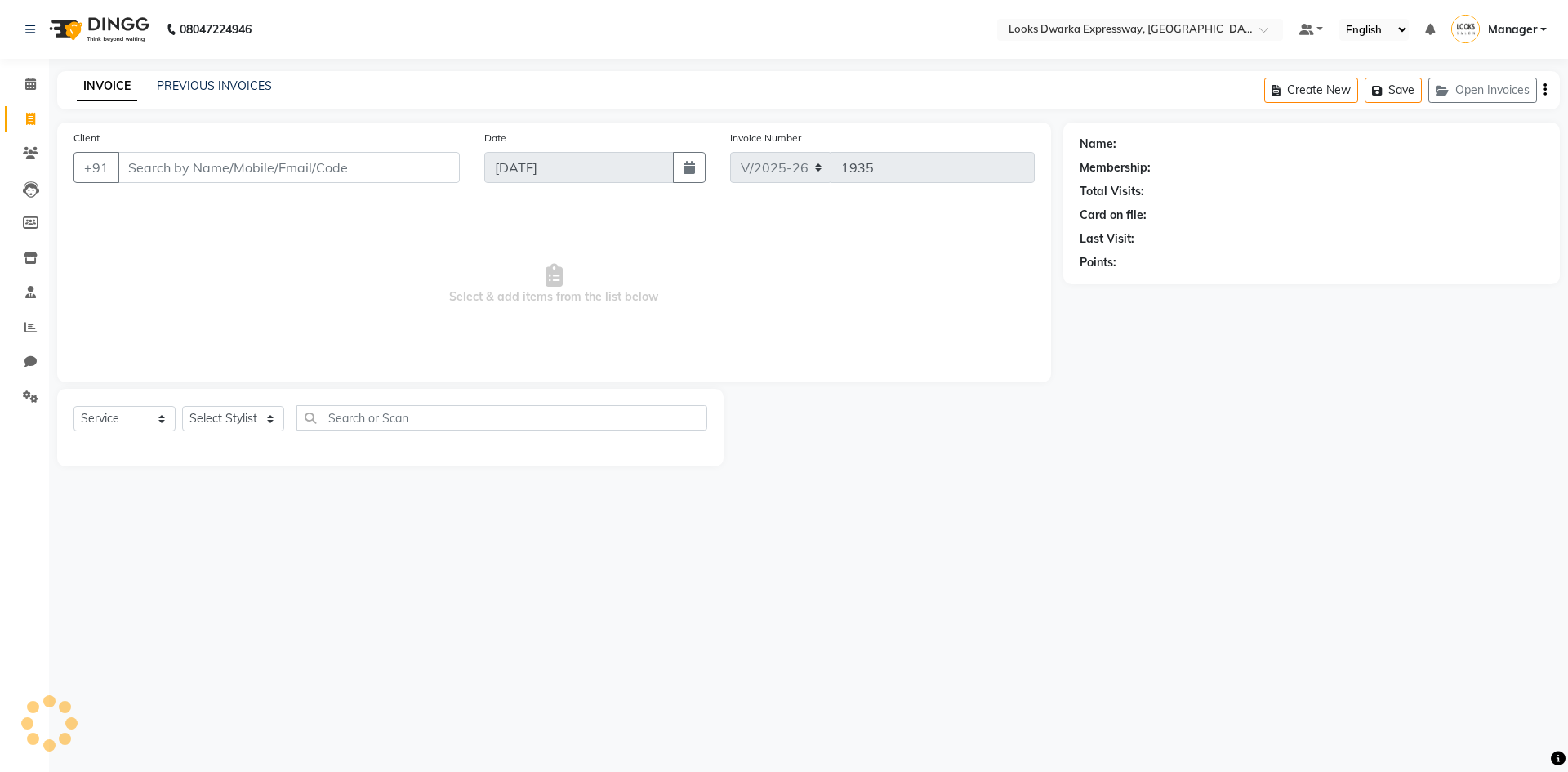
click at [154, 152] on input "Client" at bounding box center [289, 167] width 342 height 31
click at [155, 165] on input "Client" at bounding box center [289, 167] width 342 height 31
click at [1477, 91] on button "Open Invoices" at bounding box center [1482, 90] width 108 height 26
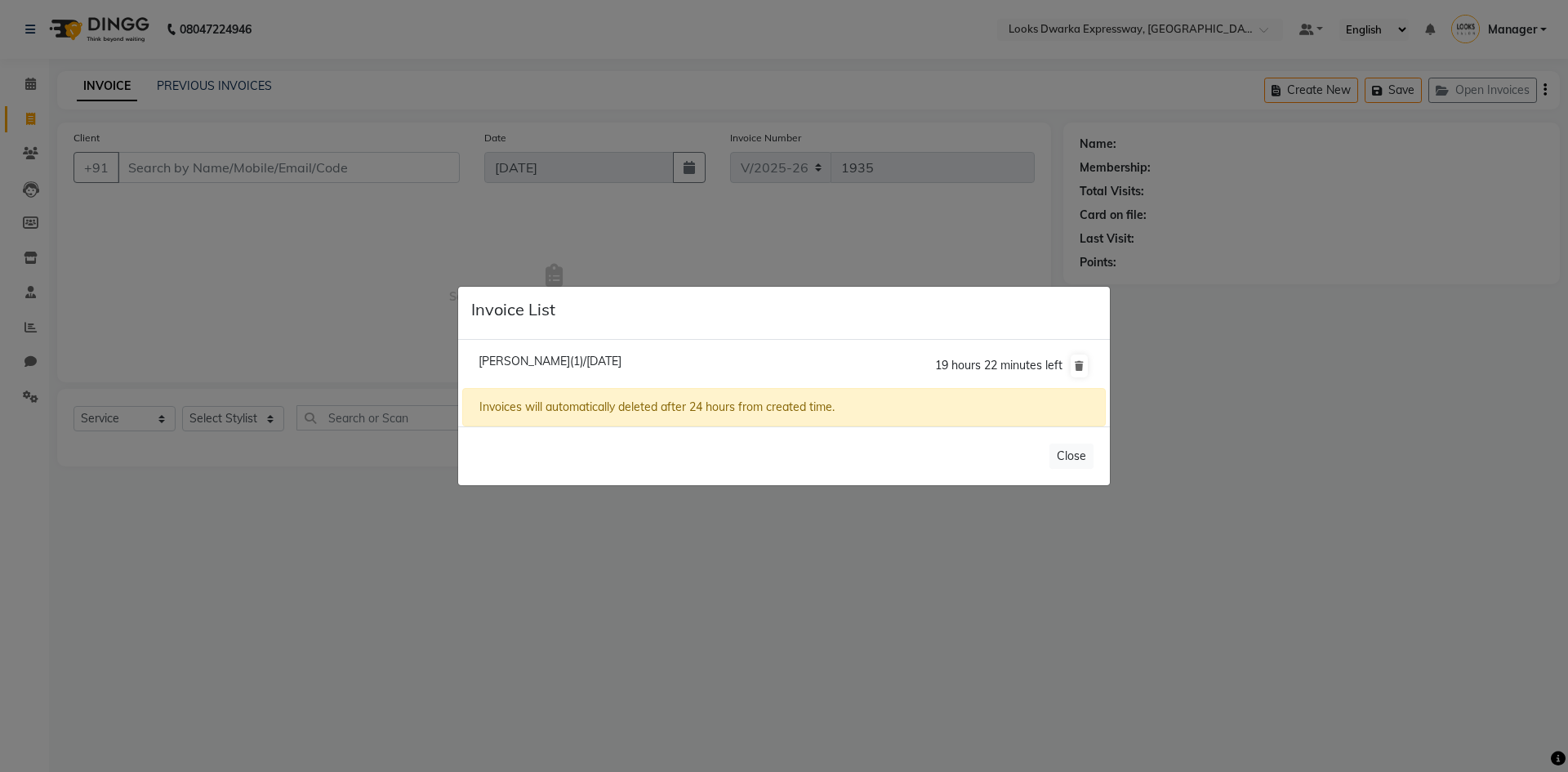
click at [590, 410] on div "Invoices will automatically deleted after 24 hours from created time." at bounding box center [783, 407] width 643 height 38
click at [545, 418] on div "Invoices will automatically deleted after 24 hours from created time." at bounding box center [783, 407] width 643 height 38
click at [965, 420] on div "Invoices will automatically deleted after 24 hours from created time." at bounding box center [783, 407] width 643 height 38
click at [935, 412] on div "Invoices will automatically deleted after 24 hours from created time." at bounding box center [783, 407] width 643 height 38
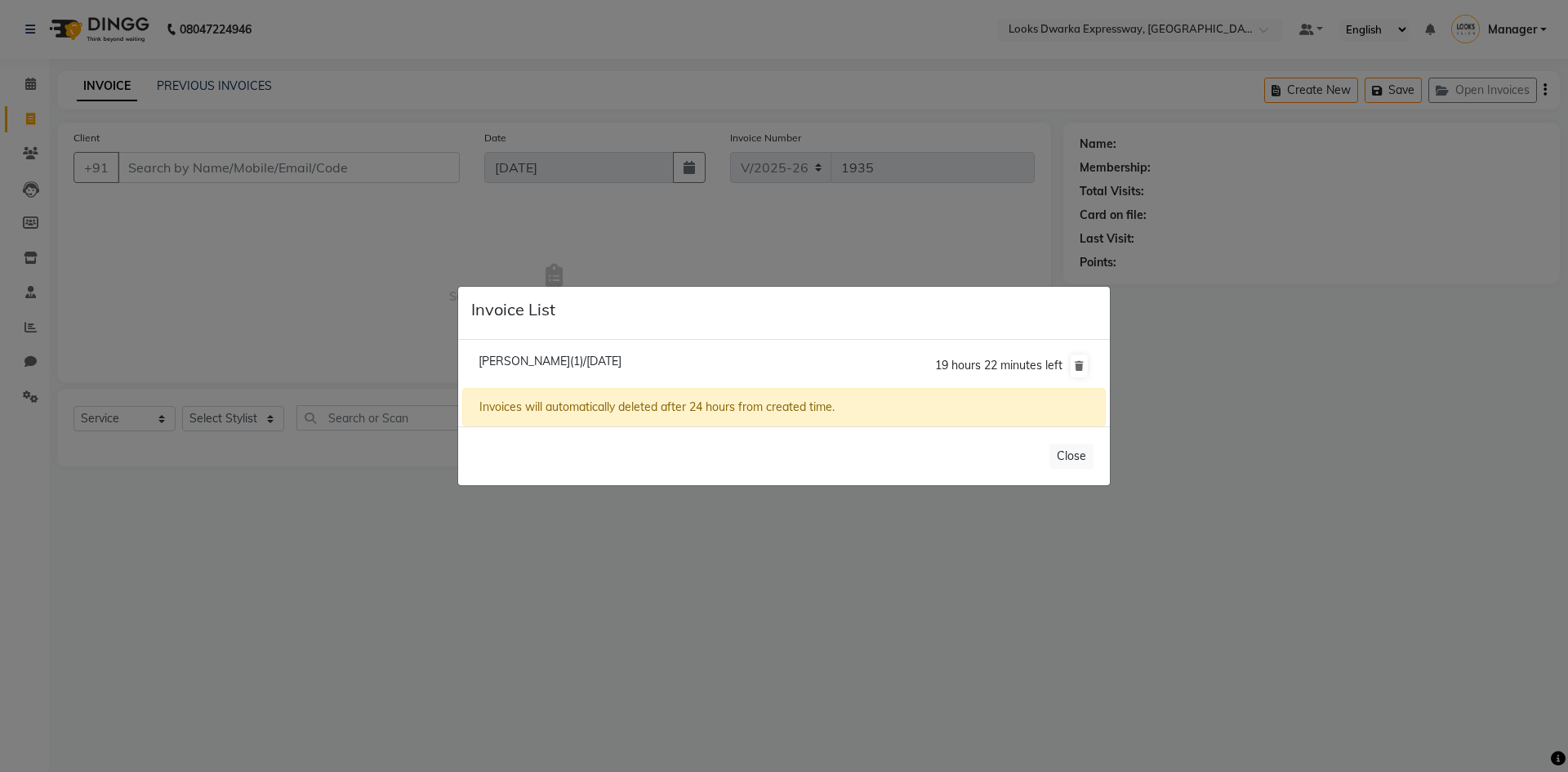
click at [935, 412] on div "Invoices will automatically deleted after 24 hours from created time." at bounding box center [783, 407] width 643 height 38
click at [507, 358] on span "[PERSON_NAME](1)/[DATE]" at bounding box center [550, 360] width 143 height 14
type input "8800747059"
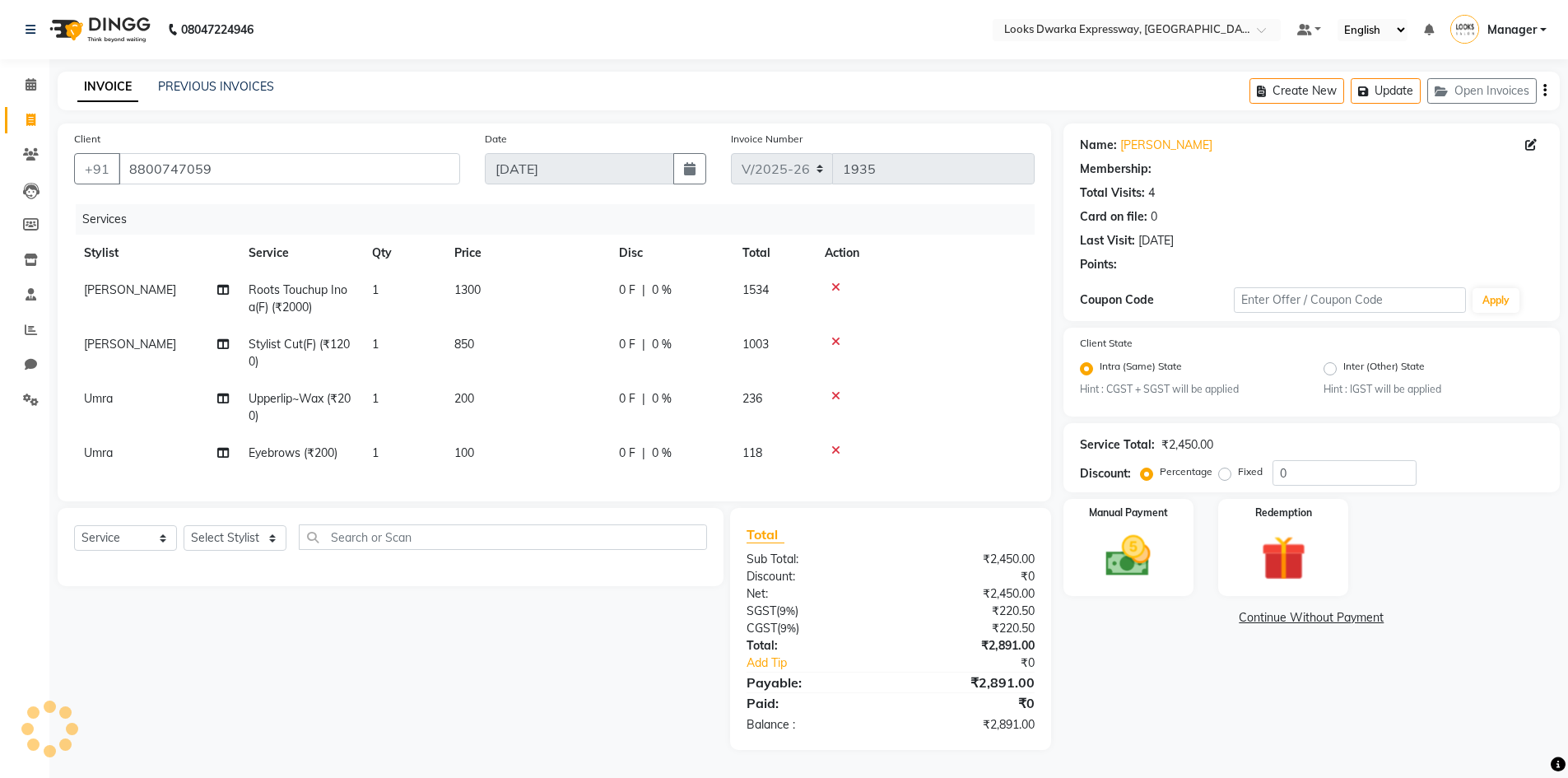
select select "1: Object"
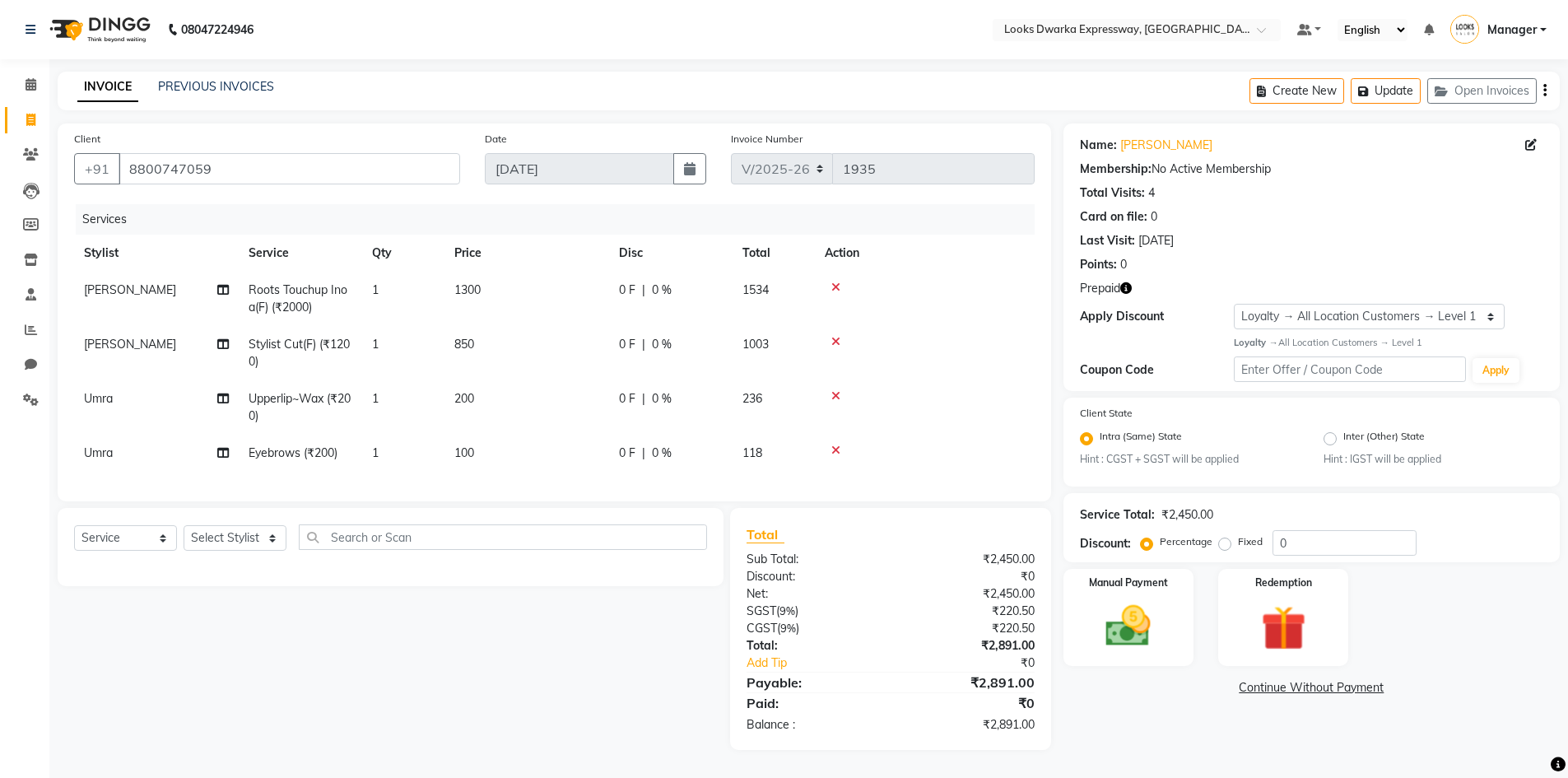
click at [1127, 286] on icon "button" at bounding box center [1126, 288] width 11 height 11
click at [1308, 624] on img at bounding box center [1283, 629] width 76 height 58
click at [1226, 697] on span "Prepaid 2" at bounding box center [1210, 691] width 54 height 19
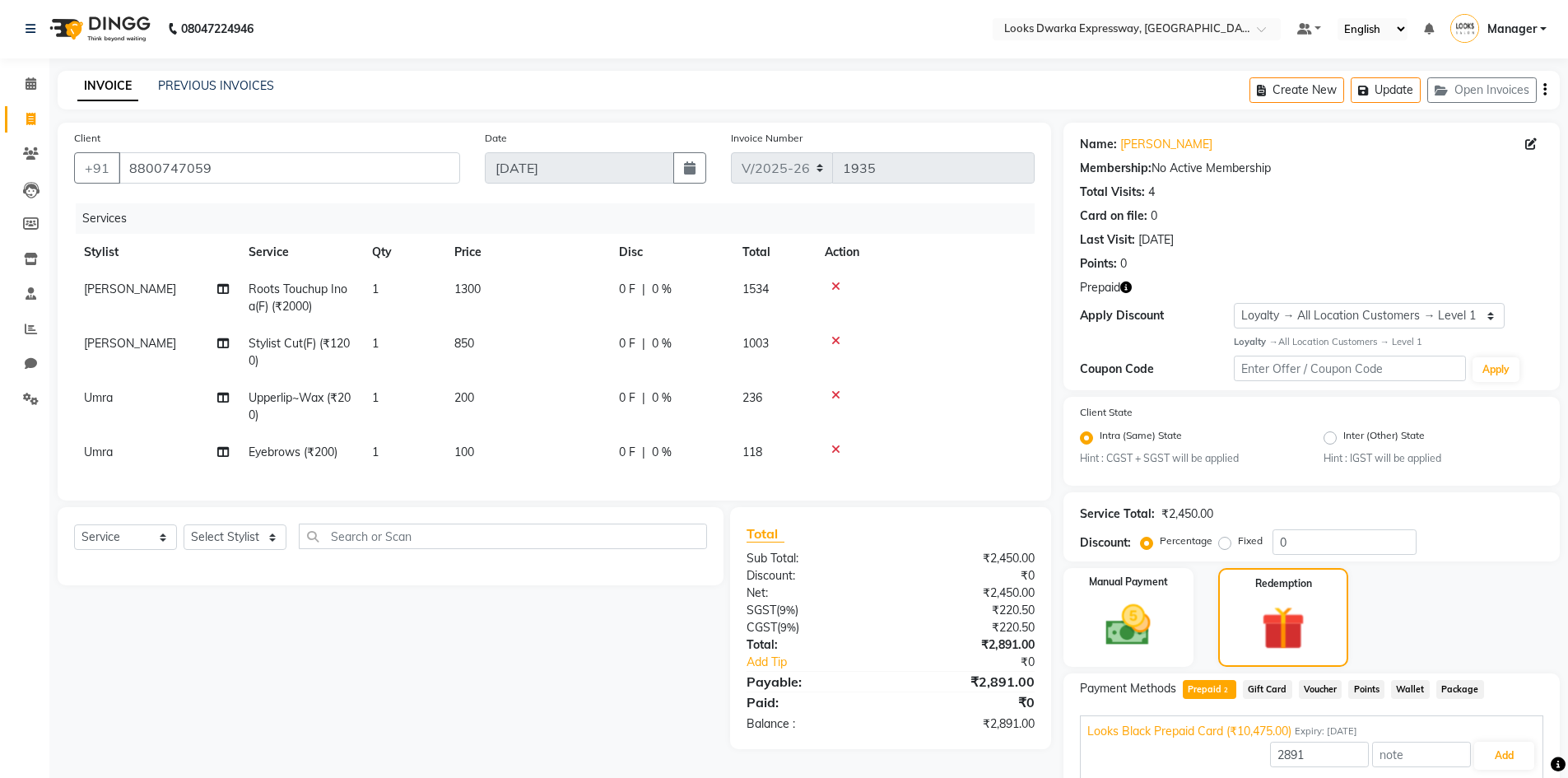
scroll to position [105, 0]
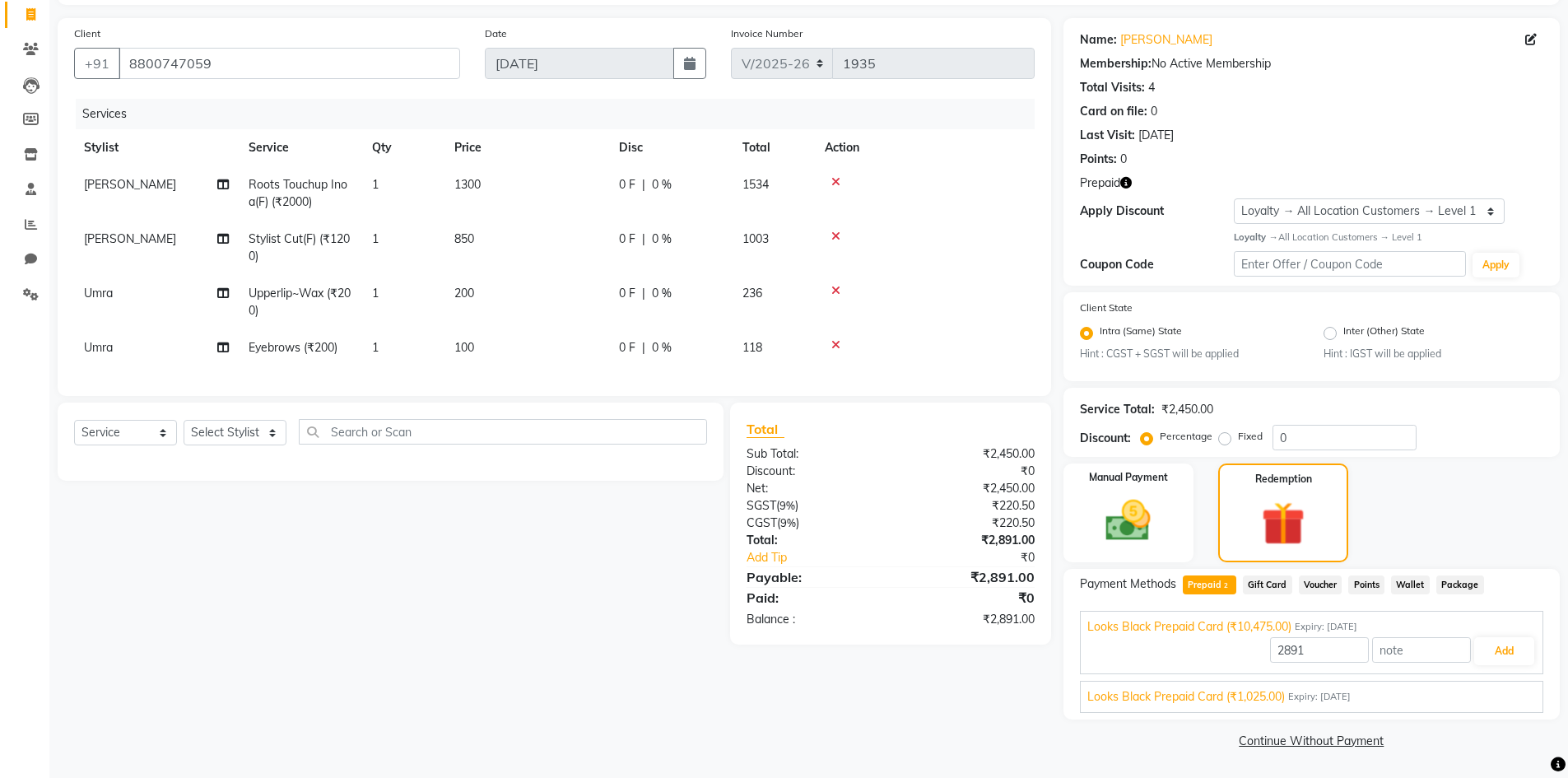
click at [1386, 698] on div "Looks Black Prepaid Card (₹1,025.00) Expiry: [DATE]" at bounding box center [1311, 698] width 448 height 17
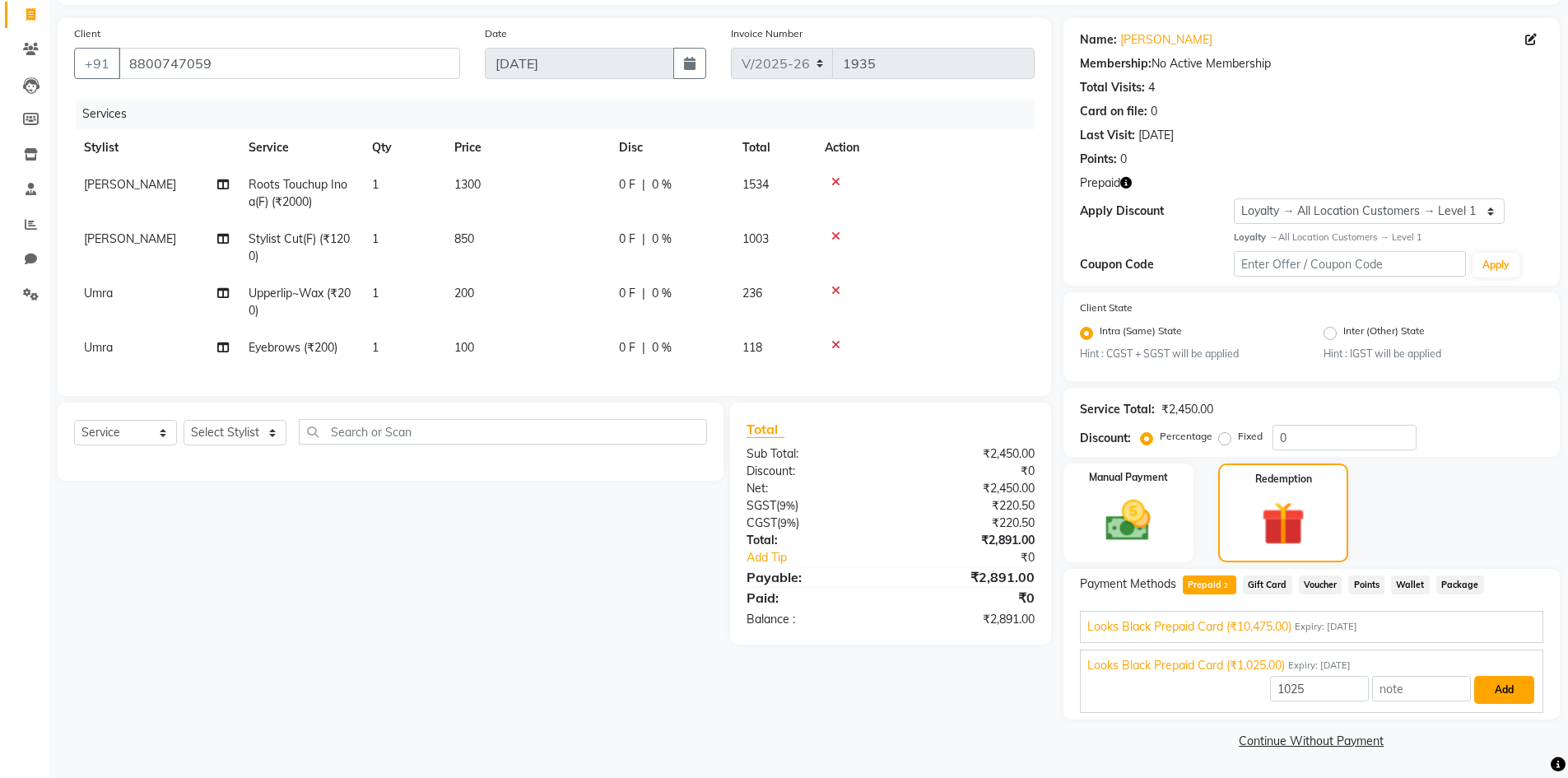
click at [1505, 694] on button "Add" at bounding box center [1504, 690] width 60 height 28
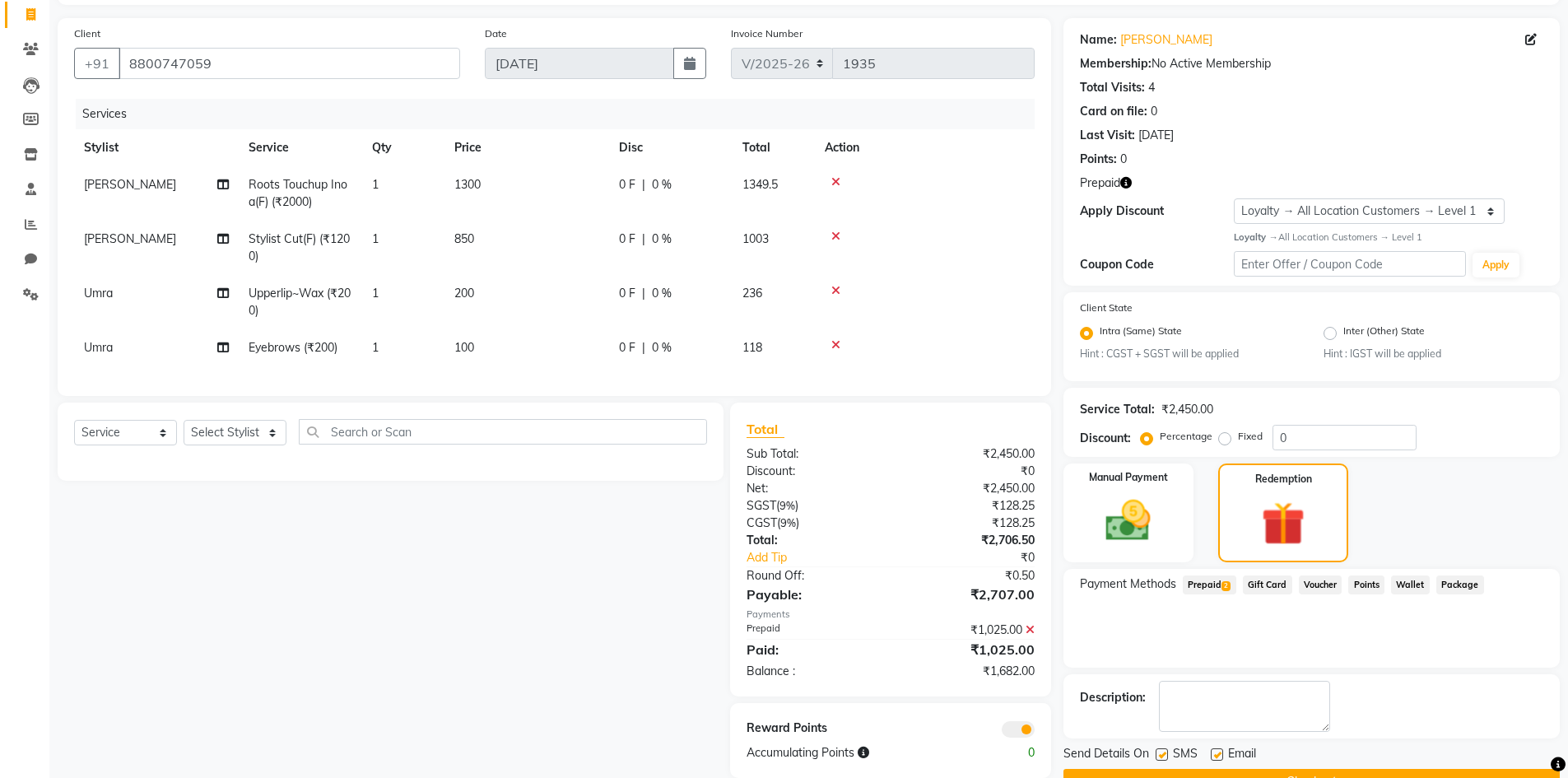
scroll to position [147, 0]
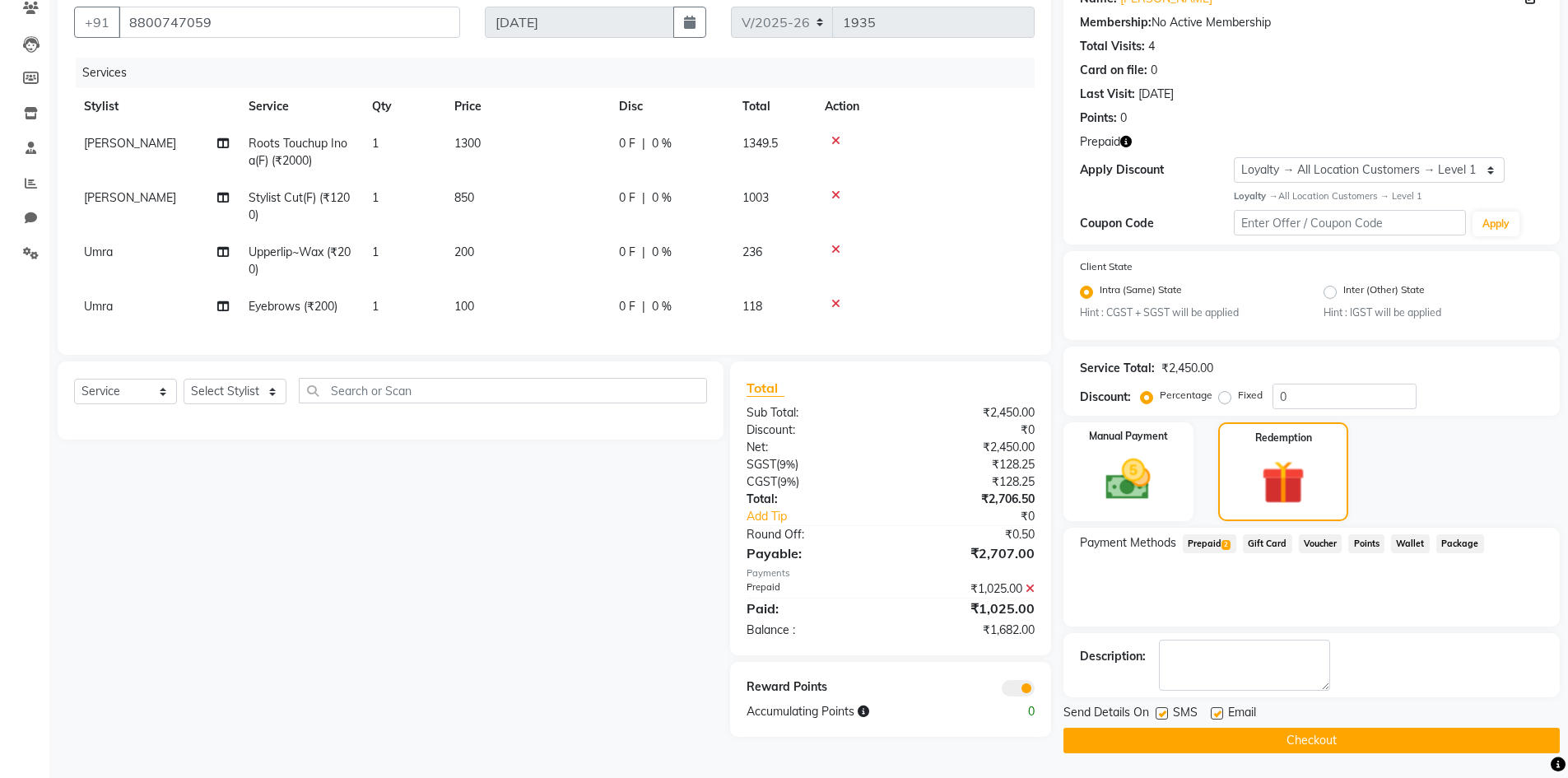
click at [1204, 549] on span "Prepaid 2" at bounding box center [1210, 544] width 54 height 19
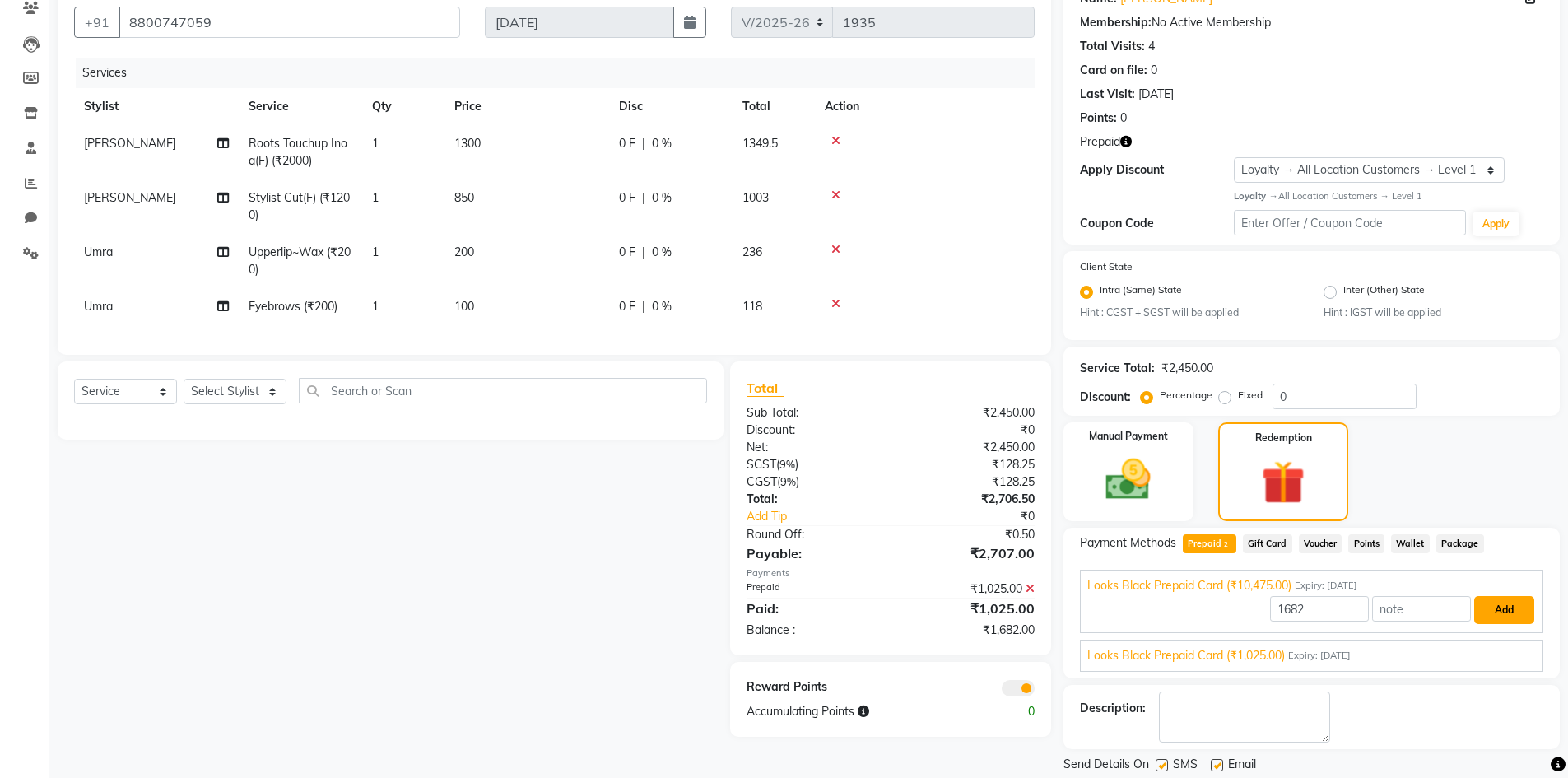
click at [1508, 613] on button "Add" at bounding box center [1504, 609] width 60 height 28
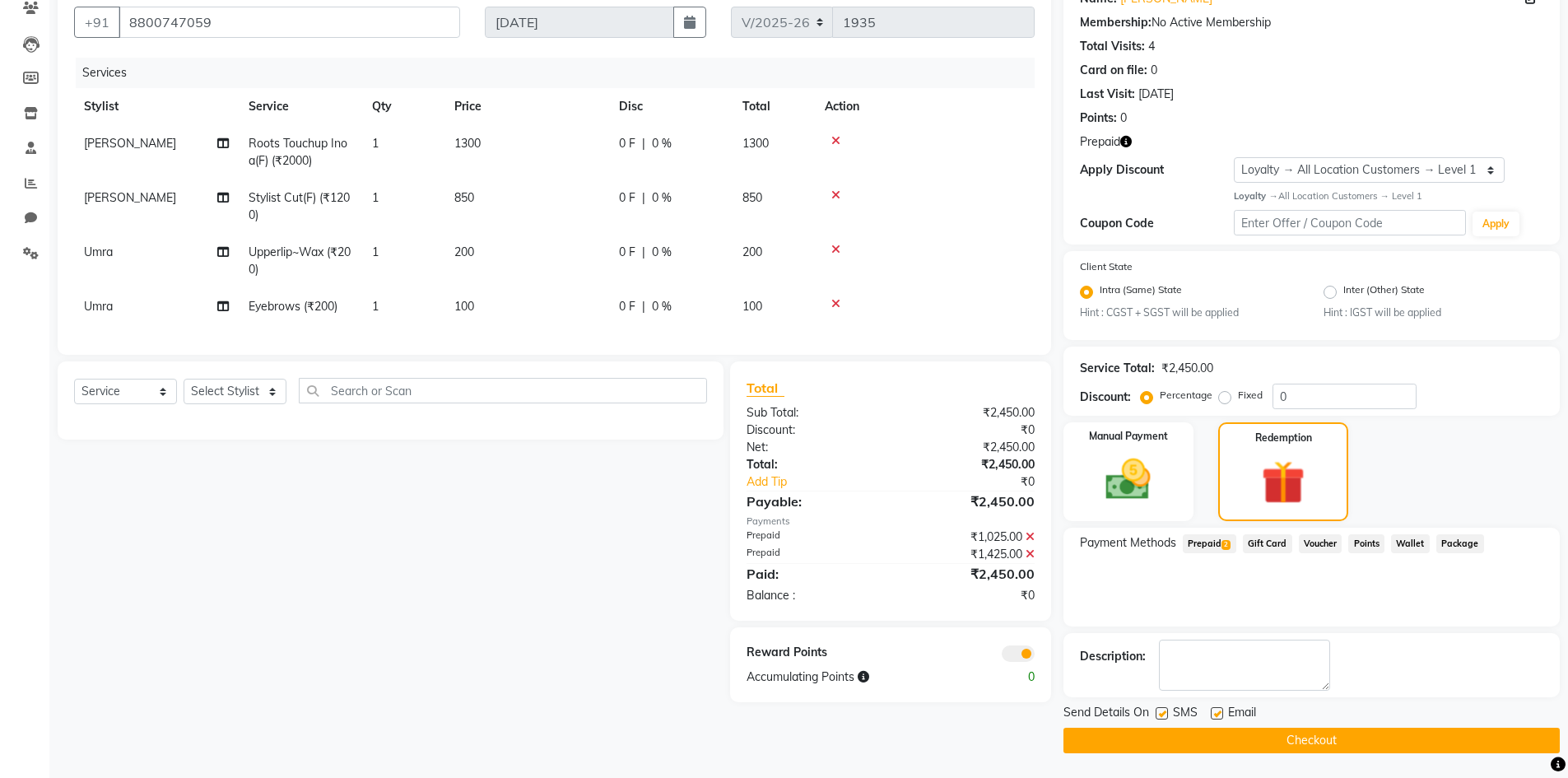
click at [1214, 739] on button "Checkout" at bounding box center [1312, 741] width 496 height 26
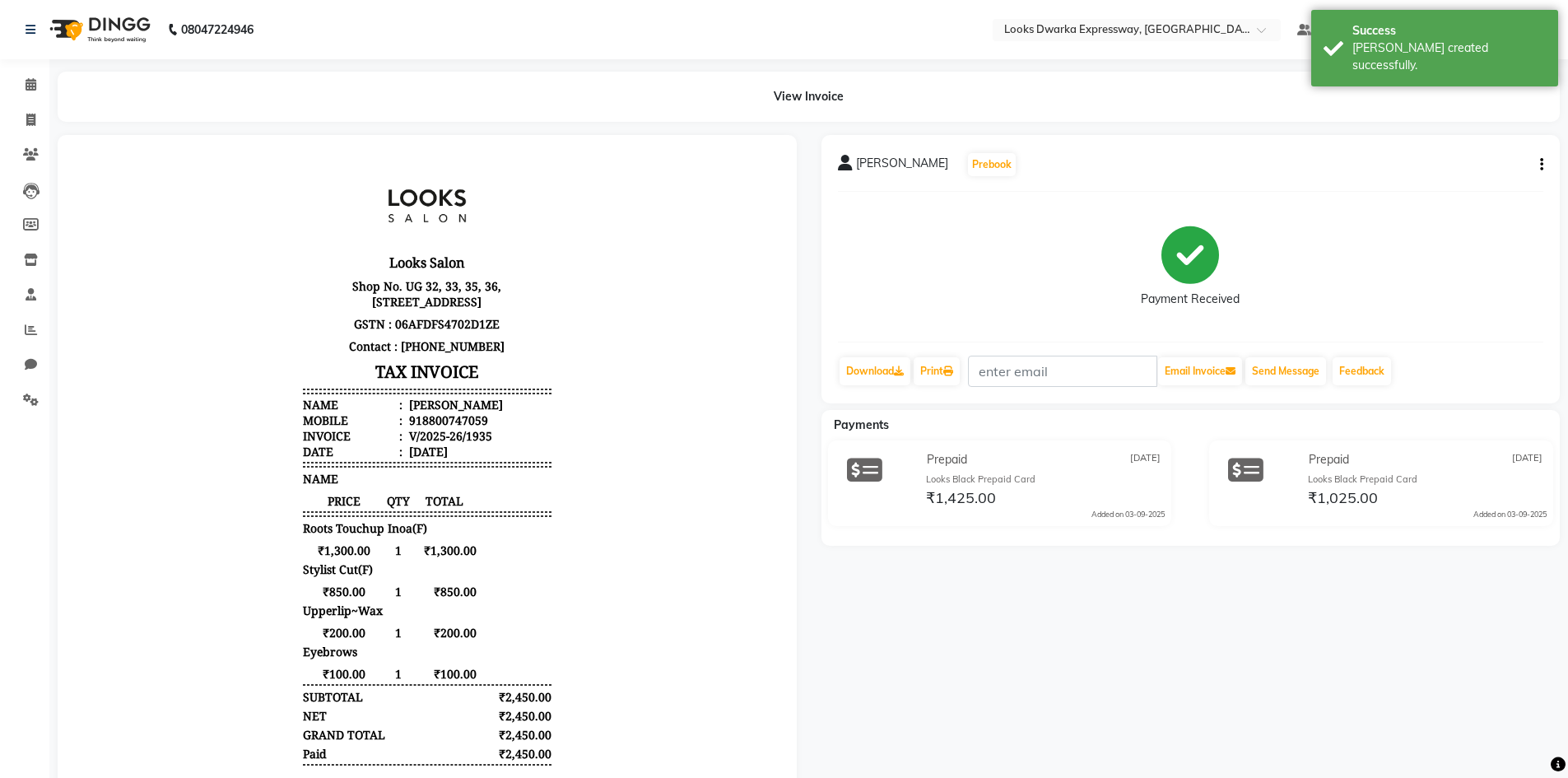
scroll to position [113, 0]
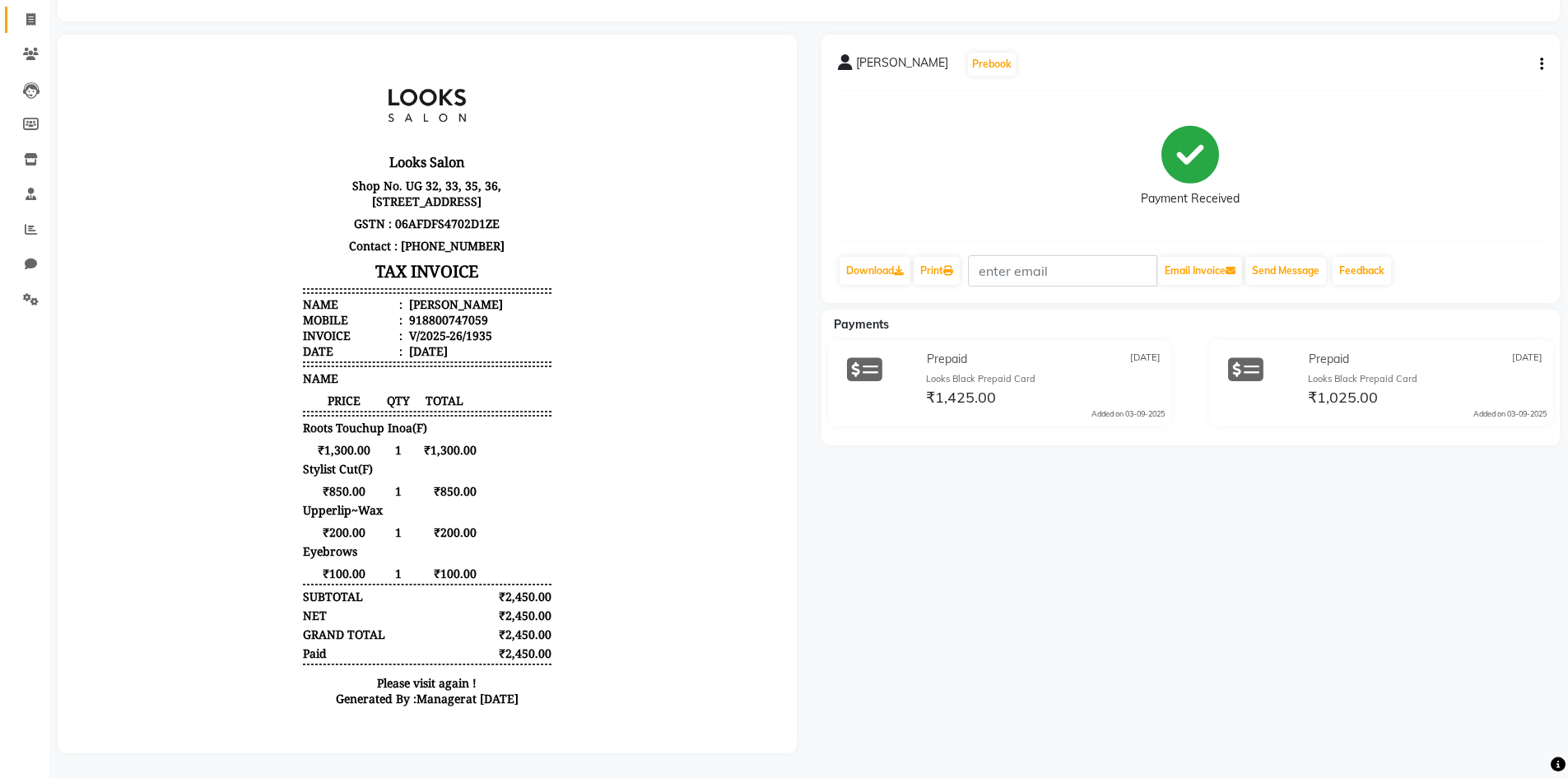
select select "service"
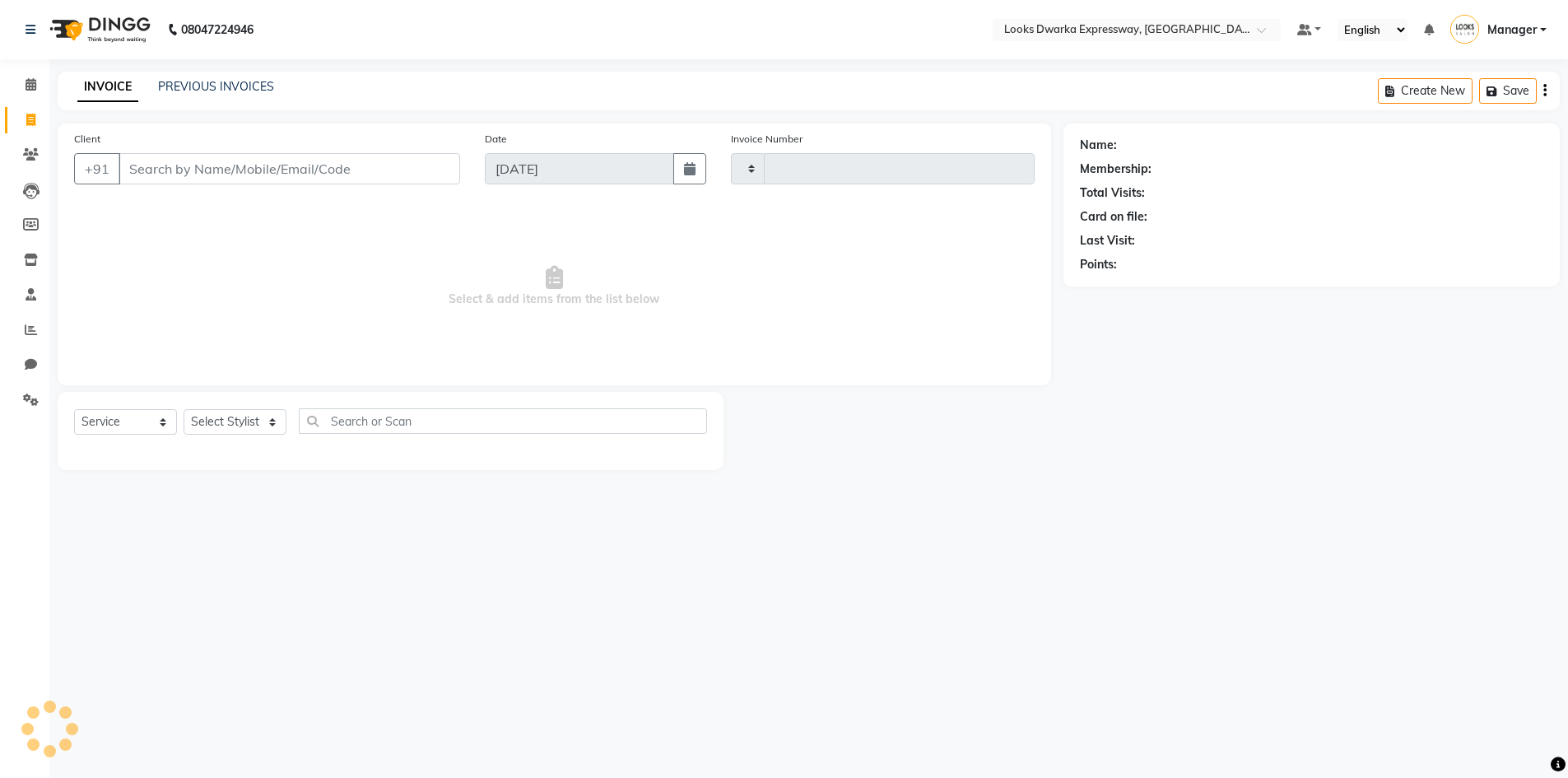
type input "1936"
select select "6011"
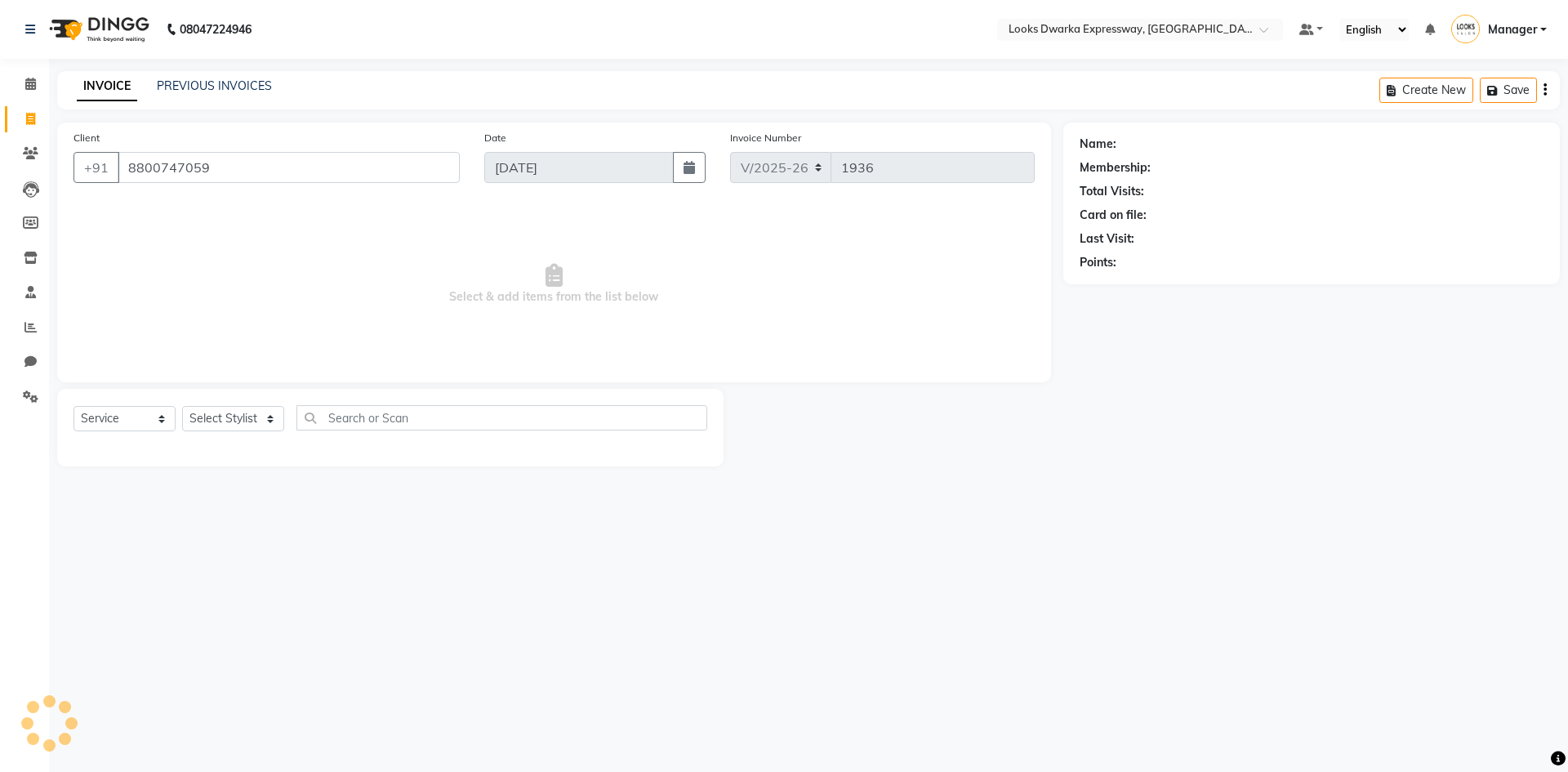
type input "8800747059"
select select "1: Object"
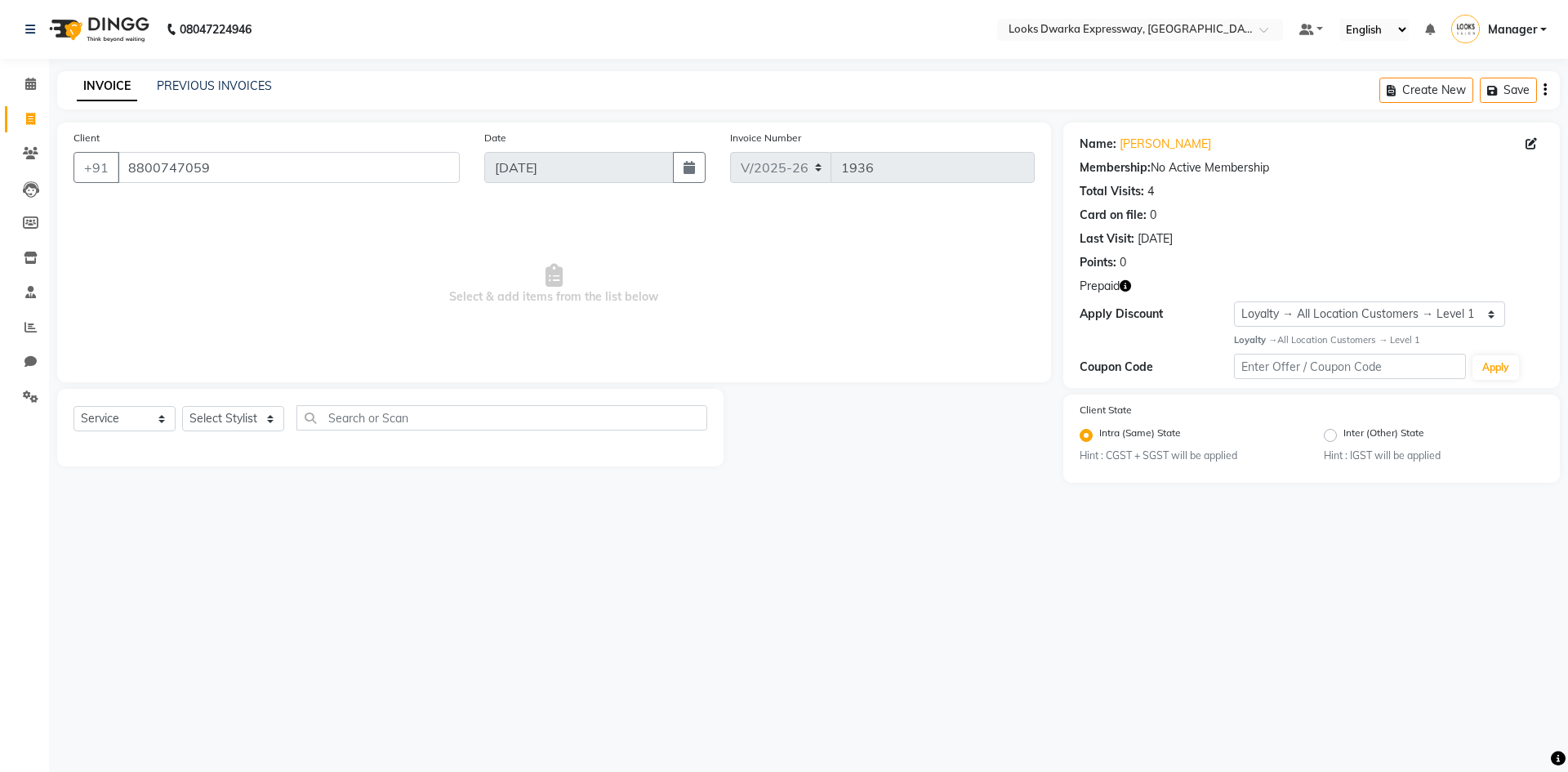
click at [1124, 288] on icon "button" at bounding box center [1125, 286] width 11 height 11
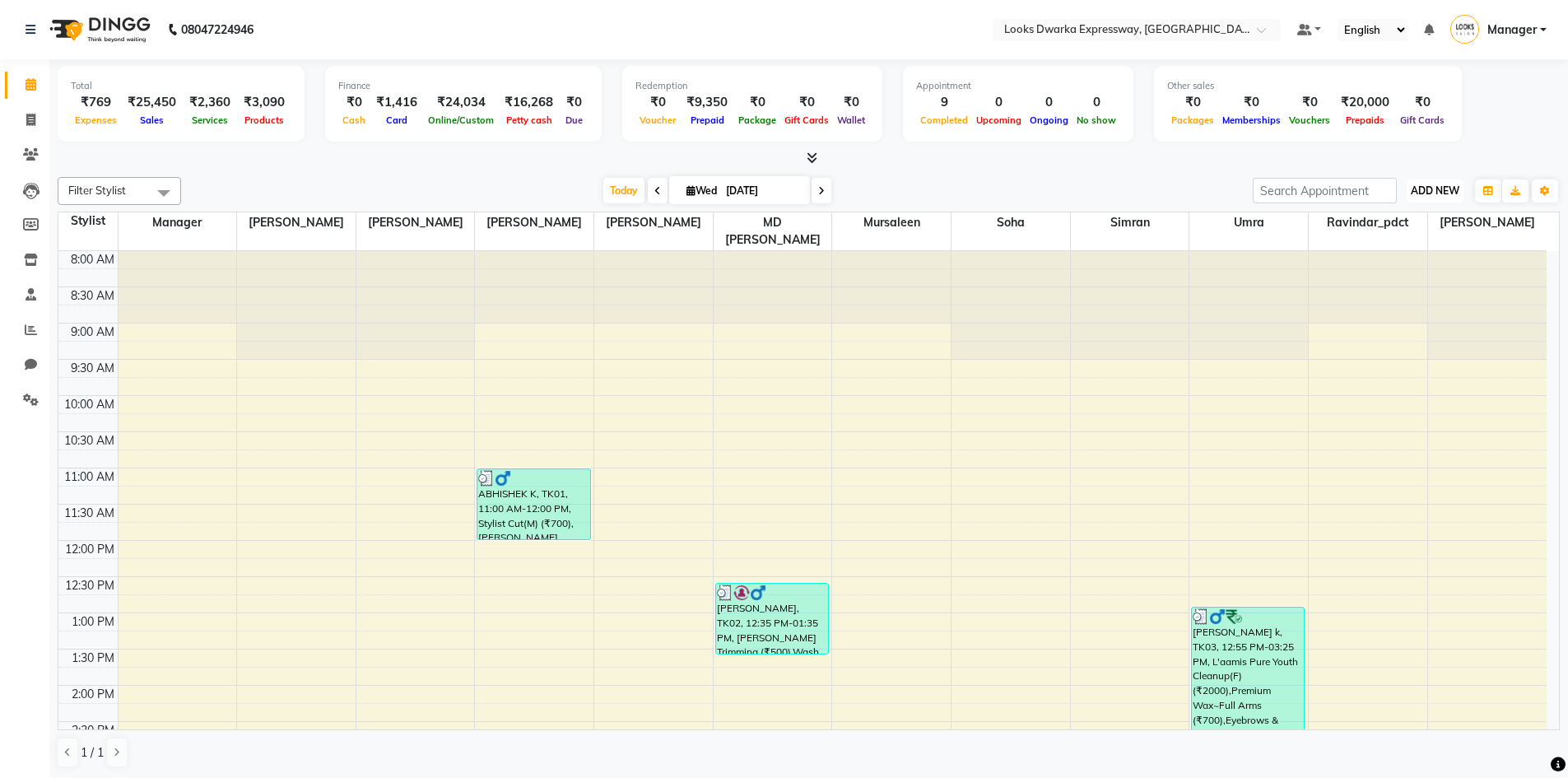
click at [1420, 191] on span "ADD NEW" at bounding box center [1435, 191] width 49 height 12
click at [1407, 266] on link "Add Expense" at bounding box center [1398, 265] width 130 height 21
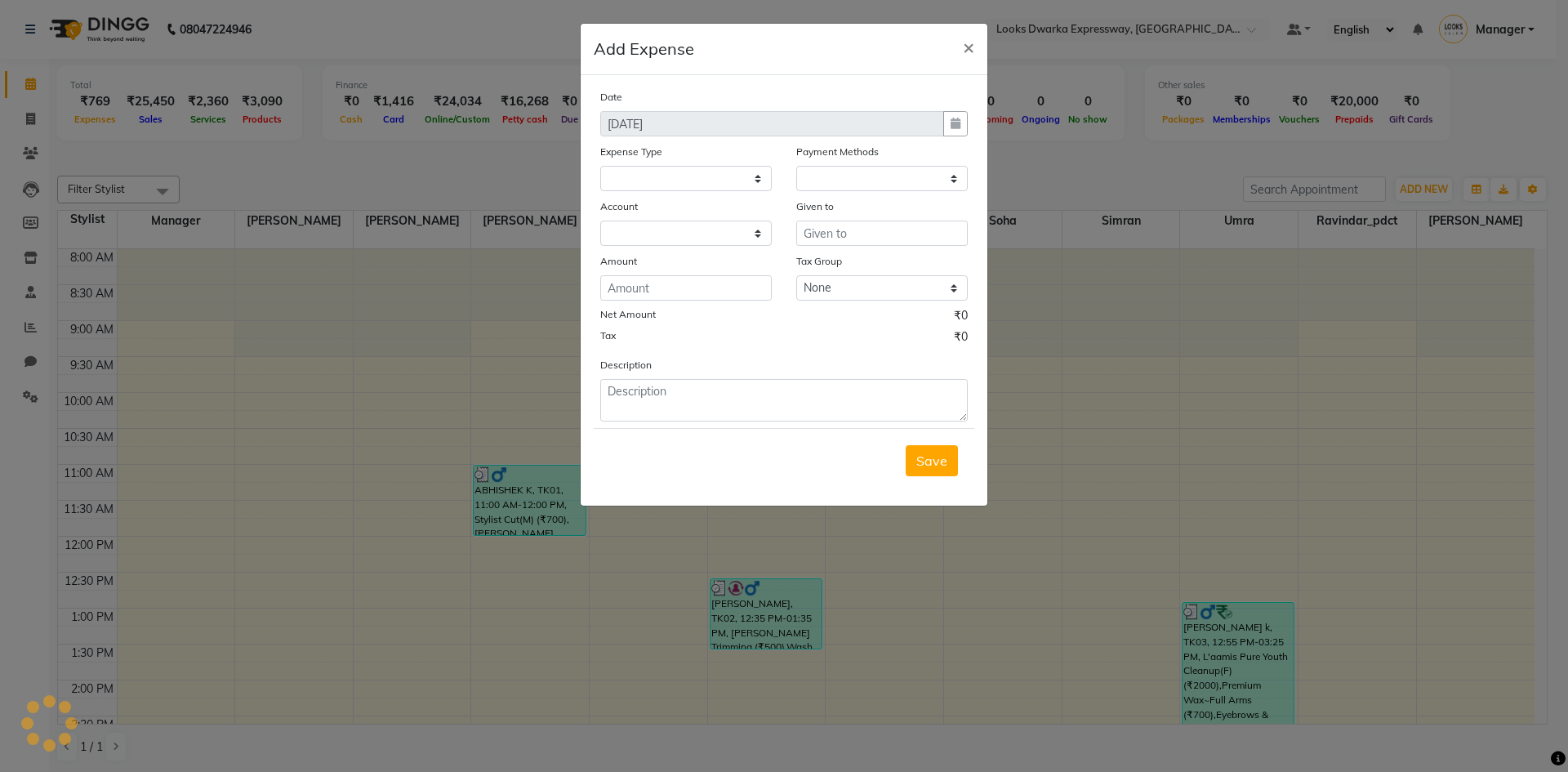
select select
select select "1"
select select "4988"
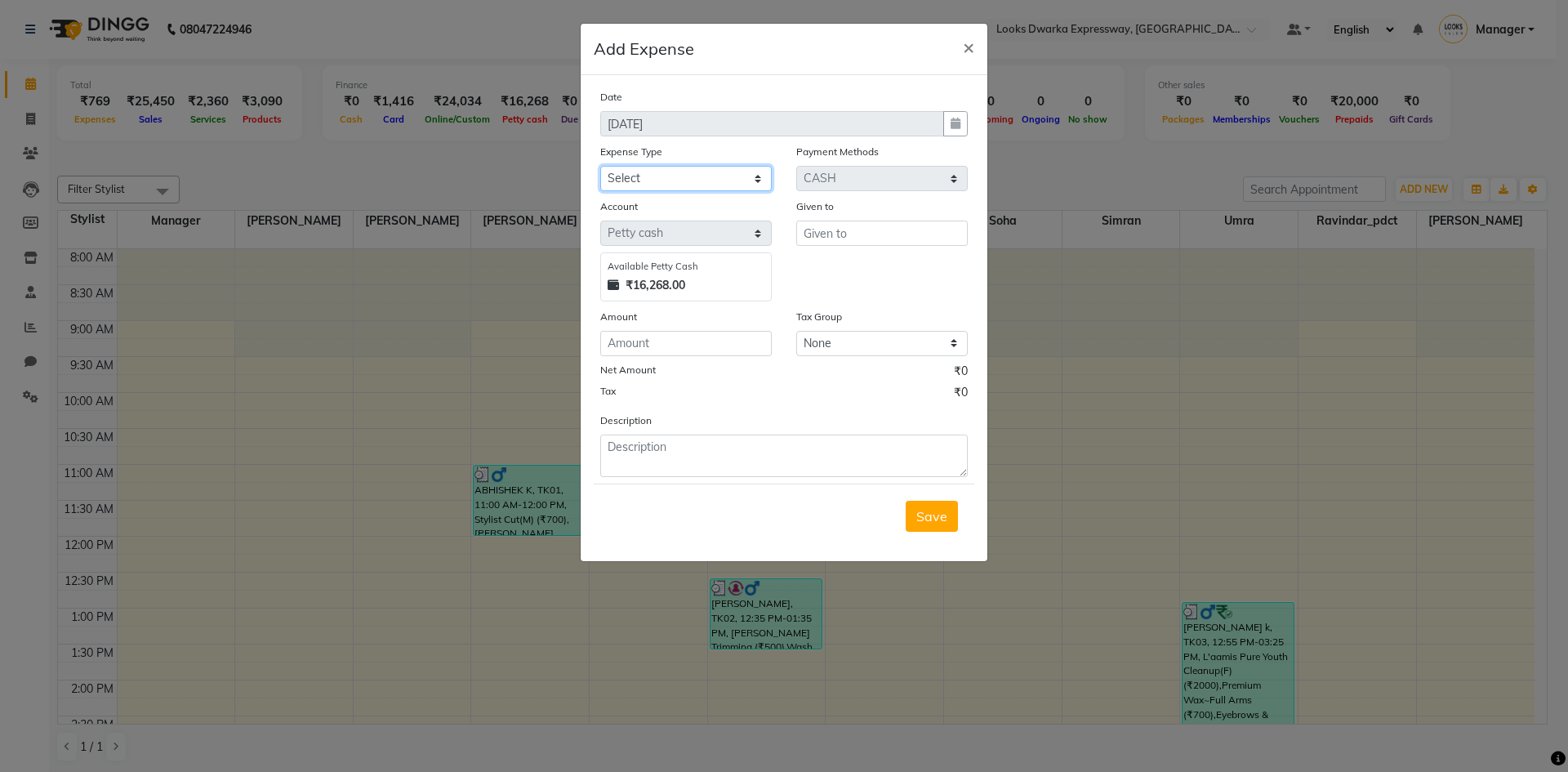
click at [706, 182] on select "Select Bank Deposit Blinkit Cash Handover CLIENT Client ordered food Client Ref…" at bounding box center [686, 178] width 172 height 26
select select "24169"
click at [601, 165] on select "Select Bank Deposit Blinkit Cash Handover CLIENT Client ordered food Client Ref…" at bounding box center [686, 178] width 172 height 26
click at [854, 234] on input "text" at bounding box center [882, 233] width 172 height 26
type input "MD [PERSON_NAME]"
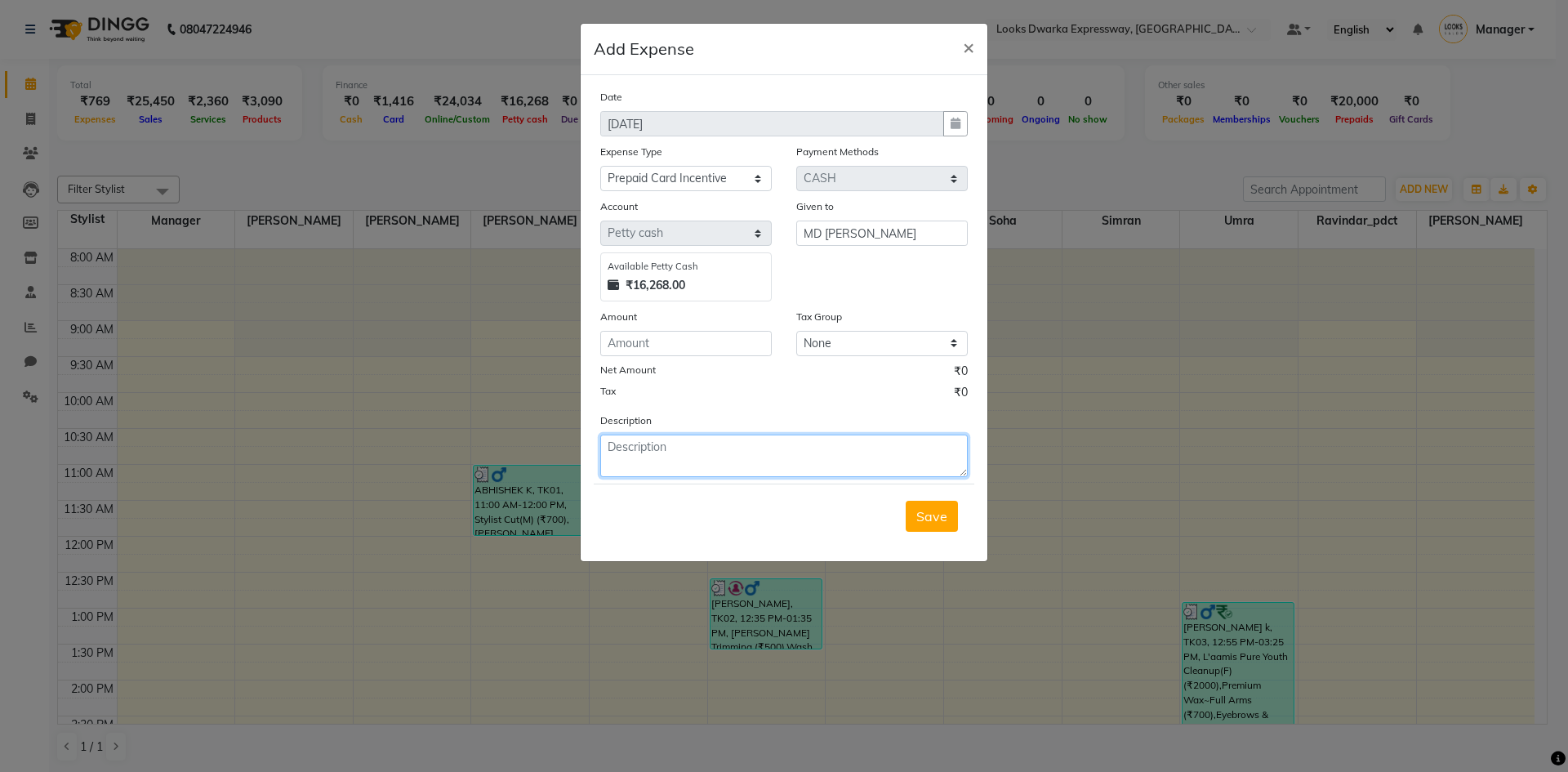
click at [721, 456] on textarea at bounding box center [784, 455] width 368 height 43
type textarea "prepaid card insentiv"
click at [950, 529] on button "Save" at bounding box center [931, 516] width 52 height 31
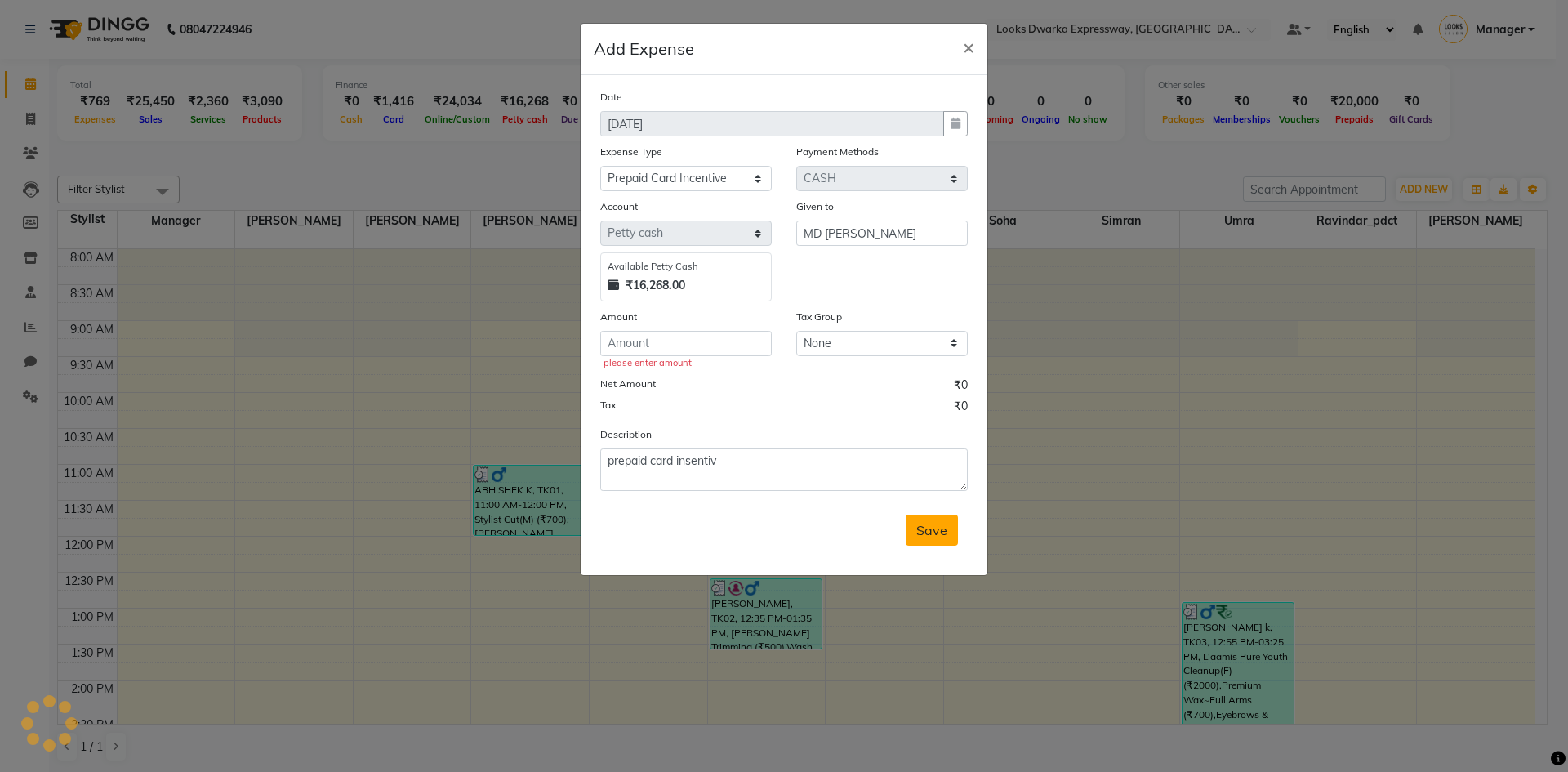
click at [950, 529] on button "Save" at bounding box center [931, 531] width 52 height 31
click at [660, 344] on input "number" at bounding box center [686, 343] width 172 height 26
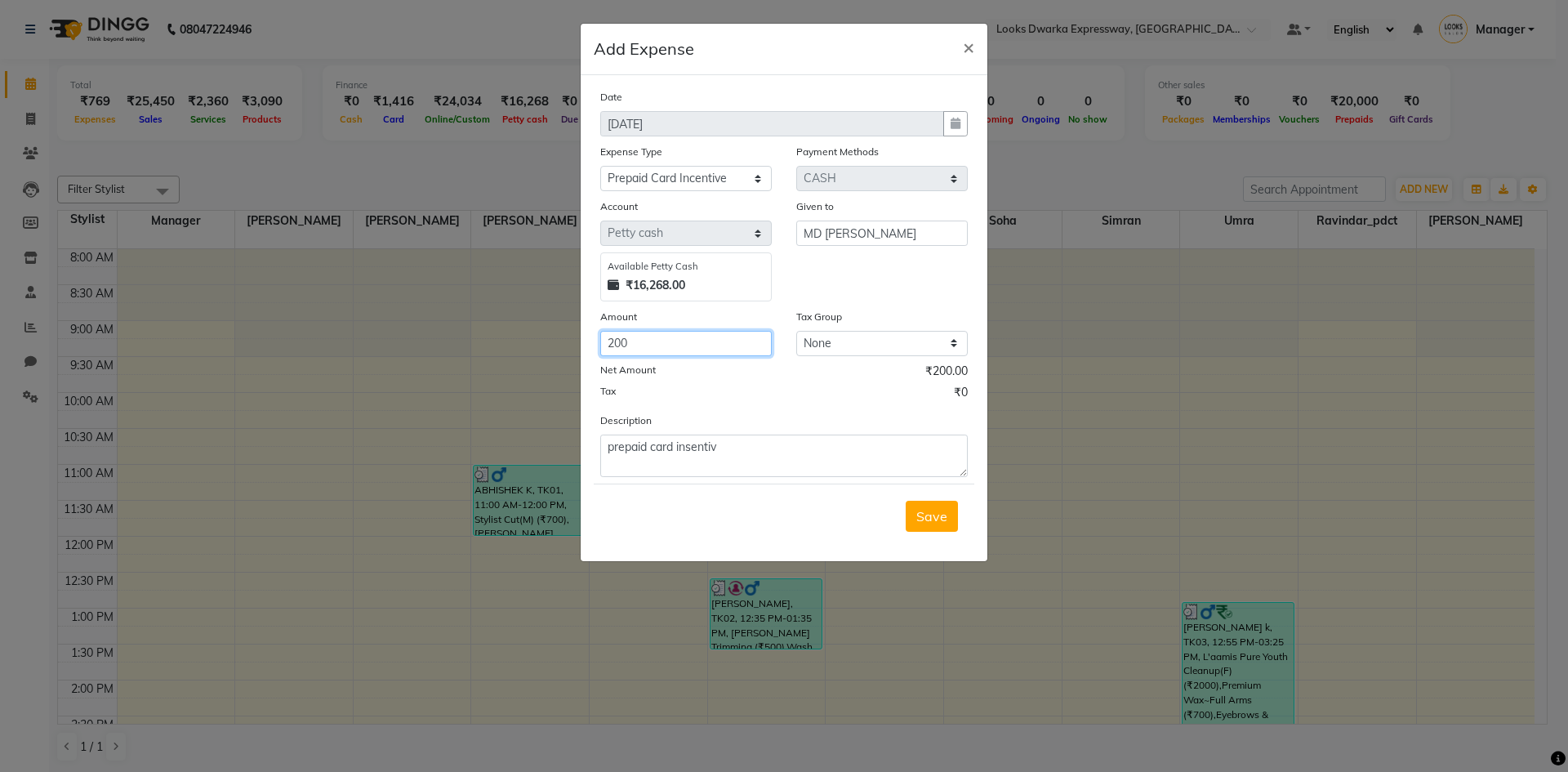
type input "200"
click at [884, 420] on div "Description prepaid card insentiv" at bounding box center [784, 444] width 392 height 66
click at [805, 458] on textarea "prepaid card insentiv" at bounding box center [784, 455] width 368 height 43
type textarea "prepaid card incentive 200 md irshad"
click at [935, 519] on span "Save" at bounding box center [931, 516] width 31 height 16
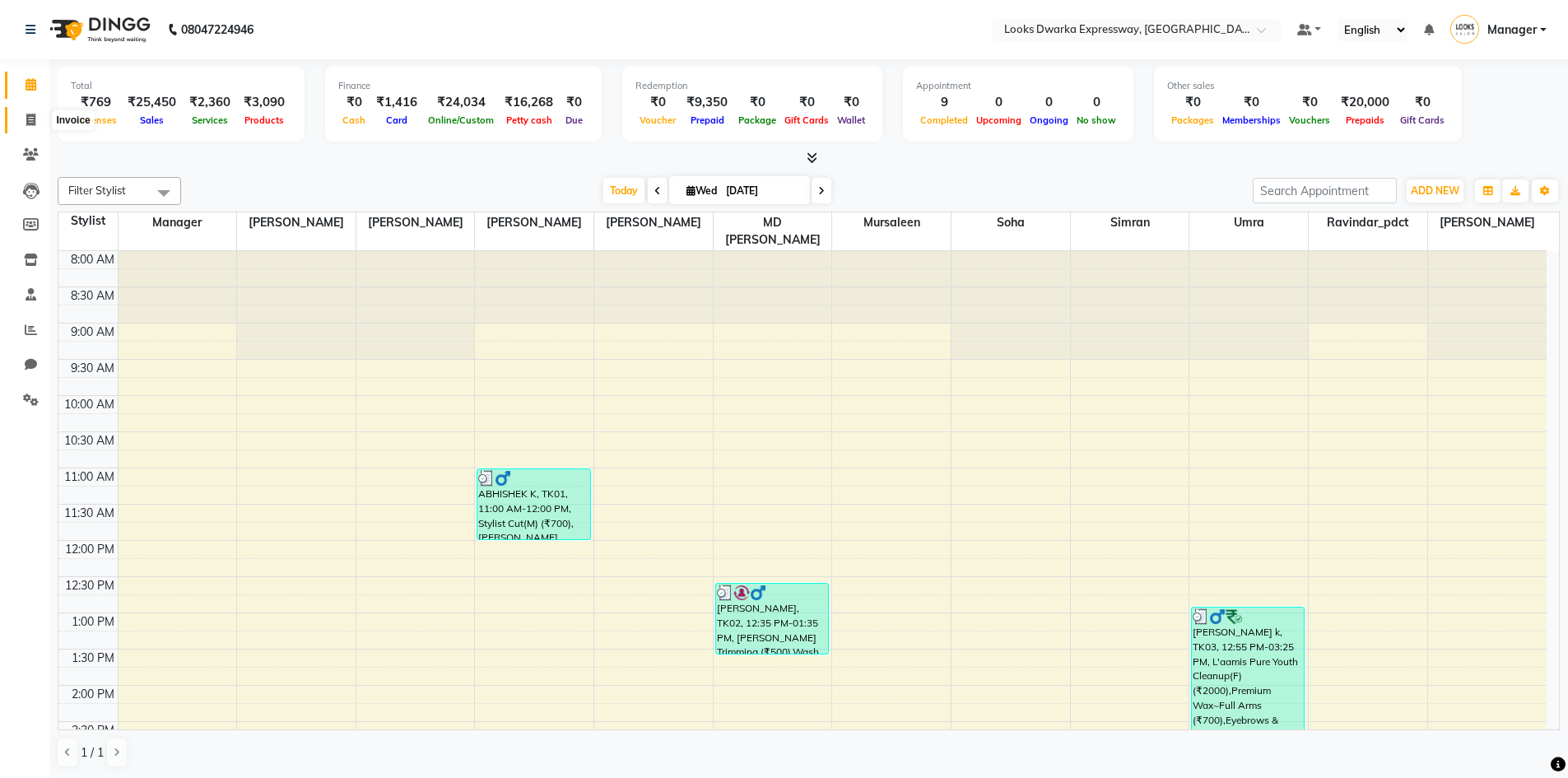
click at [31, 123] on icon at bounding box center [31, 120] width 9 height 12
select select "6011"
select select "service"
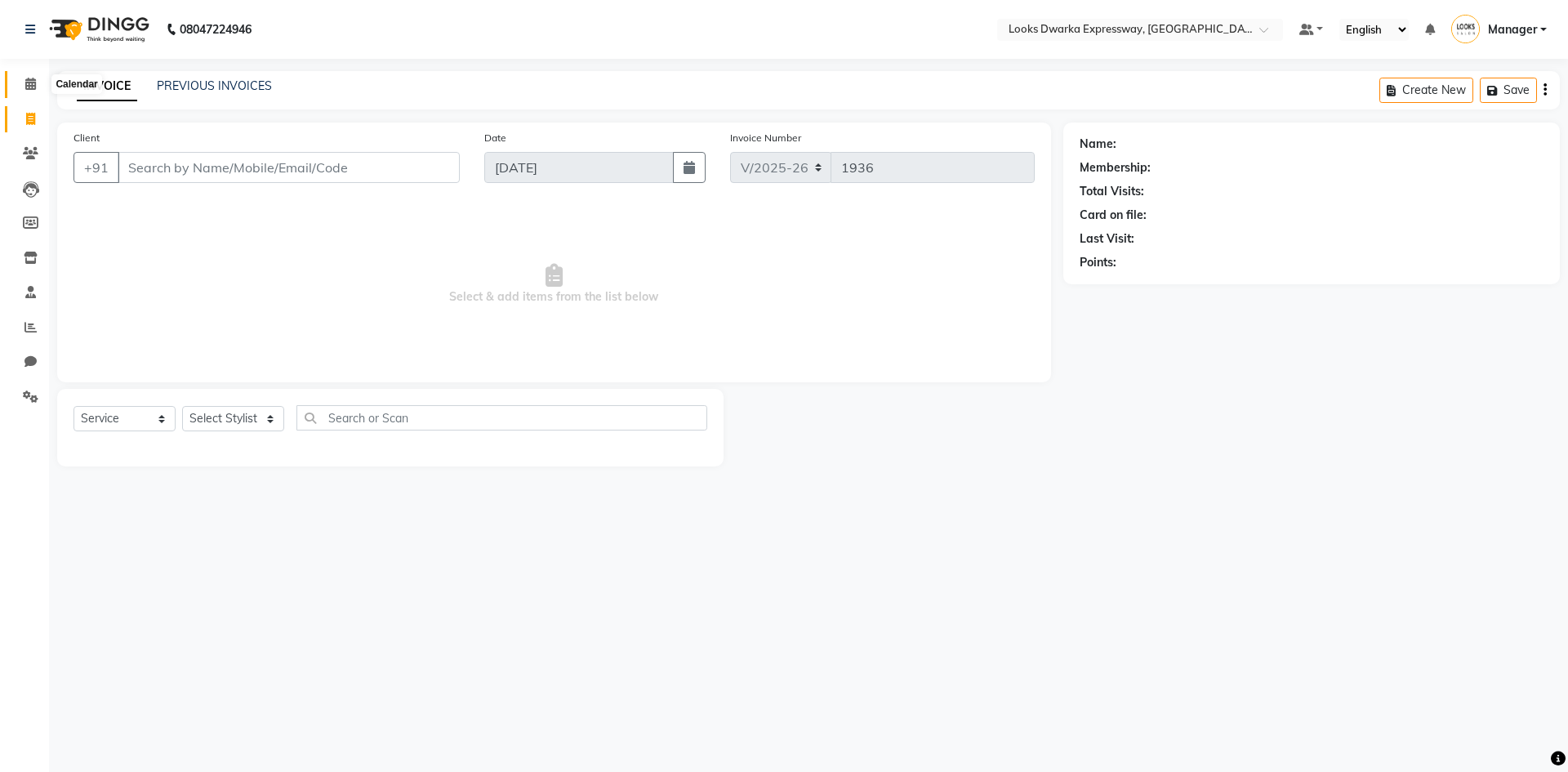
click at [30, 85] on icon at bounding box center [30, 84] width 10 height 12
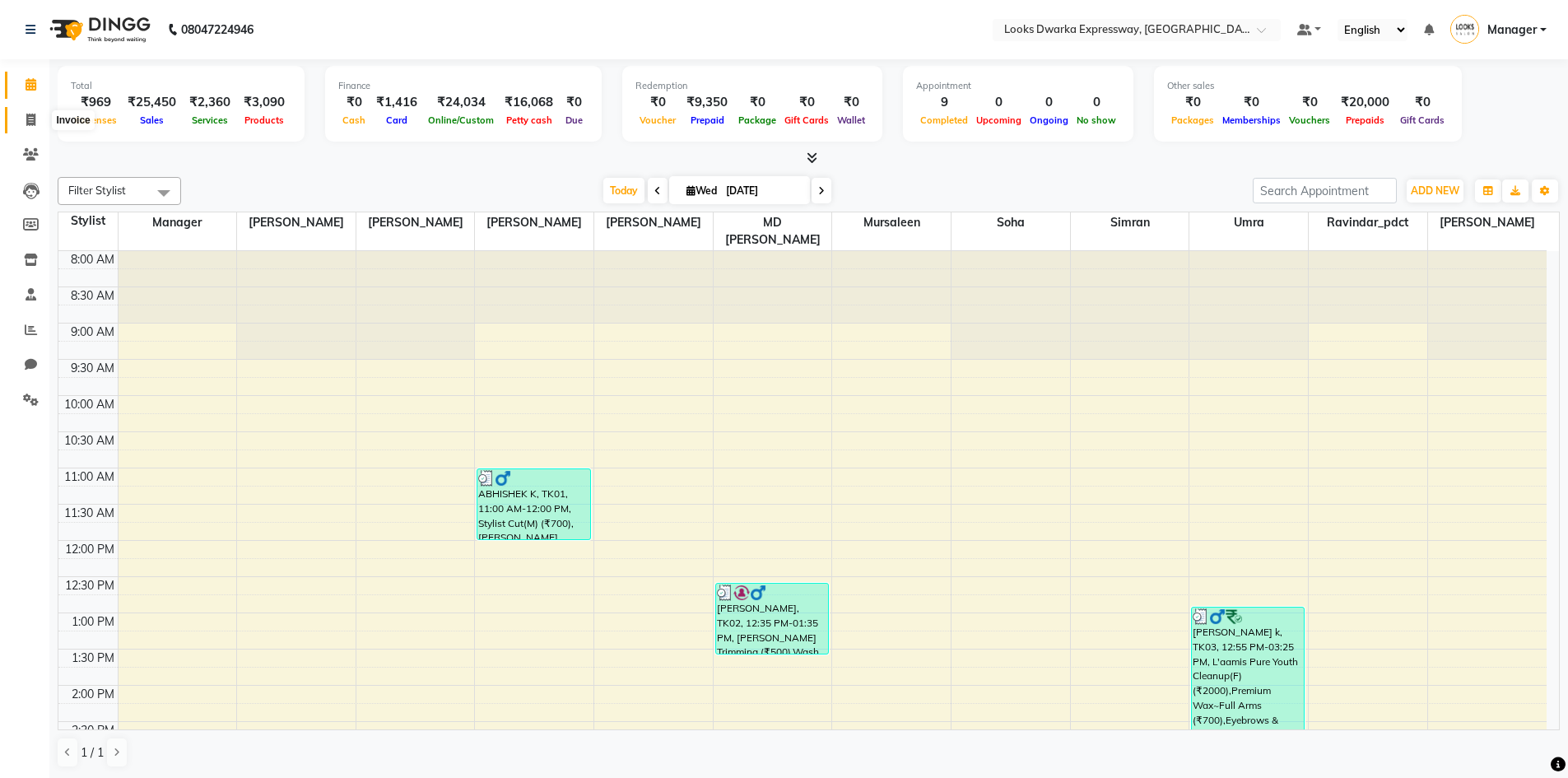
click at [32, 120] on icon at bounding box center [31, 120] width 9 height 12
select select "service"
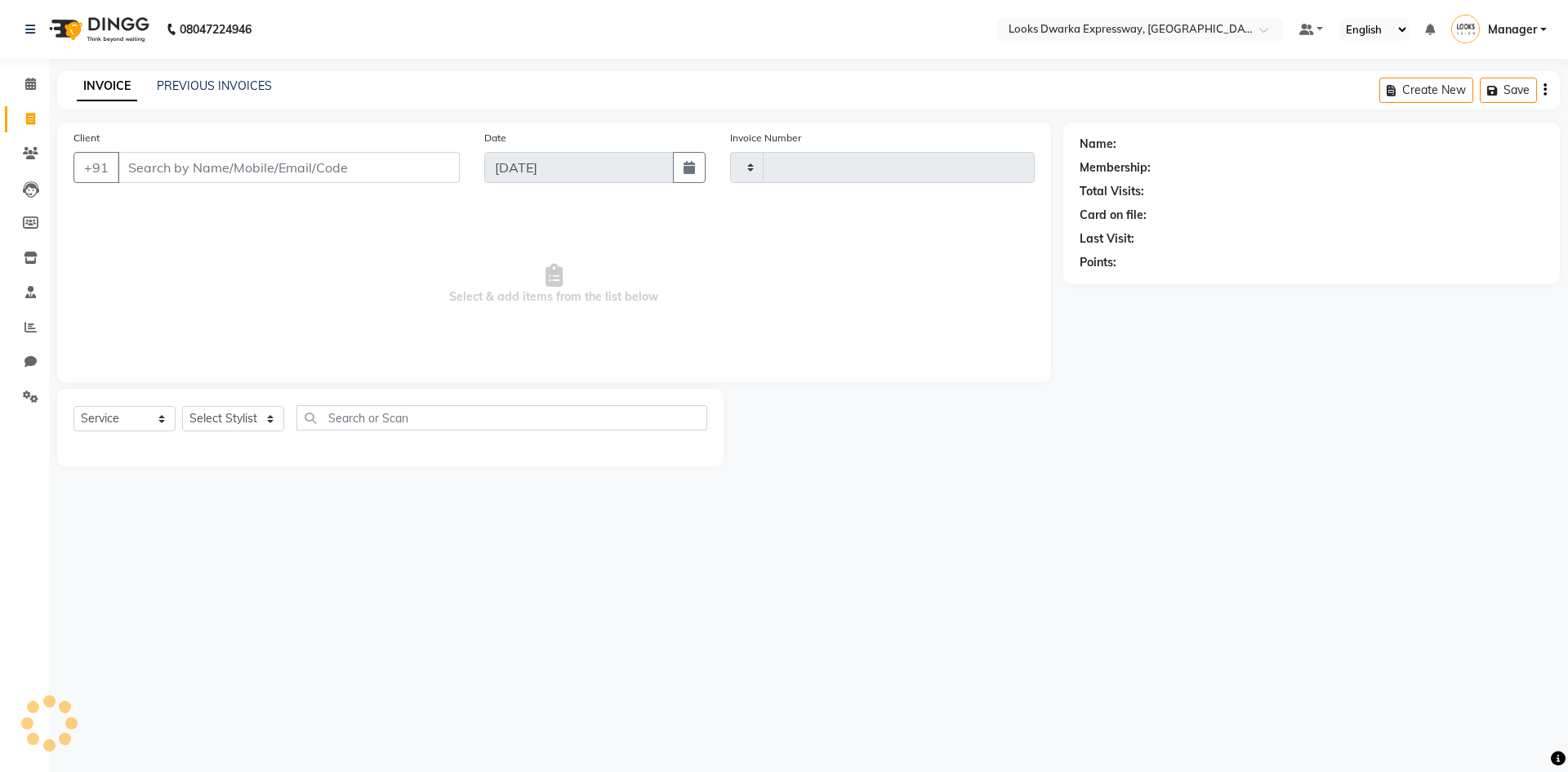
type input "1936"
select select "6011"
click at [210, 411] on select "Select Stylist Manager MD [PERSON_NAME] [PERSON_NAME] [PERSON_NAME] [PERSON_NAM…" at bounding box center [233, 418] width 102 height 26
select select "61091"
click at [182, 406] on select "Select Stylist Manager MD [PERSON_NAME] [PERSON_NAME] [PERSON_NAME] [PERSON_NAM…" at bounding box center [233, 418] width 102 height 26
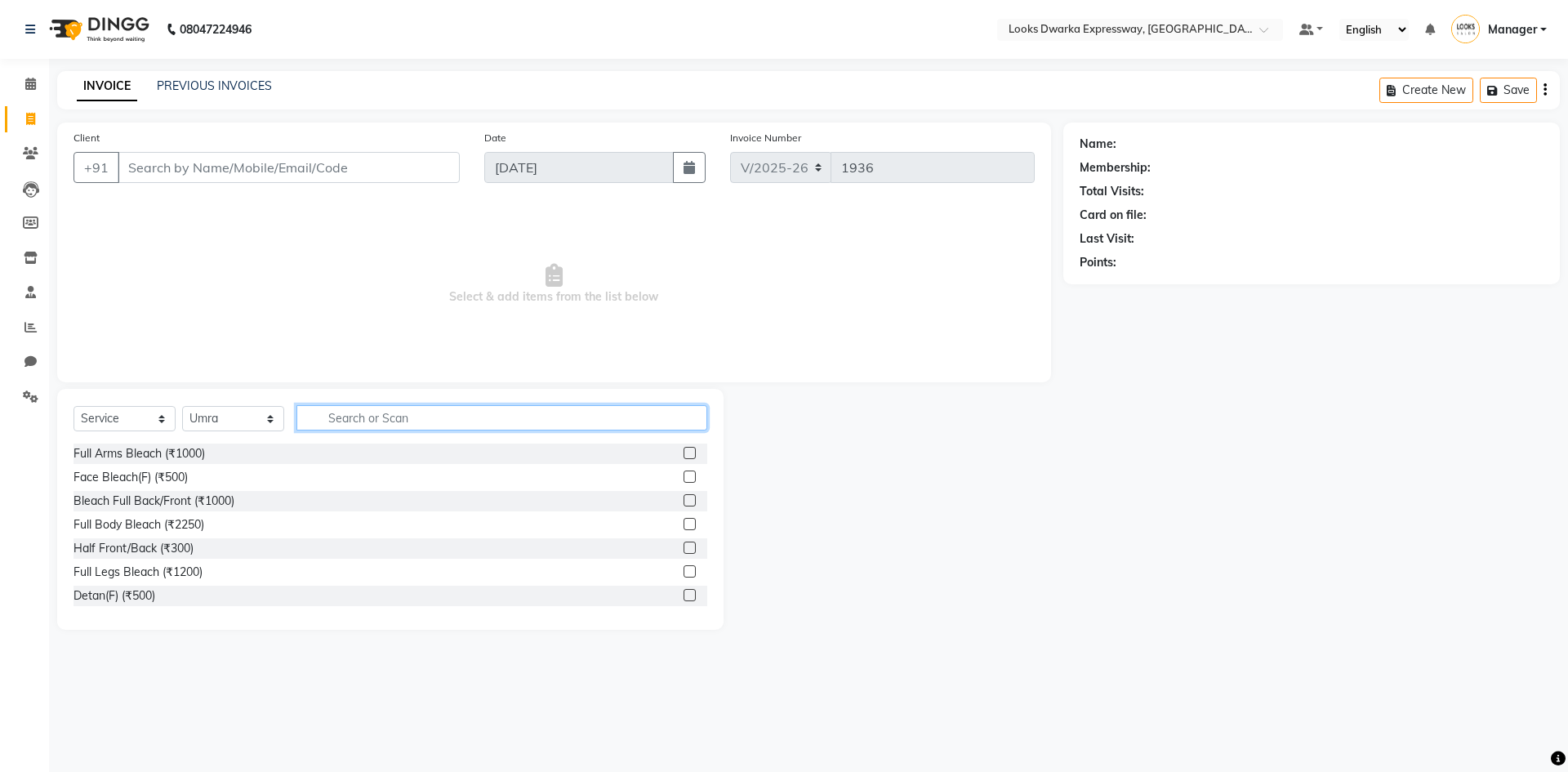
click at [358, 408] on input "text" at bounding box center [502, 417] width 411 height 26
type input "p"
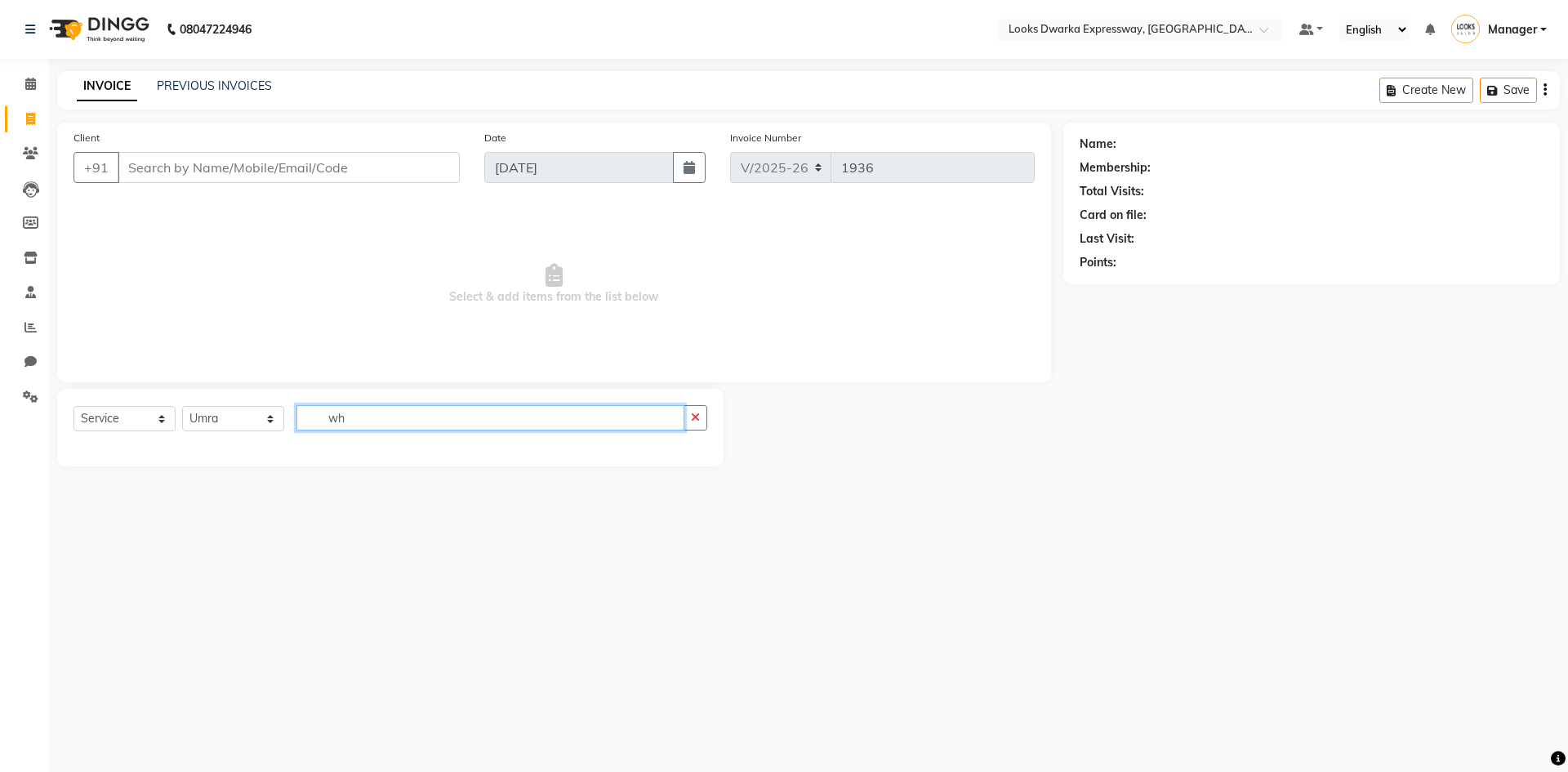
type input "w"
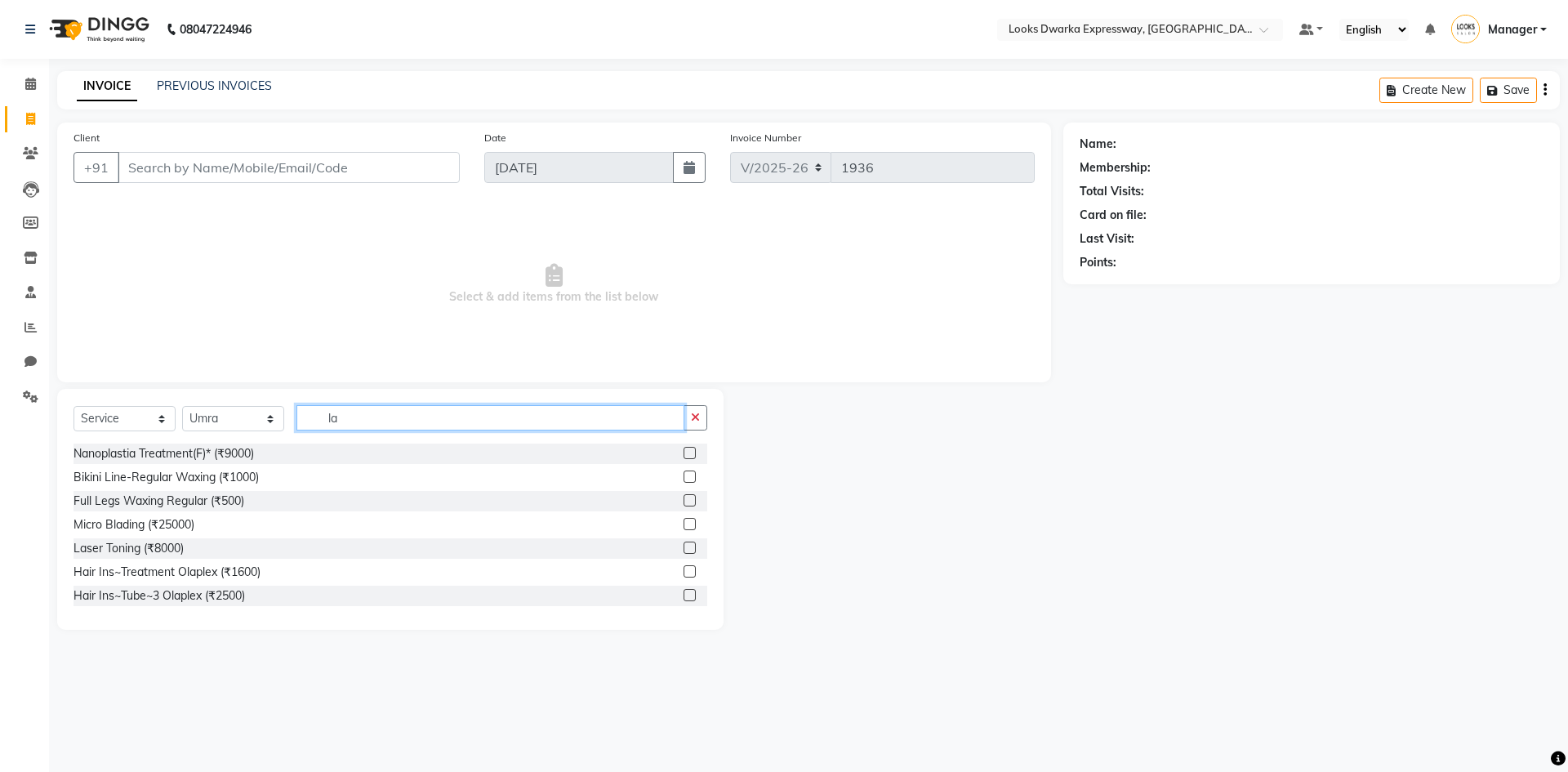
type input "l"
type input "pur"
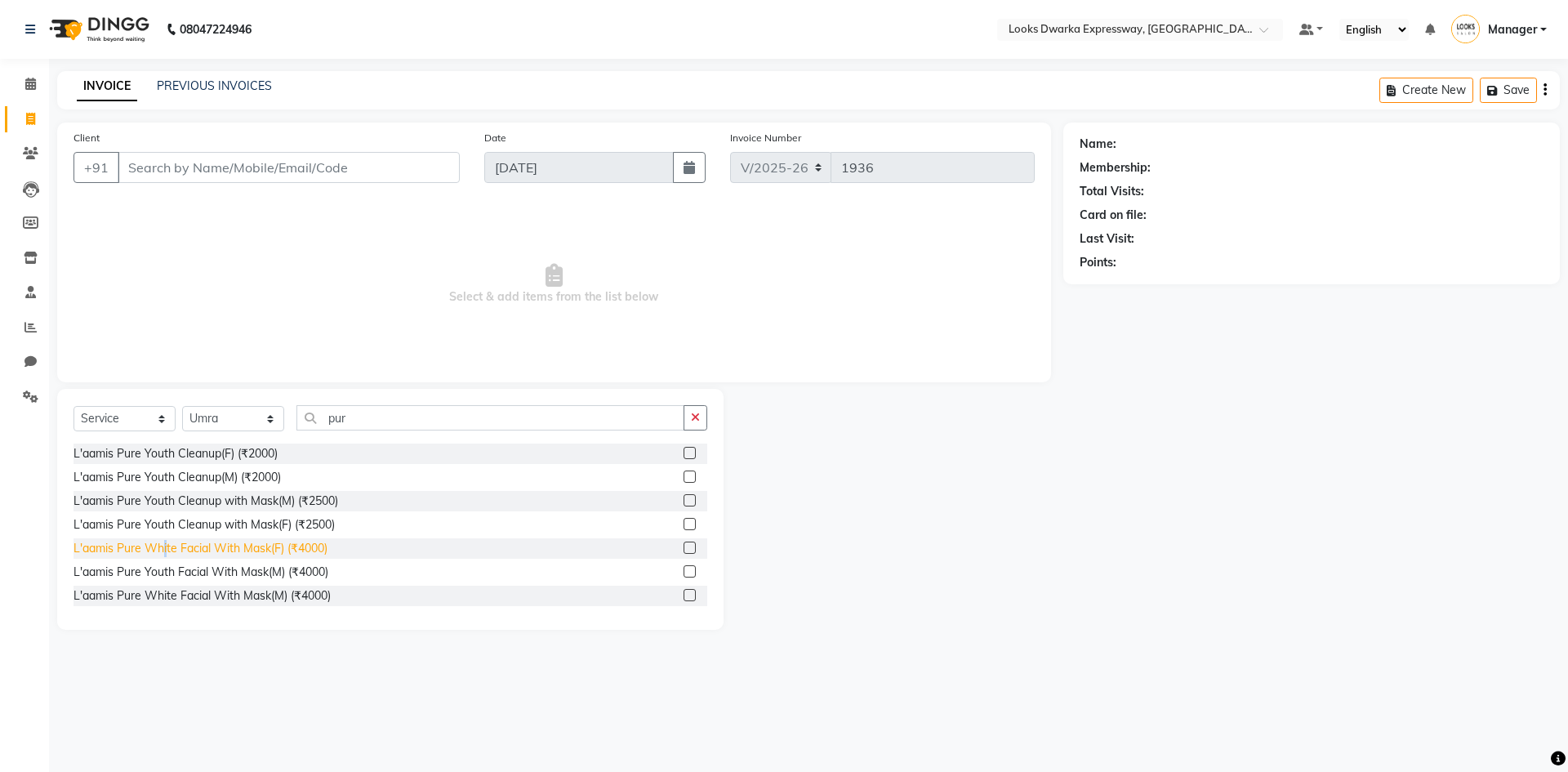
click at [166, 550] on div "L'aamis Pure White Facial With Mask(F) (₹4000)" at bounding box center [200, 549] width 254 height 17
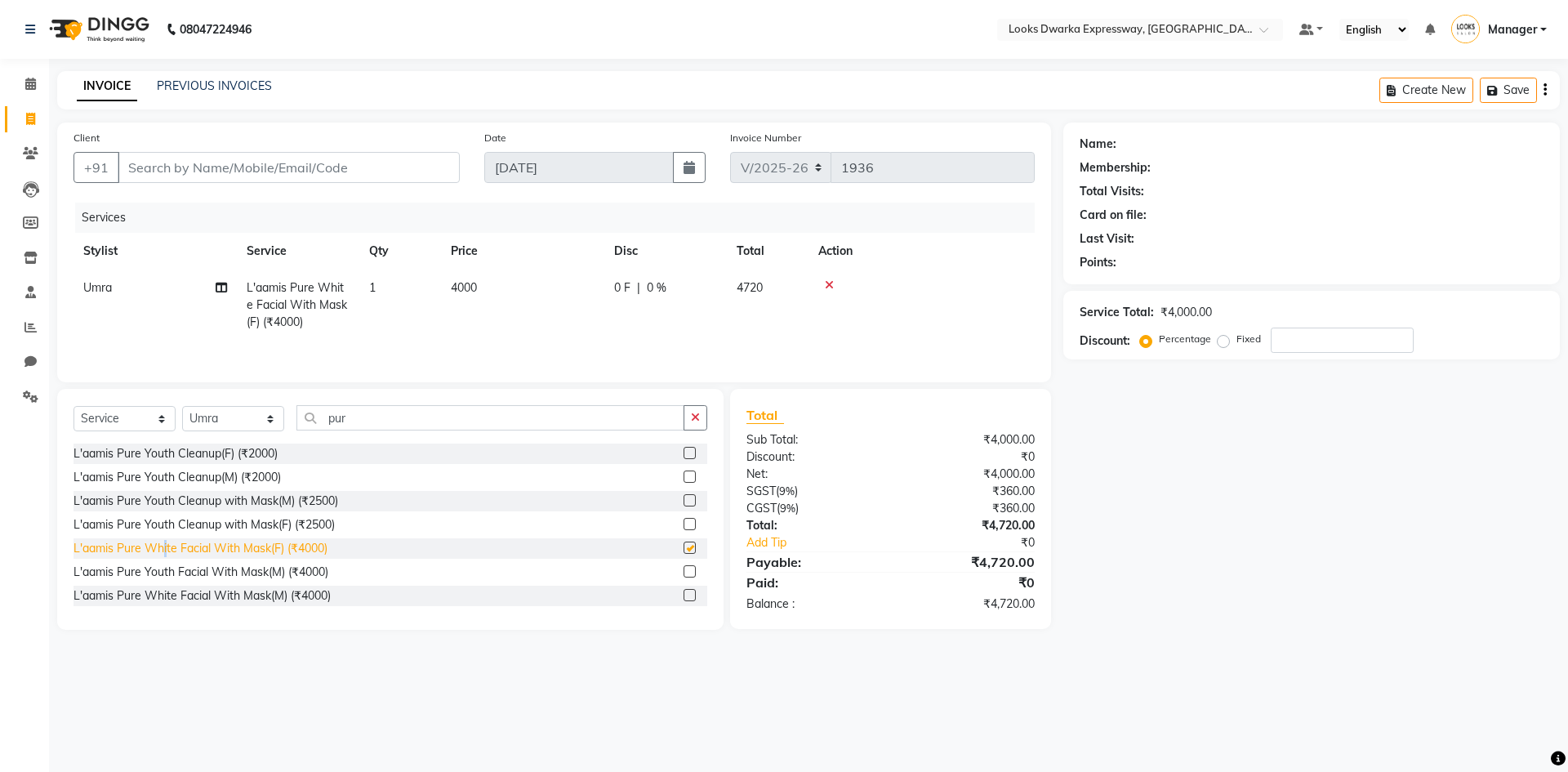
checkbox input "false"
click at [377, 422] on input "pur" at bounding box center [490, 417] width 388 height 26
type input "p"
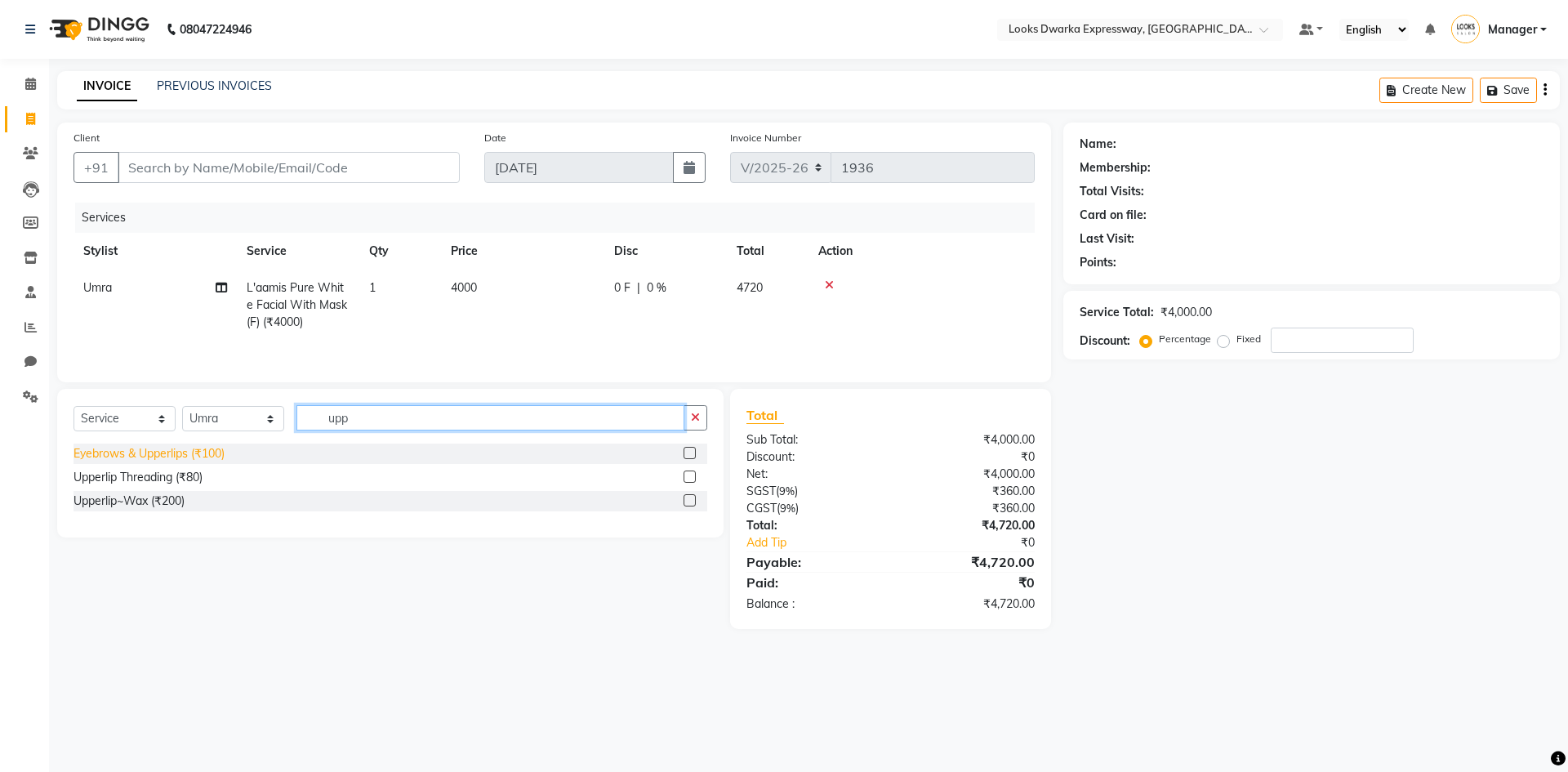
type input "upp"
click at [110, 507] on div "Upperlip~Wax (₹200)" at bounding box center [128, 501] width 111 height 17
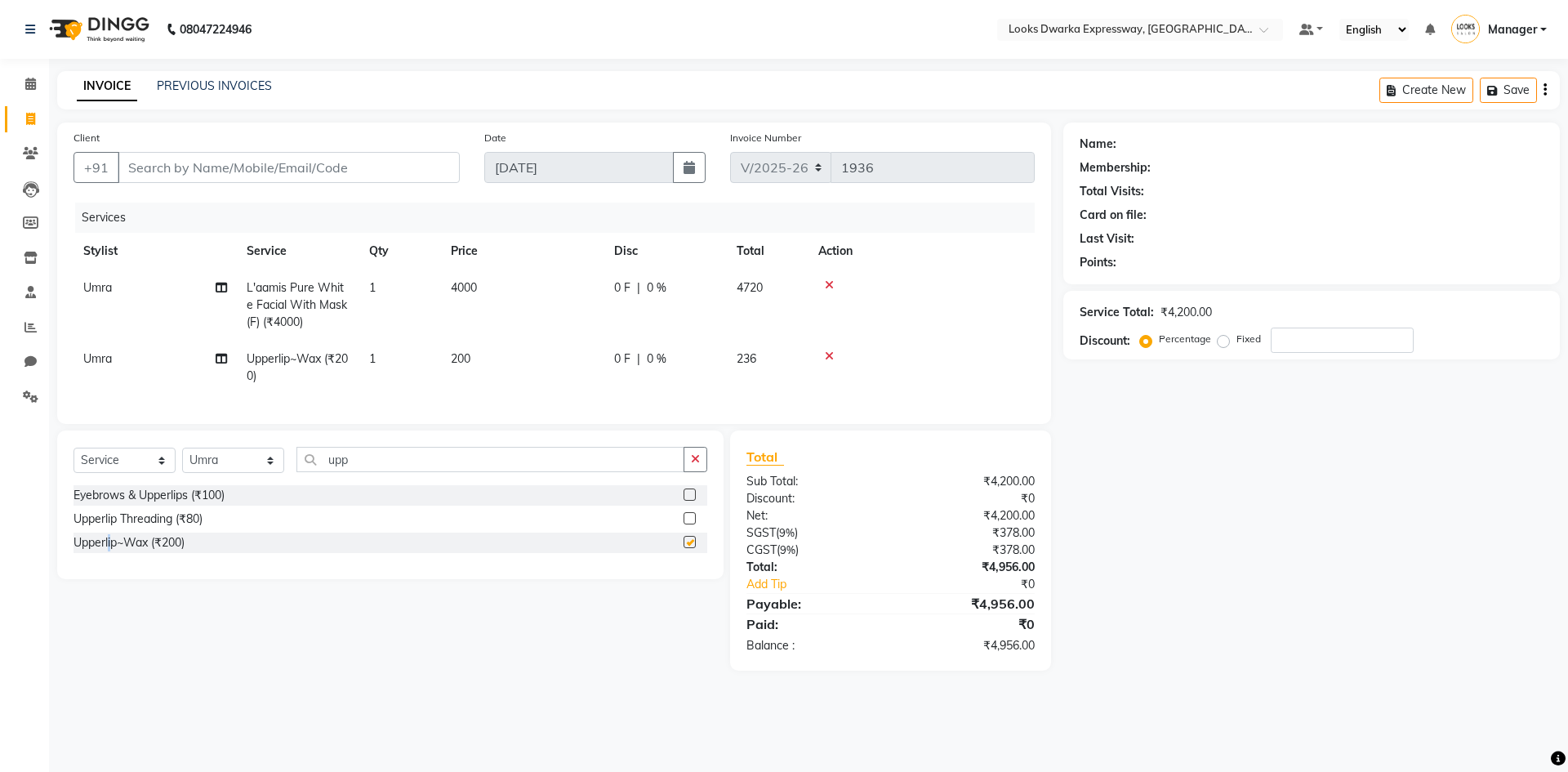
checkbox input "false"
click at [374, 473] on input "upp" at bounding box center [490, 459] width 388 height 26
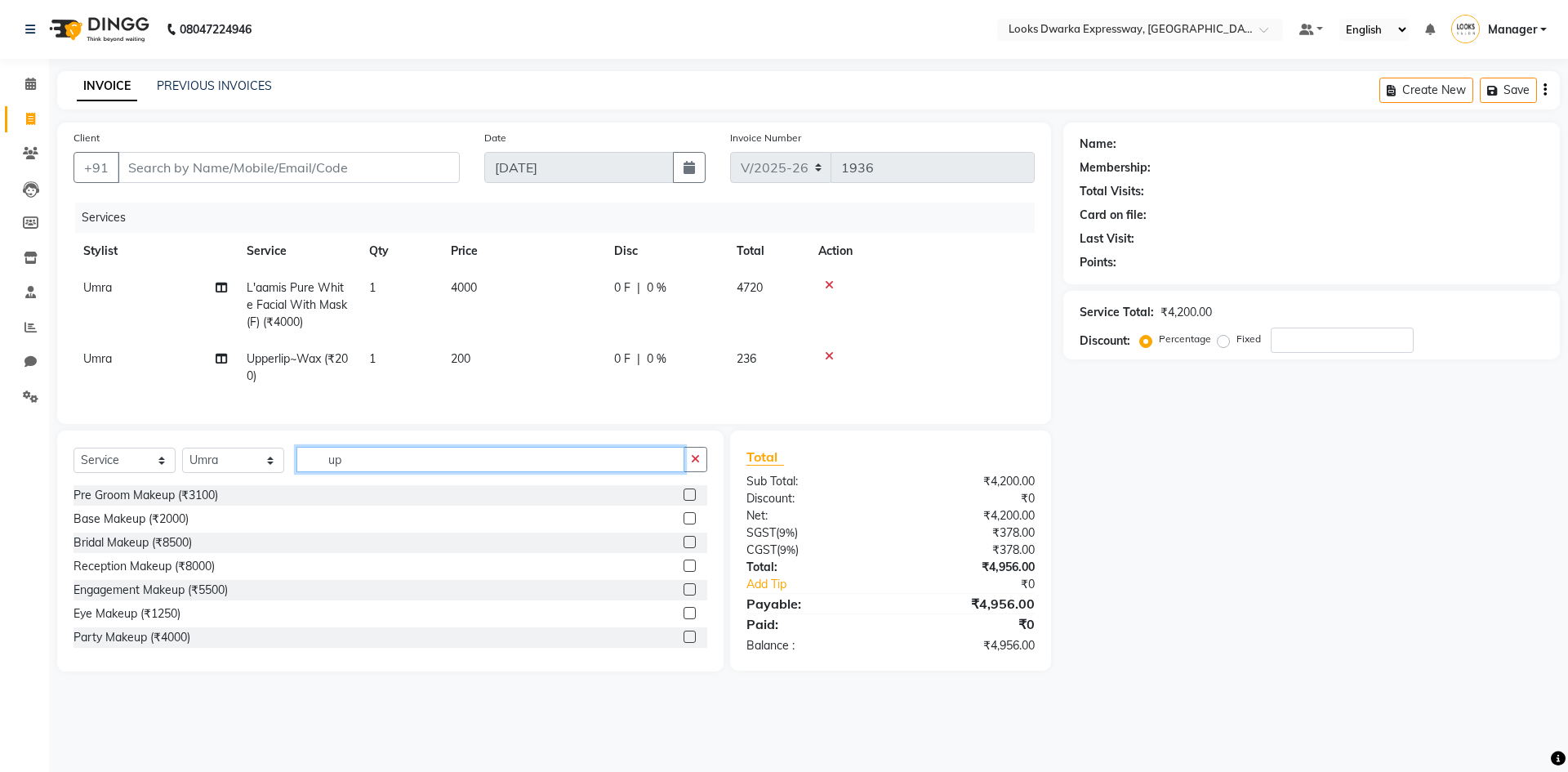
type input "u"
type input "eye"
click at [151, 551] on div "Eyebrows (₹200)" at bounding box center [117, 543] width 88 height 17
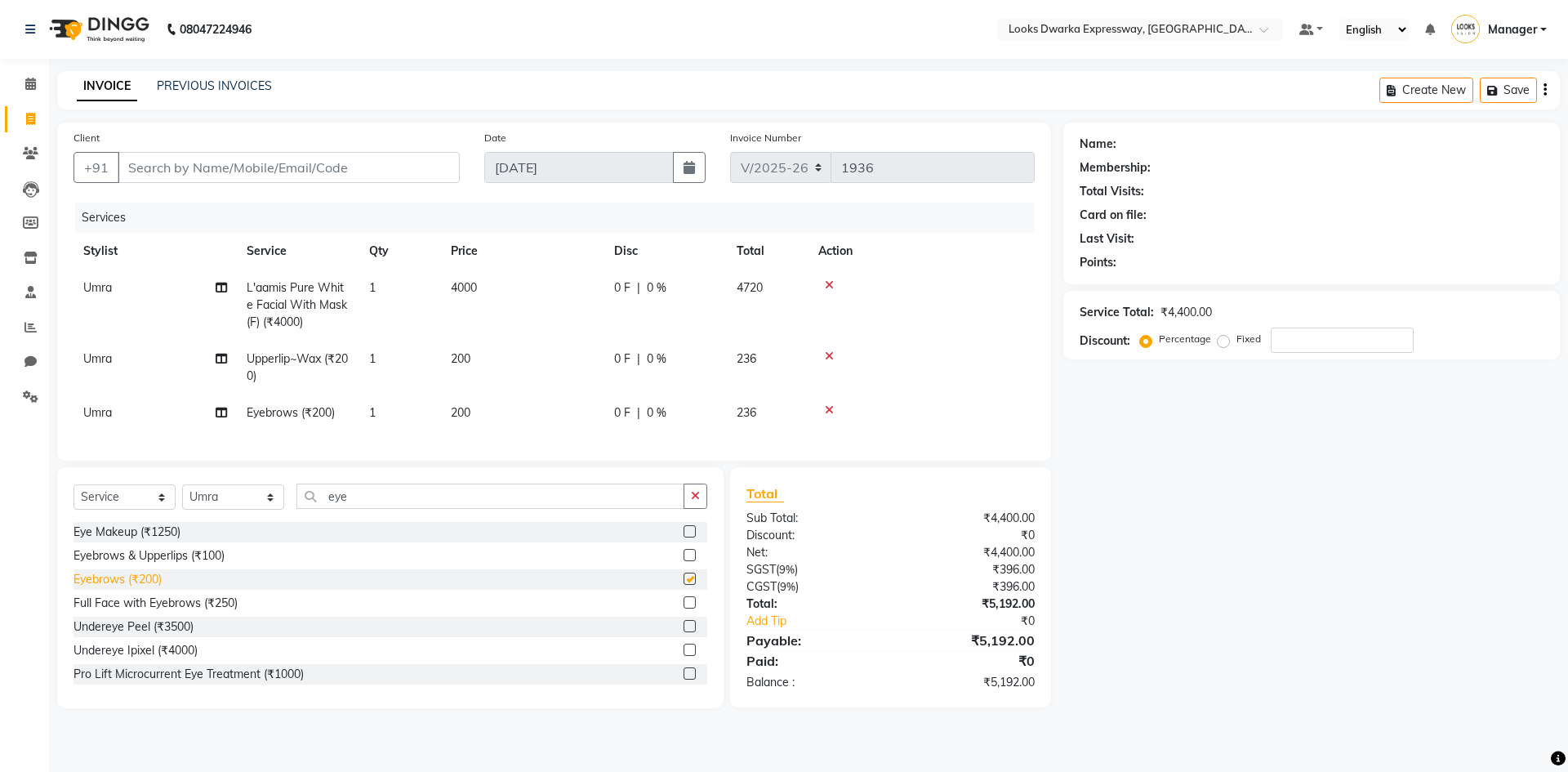
checkbox input "false"
click at [488, 412] on td "200" at bounding box center [523, 413] width 163 height 37
select select "61091"
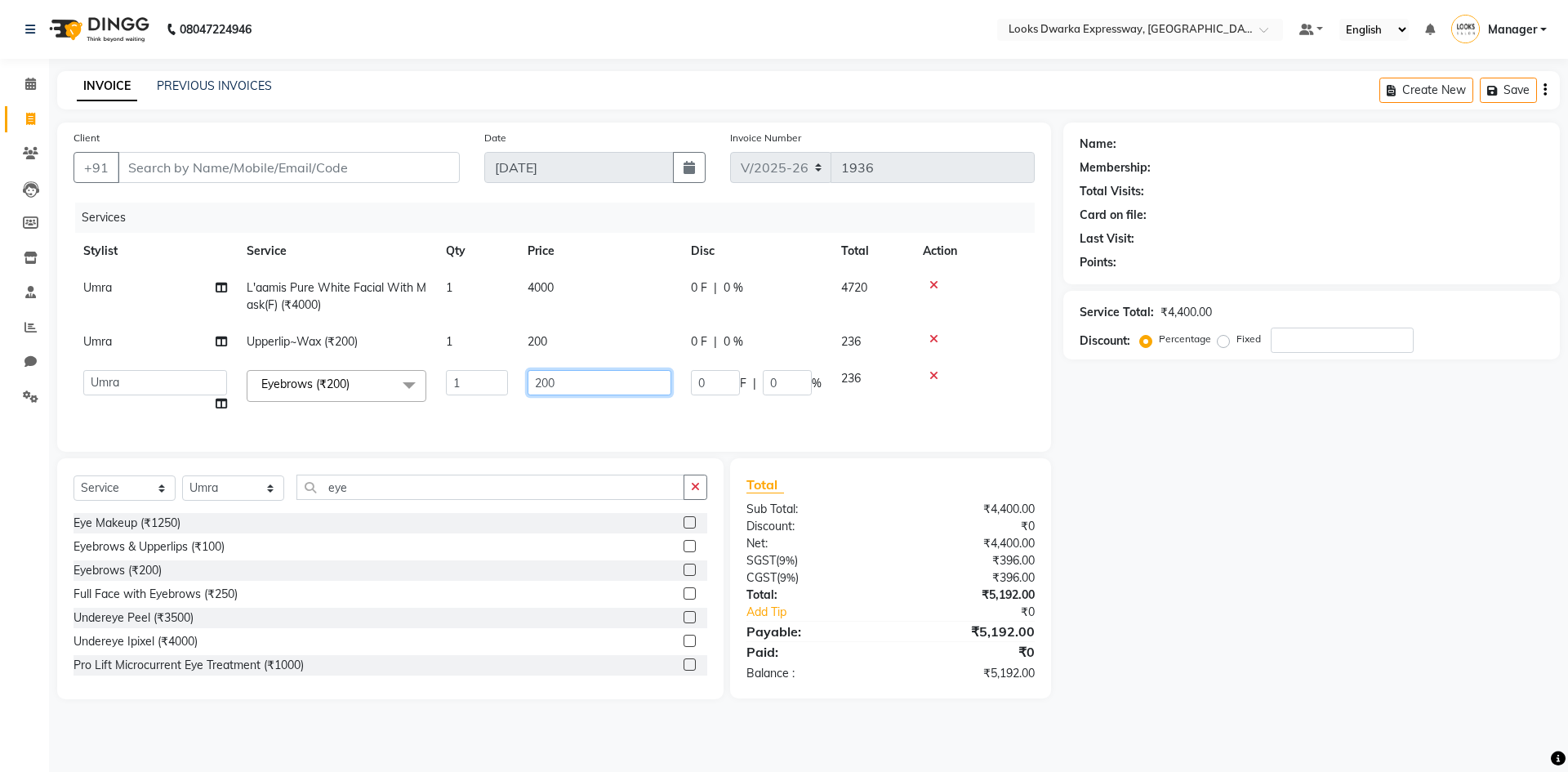
click at [611, 384] on input "200" at bounding box center [599, 382] width 143 height 26
type input "2"
type input "100"
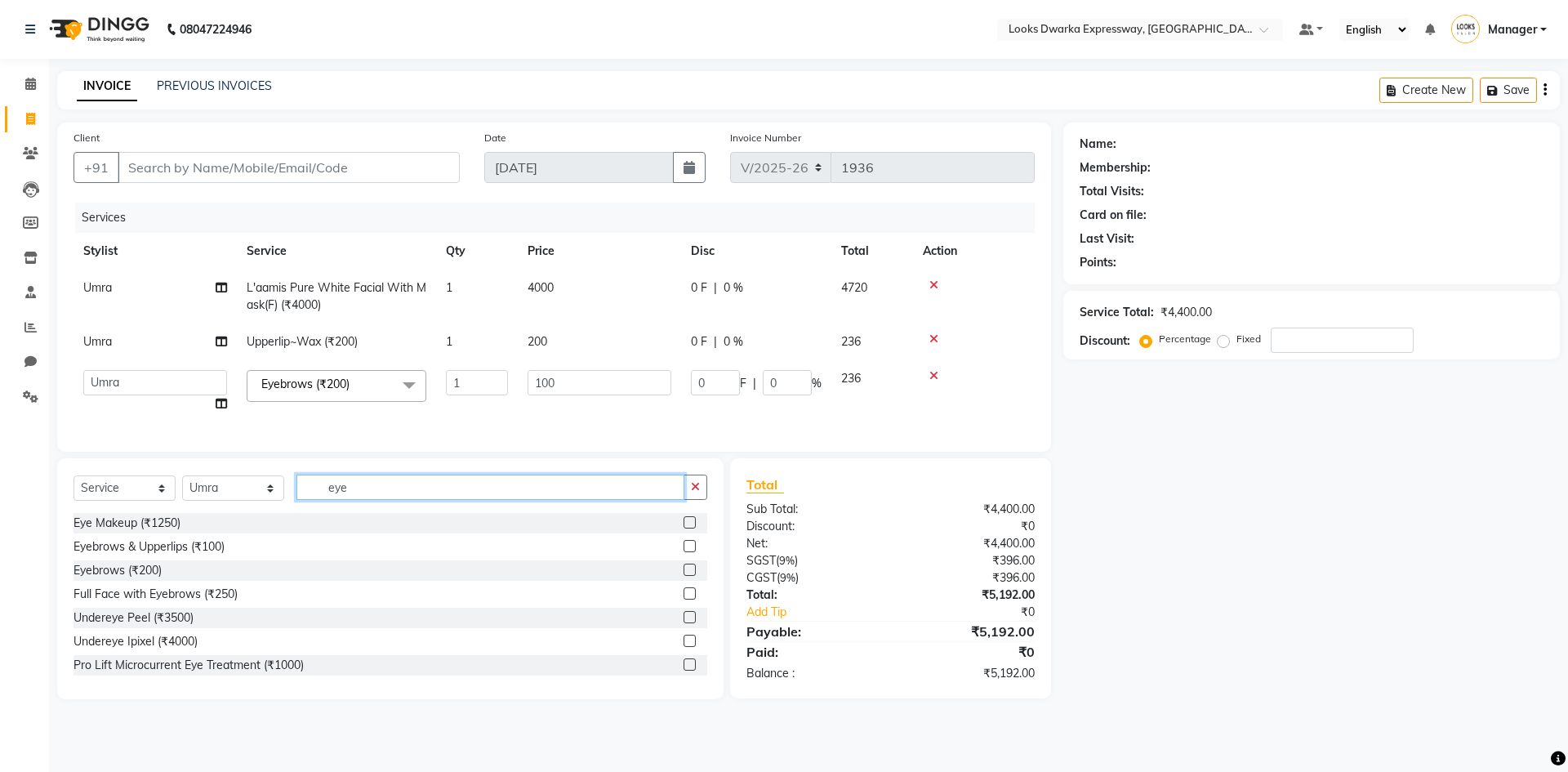
click at [491, 487] on div "Select Service Product Membership Package Voucher Prepaid Gift Card Select Styl…" at bounding box center [390, 579] width 666 height 241
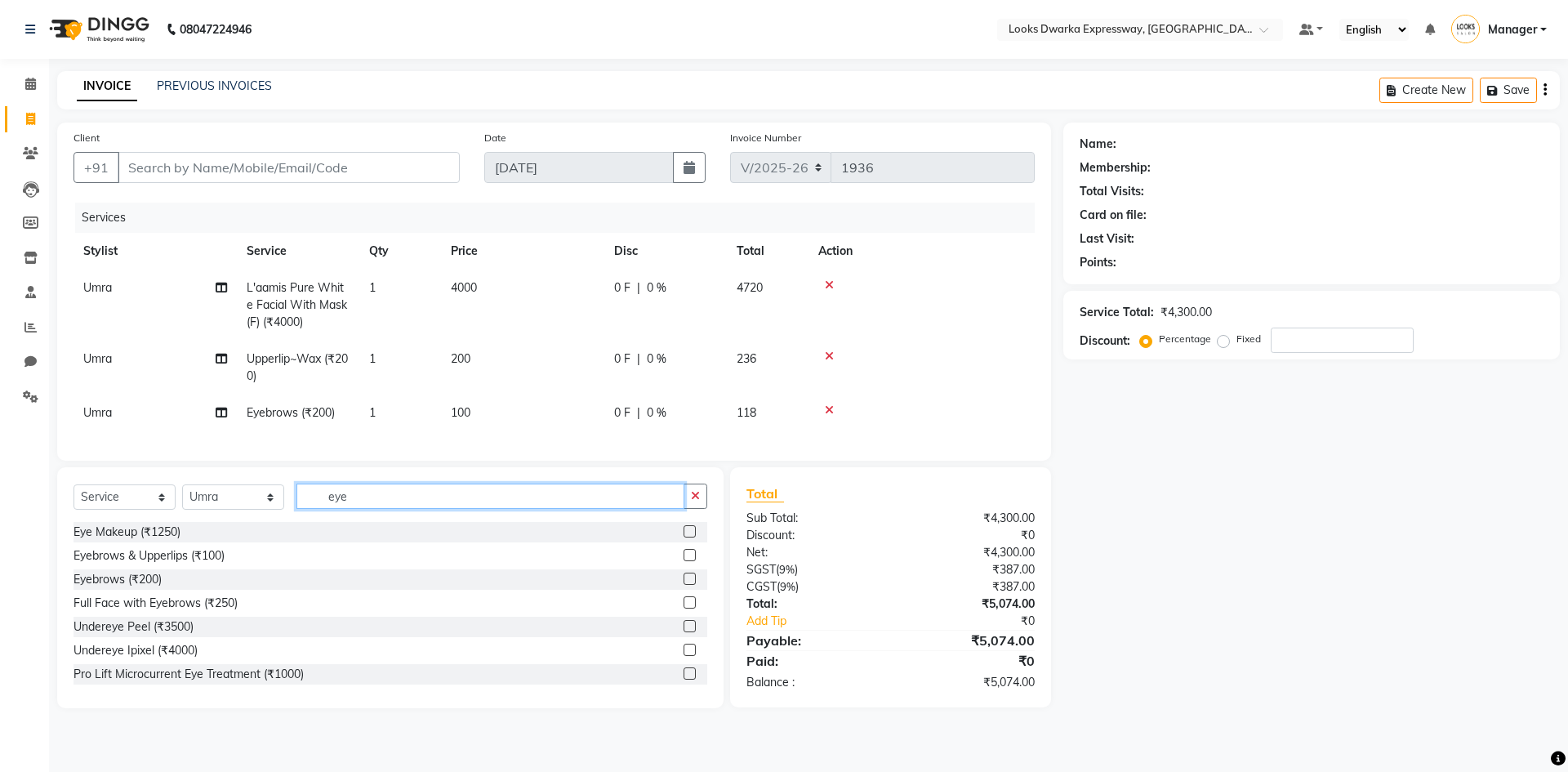
click at [392, 509] on input "eye" at bounding box center [490, 496] width 388 height 26
type input "e"
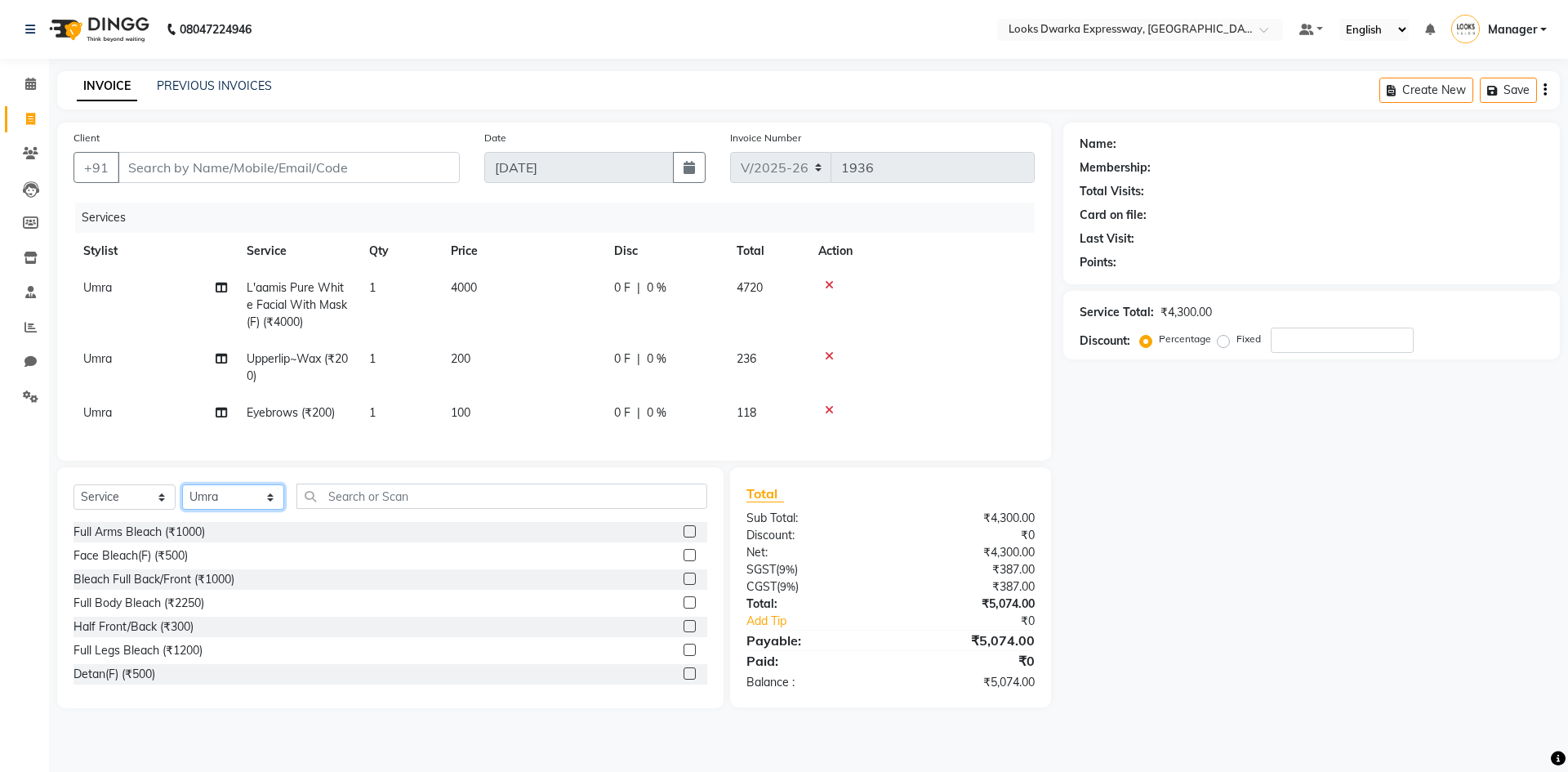
drag, startPoint x: 240, startPoint y: 508, endPoint x: 231, endPoint y: 510, distance: 9.2
click at [240, 508] on select "Select Stylist Manager MD [PERSON_NAME] [PERSON_NAME] [PERSON_NAME] [PERSON_NAM…" at bounding box center [233, 497] width 102 height 26
select select "43631"
click at [182, 497] on select "Select Stylist Manager MD [PERSON_NAME] [PERSON_NAME] [PERSON_NAME] [PERSON_NAM…" at bounding box center [233, 497] width 102 height 26
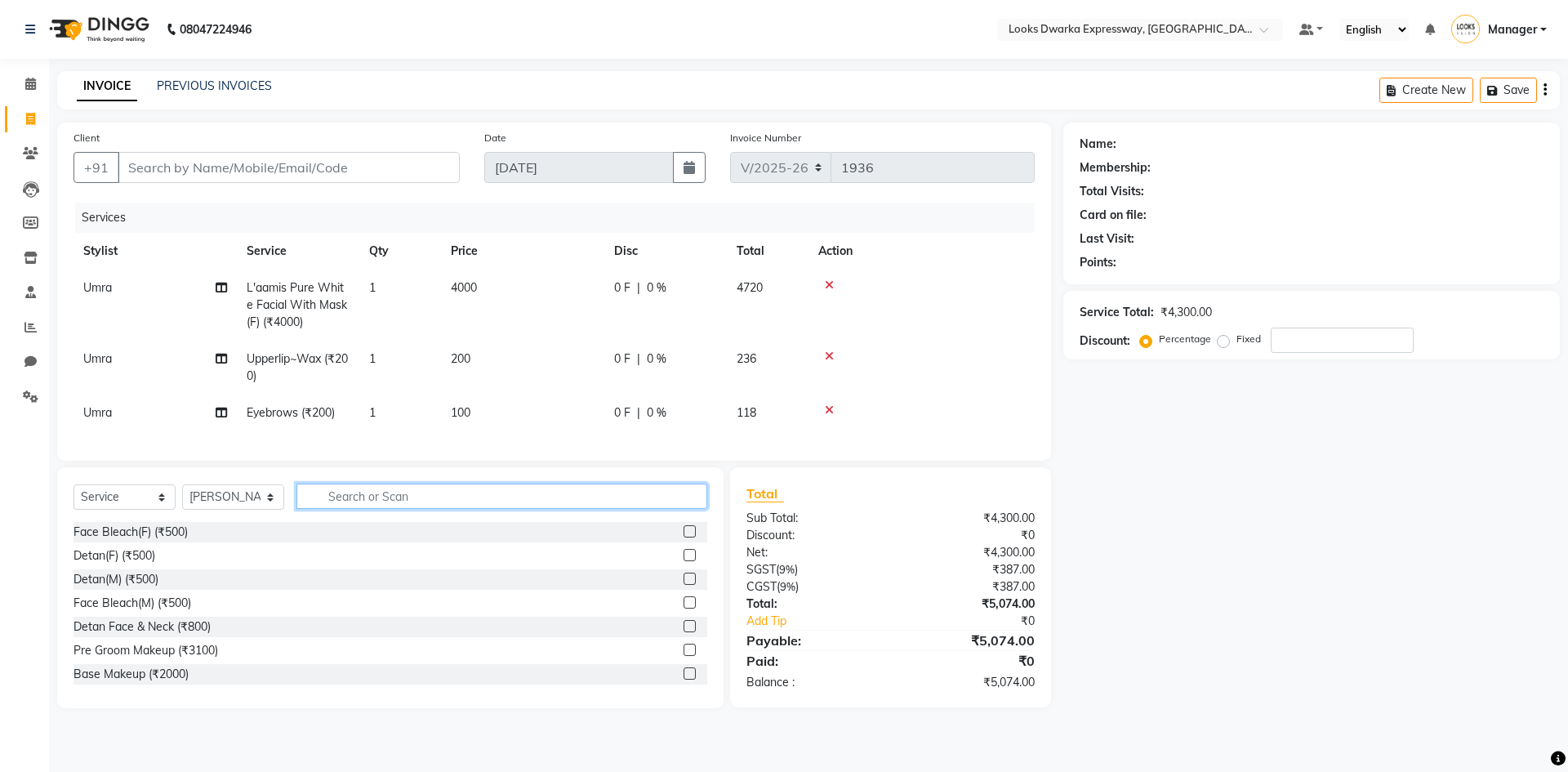
click at [383, 509] on input "text" at bounding box center [502, 496] width 411 height 26
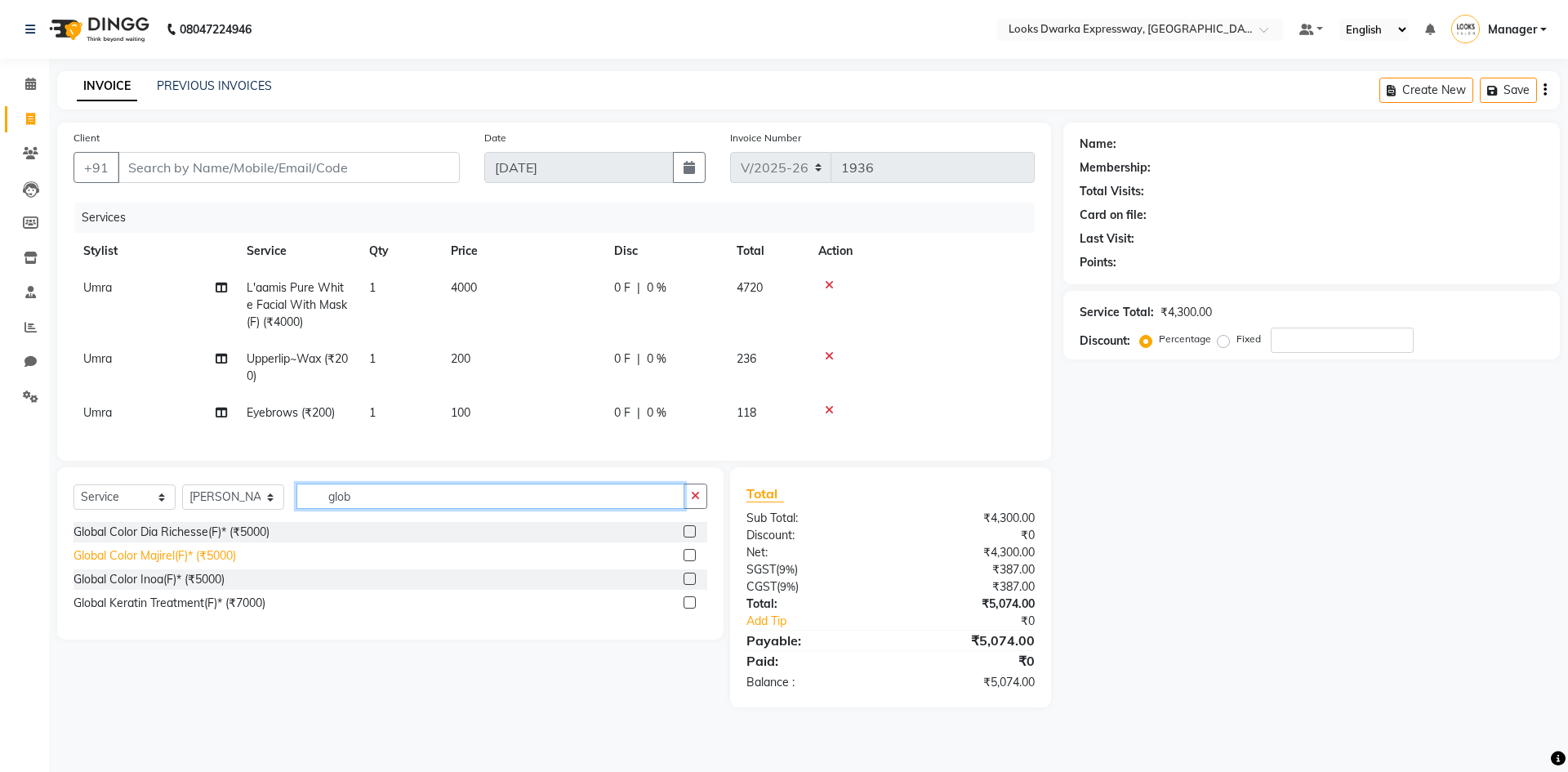
type input "glob"
click at [149, 565] on div "Global Color Majirel(F)* (₹5000)" at bounding box center [154, 556] width 163 height 17
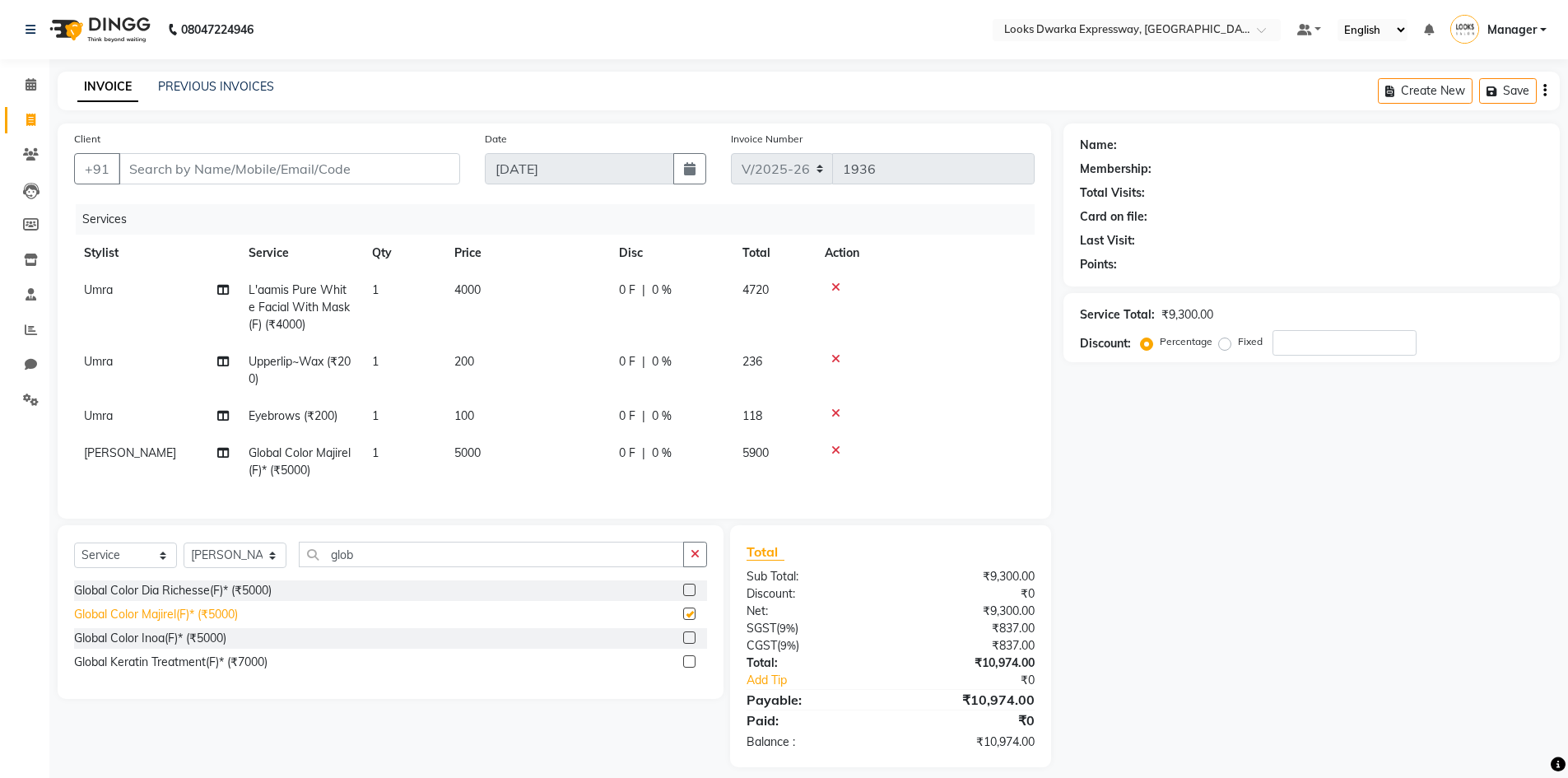
checkbox input "false"
click at [375, 567] on input "glob" at bounding box center [491, 555] width 385 height 26
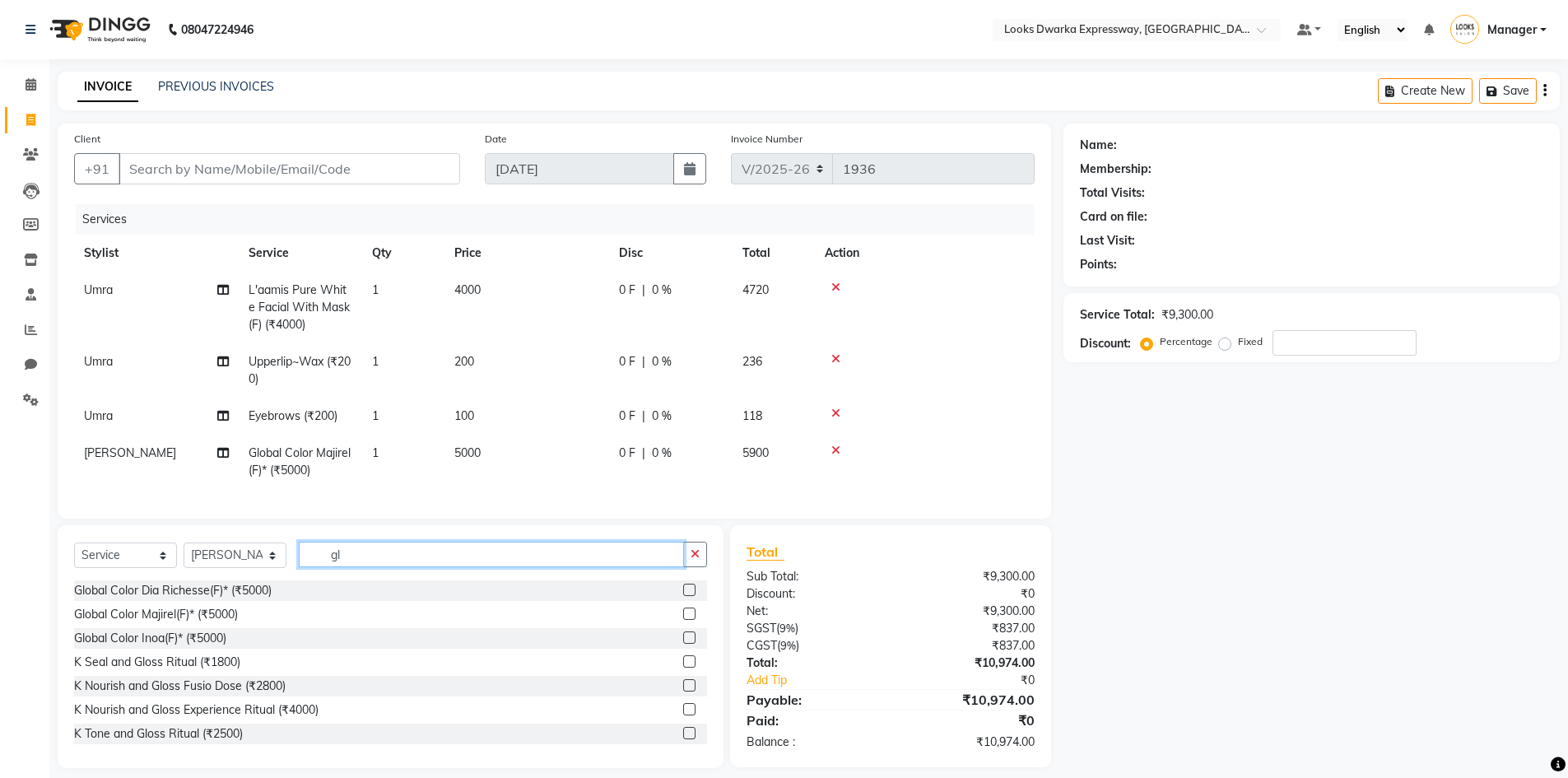
type input "g"
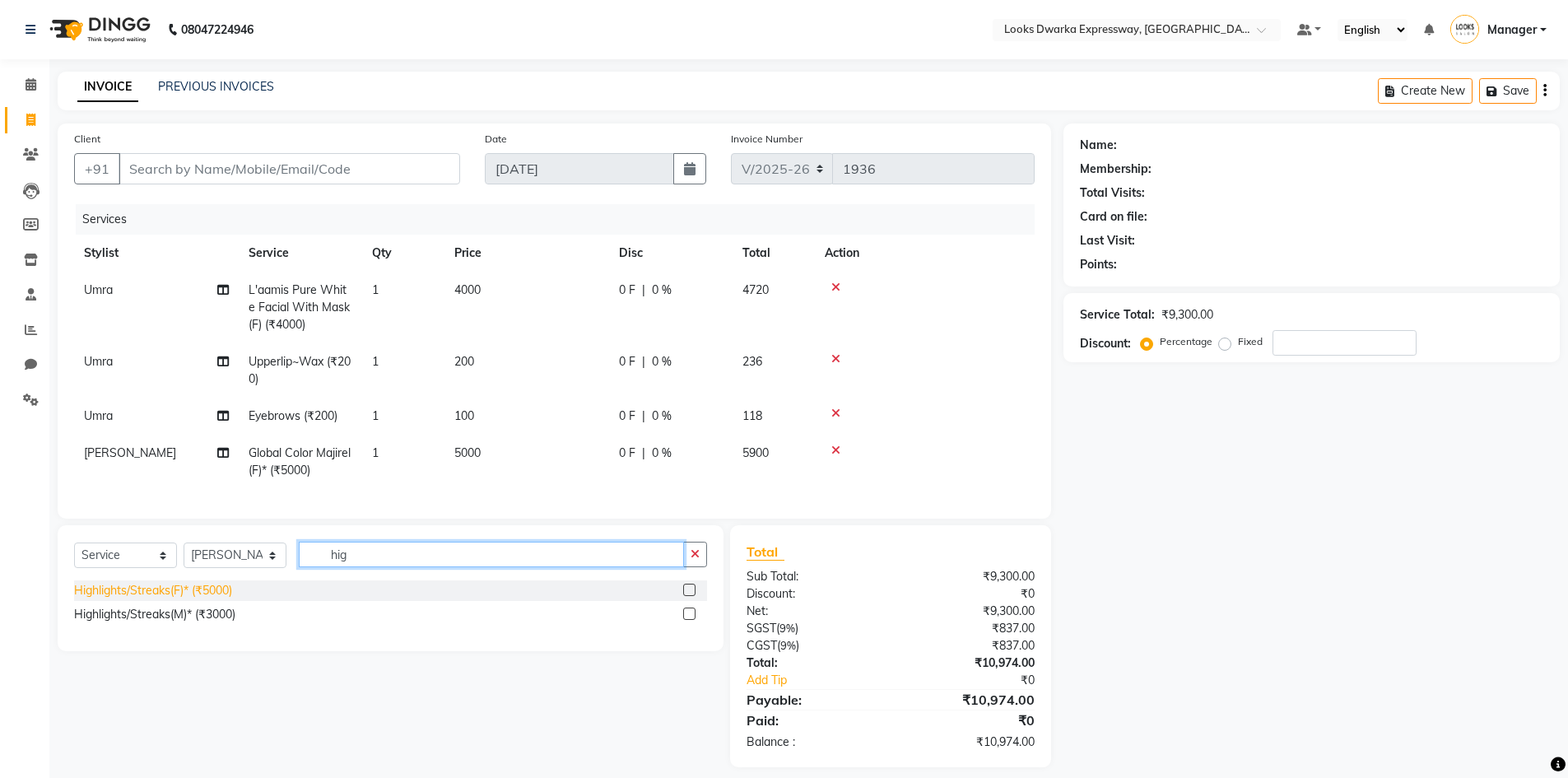
type input "hig"
click at [148, 597] on div "Highlights/Streaks(F)* (₹5000)" at bounding box center [152, 591] width 158 height 17
checkbox input "false"
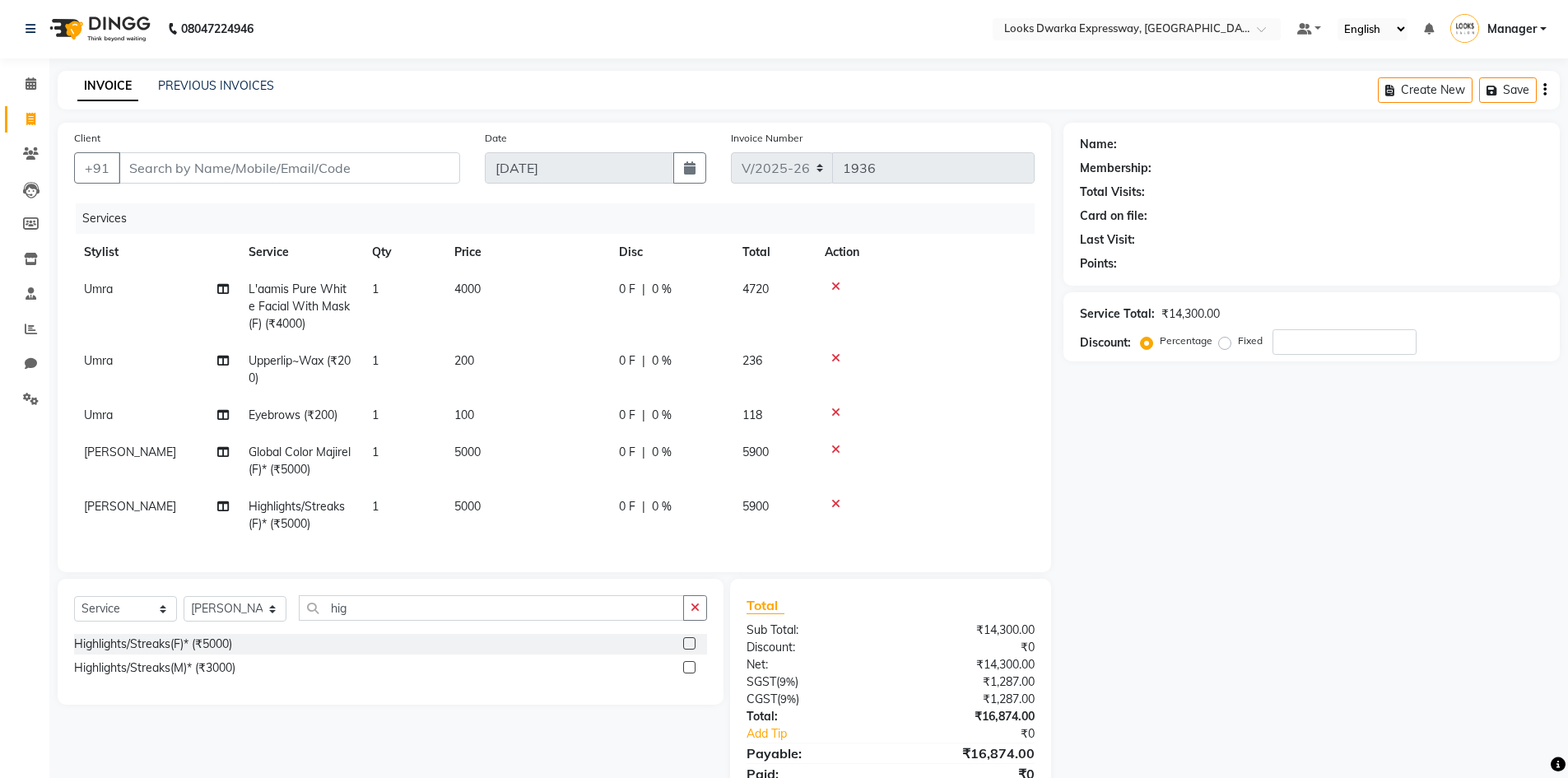
scroll to position [80, 0]
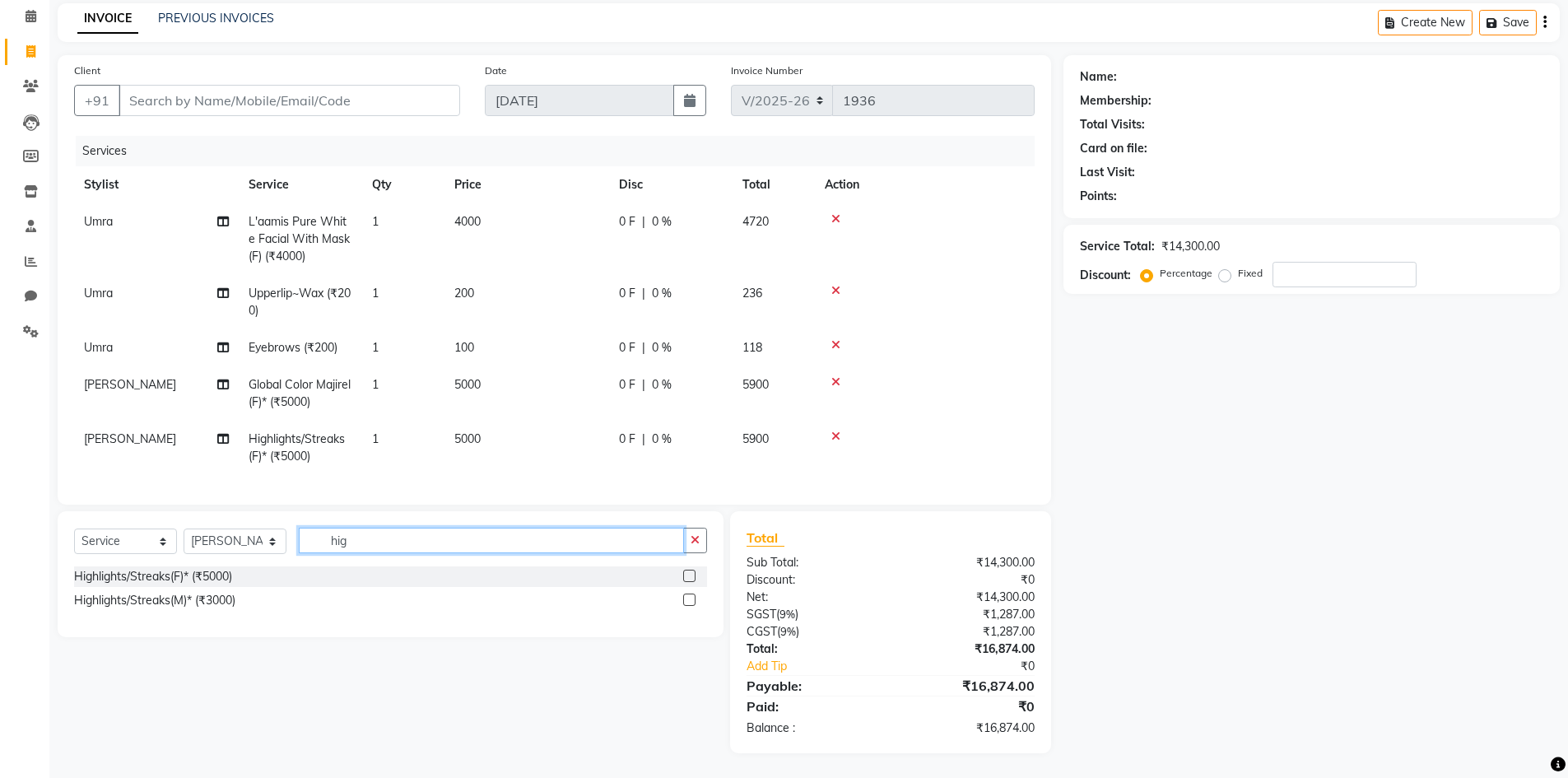
click at [354, 540] on input "hig" at bounding box center [491, 540] width 385 height 26
type input "h"
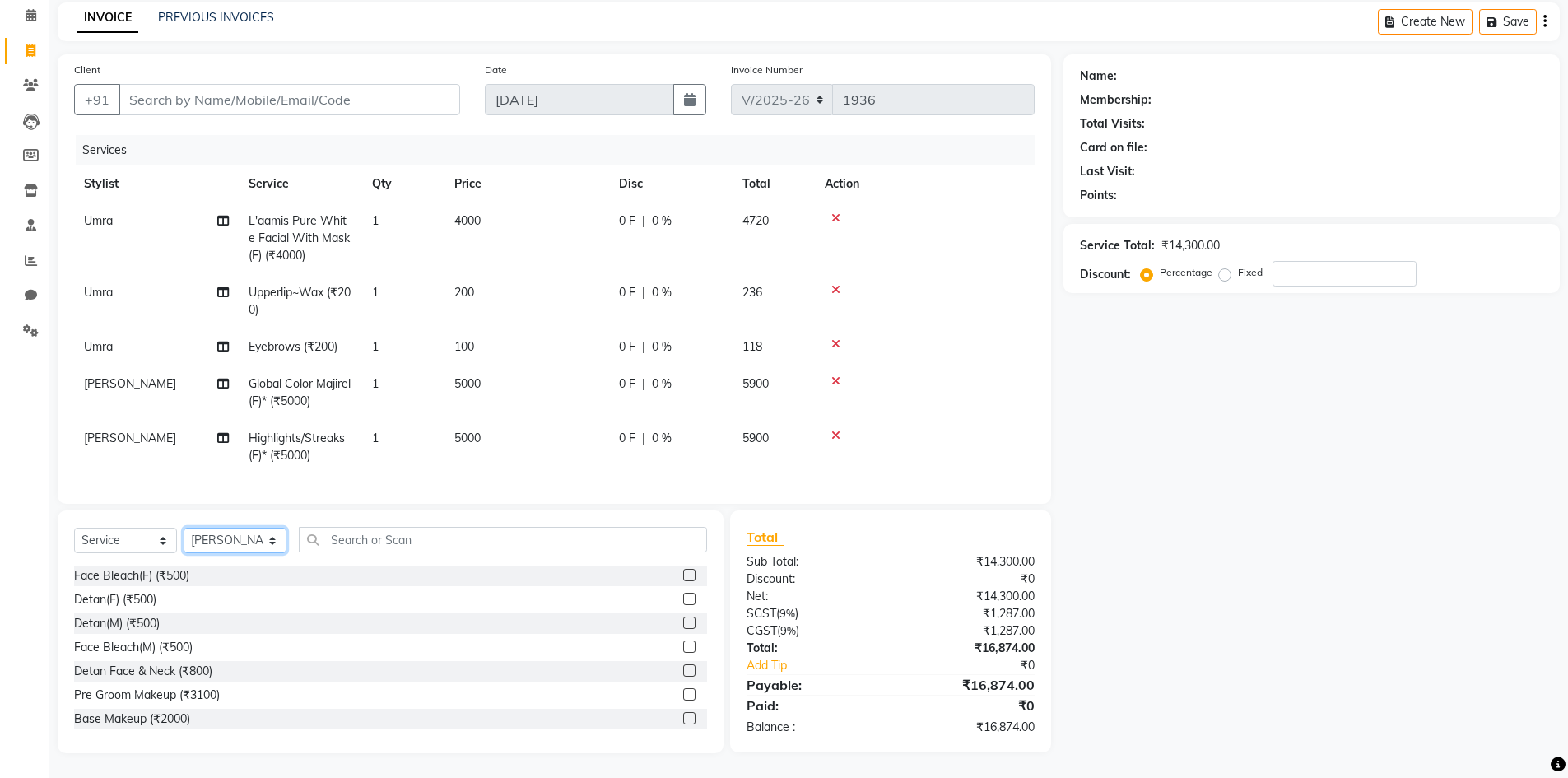
click at [261, 548] on select "Select Stylist Manager MD [PERSON_NAME] [PERSON_NAME] [PERSON_NAME] [PERSON_NAM…" at bounding box center [235, 540] width 102 height 26
select select "86412"
click at [184, 529] on select "Select Stylist Manager MD [PERSON_NAME] [PERSON_NAME] [PERSON_NAME] [PERSON_NAM…" at bounding box center [235, 540] width 102 height 26
click at [384, 535] on input "text" at bounding box center [503, 539] width 408 height 26
type input "n"
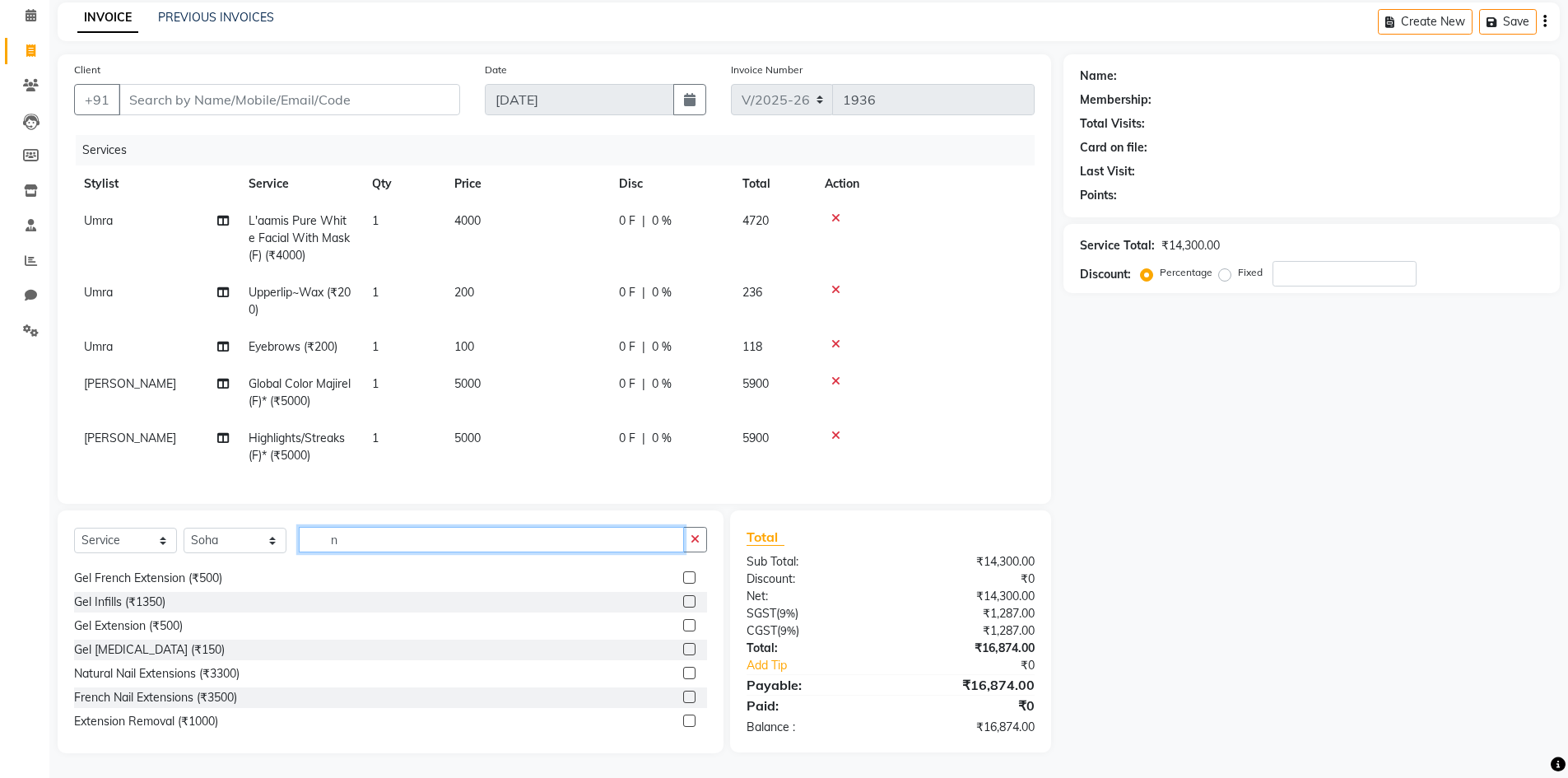
scroll to position [0, 0]
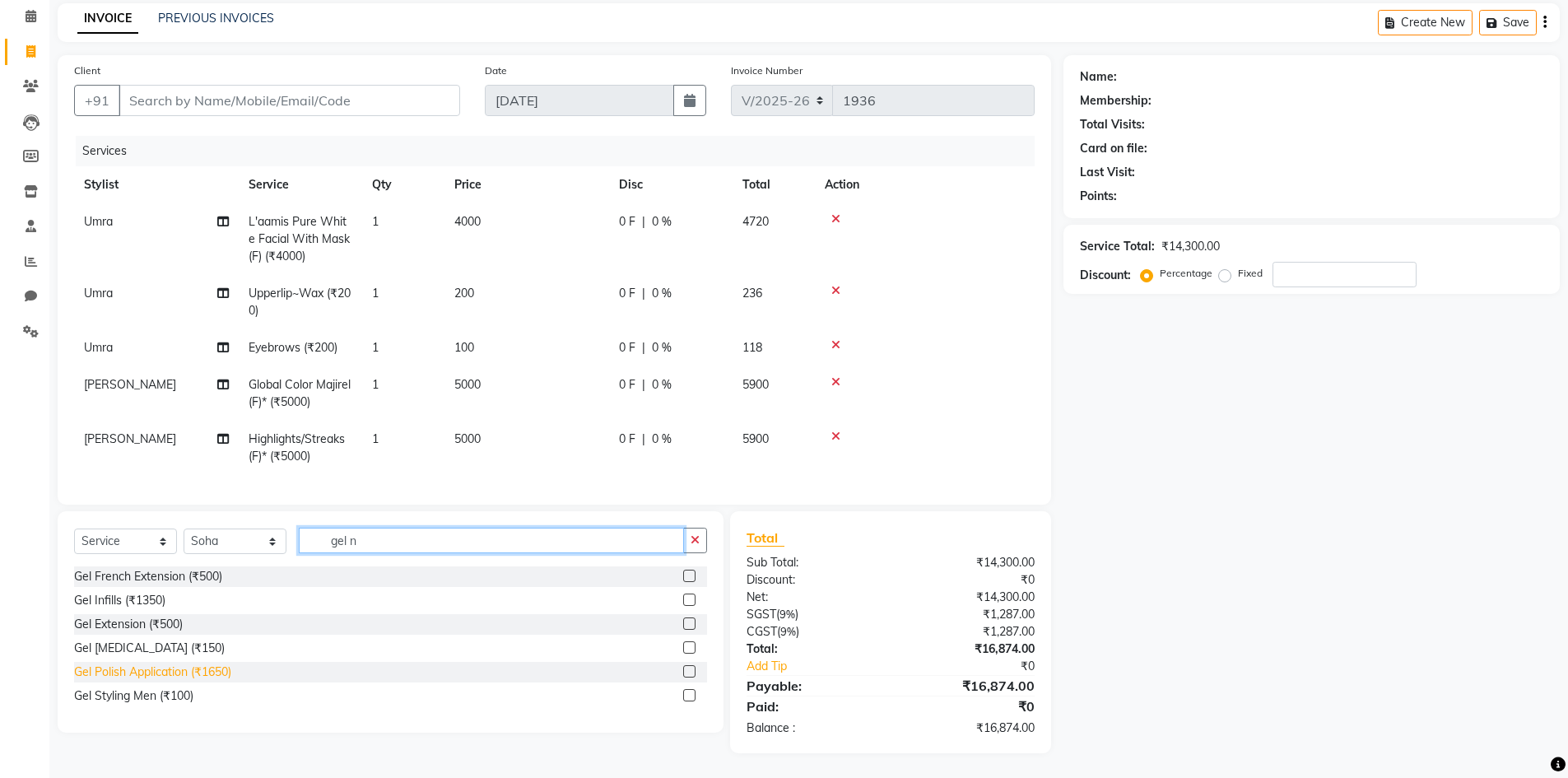
type input "gel n"
click at [155, 675] on div "Gel Polish Application (₹1650)" at bounding box center [152, 673] width 157 height 17
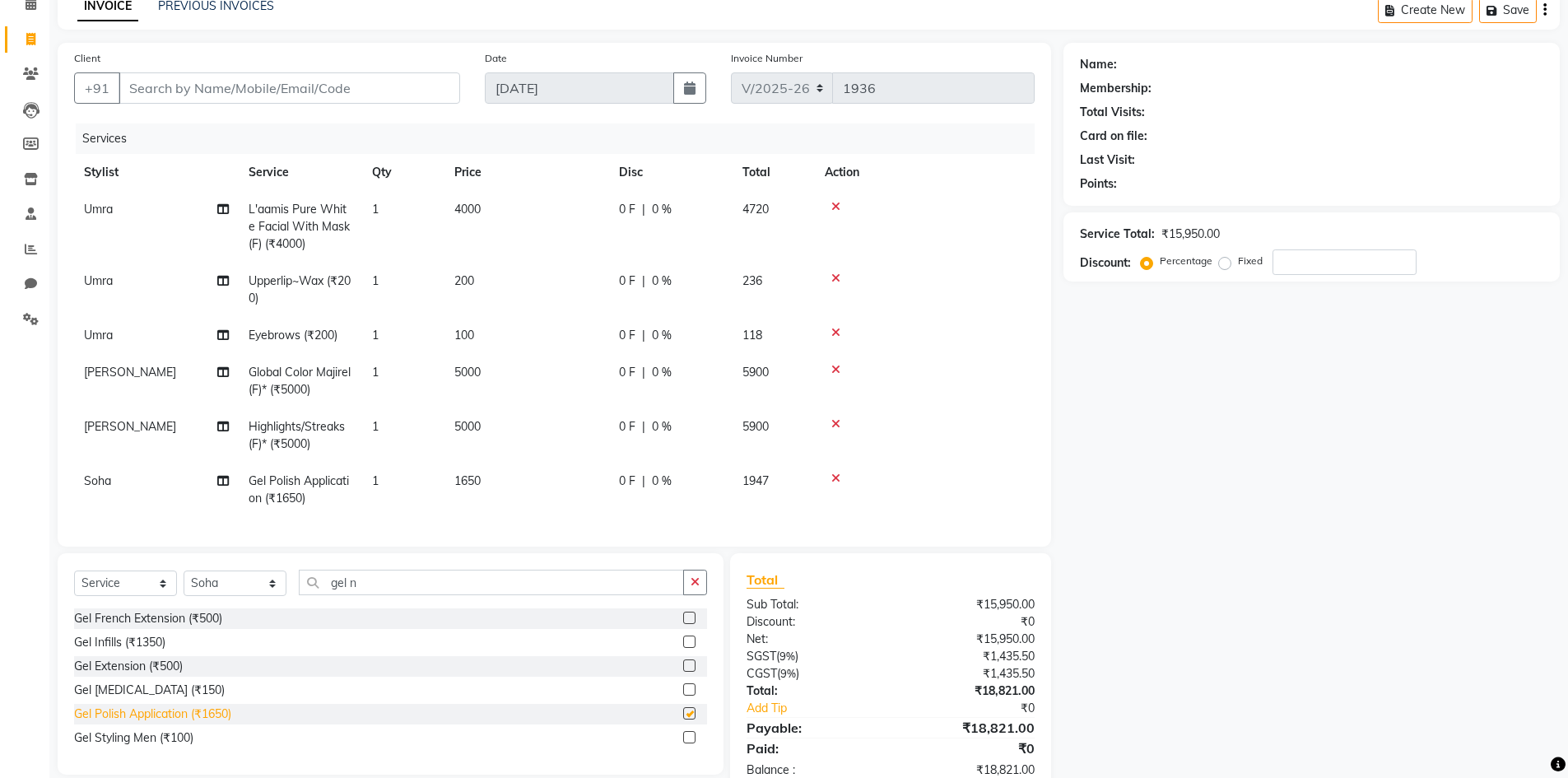
checkbox input "false"
click at [495, 477] on td "1650" at bounding box center [527, 490] width 165 height 55
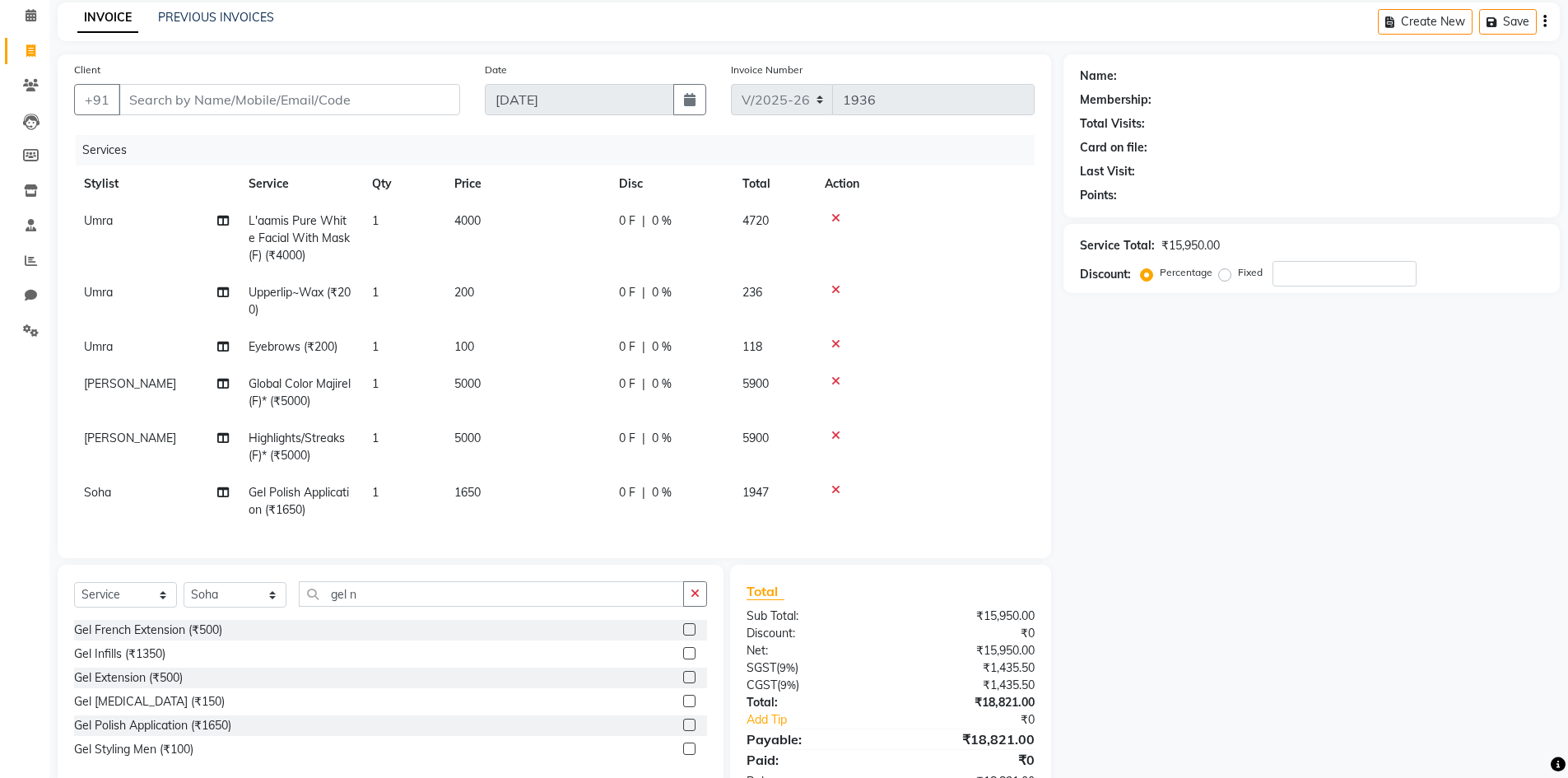
select select "86412"
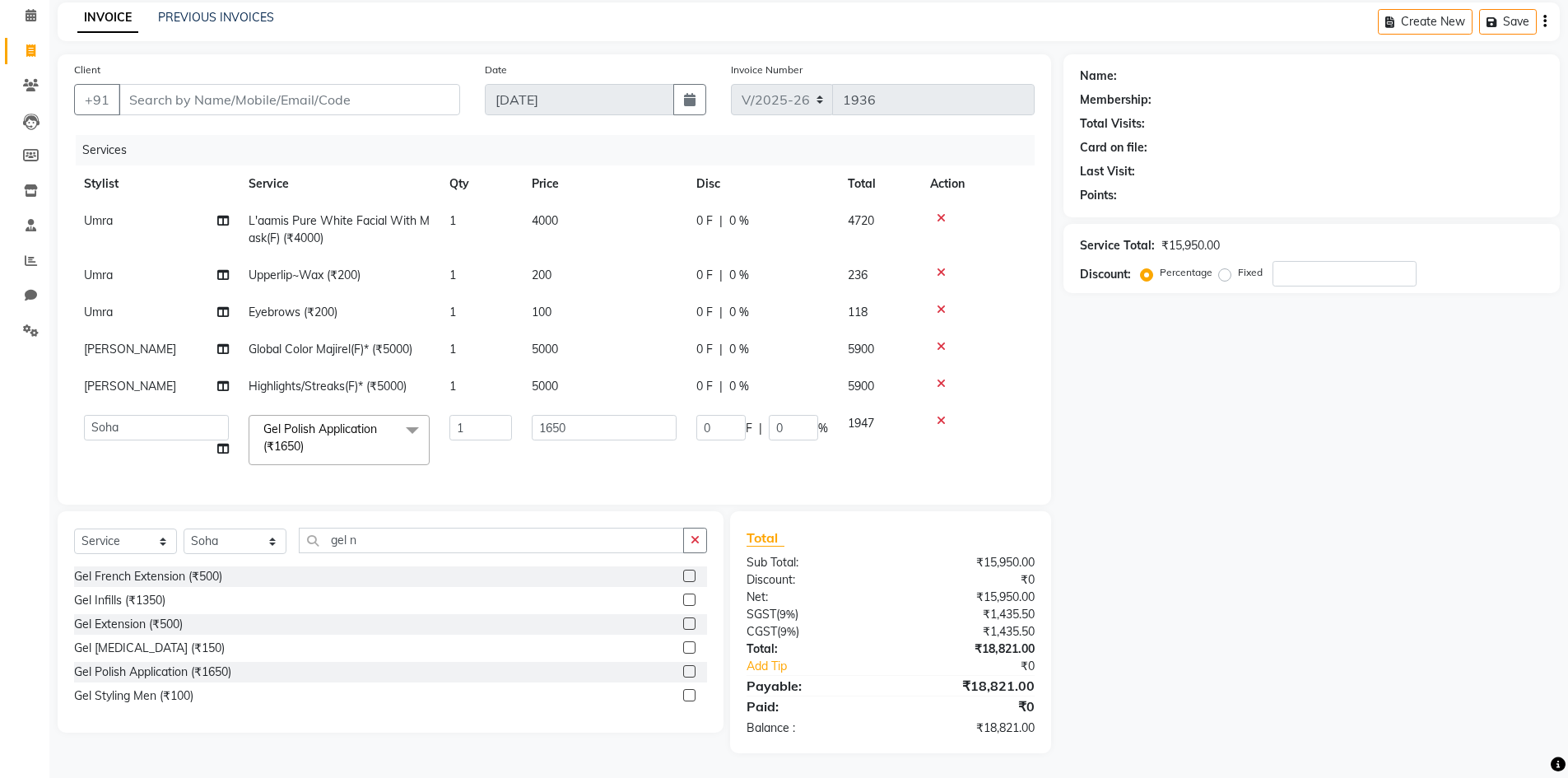
scroll to position [80, 0]
click at [606, 415] on input "1650" at bounding box center [603, 427] width 145 height 26
type input "1"
type input "800"
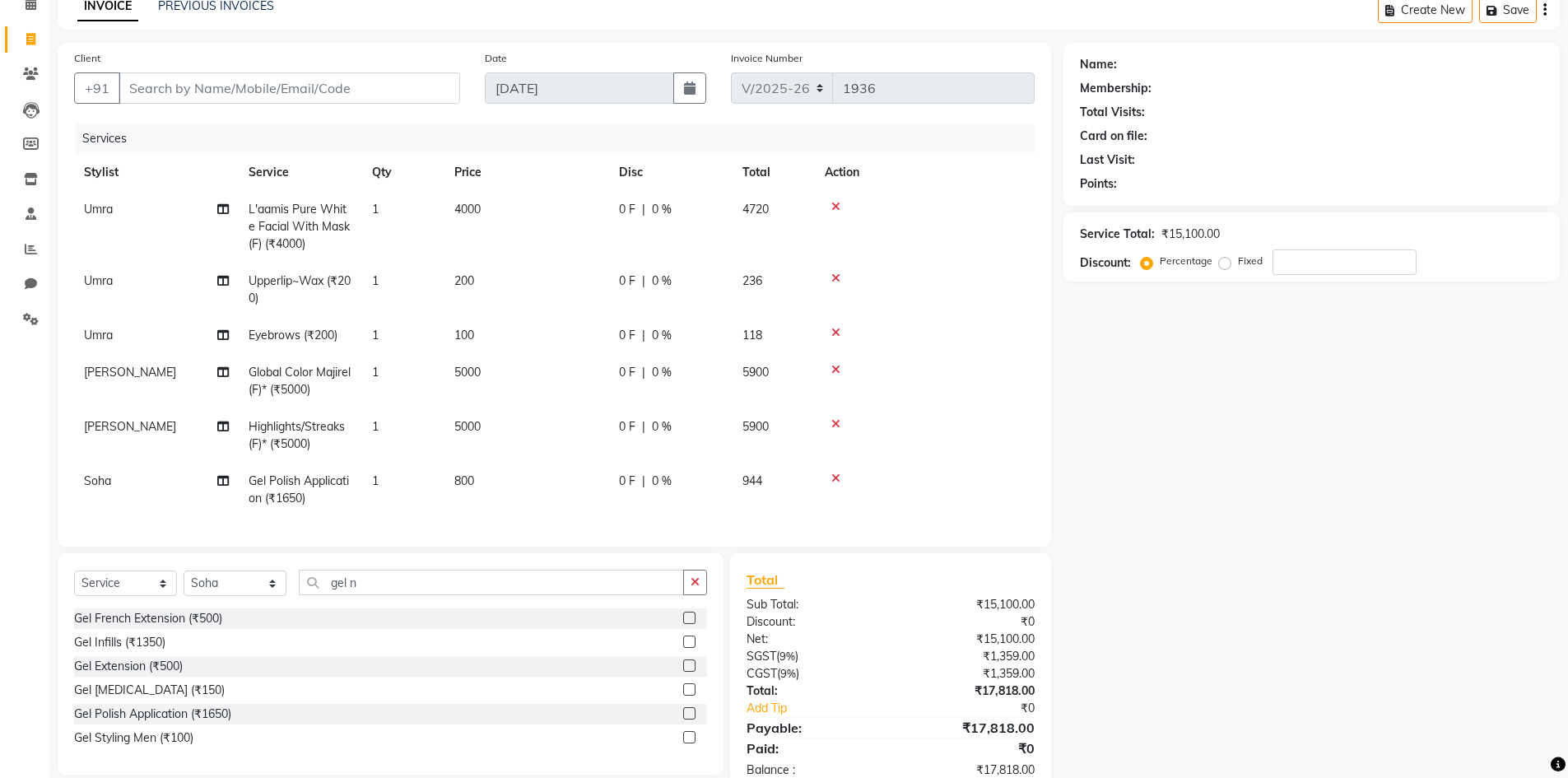
click at [1157, 423] on div "Name: Membership: Total Visits: Card on file: Last Visit: Points: Service Total…" at bounding box center [1318, 420] width 509 height 753
click at [361, 90] on input "Client" at bounding box center [289, 88] width 342 height 32
type input "9"
type input "0"
click at [126, 87] on input "99109570" at bounding box center [247, 88] width 258 height 32
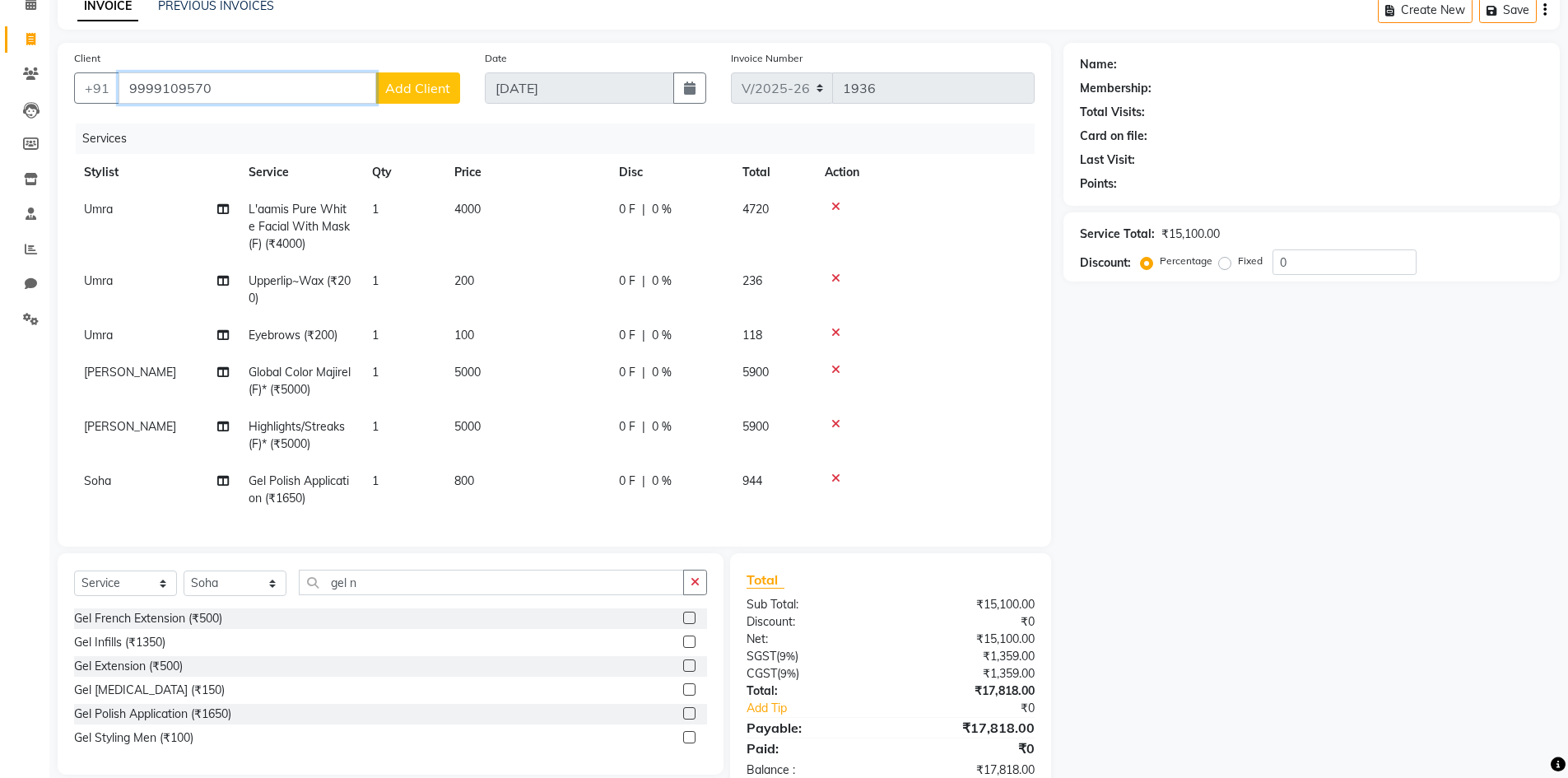
type input "9999109570"
click at [420, 90] on span "Add Client" at bounding box center [418, 87] width 65 height 16
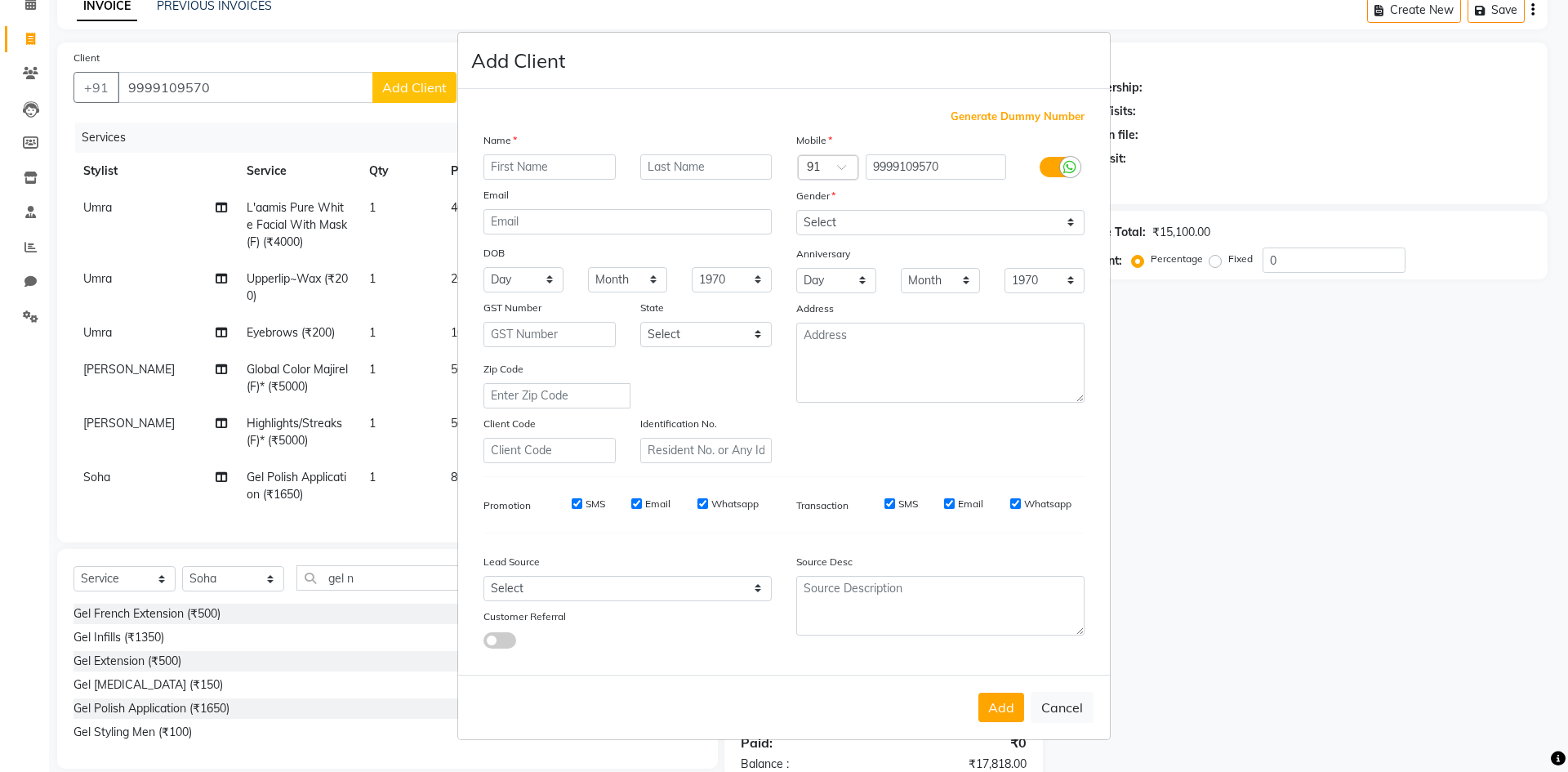
drag, startPoint x: 561, startPoint y: 165, endPoint x: 596, endPoint y: 172, distance: 35.7
click at [562, 165] on input "text" at bounding box center [549, 166] width 132 height 26
type input "shikha"
click at [759, 174] on input "text" at bounding box center [706, 166] width 132 height 26
type input "k"
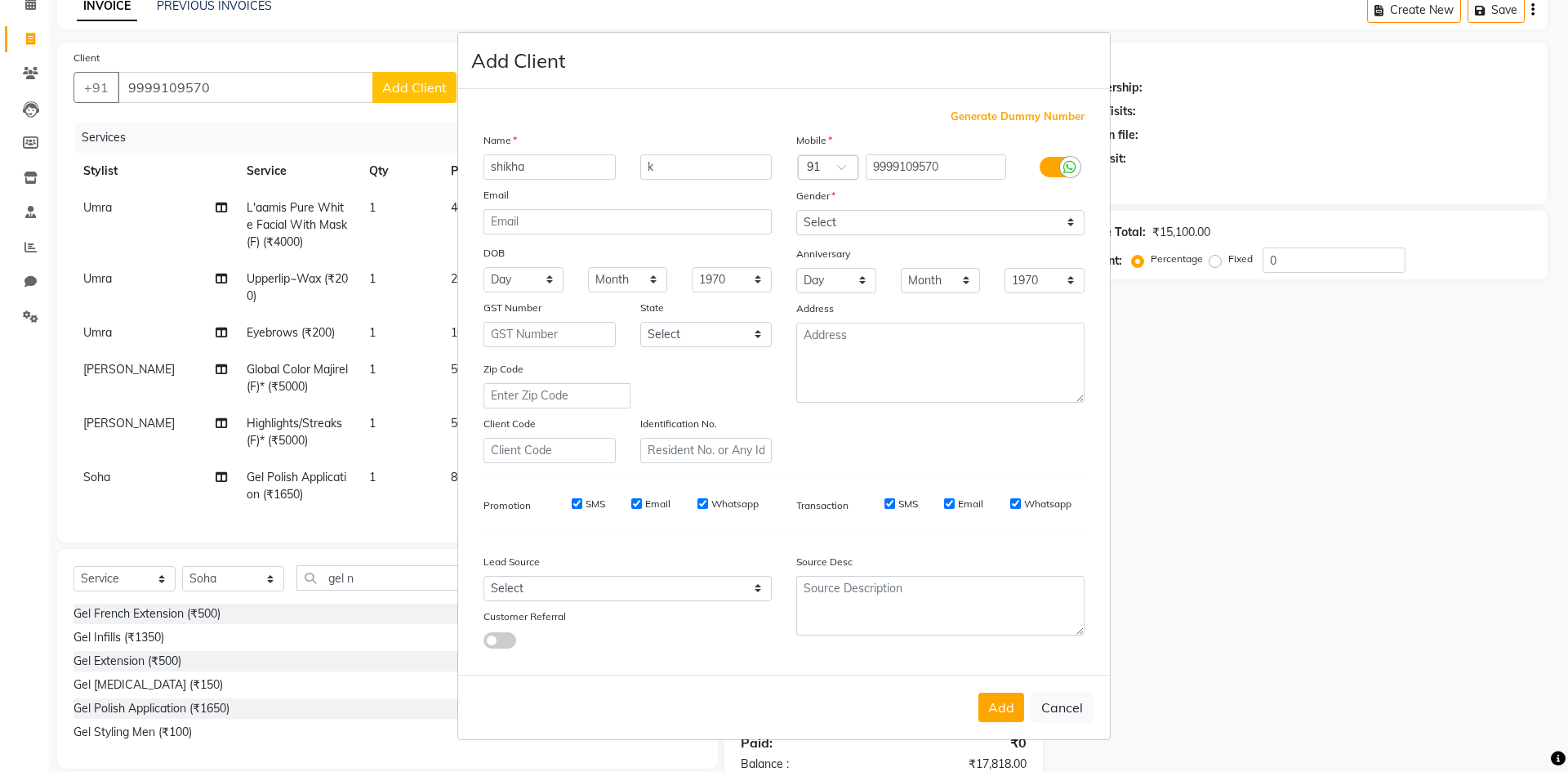
click at [1049, 161] on label at bounding box center [1058, 166] width 37 height 20
click at [0, 0] on input "checkbox" at bounding box center [0, 0] width 0 height 0
click at [896, 224] on select "Select [DEMOGRAPHIC_DATA] [DEMOGRAPHIC_DATA] Other Prefer Not To Say" at bounding box center [940, 222] width 288 height 26
select select "[DEMOGRAPHIC_DATA]"
click at [796, 210] on select "Select [DEMOGRAPHIC_DATA] [DEMOGRAPHIC_DATA] Other Prefer Not To Say" at bounding box center [940, 222] width 288 height 26
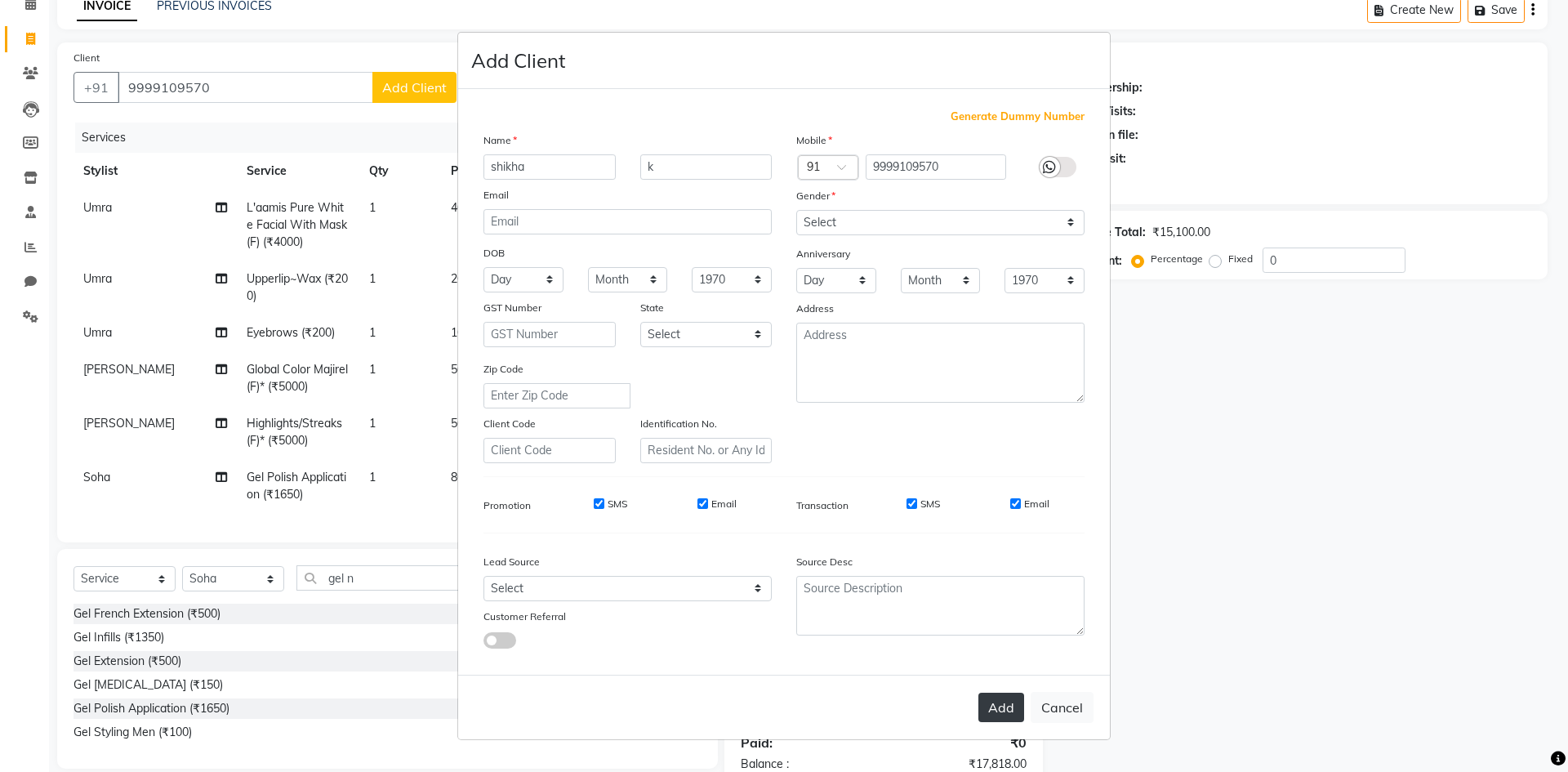
click at [1001, 711] on button "Add" at bounding box center [1002, 707] width 46 height 29
select select
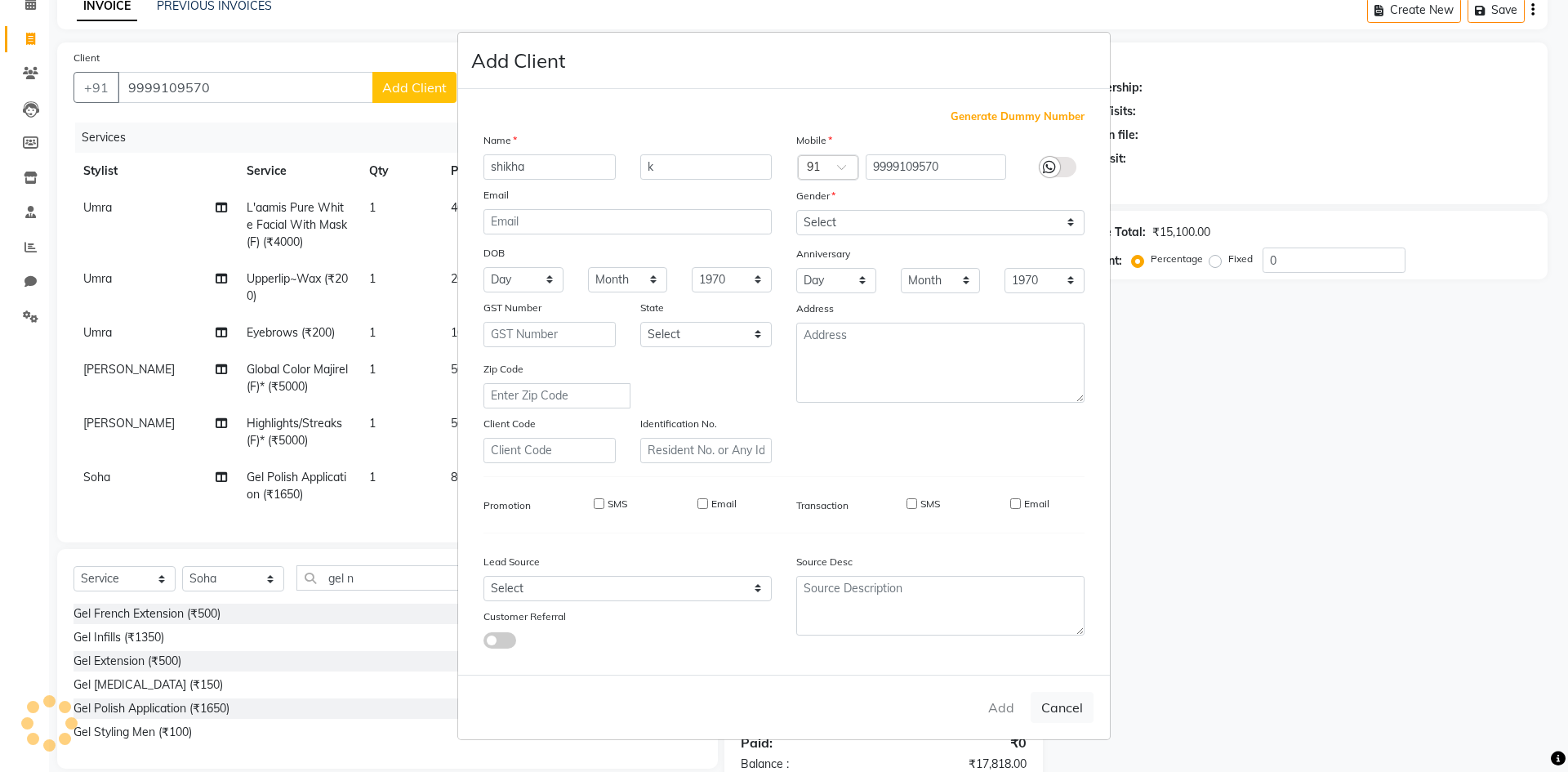
select select
checkbox input "false"
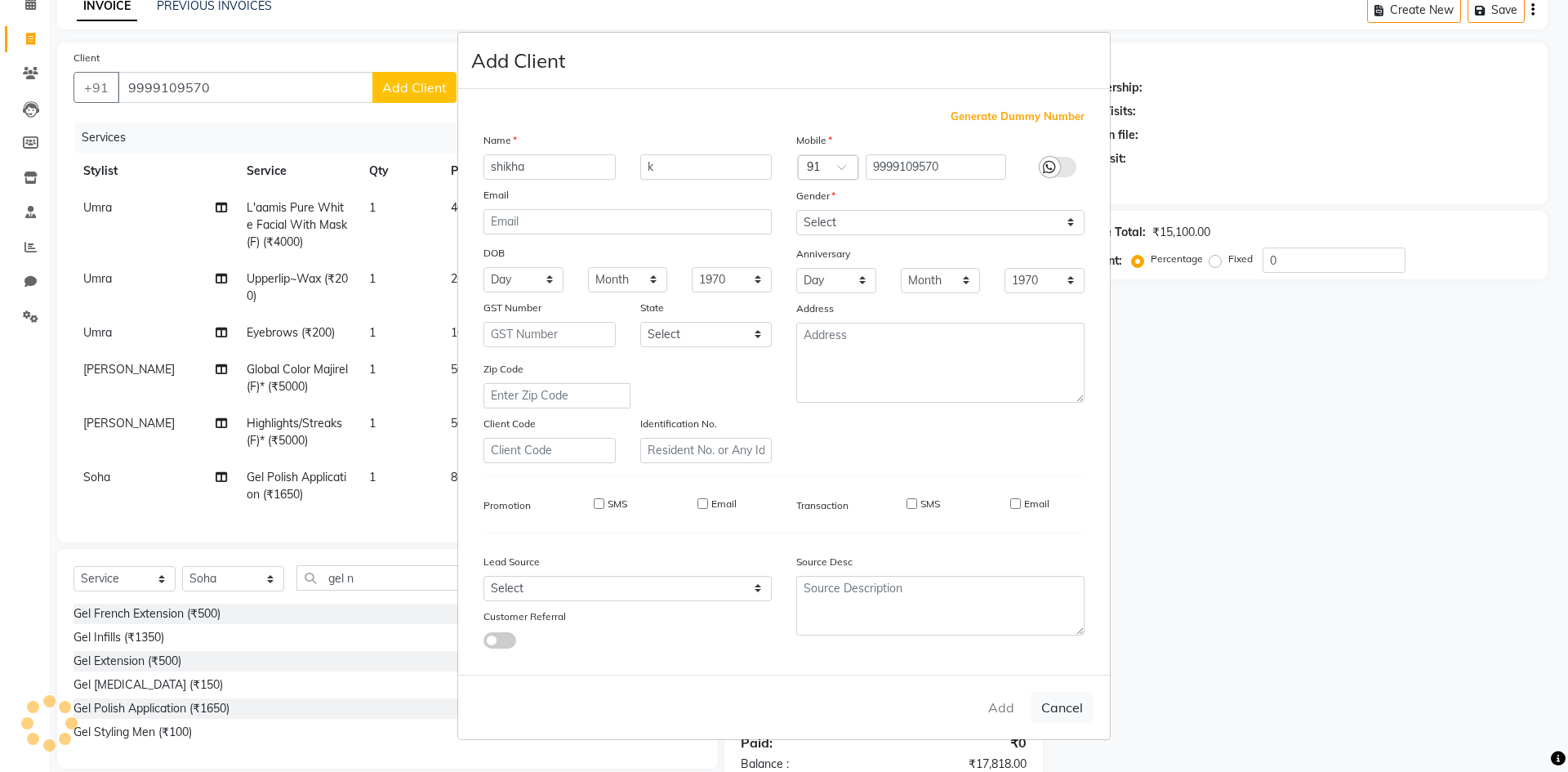
checkbox input "false"
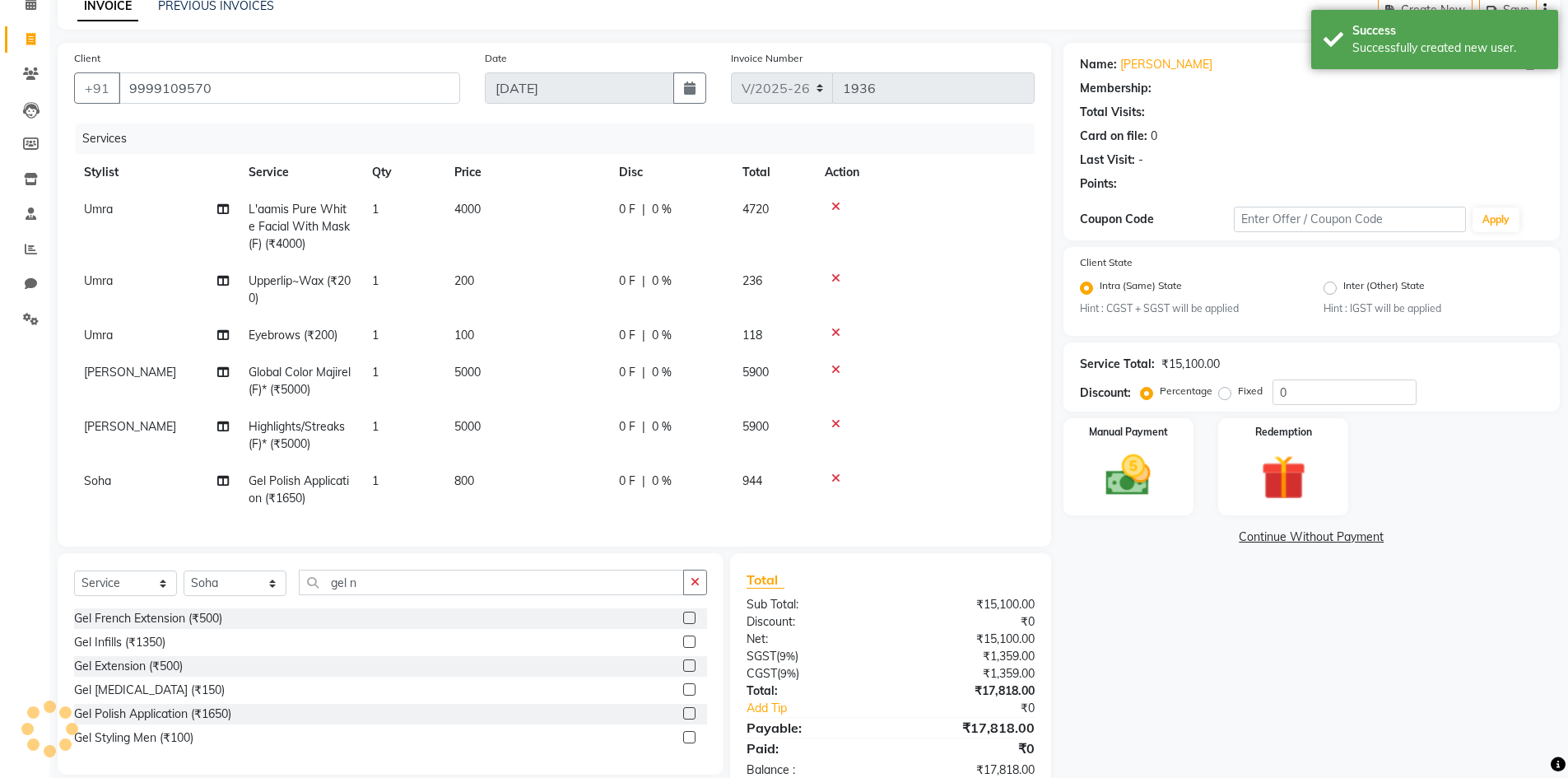
select select "1: Object"
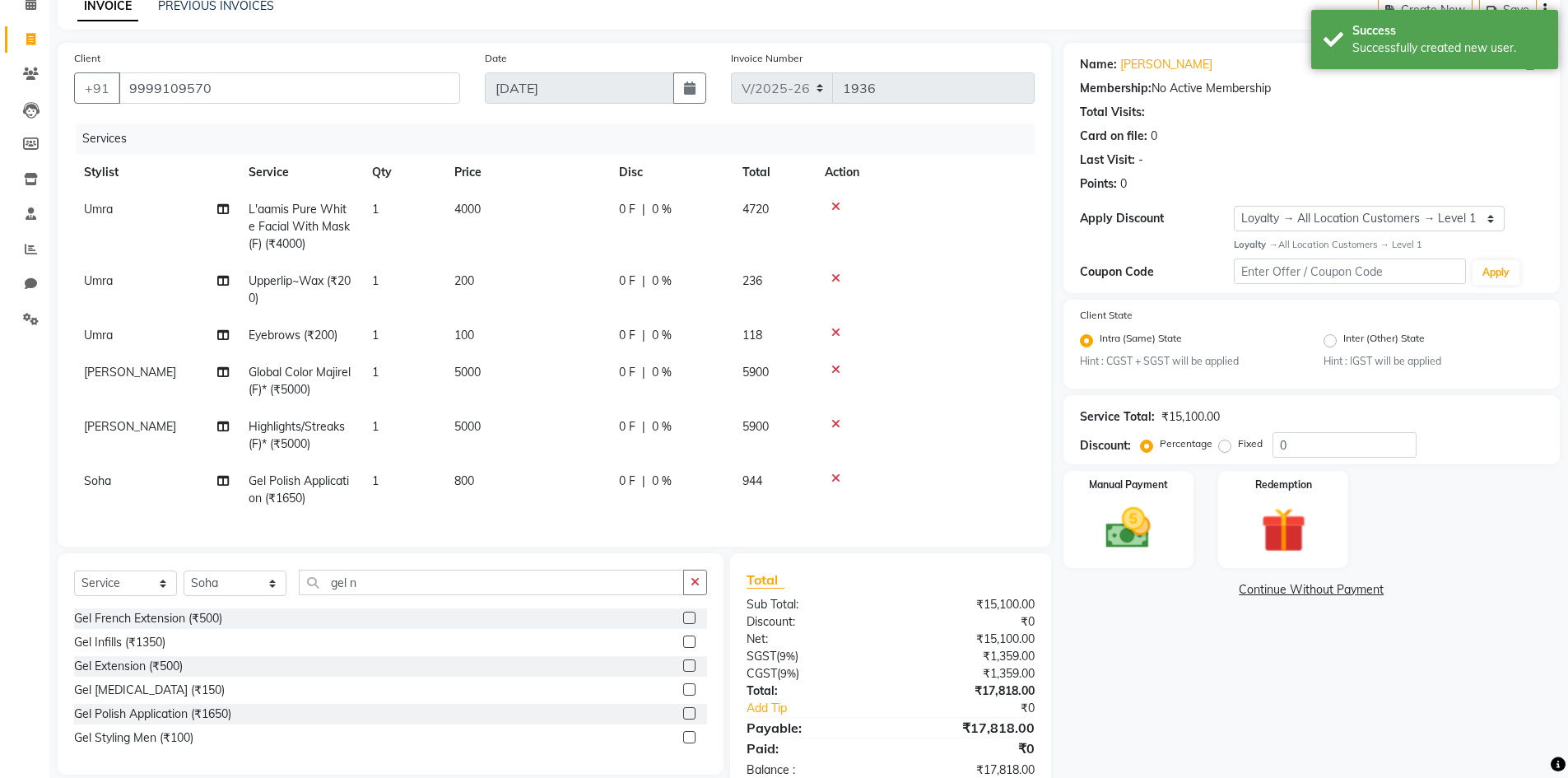
click at [1444, 115] on div "Total Visits:" at bounding box center [1312, 112] width 464 height 17
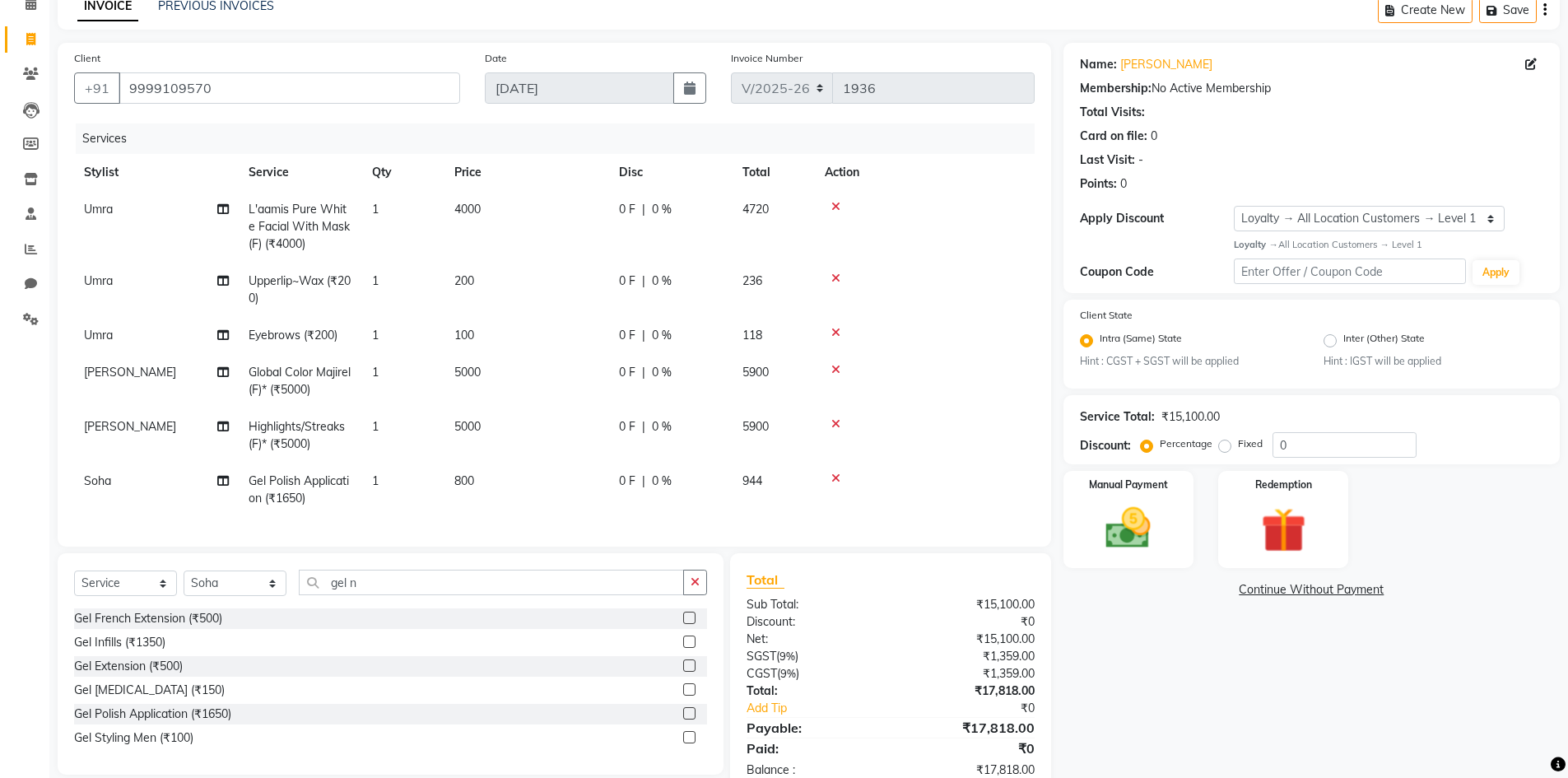
scroll to position [0, 0]
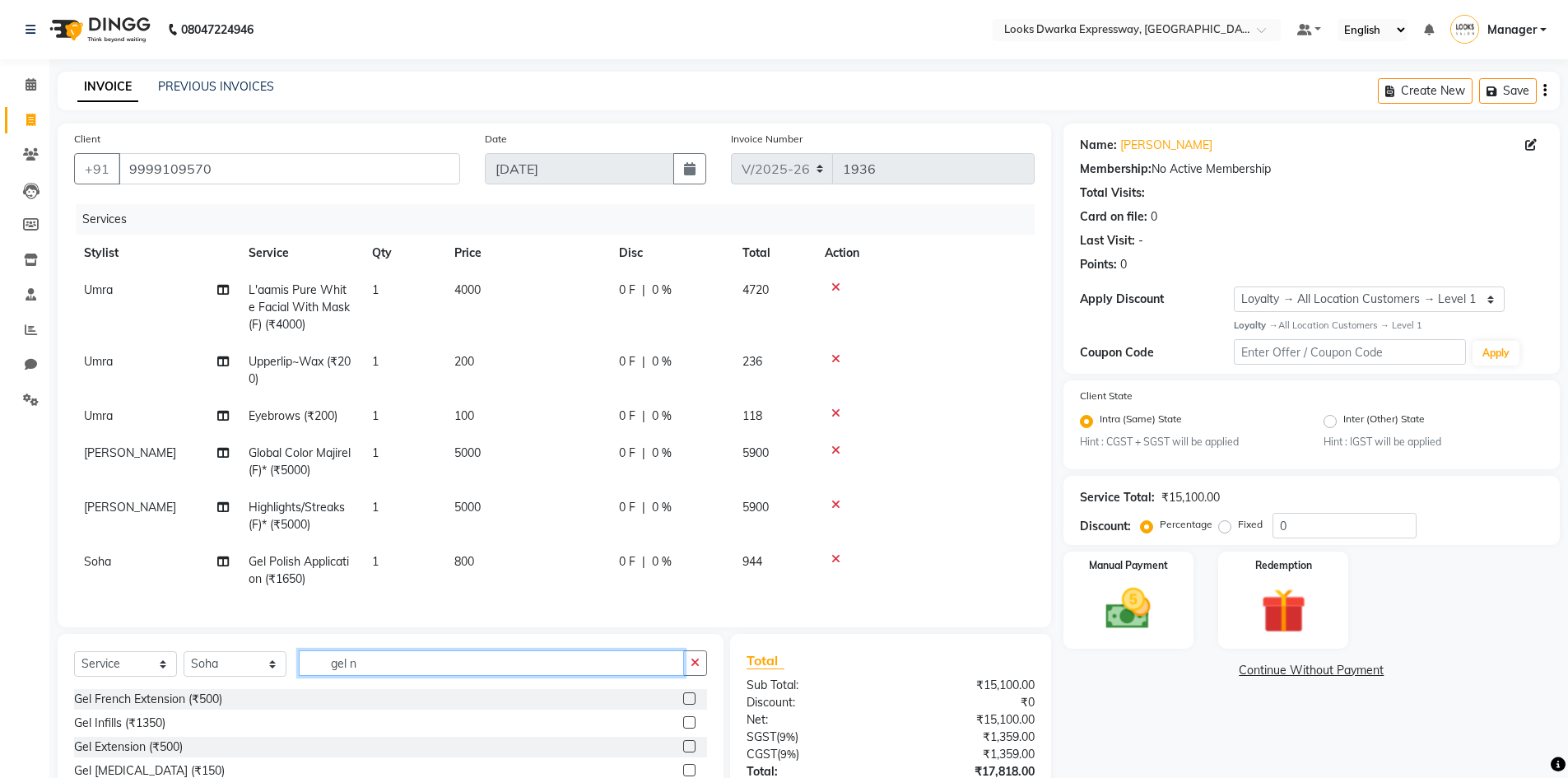
click at [373, 658] on input "gel n" at bounding box center [491, 663] width 385 height 26
type input "g"
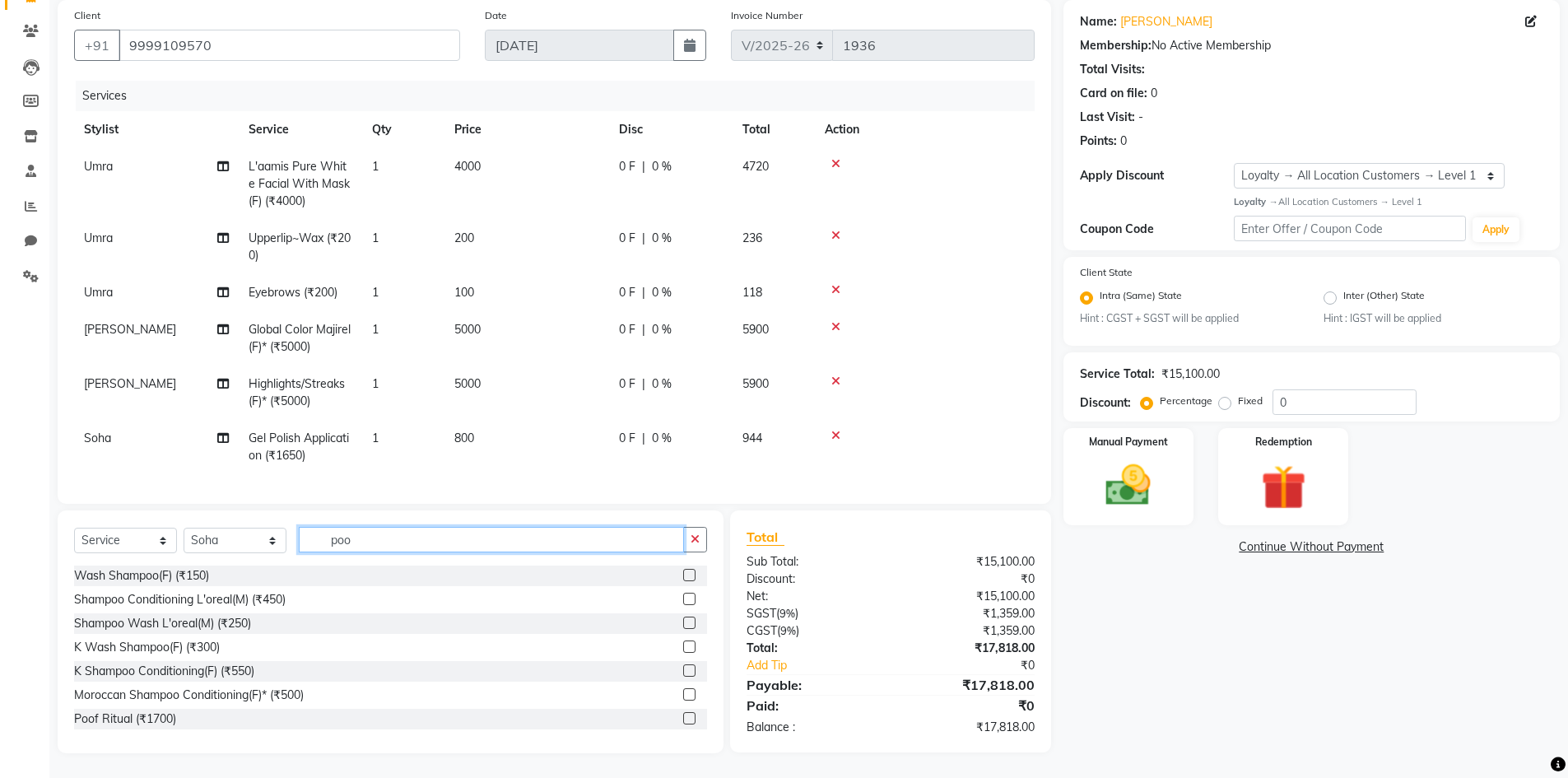
click at [446, 536] on input "poo" at bounding box center [491, 539] width 385 height 26
type input "p"
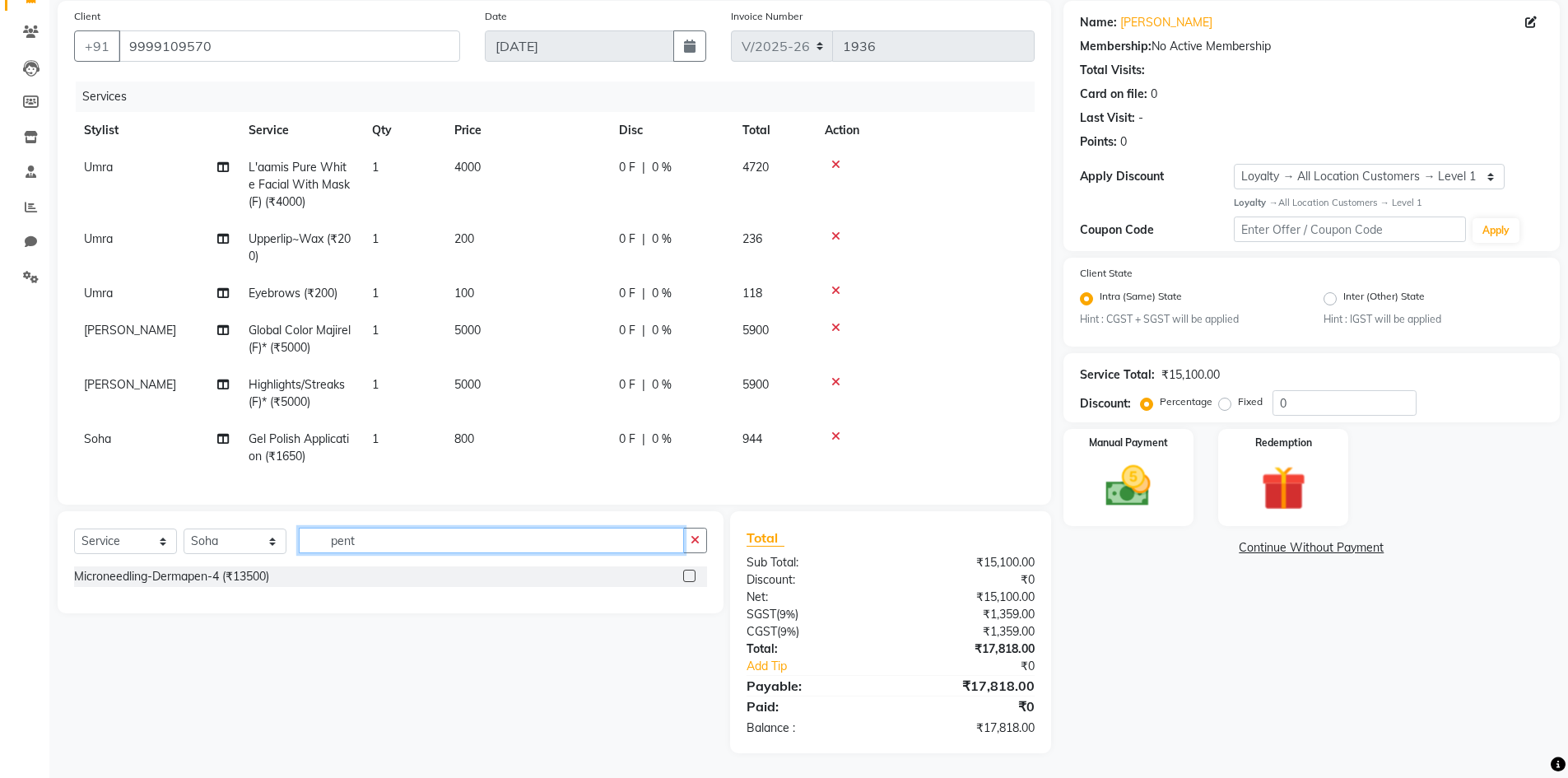
scroll to position [123, 0]
type input "p"
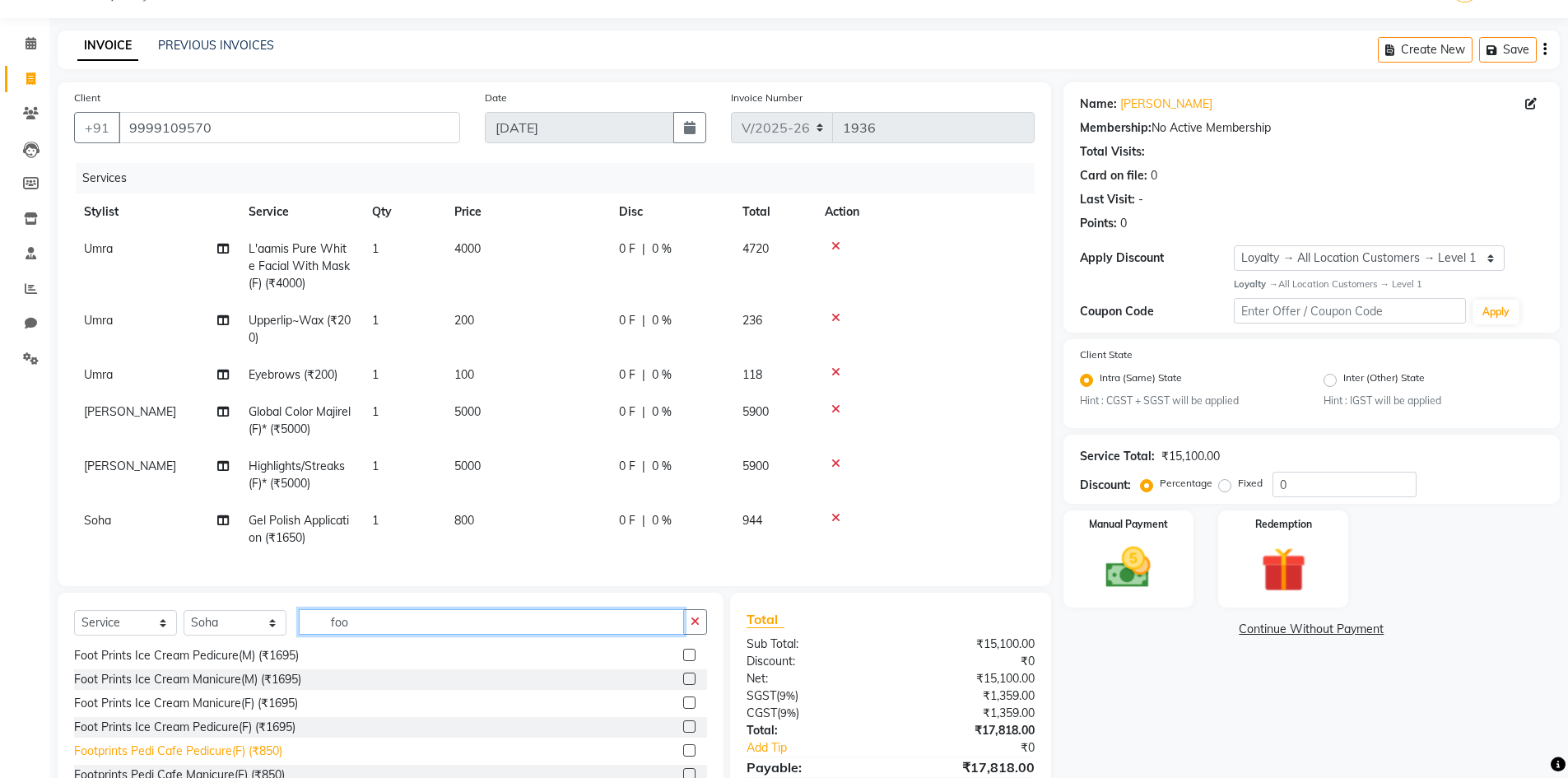
scroll to position [124, 0]
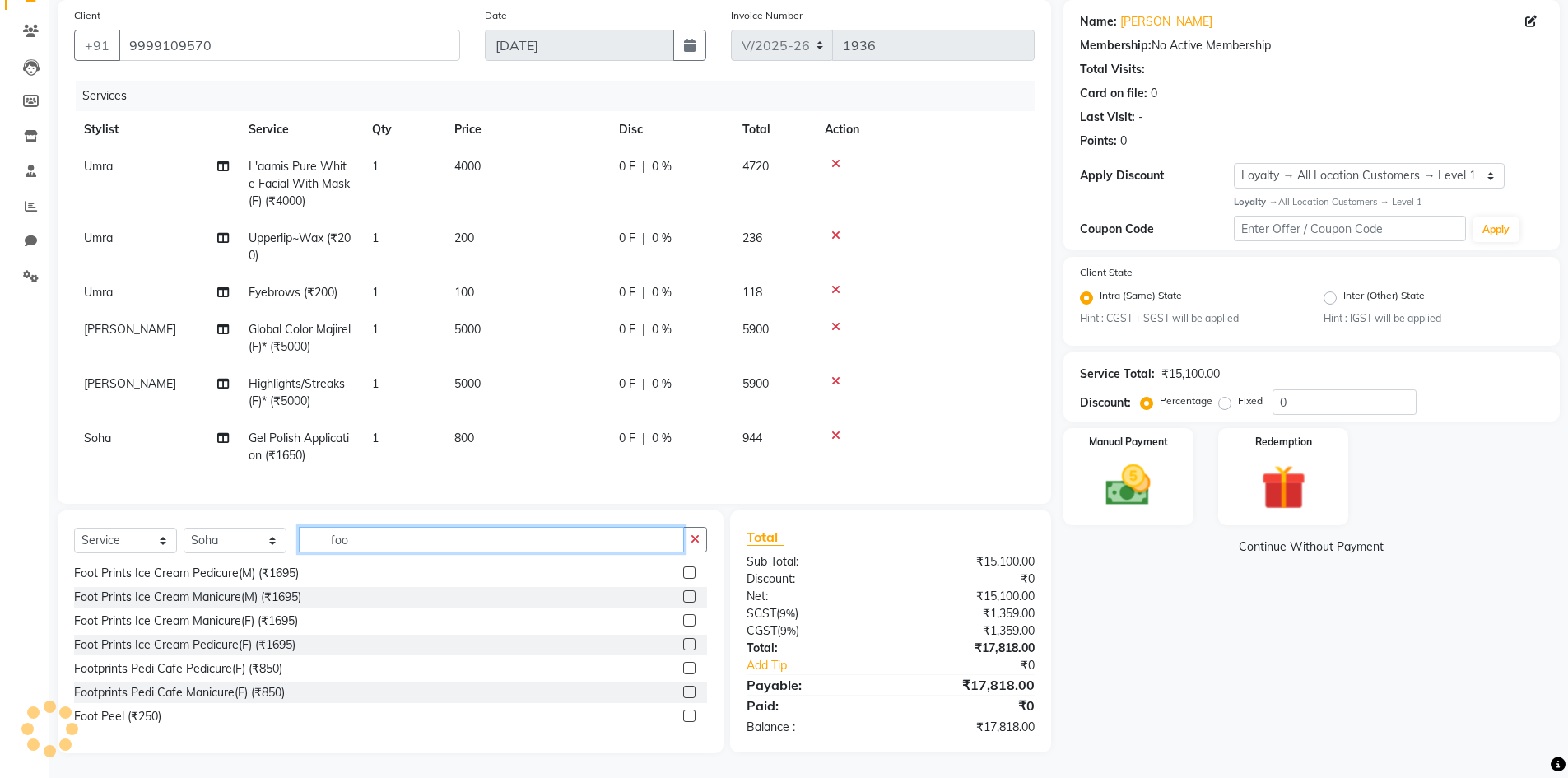
click at [382, 542] on input "foo" at bounding box center [491, 539] width 385 height 26
click at [396, 542] on input "foo" at bounding box center [491, 539] width 385 height 26
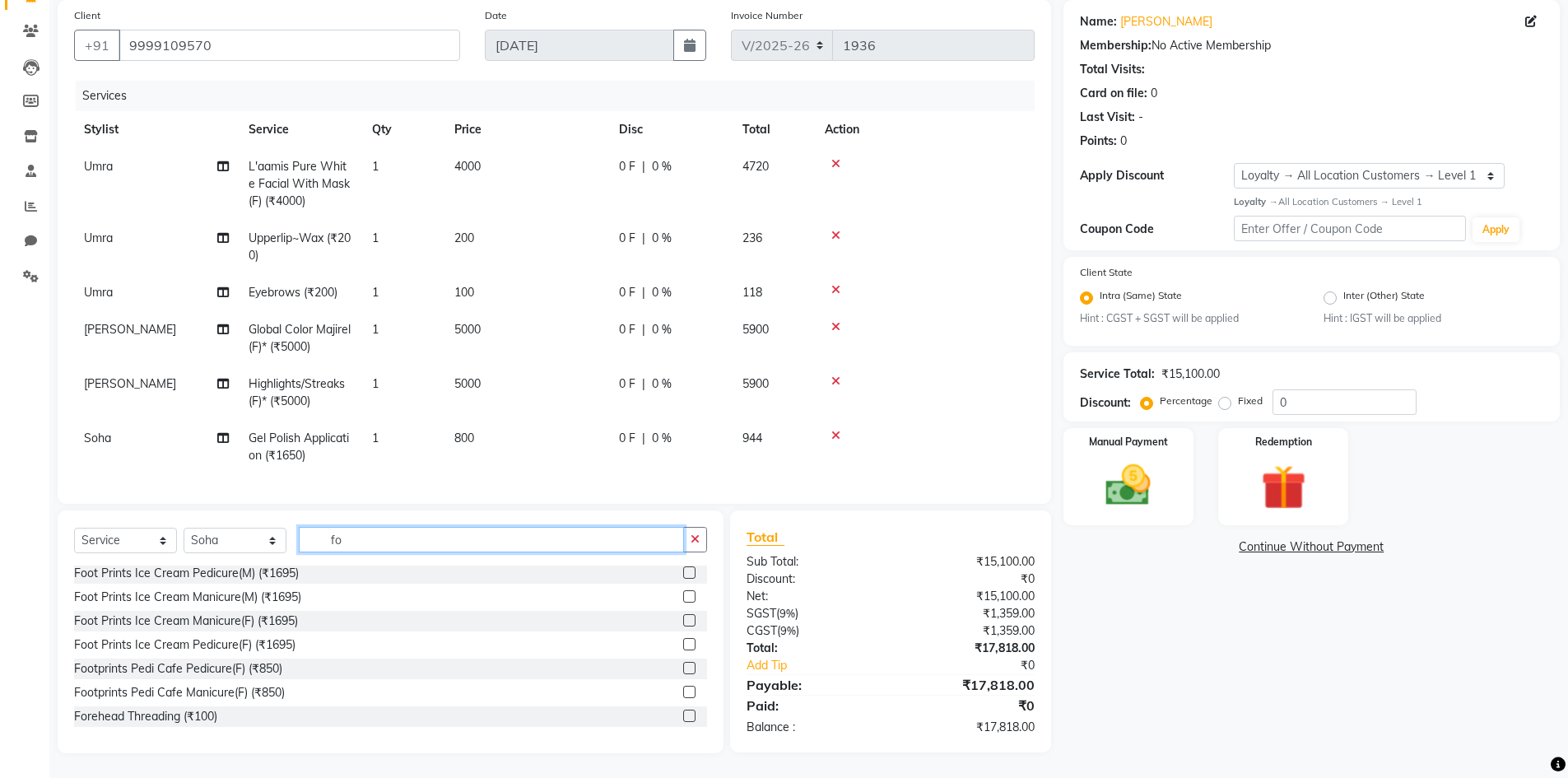
type input "f"
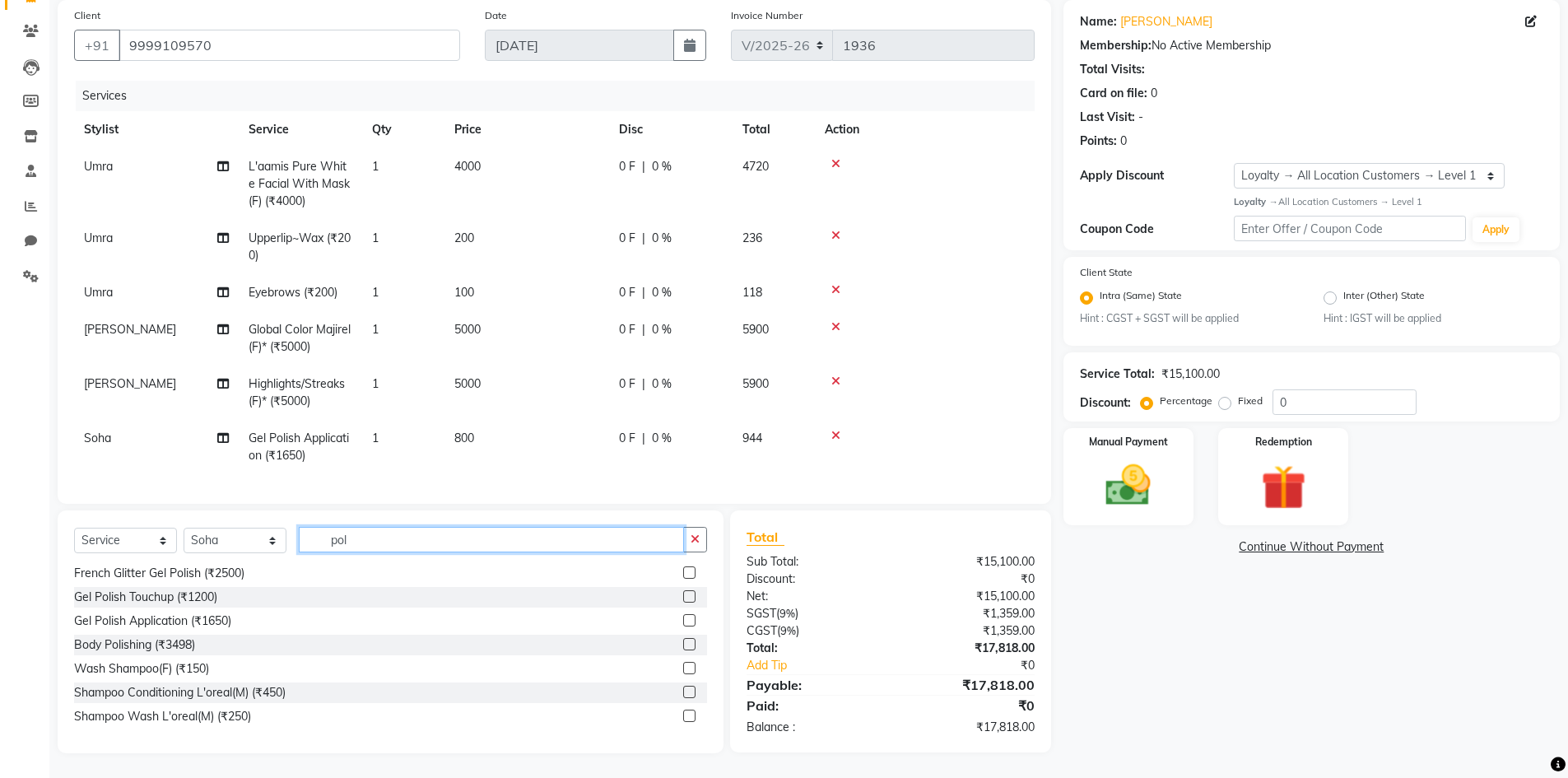
scroll to position [3, 0]
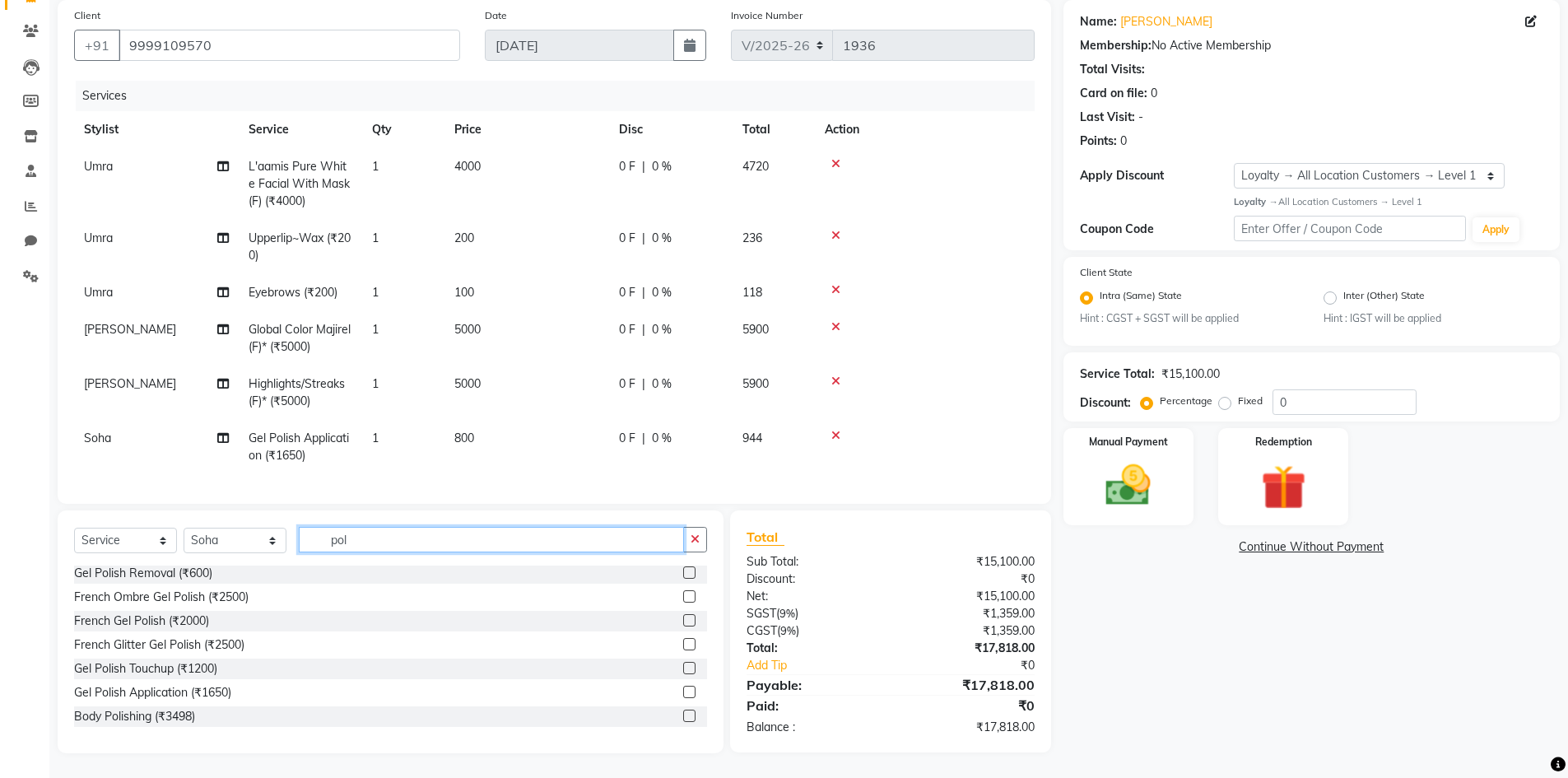
click at [419, 528] on input "pol" at bounding box center [491, 539] width 385 height 26
click at [420, 546] on input "pol" at bounding box center [491, 539] width 385 height 26
type input "p"
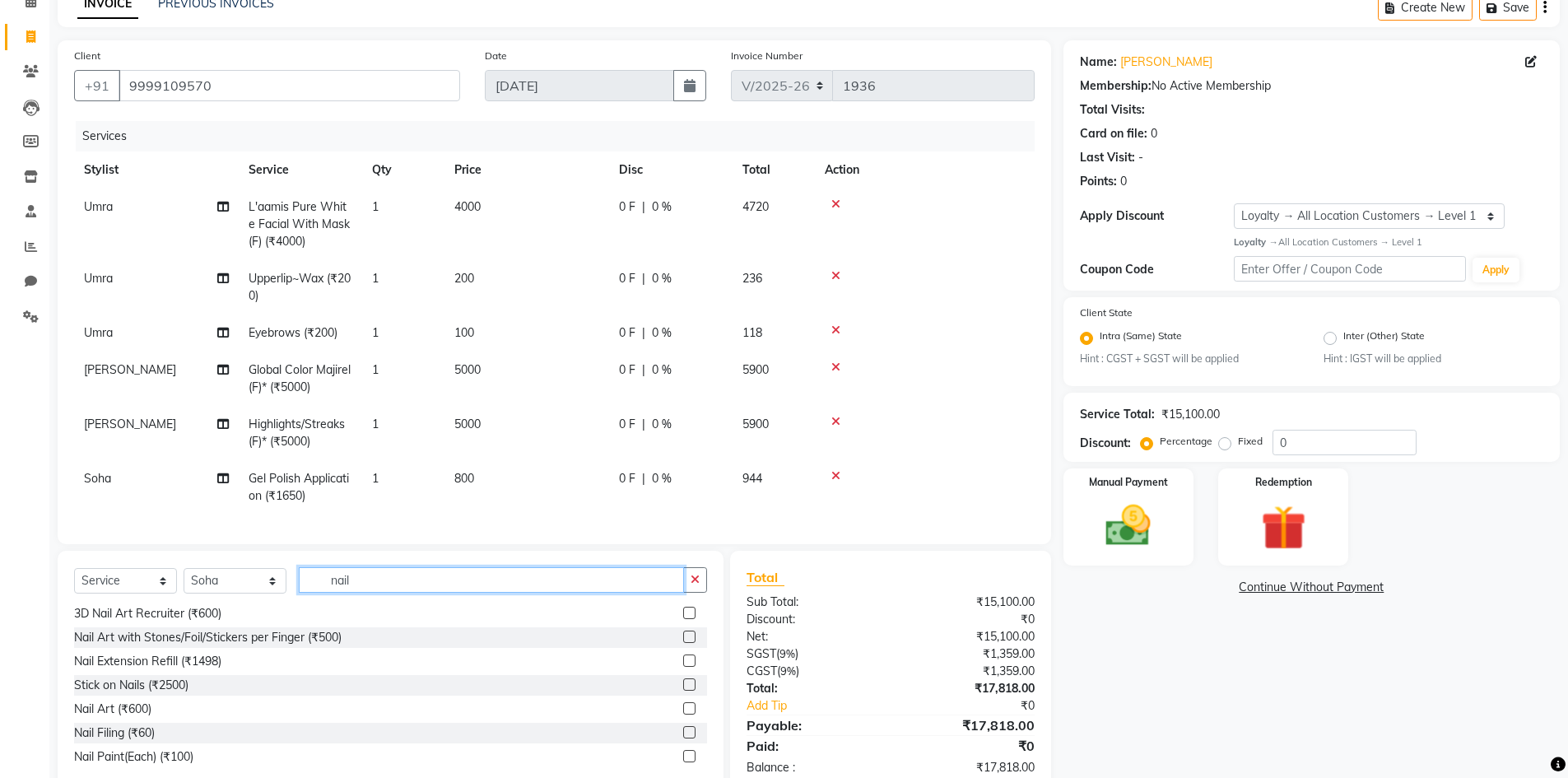
scroll to position [124, 0]
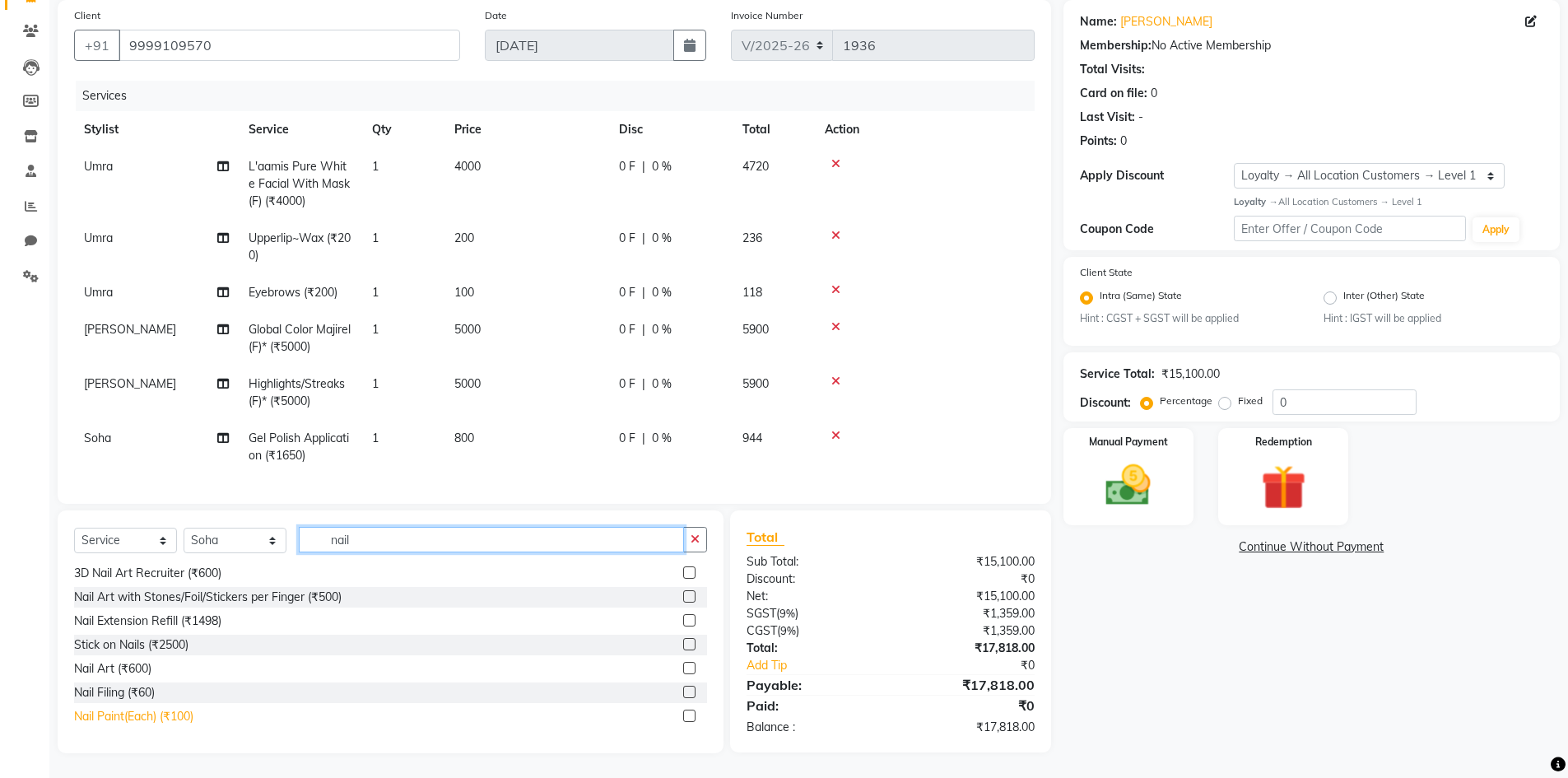
type input "nail"
click at [95, 720] on div "Nail Paint(Each) (₹100)" at bounding box center [133, 717] width 120 height 17
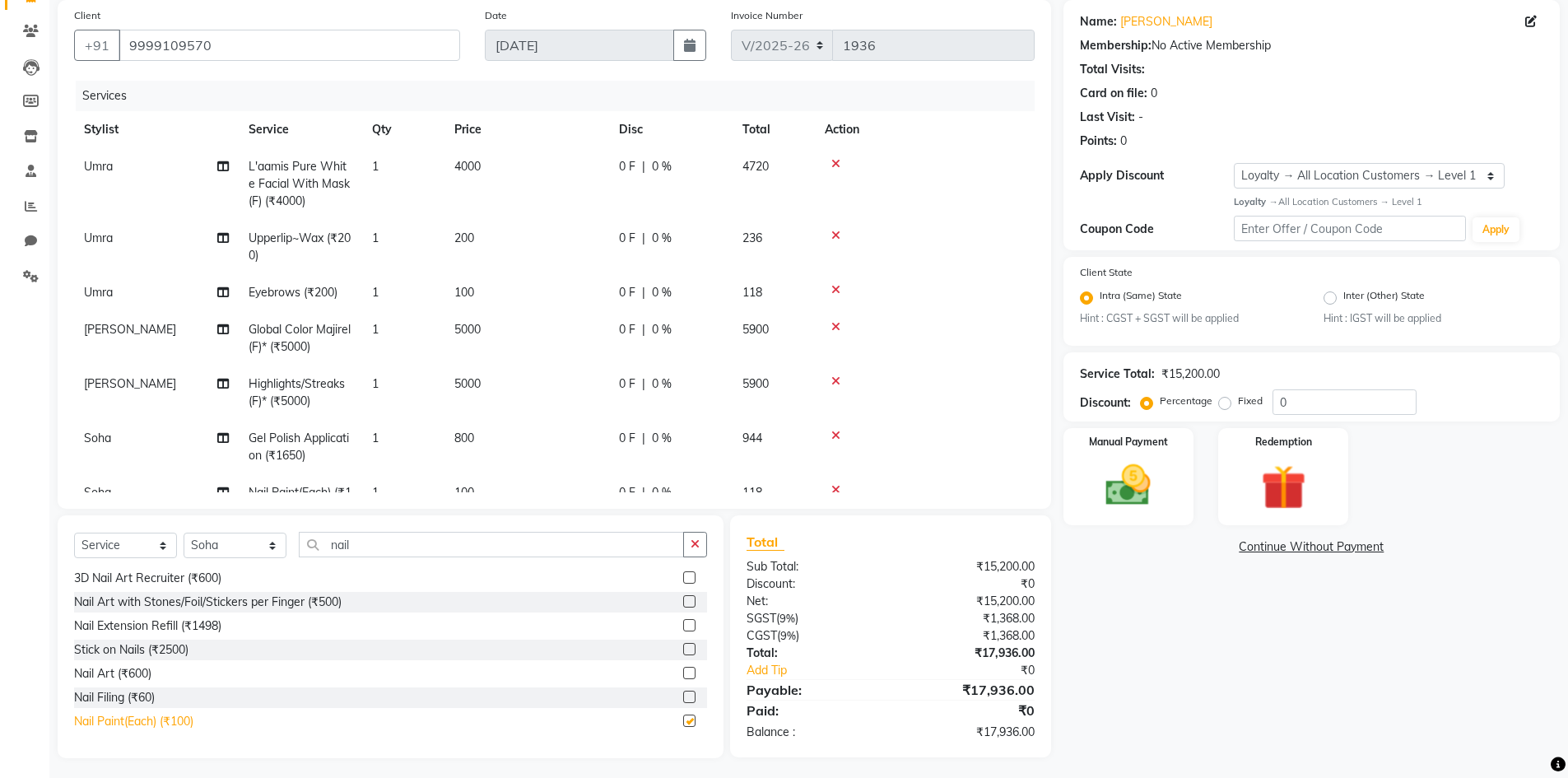
checkbox input "false"
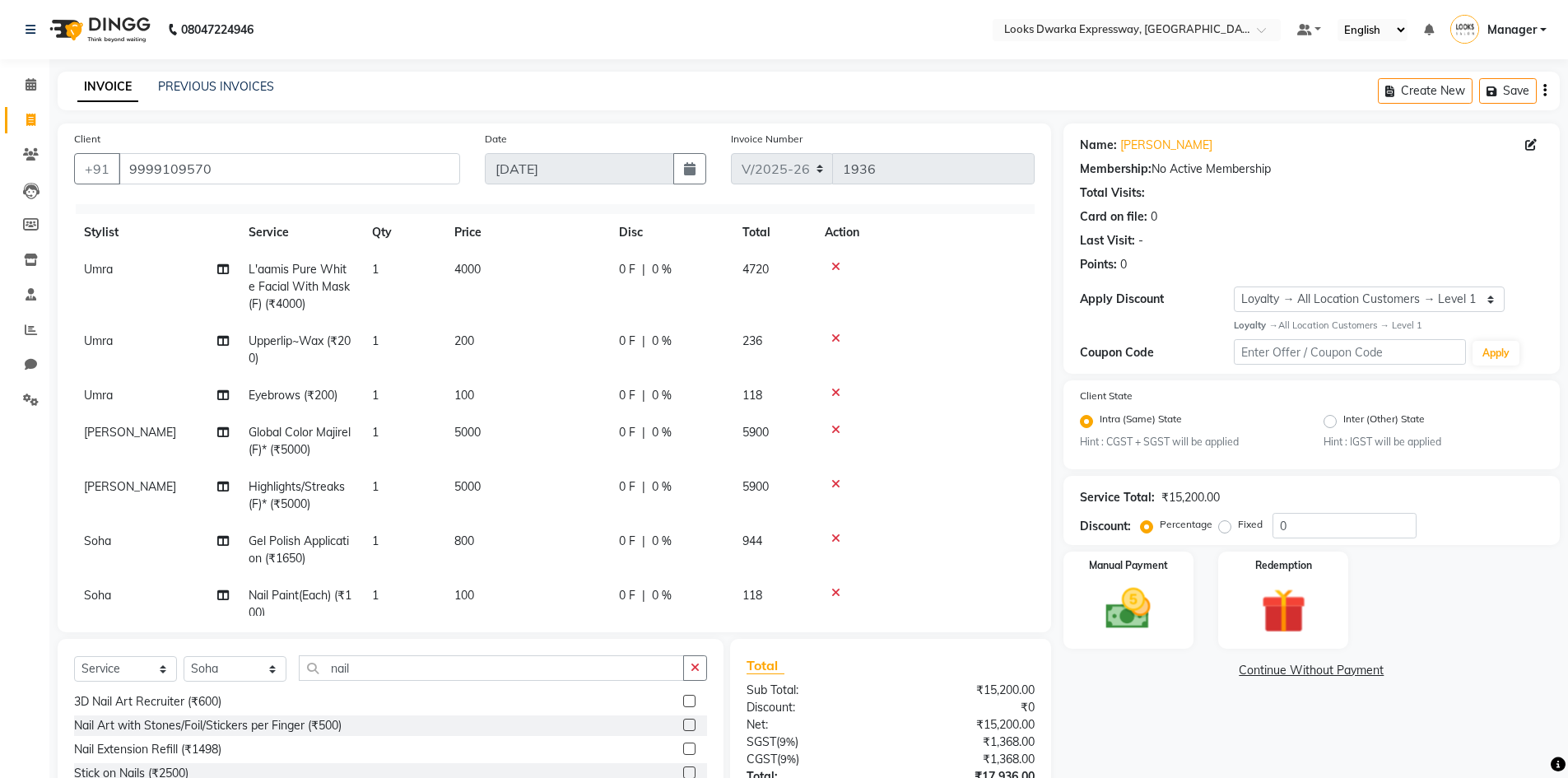
scroll to position [0, 0]
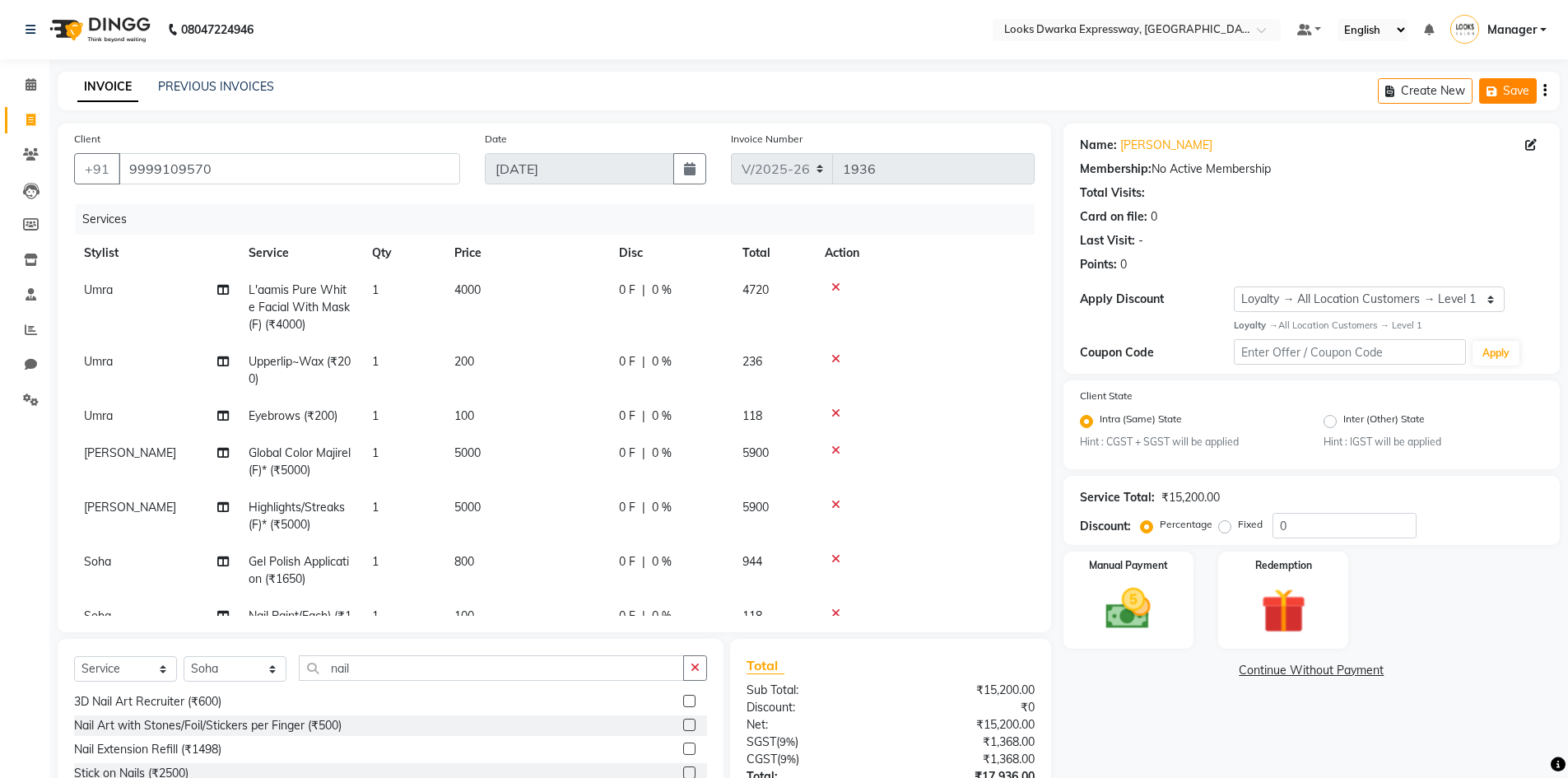
click at [1518, 86] on button "Save" at bounding box center [1509, 91] width 57 height 26
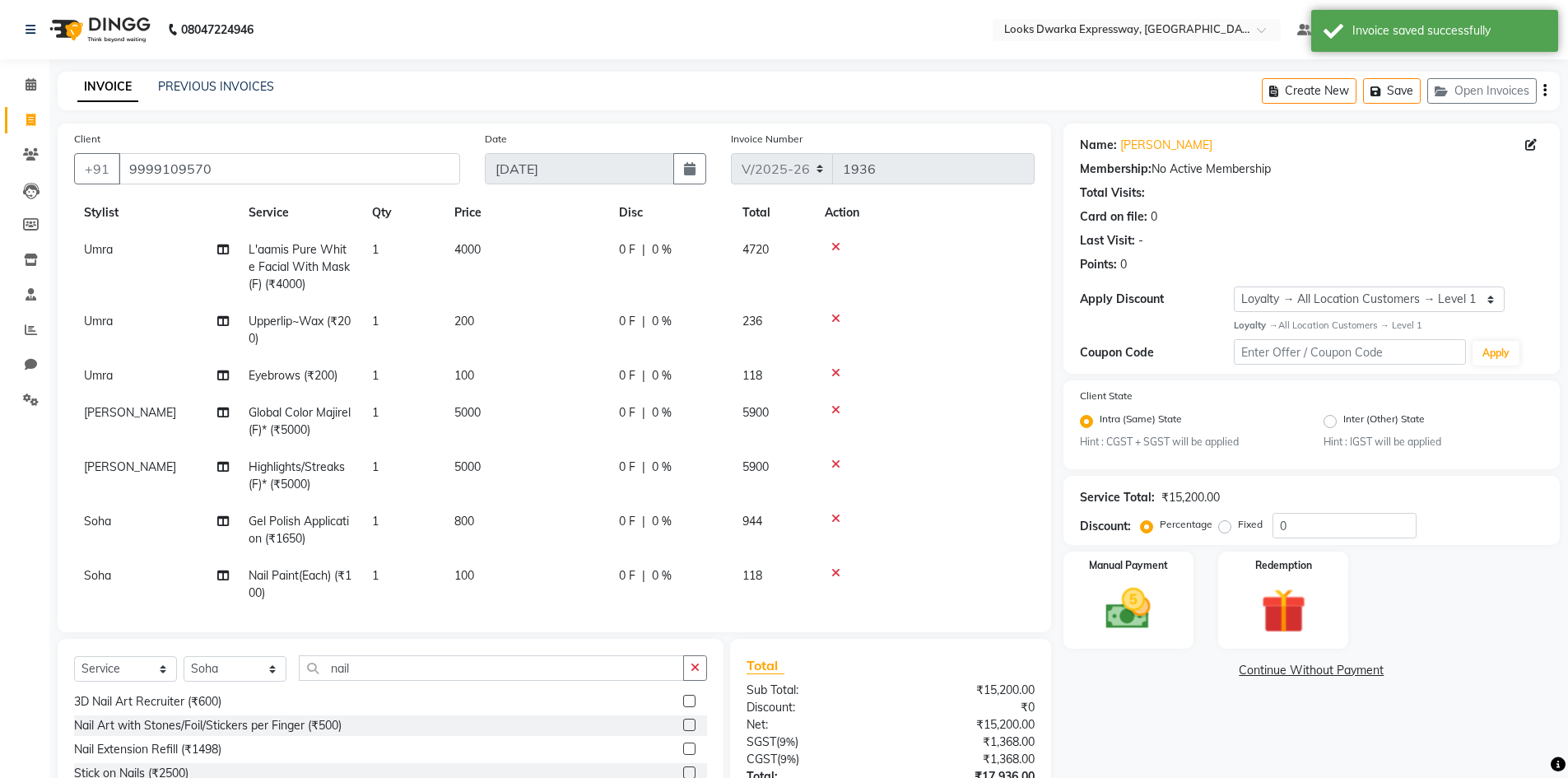
scroll to position [61, 0]
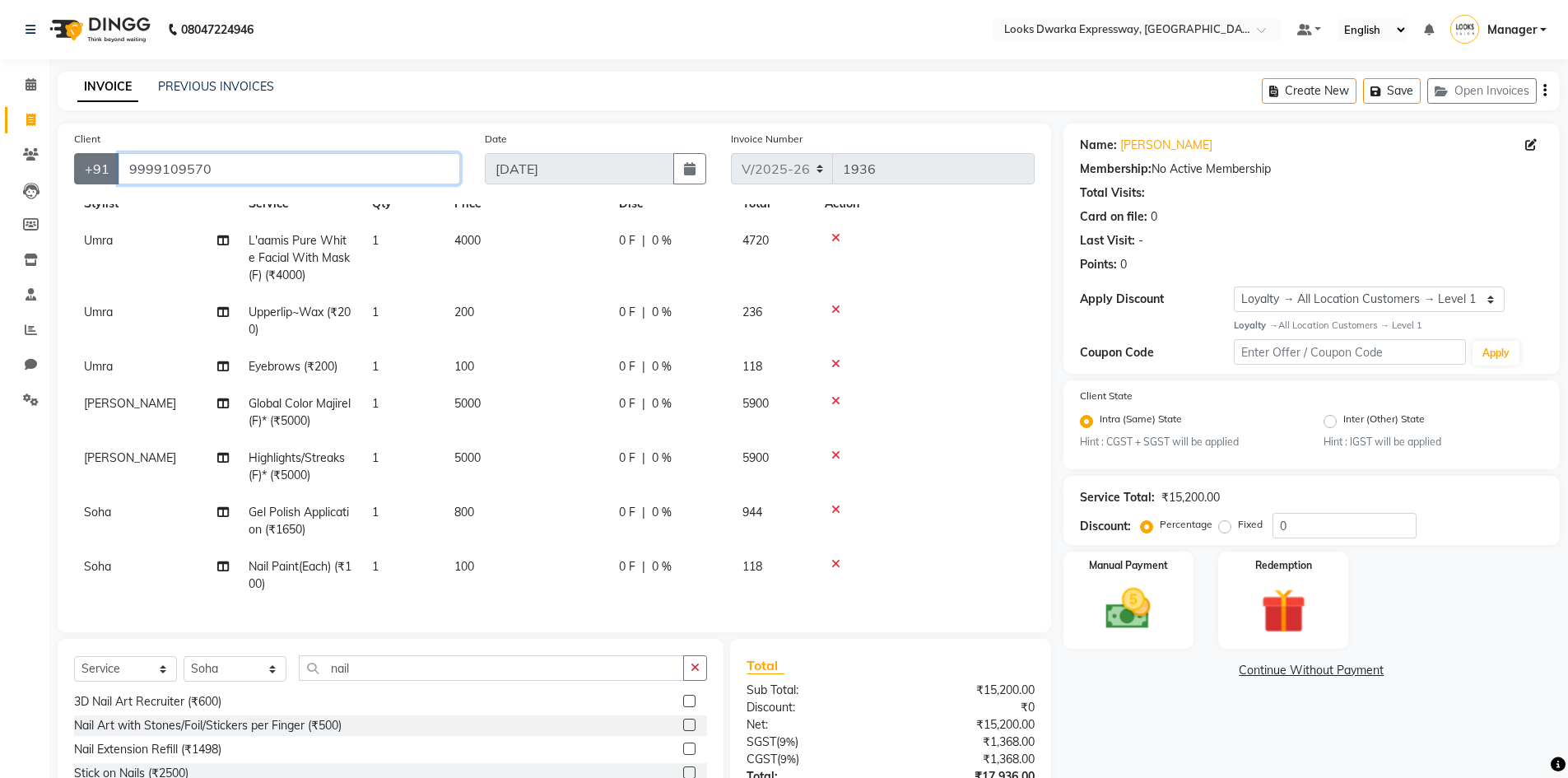
drag, startPoint x: 226, startPoint y: 166, endPoint x: 106, endPoint y: 180, distance: 120.8
click at [106, 179] on div "[PHONE_NUMBER]" at bounding box center [266, 169] width 386 height 32
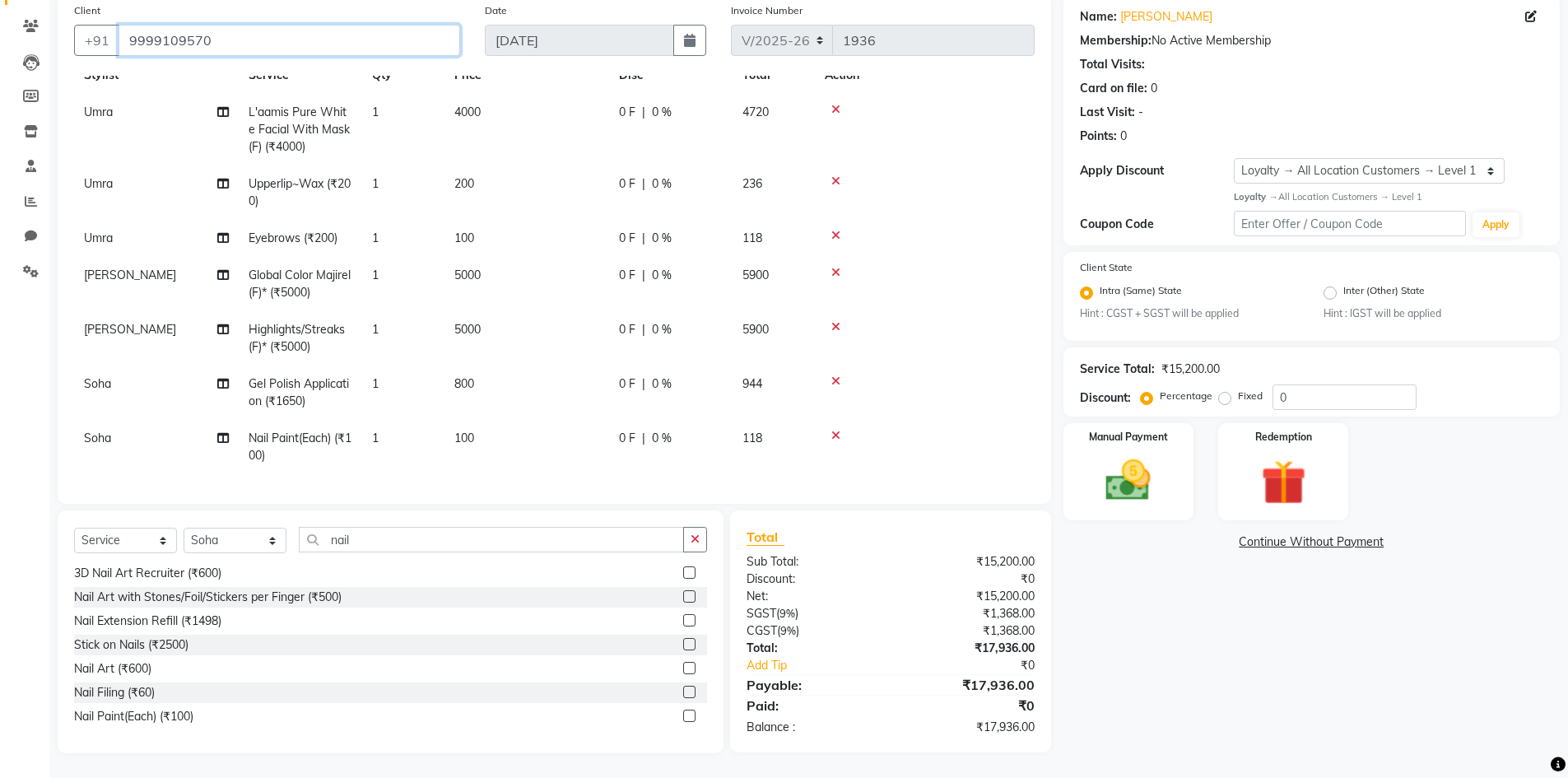
scroll to position [0, 0]
